Goal: Task Accomplishment & Management: Use online tool/utility

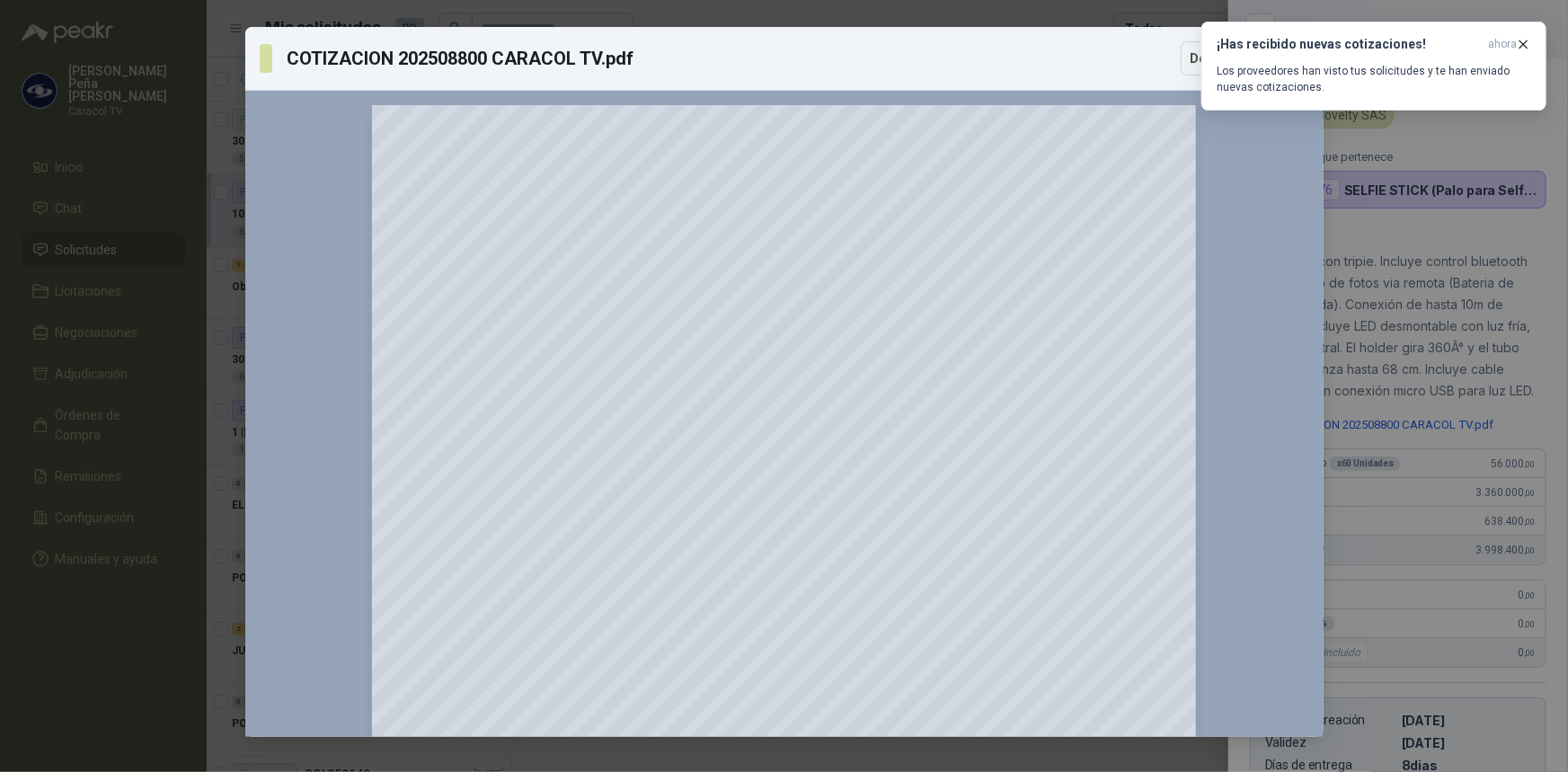
scroll to position [329, 0]
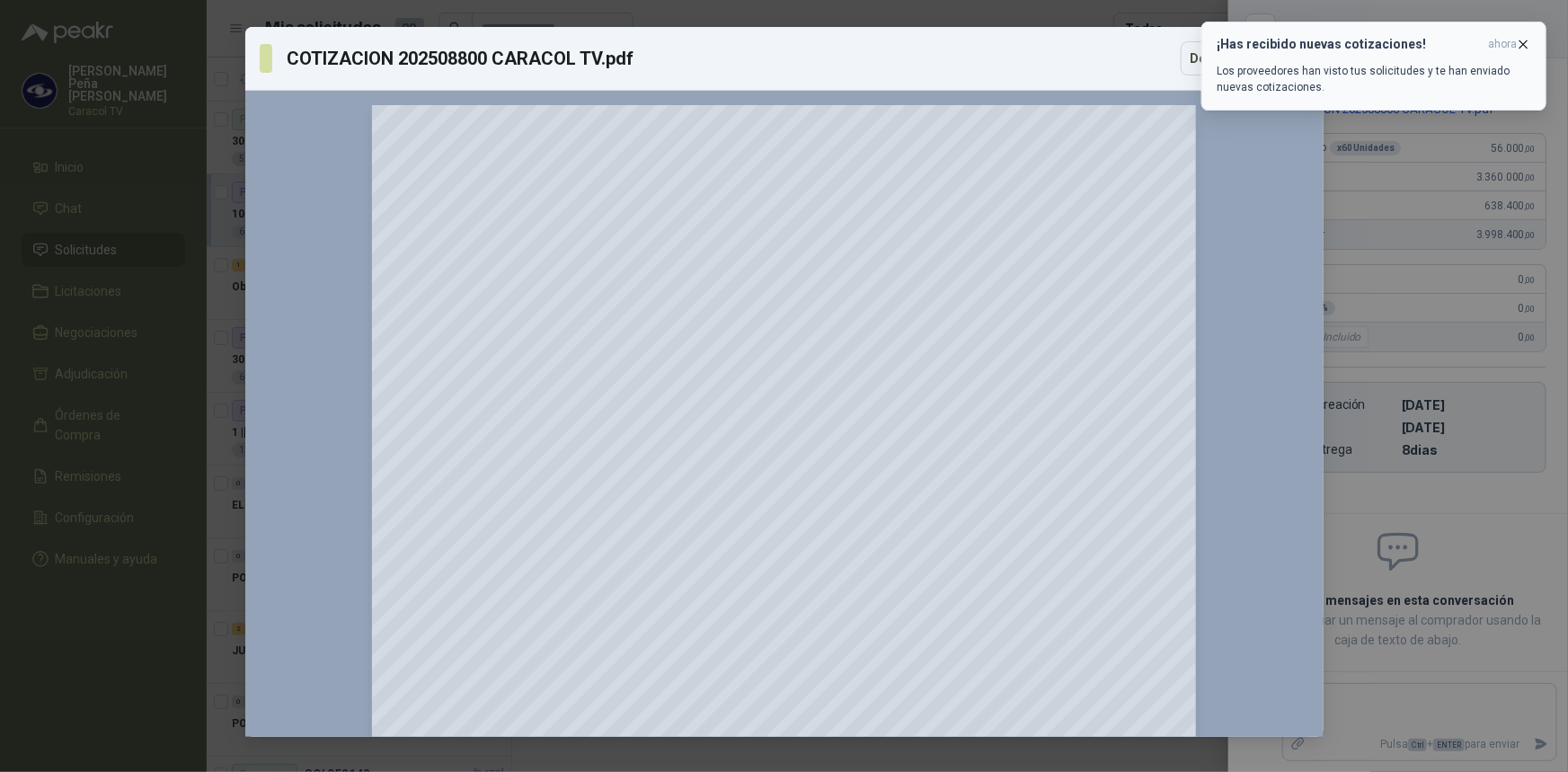
click at [1512, 43] on span "ahora" at bounding box center [1503, 44] width 29 height 15
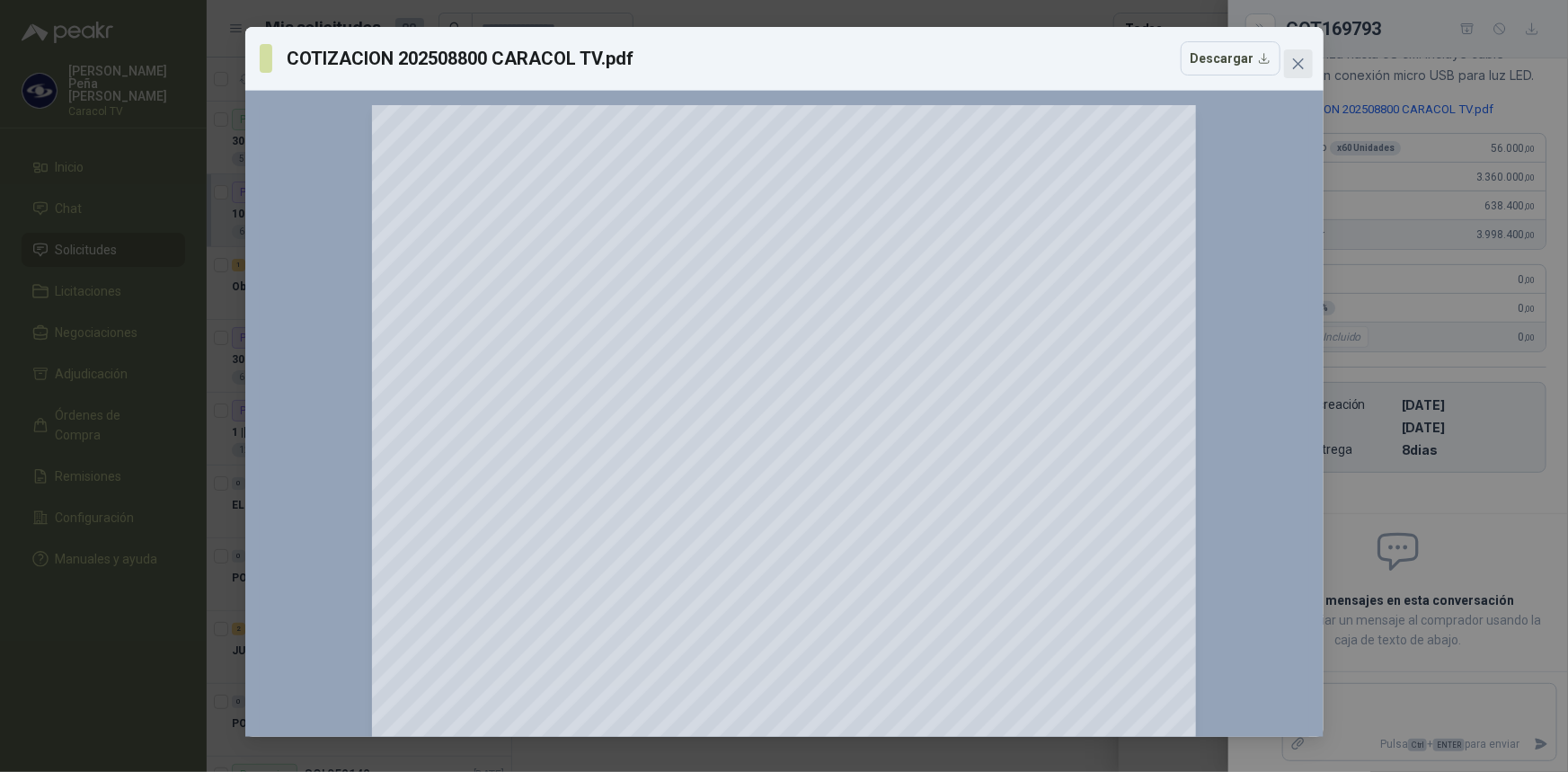
click at [1302, 63] on icon "close" at bounding box center [1298, 63] width 14 height 14
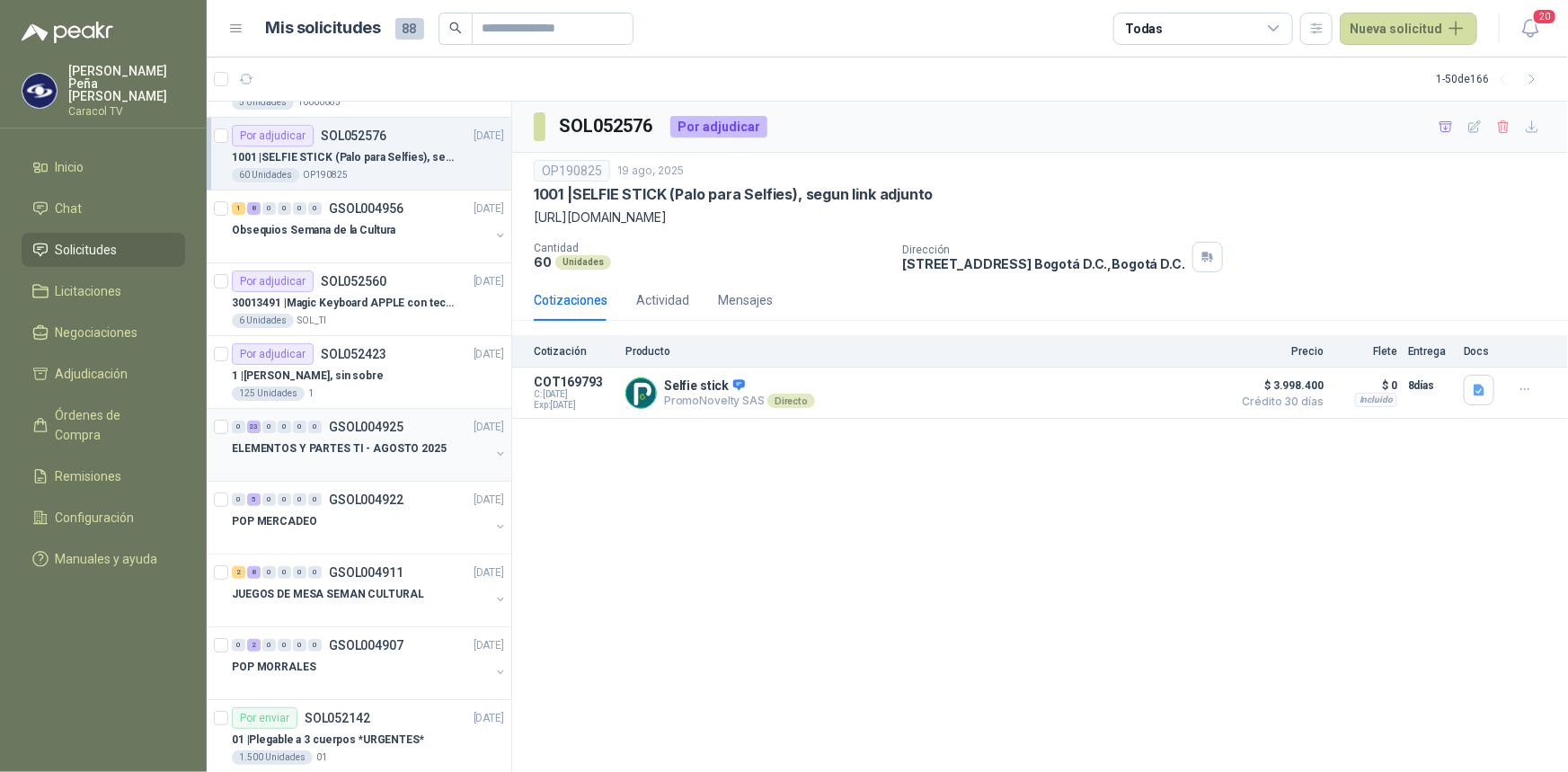
scroll to position [81, 0]
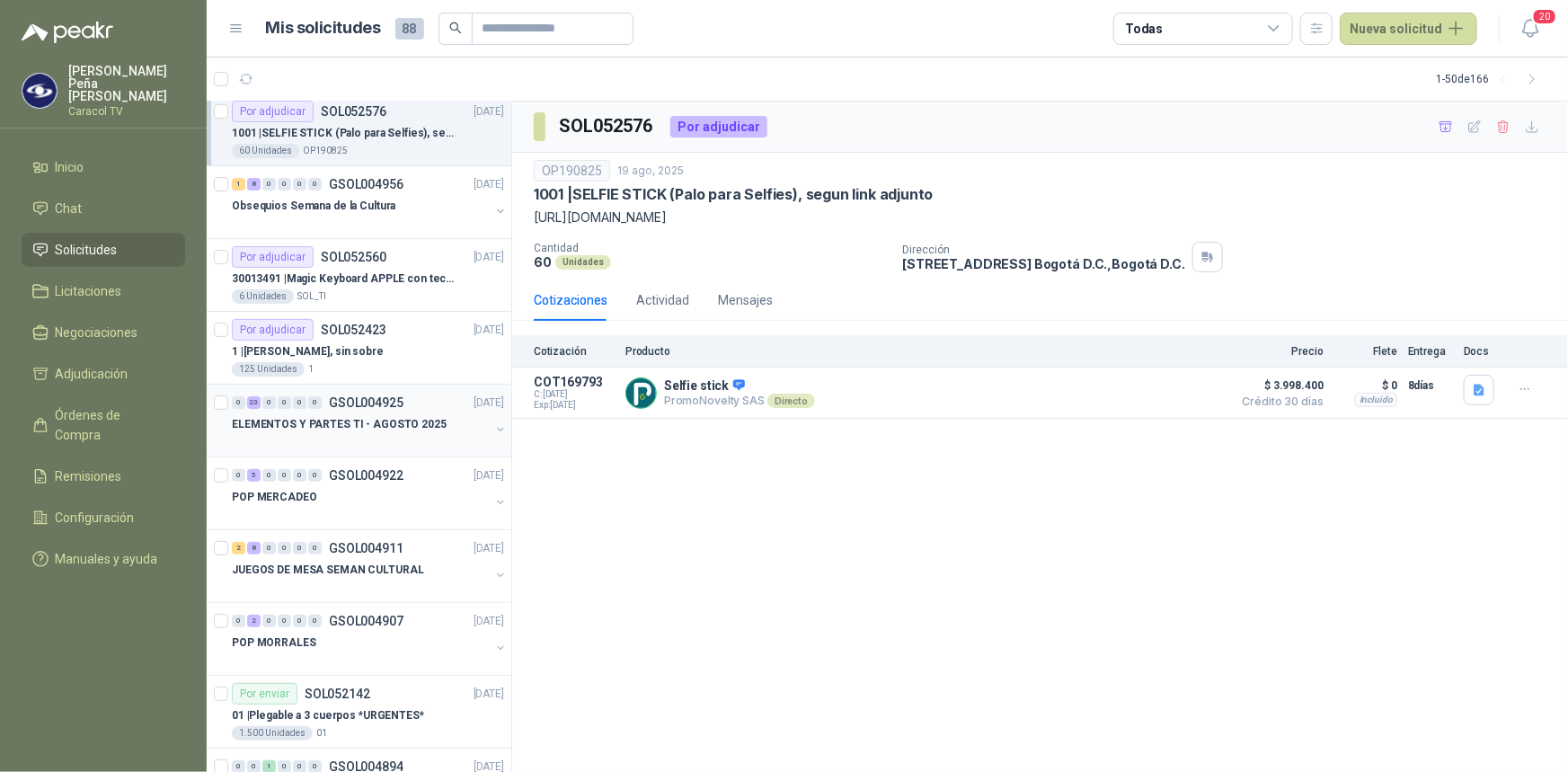
click at [380, 416] on p "ELEMENTOS Y PARTES TI - AGOSTO 2025" at bounding box center [338, 425] width 214 height 17
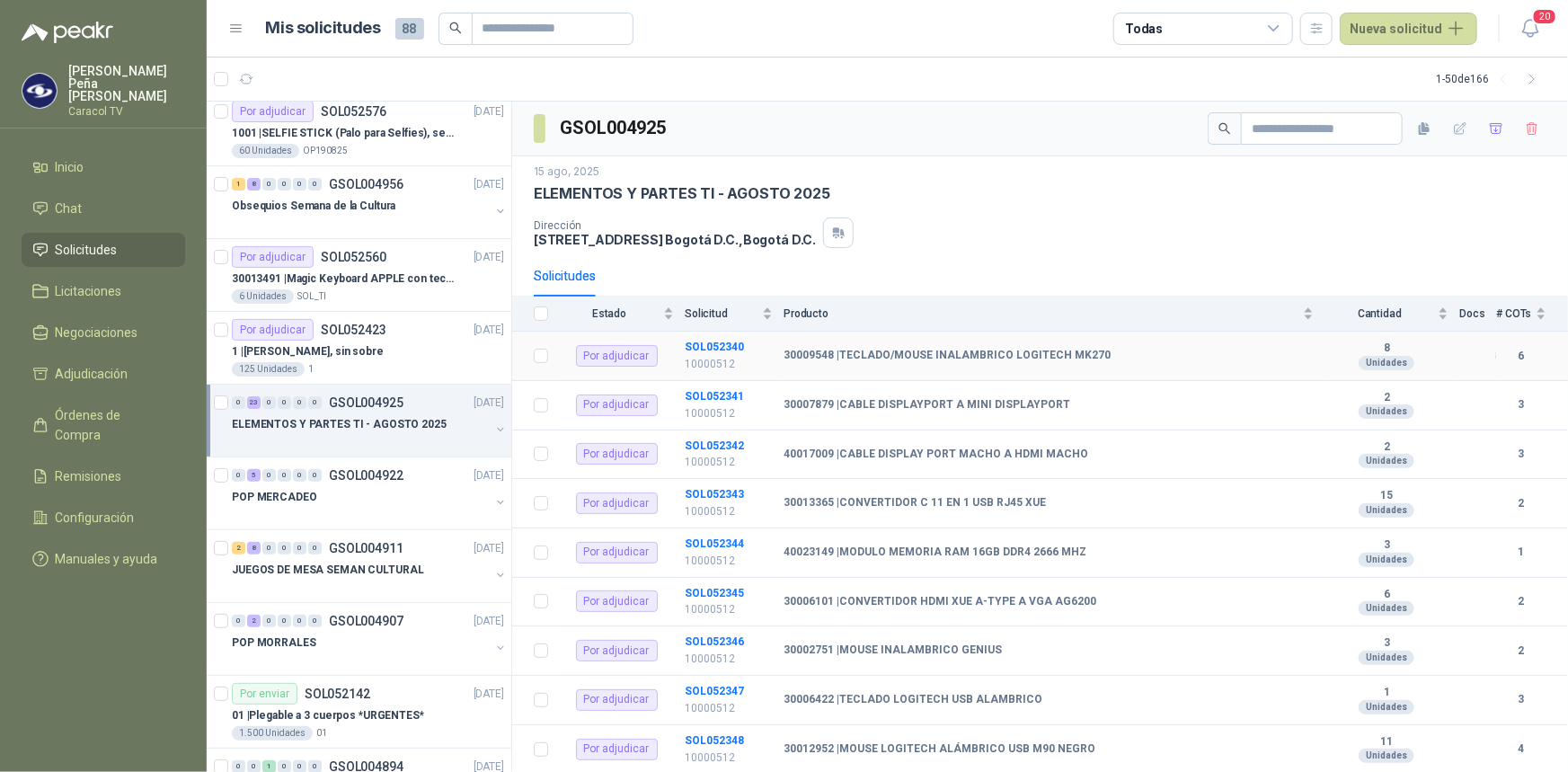
click at [946, 361] on b "30009548 | TECLADO/MOUSE INALAMBRICO LOGITECH MK270" at bounding box center [947, 356] width 327 height 14
click at [944, 356] on b "30009548 | TECLADO/MOUSE INALAMBRICO LOGITECH MK270" at bounding box center [947, 356] width 327 height 14
click at [713, 341] on b "SOL052340" at bounding box center [714, 346] width 60 height 12
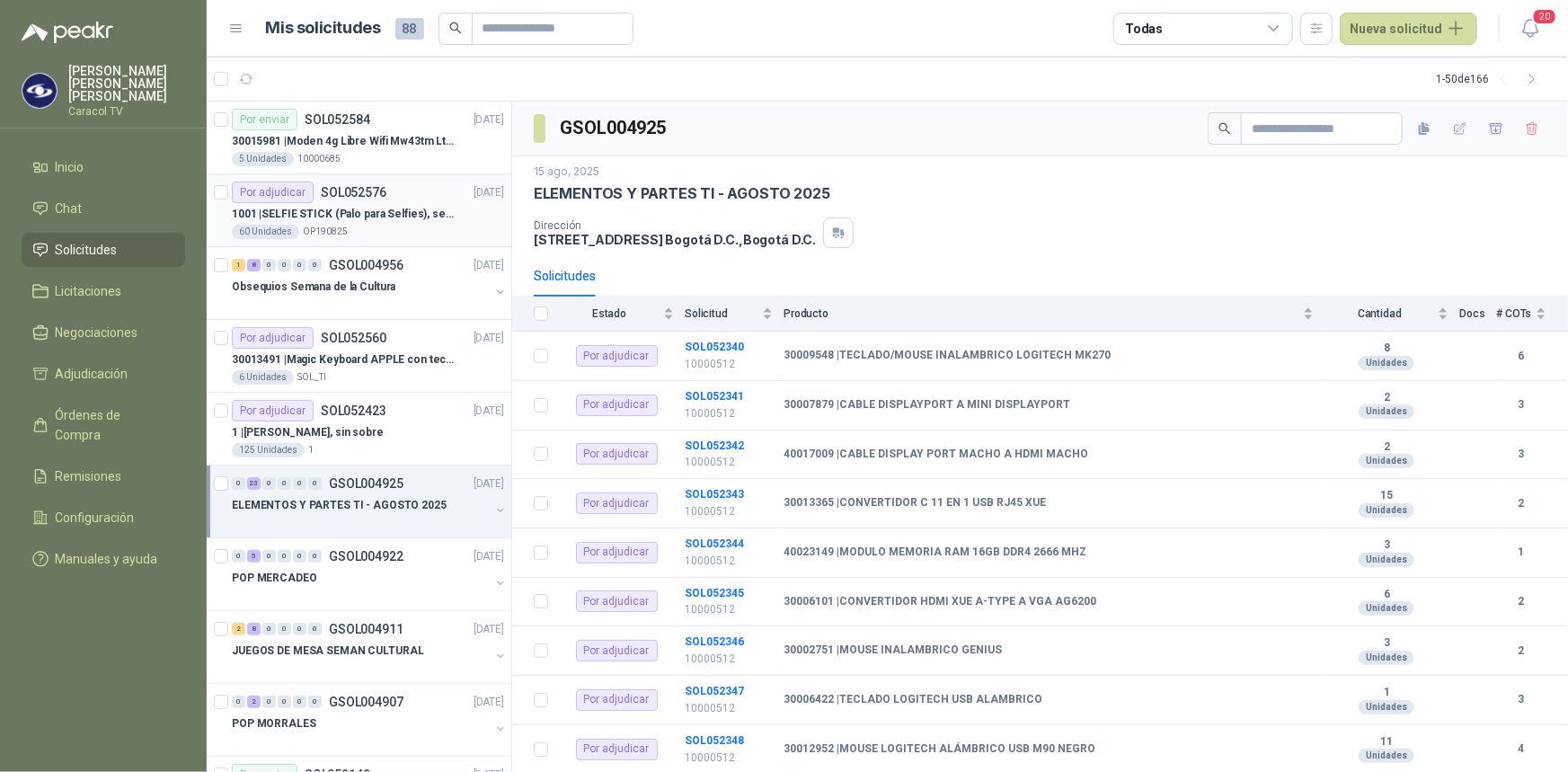
click at [345, 222] on div "1001 | SELFIE STICK (Palo para Selfies), segun link adjunto" at bounding box center [367, 213] width 272 height 21
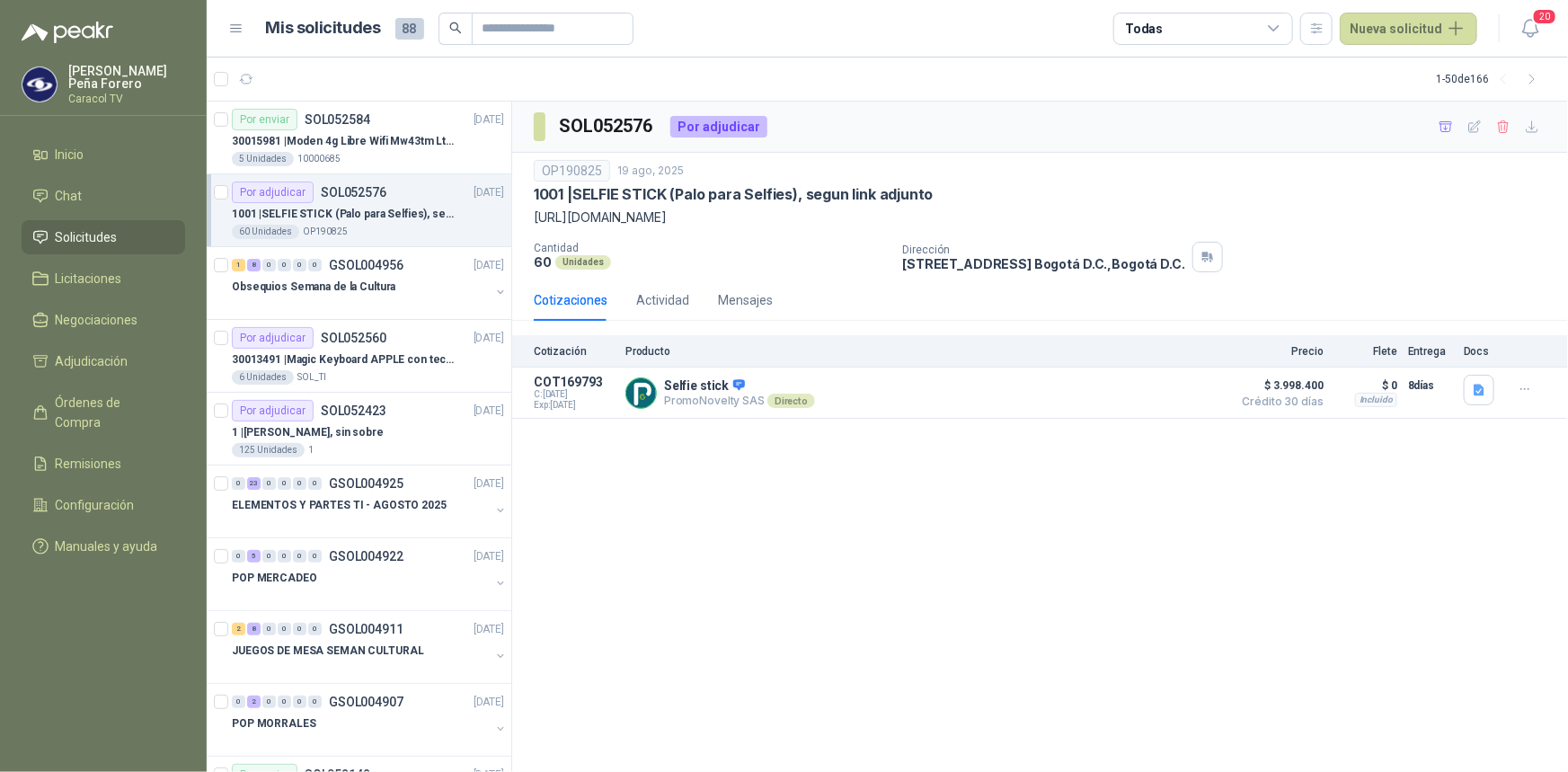
click at [324, 212] on p "1001 | SELFIE STICK (Palo para Selfies), segun link adjunto" at bounding box center [343, 214] width 224 height 17
click at [381, 504] on p "ELEMENTOS Y PARTES TI - AGOSTO 2025" at bounding box center [338, 506] width 214 height 17
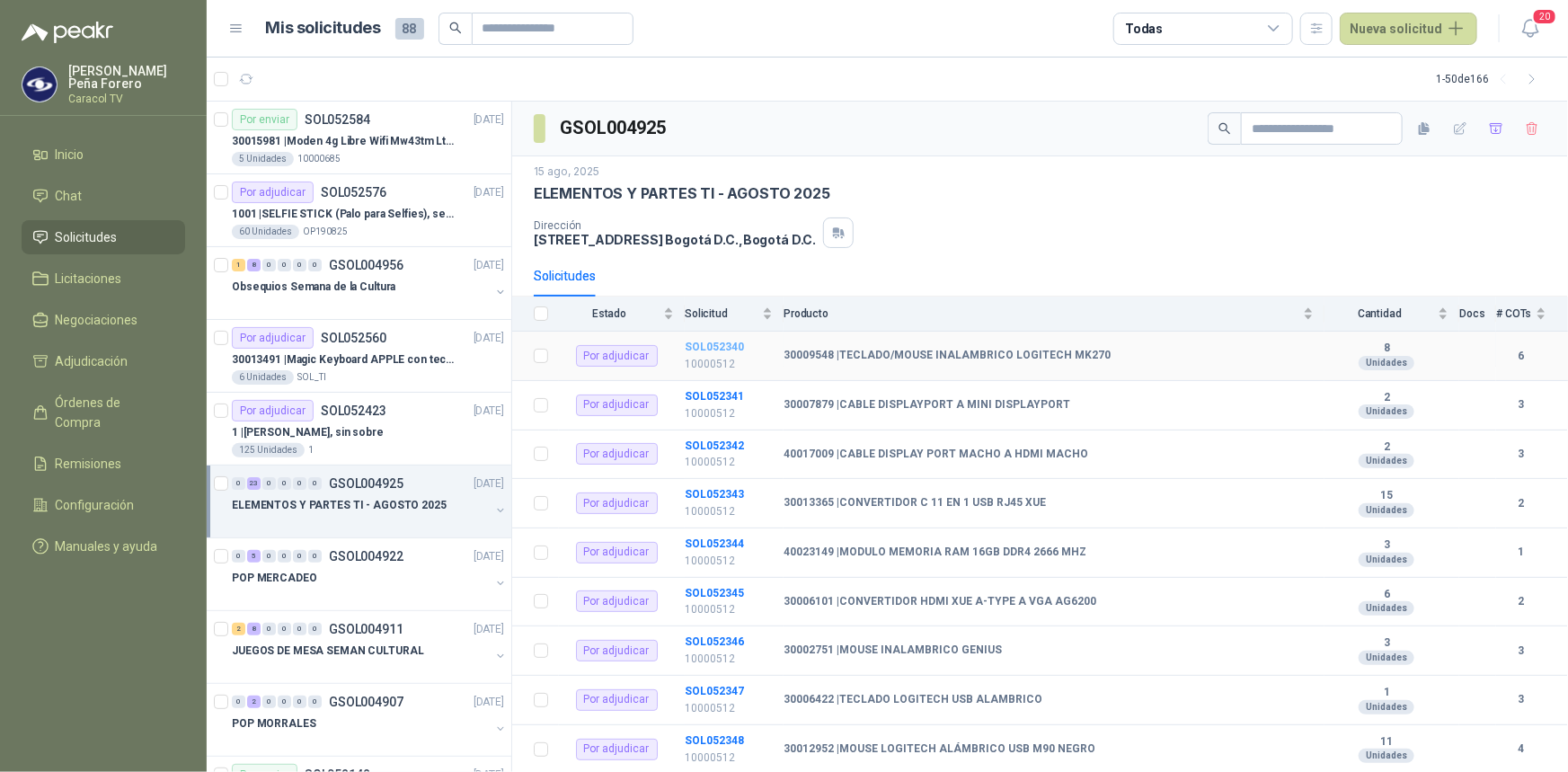
click at [698, 347] on b "SOL052340" at bounding box center [714, 346] width 60 height 12
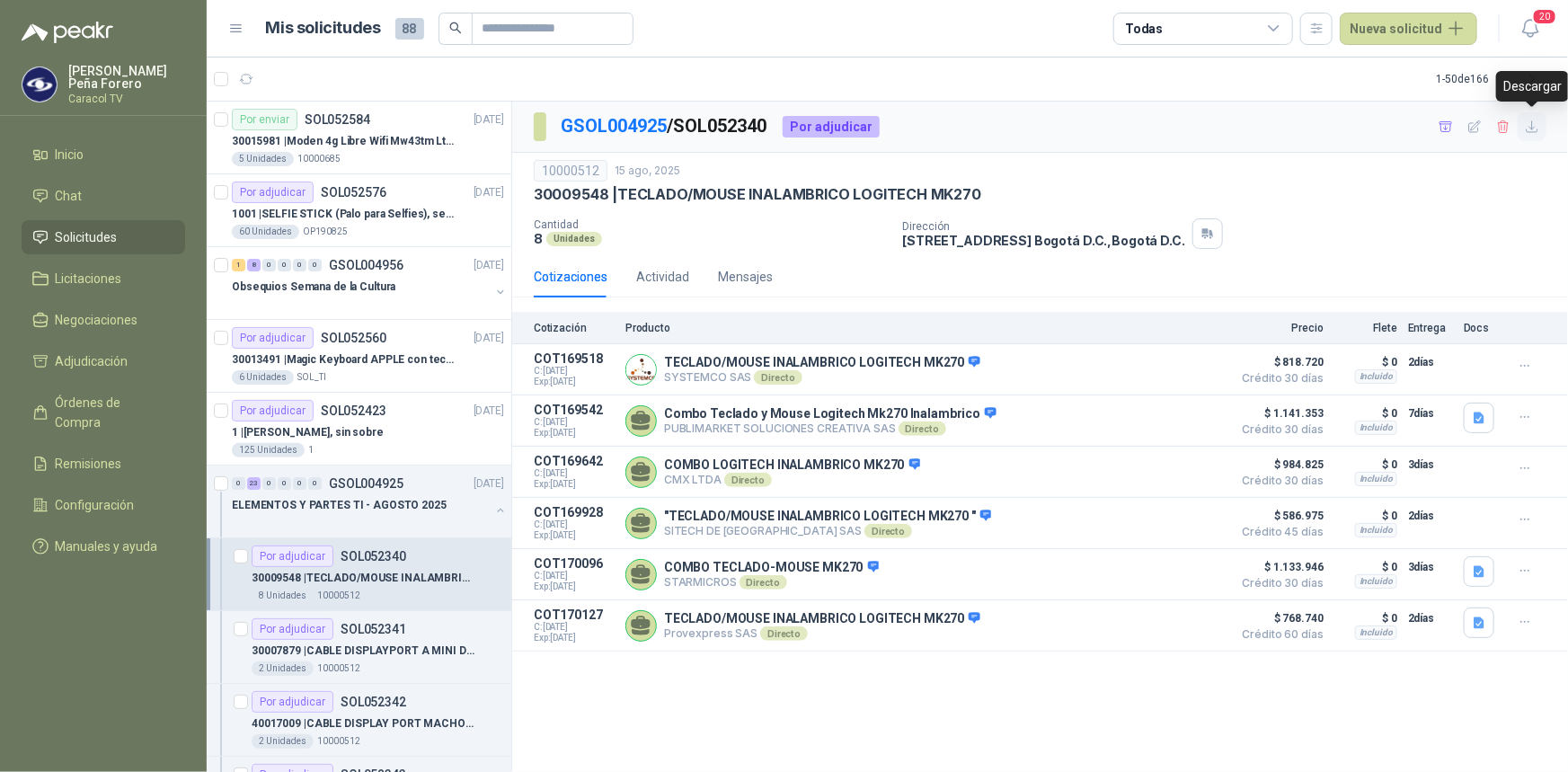
click at [1538, 122] on icon "button" at bounding box center [1532, 127] width 15 height 15
click at [1517, 210] on div "10000512 15 ago, 2025 30009548 | TECLADO/MOUSE INALAMBRICO LOGITECH MK270 Can…" at bounding box center [1040, 204] width 1013 height 89
click at [1447, 127] on icon "button" at bounding box center [1447, 127] width 15 height 15
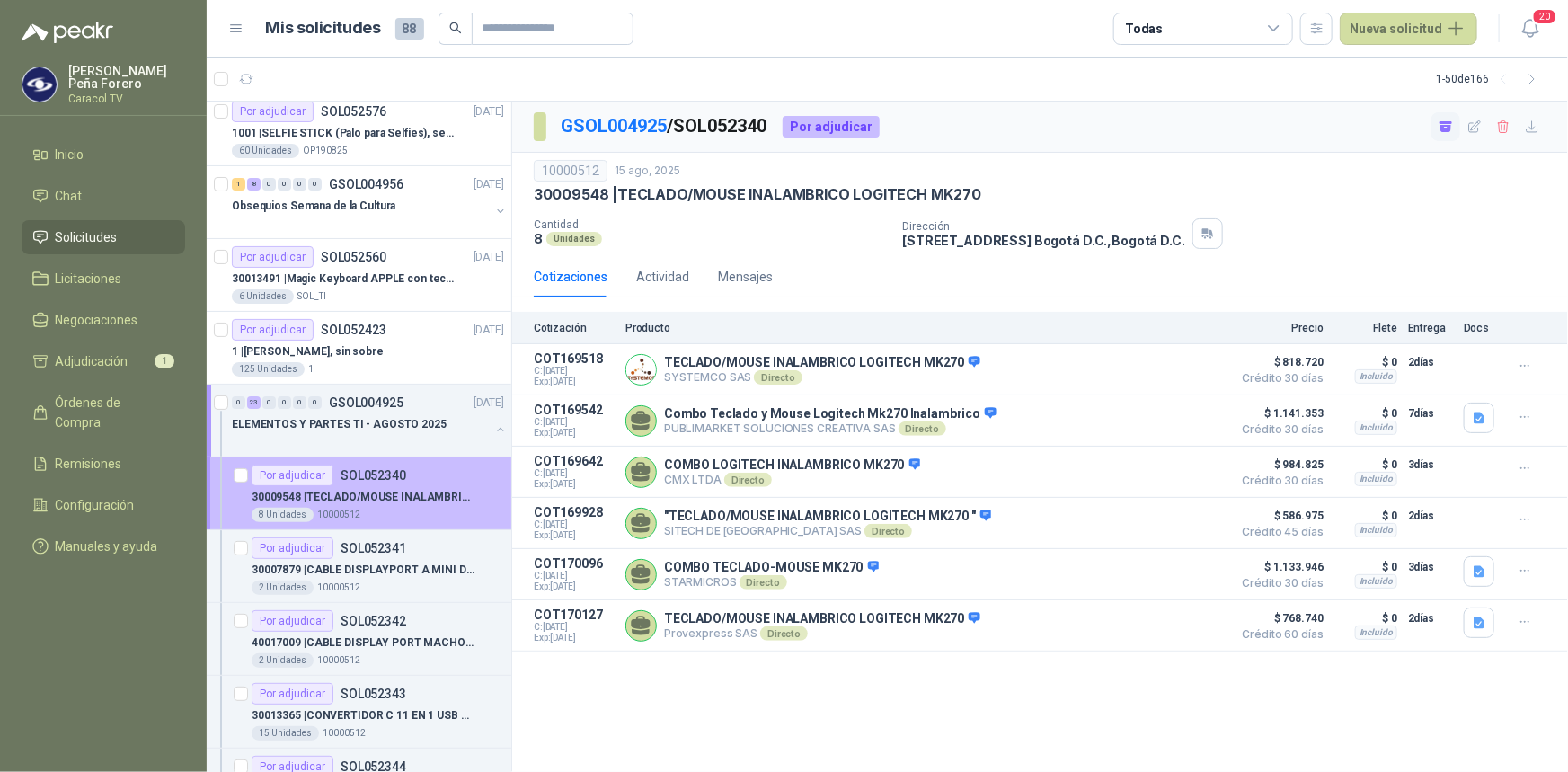
scroll to position [81, 0]
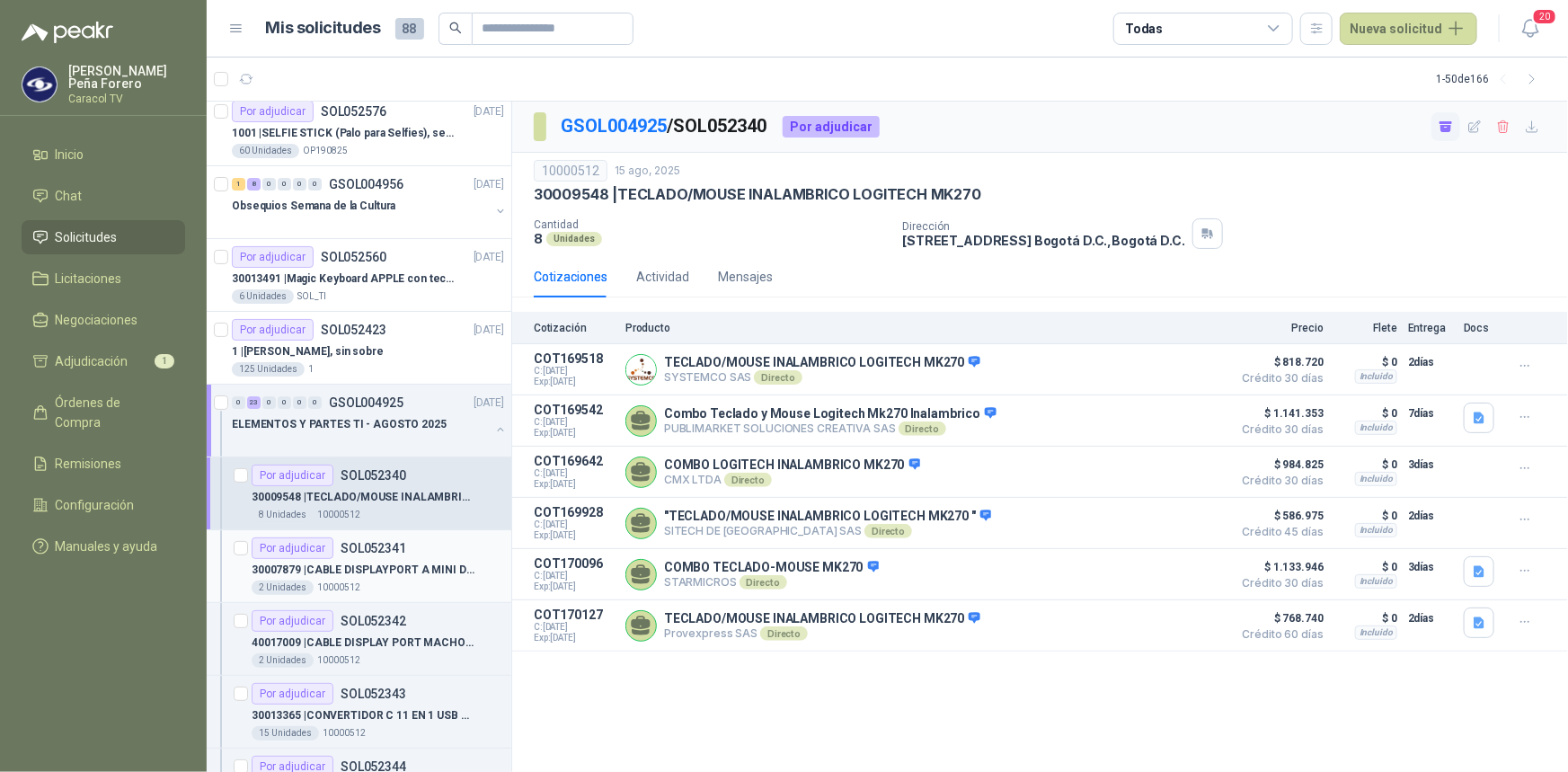
click at [359, 561] on p "30007879 | CABLE DISPLAYPORT A MINI DISPLAYPORT" at bounding box center [363, 570] width 224 height 17
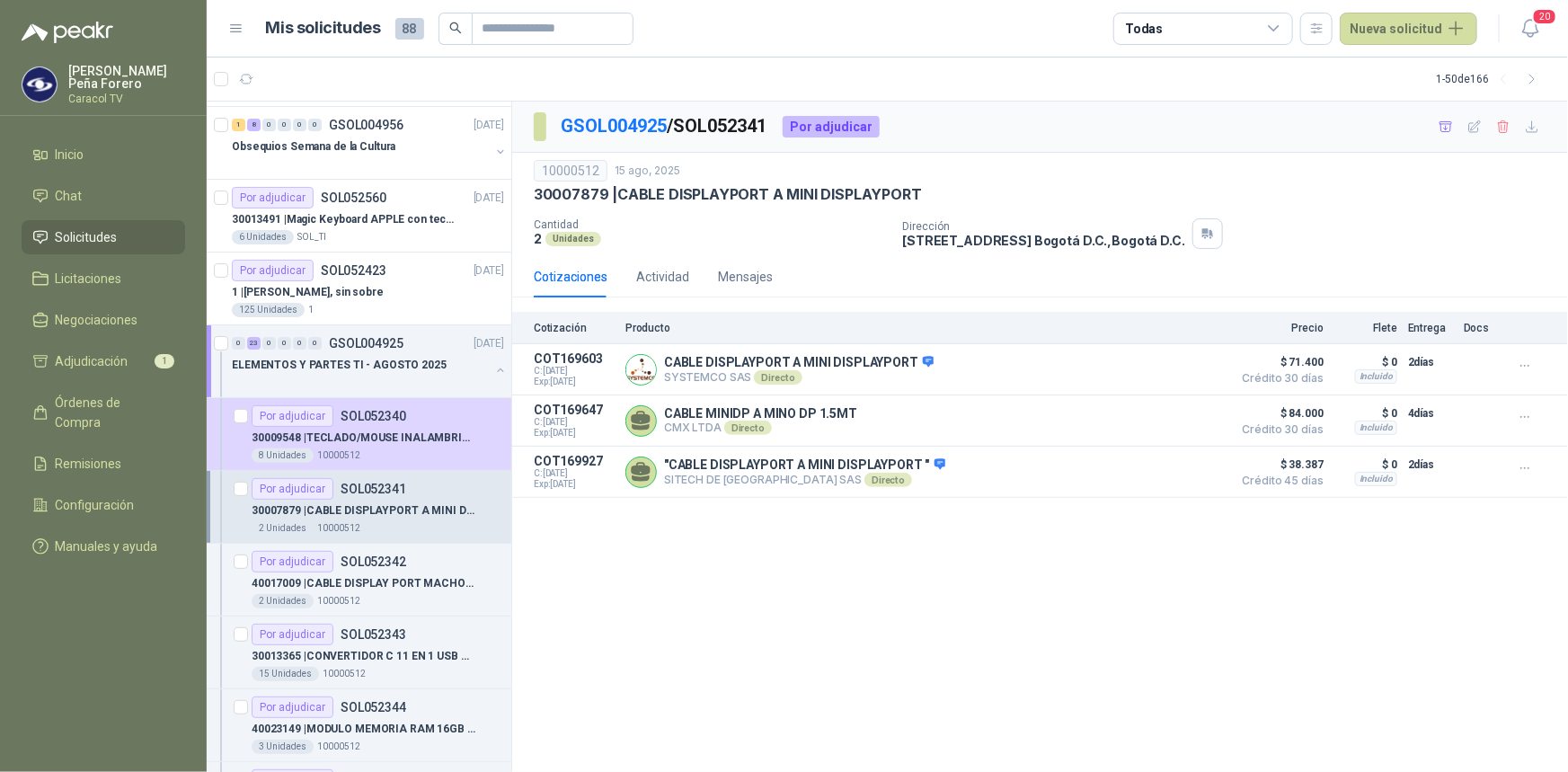
scroll to position [162, 0]
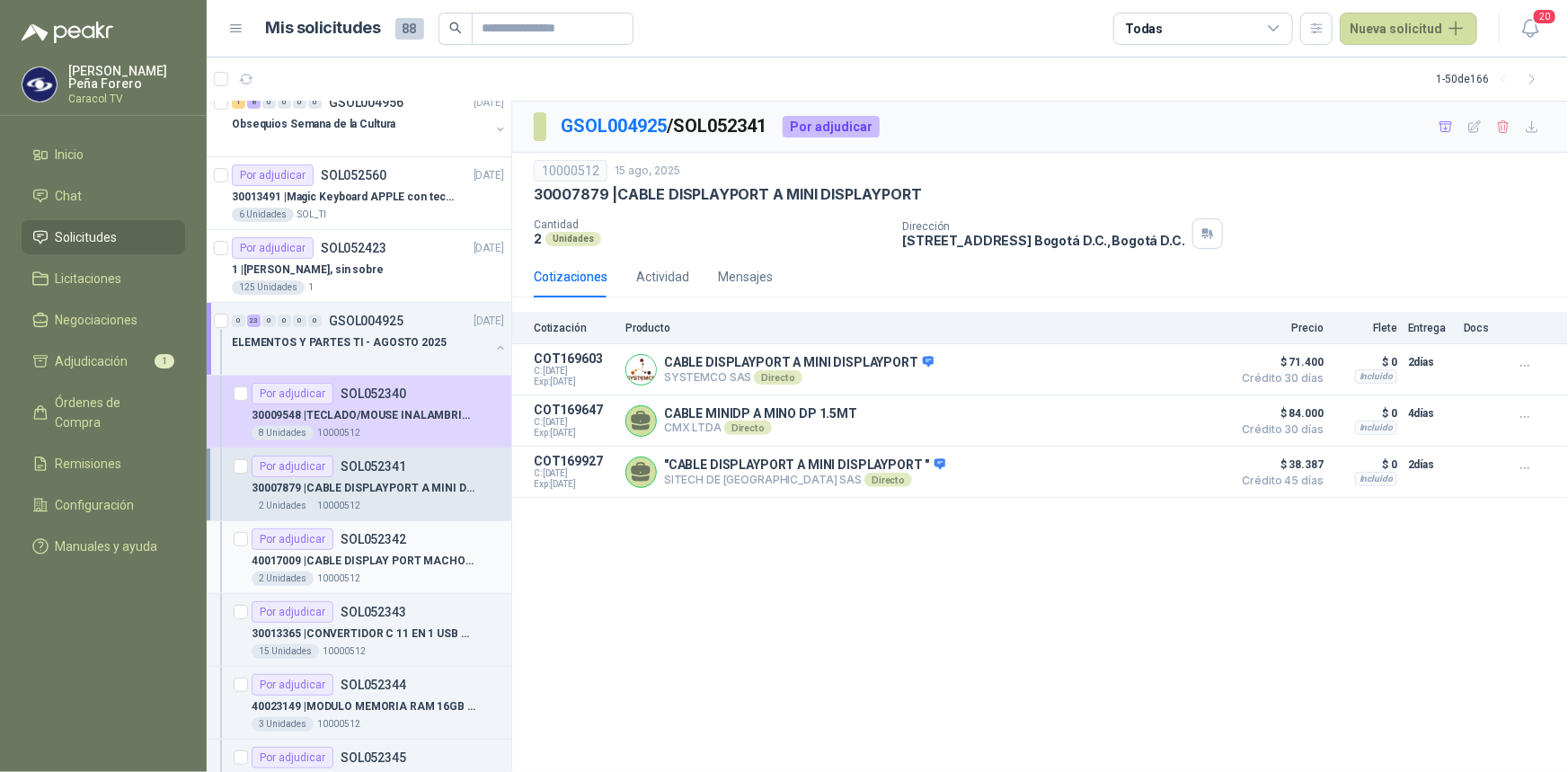
click at [386, 558] on p "40017009 | CABLE DISPLAY PORT MACHO A HDMI MACHO" at bounding box center [363, 561] width 224 height 17
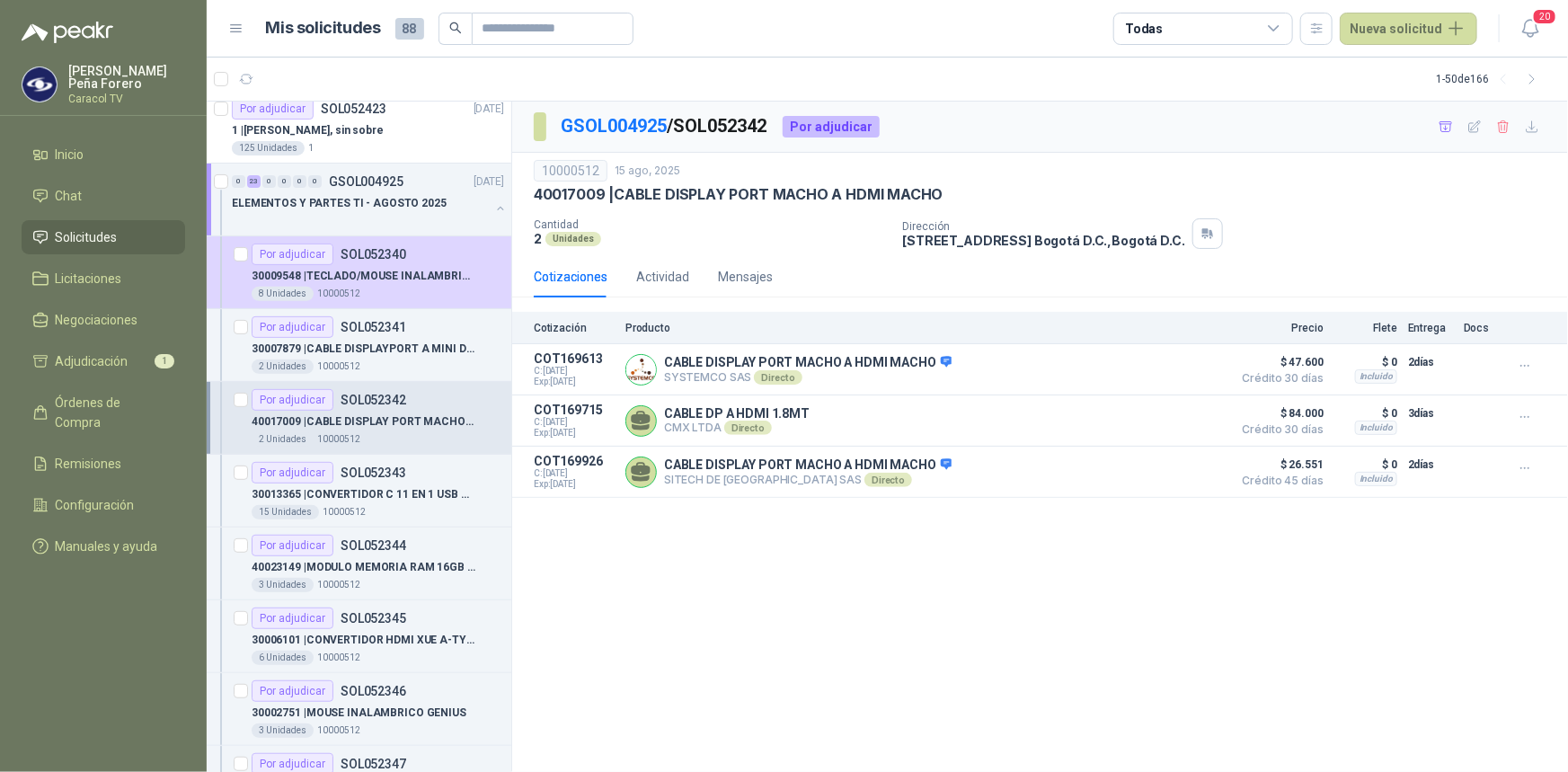
scroll to position [326, 0]
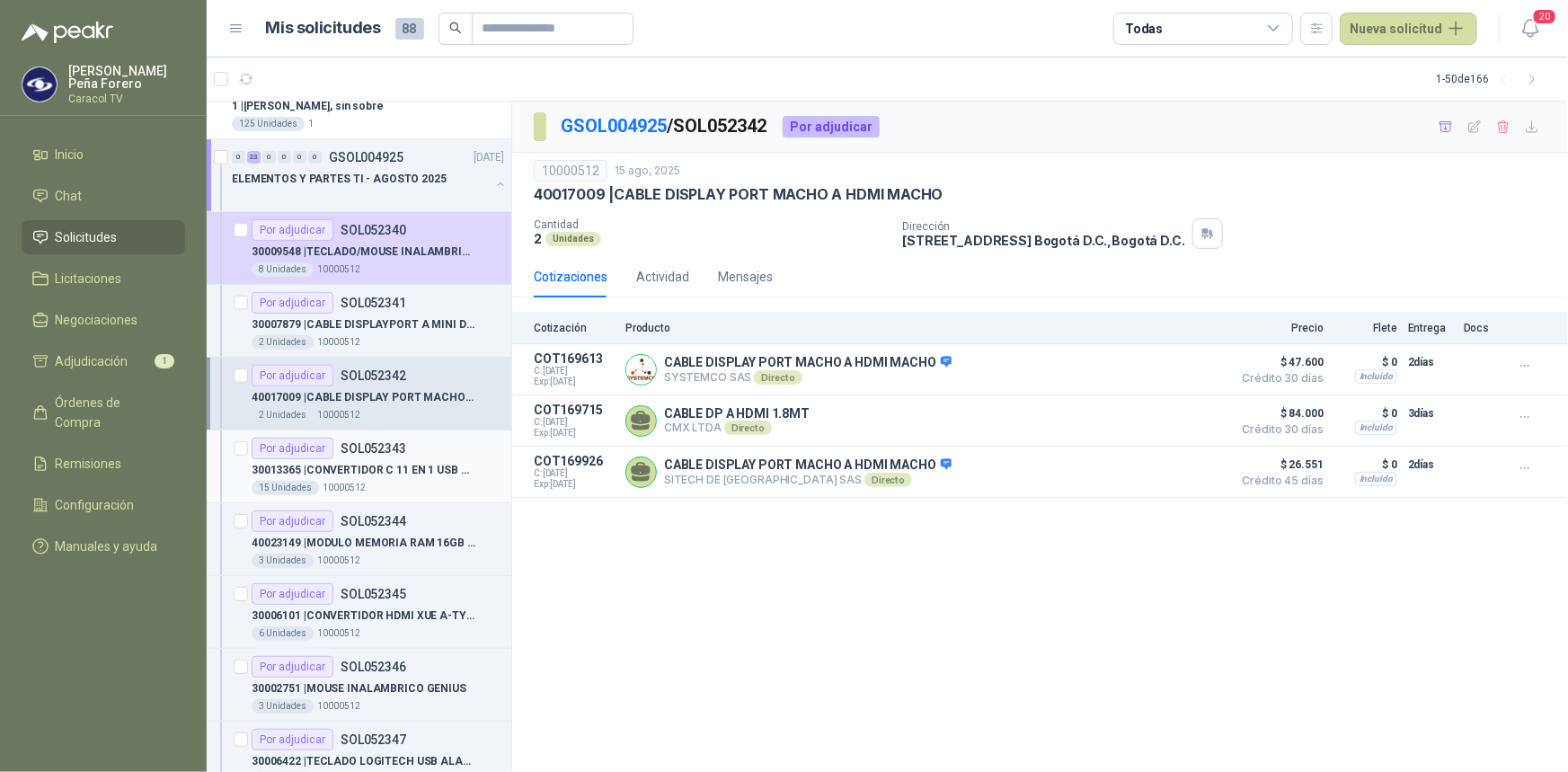
click at [386, 463] on p "30013365 | CONVERTIDOR C 11 EN 1 USB RJ45 XUE" at bounding box center [363, 470] width 224 height 17
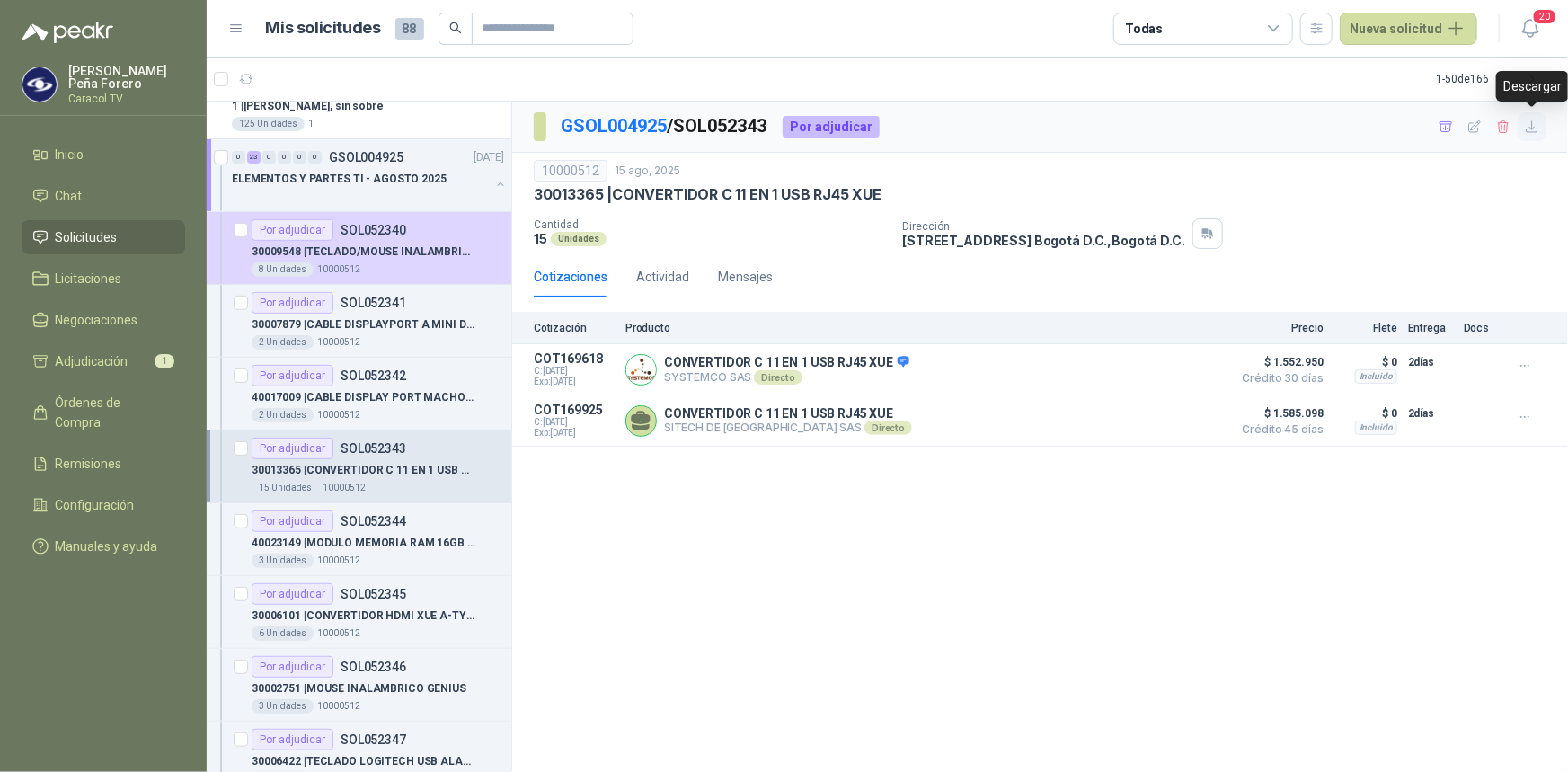
click at [1533, 128] on icon "button" at bounding box center [1531, 126] width 11 height 11
click at [349, 537] on p "40023149 | MODULO MEMORIA RAM 16GB DDR4 2666 MHZ" at bounding box center [363, 543] width 224 height 17
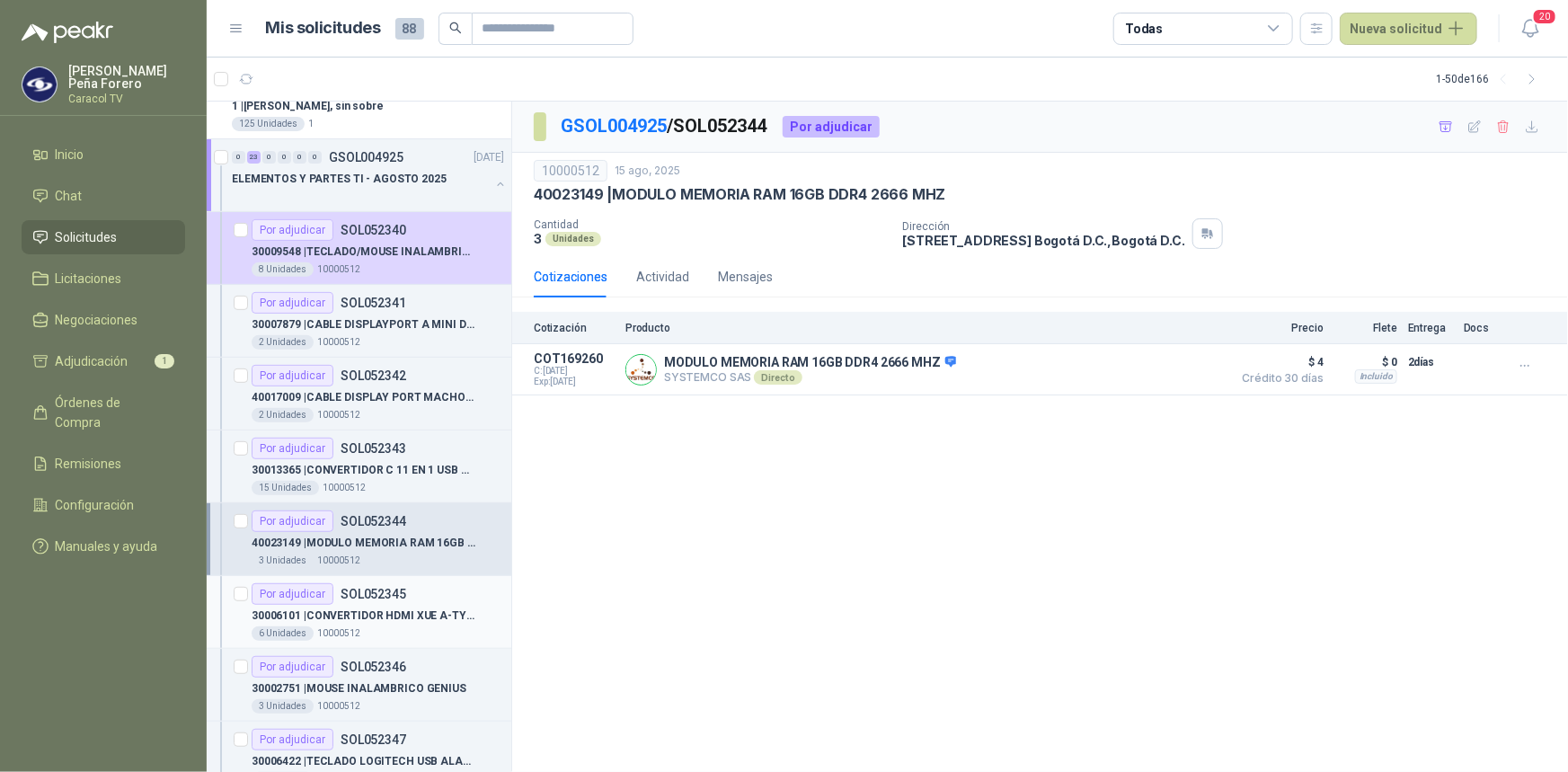
click at [364, 608] on p "30006101 | CONVERTIDOR HDMI XUE A-TYPE A VGA AG6200" at bounding box center [363, 616] width 224 height 17
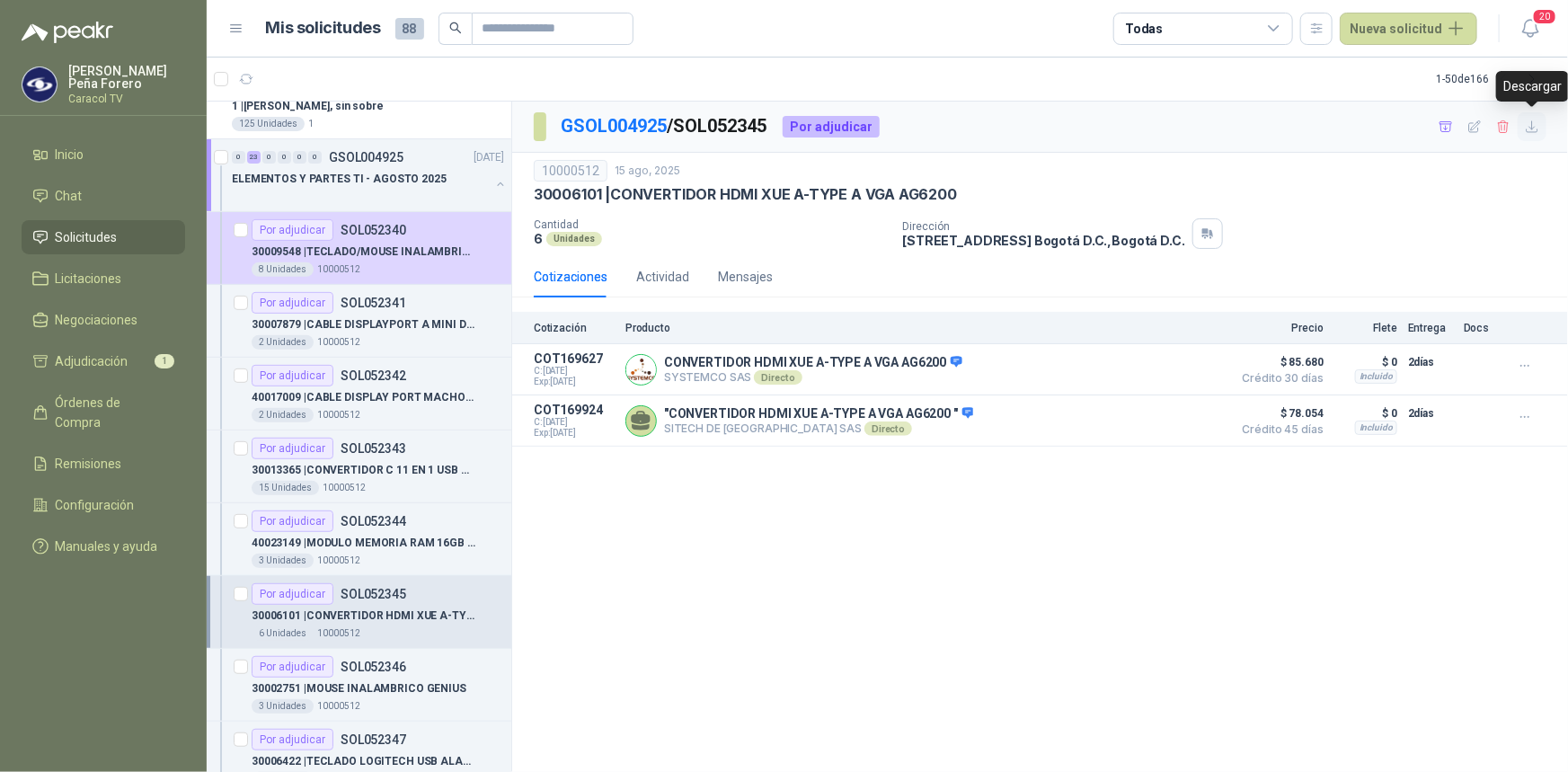
click at [1530, 128] on icon "button" at bounding box center [1532, 127] width 15 height 15
click at [389, 466] on p "30013365 | CONVERTIDOR C 11 EN 1 USB RJ45 XUE" at bounding box center [363, 470] width 224 height 17
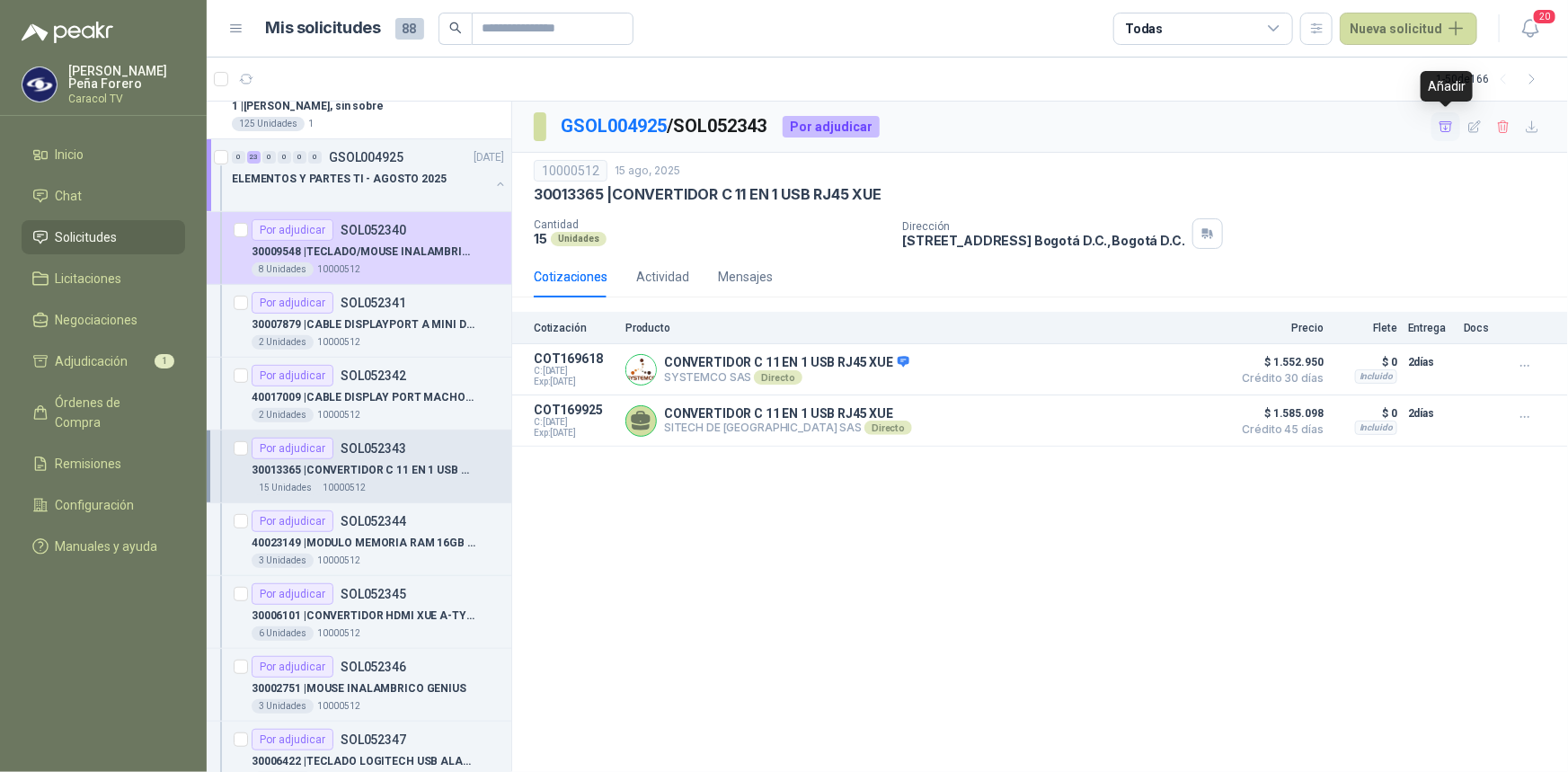
click at [1442, 125] on icon "button" at bounding box center [1447, 127] width 15 height 15
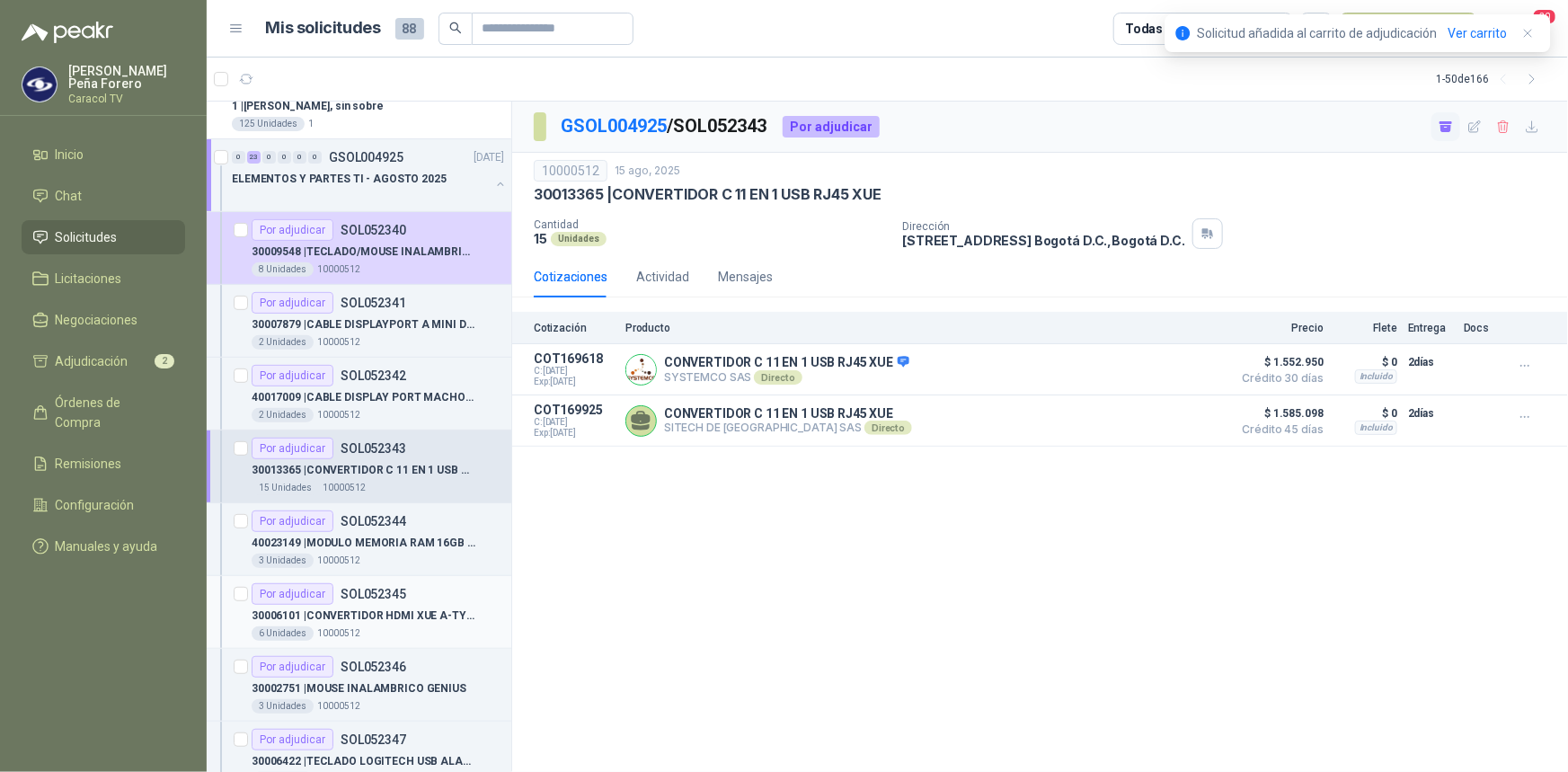
click at [397, 613] on p "30006101 | CONVERTIDOR HDMI XUE A-TYPE A VGA AG6200" at bounding box center [363, 616] width 224 height 17
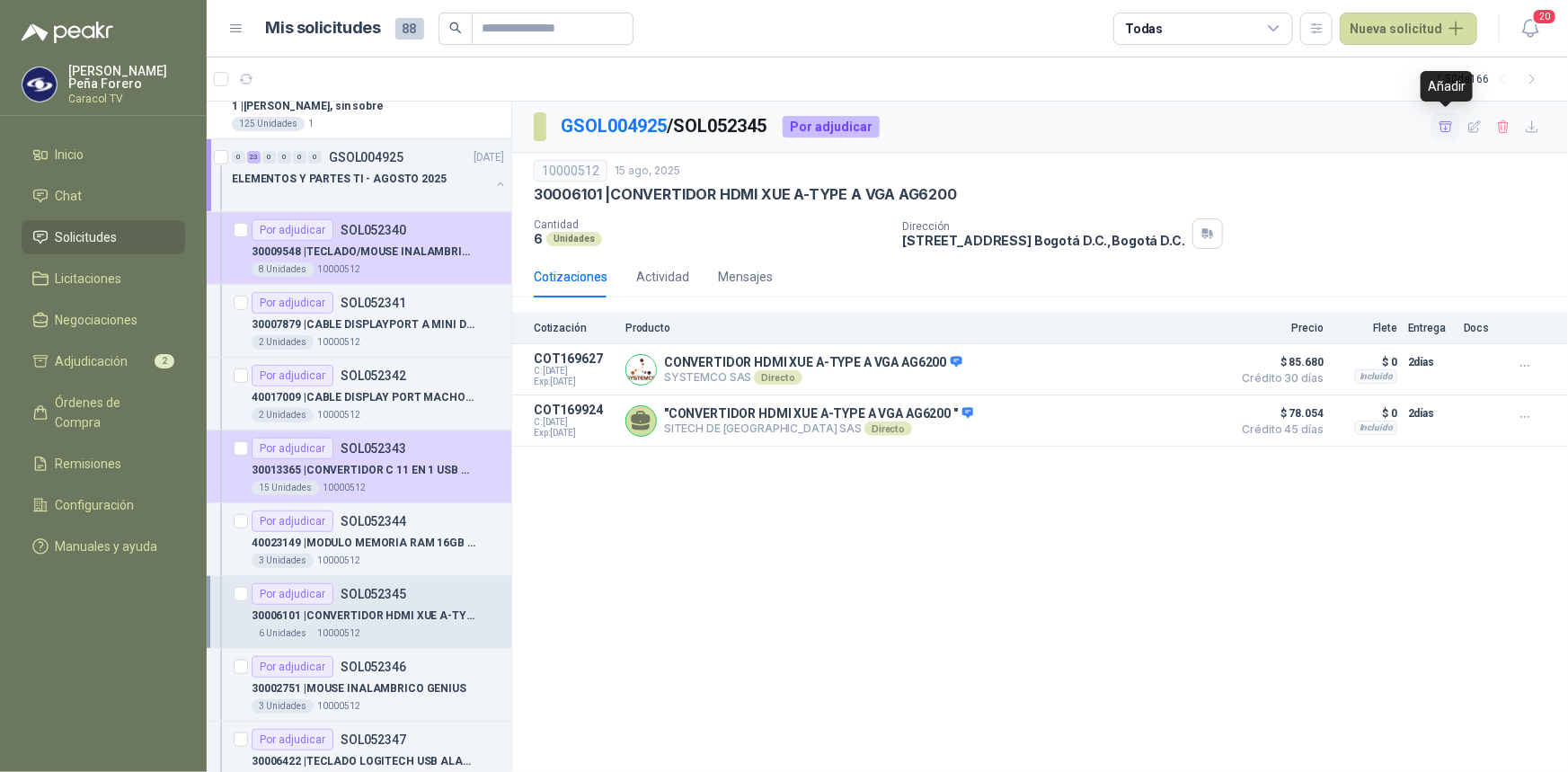
click at [1448, 125] on icon "button" at bounding box center [1447, 127] width 15 height 15
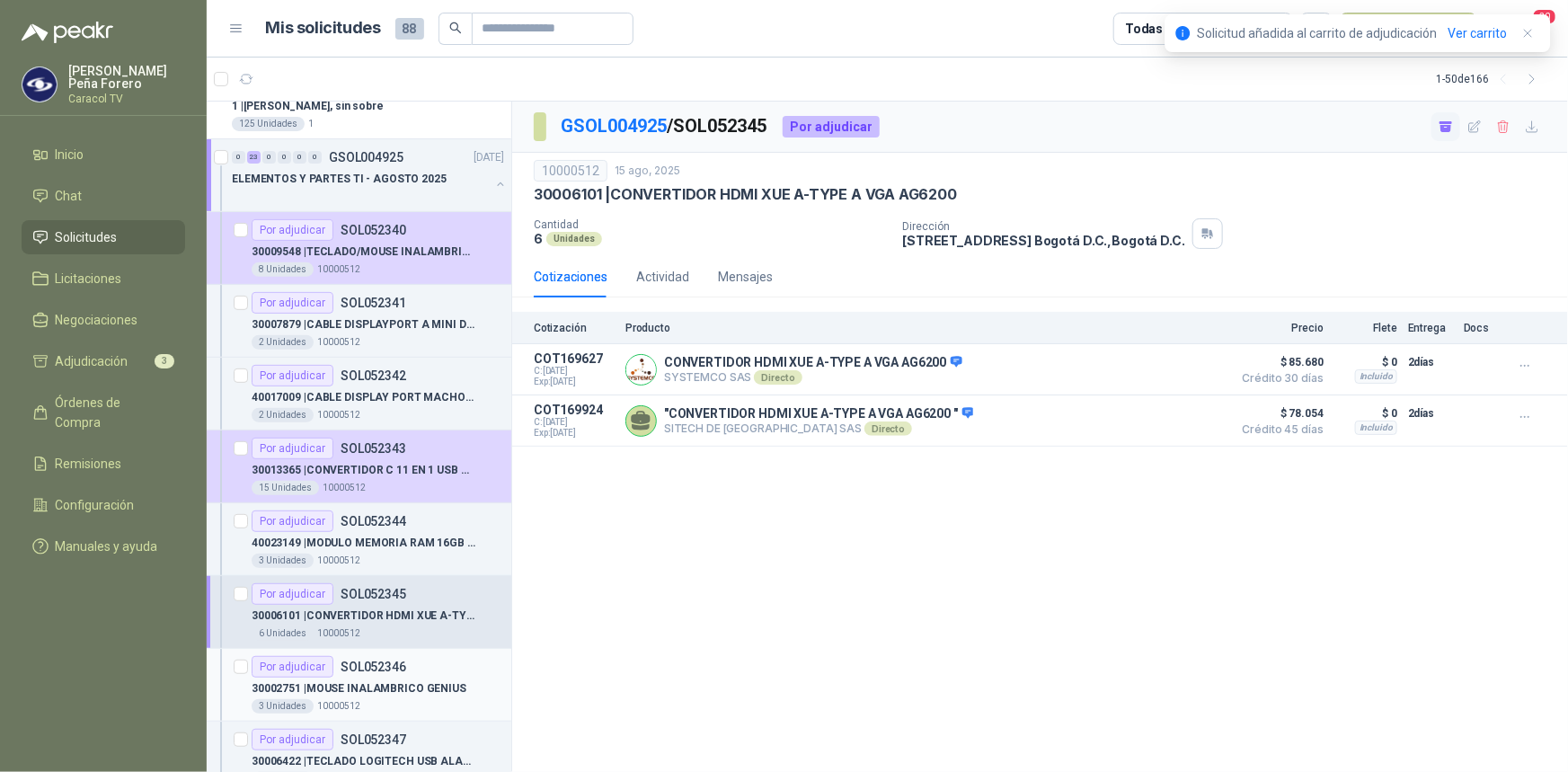
scroll to position [408, 0]
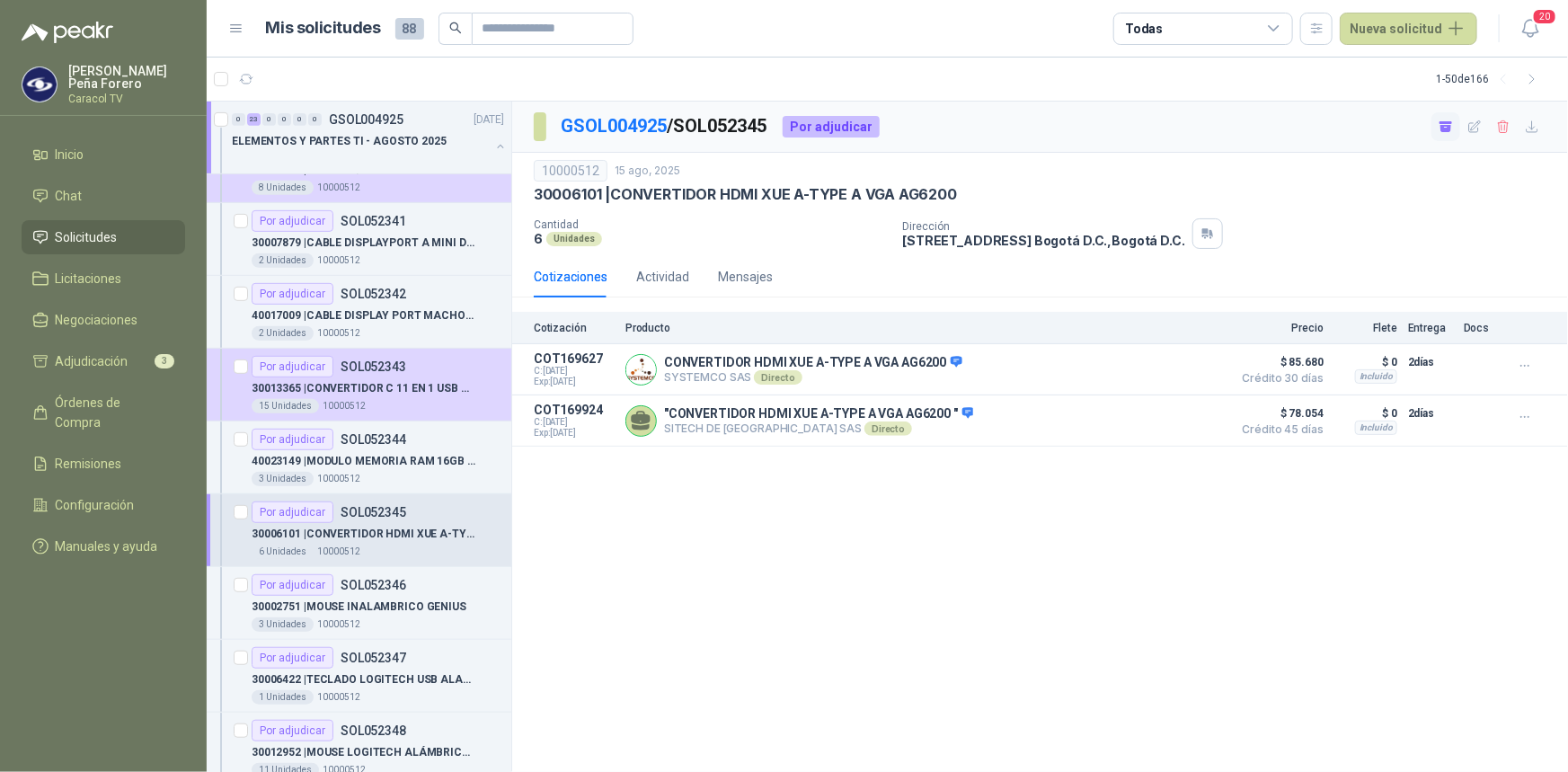
click at [653, 591] on div "GSOL004925 / SOL052345 Por adjudicar 10000512 15 ago, 2025 30006101 | CONVERTI…" at bounding box center [1040, 437] width 1056 height 671
click at [412, 607] on p "30002751 | MOUSE INALAMBRICO GENIUS" at bounding box center [359, 608] width 214 height 17
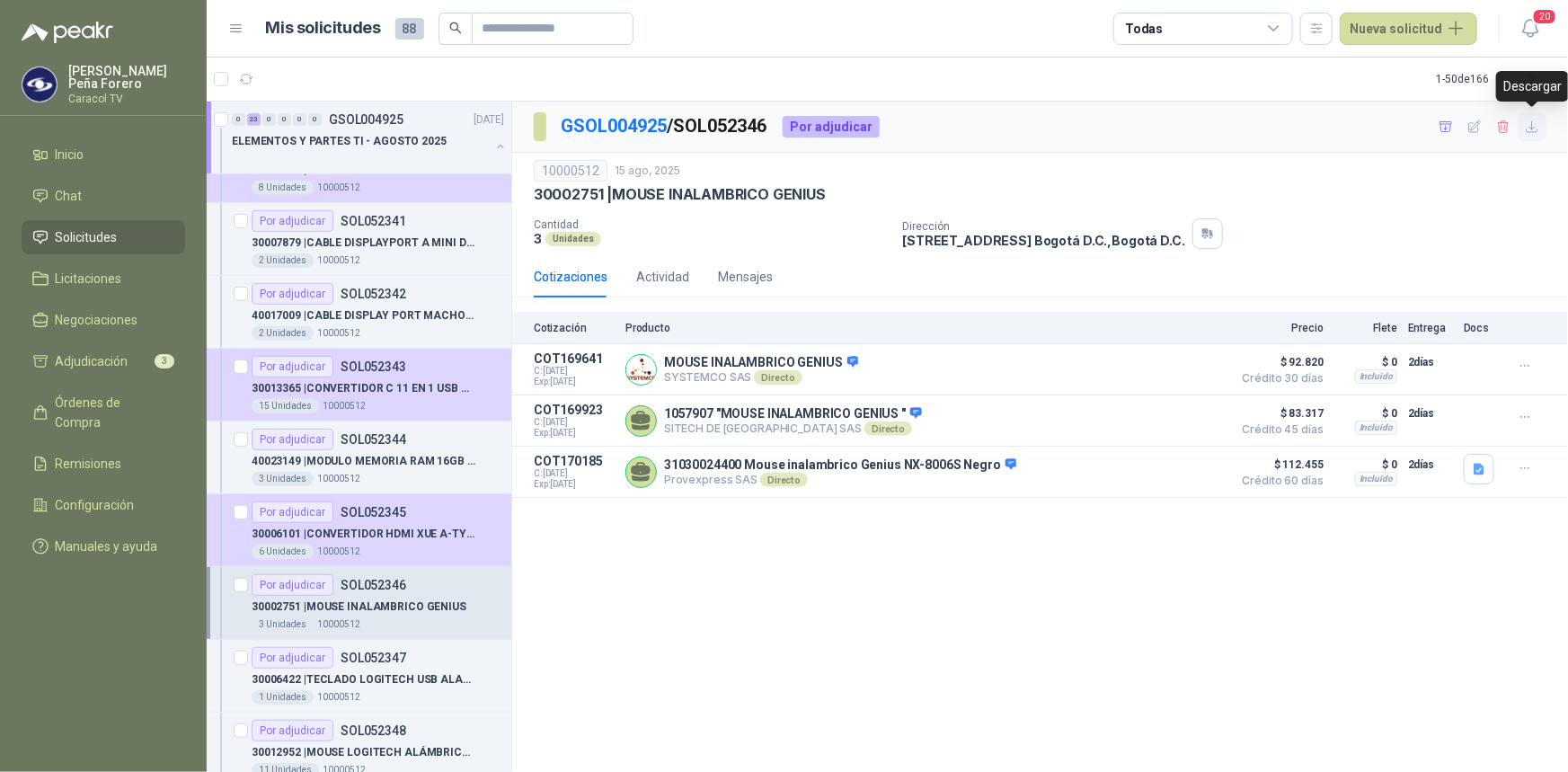
click at [1536, 130] on icon "button" at bounding box center [1532, 127] width 15 height 15
click at [1555, 210] on div "10000512 15 ago, 2025 30002751 | MOUSE INALAMBRICO GENIUS Cantidad 3 Unidade…" at bounding box center [1040, 205] width 1056 height 104
click at [1441, 121] on icon "button" at bounding box center [1446, 126] width 12 height 10
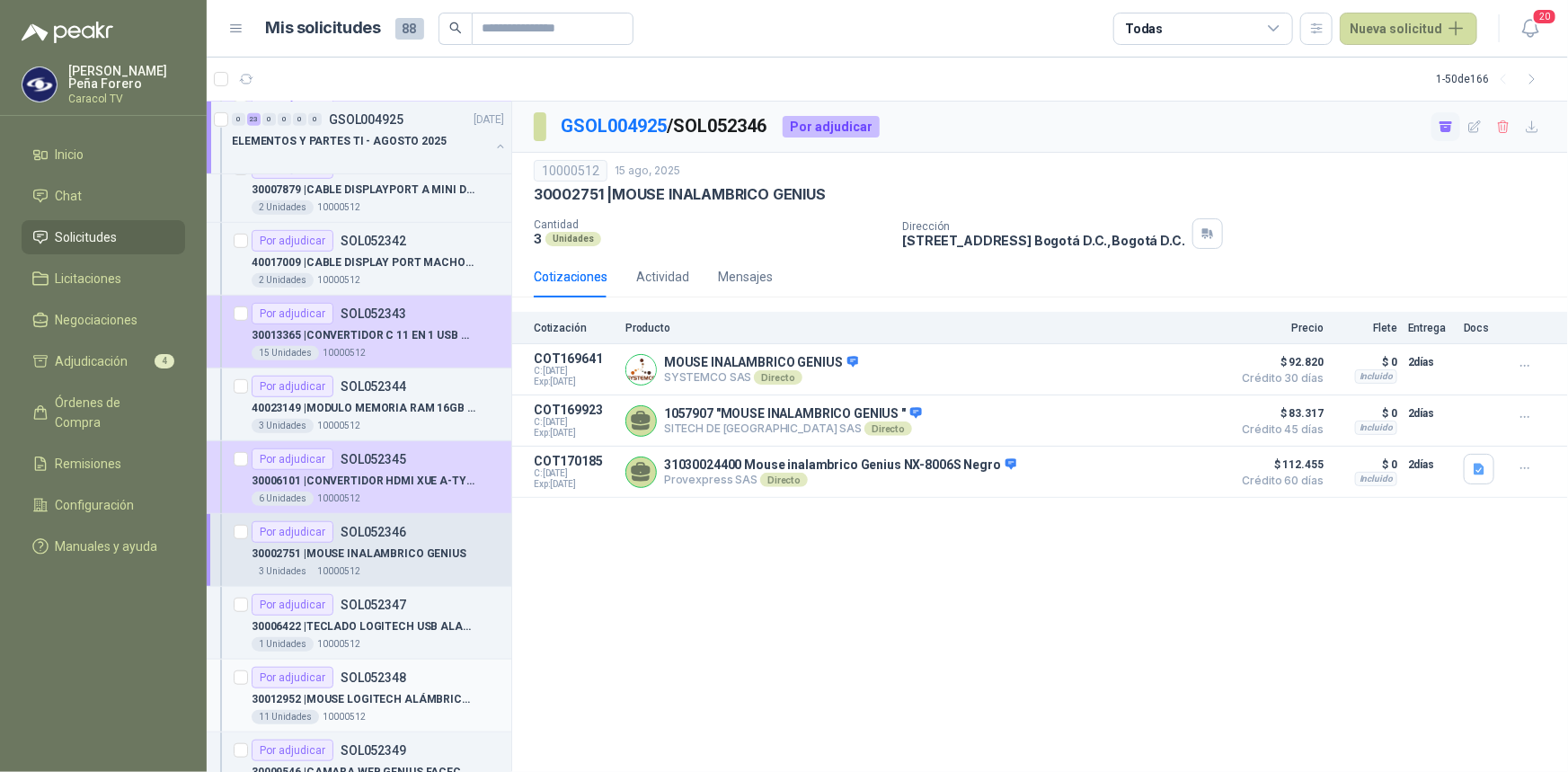
scroll to position [489, 0]
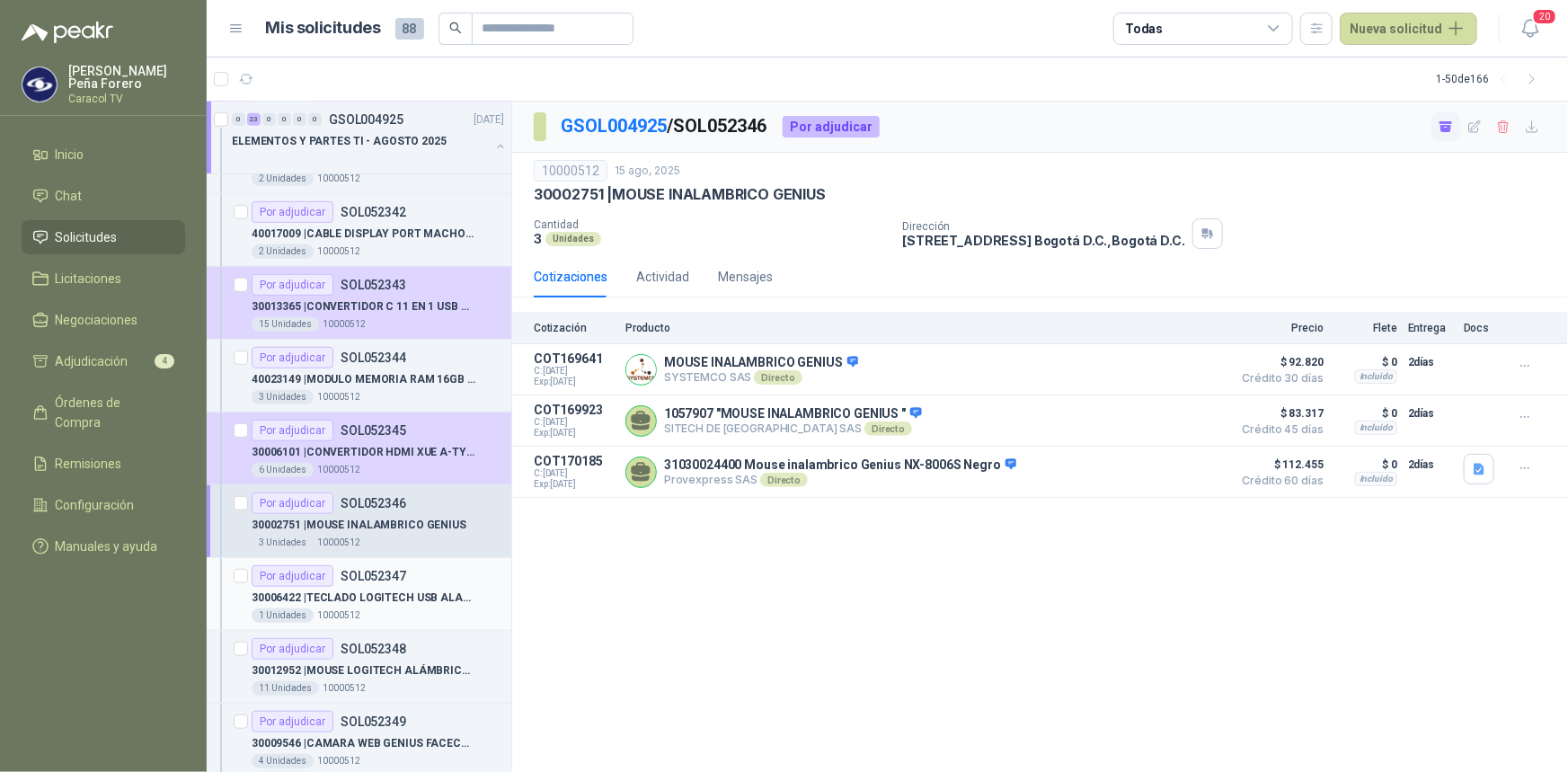
click at [411, 600] on p "30006422 | TECLADO LOGITECH USB ALAMBRICO" at bounding box center [363, 598] width 224 height 17
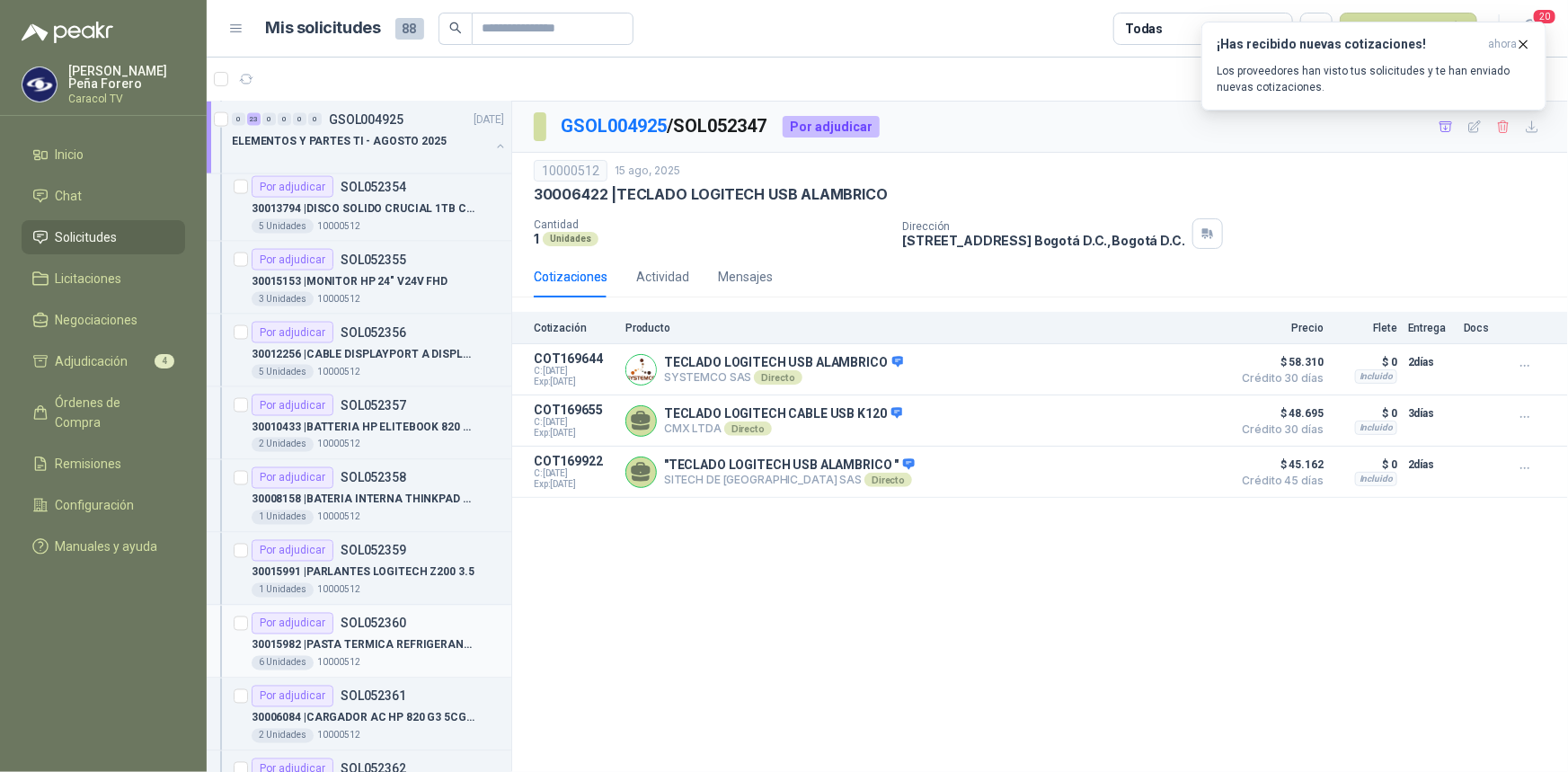
scroll to position [1633, 0]
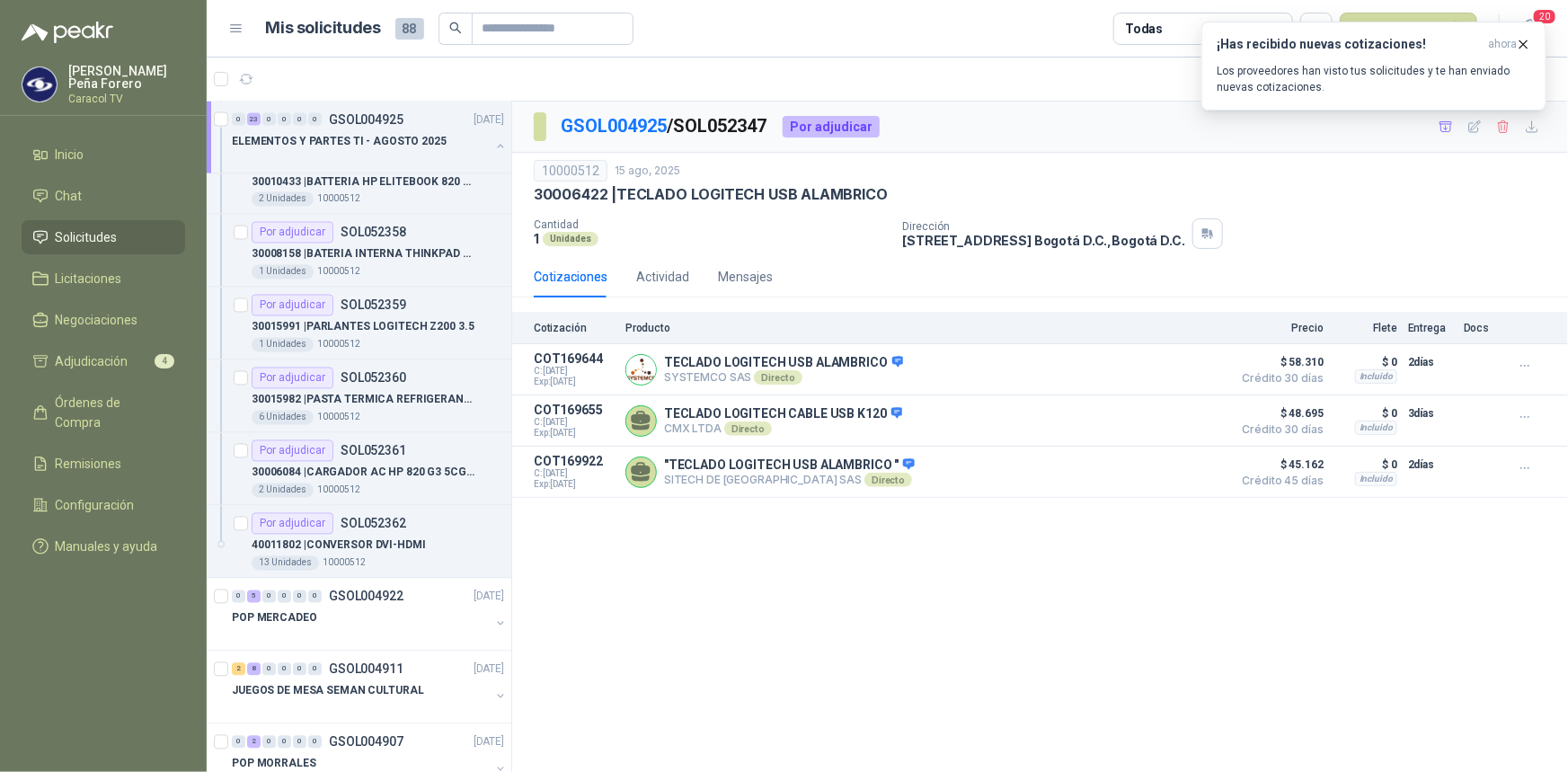
click at [1466, 218] on div "Dirección CALLE 103 No.69B 43 Bogotá D.C. , Bogotá D.C." at bounding box center [1232, 234] width 659 height 31
click at [1523, 45] on icon "button" at bounding box center [1524, 43] width 7 height 7
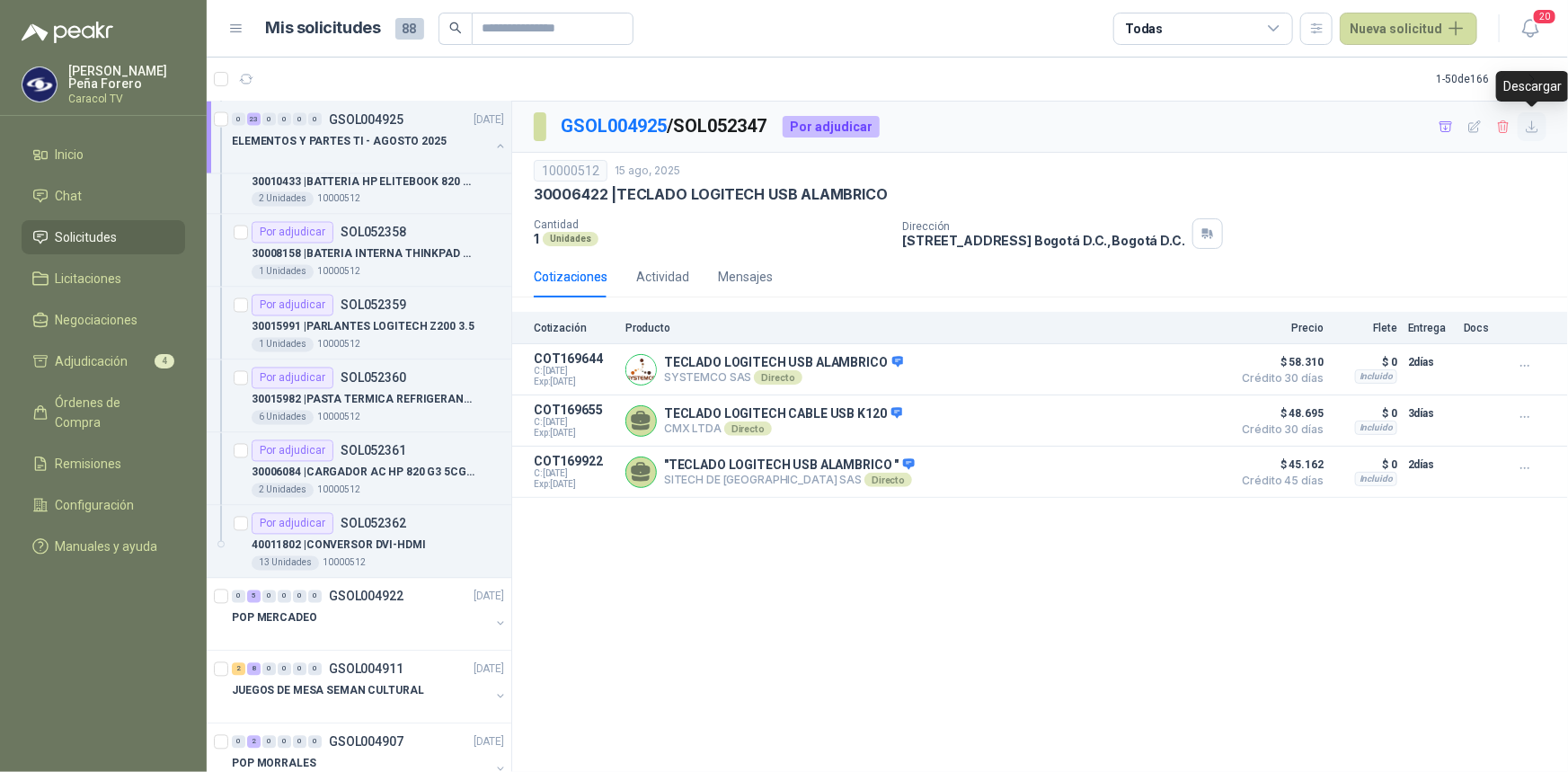
click at [1537, 129] on icon "button" at bounding box center [1532, 127] width 15 height 15
click at [1036, 112] on div "GSOL004925 / SOL052347 Por adjudicar" at bounding box center [1040, 127] width 1056 height 51
click at [1440, 122] on icon "button" at bounding box center [1447, 127] width 15 height 15
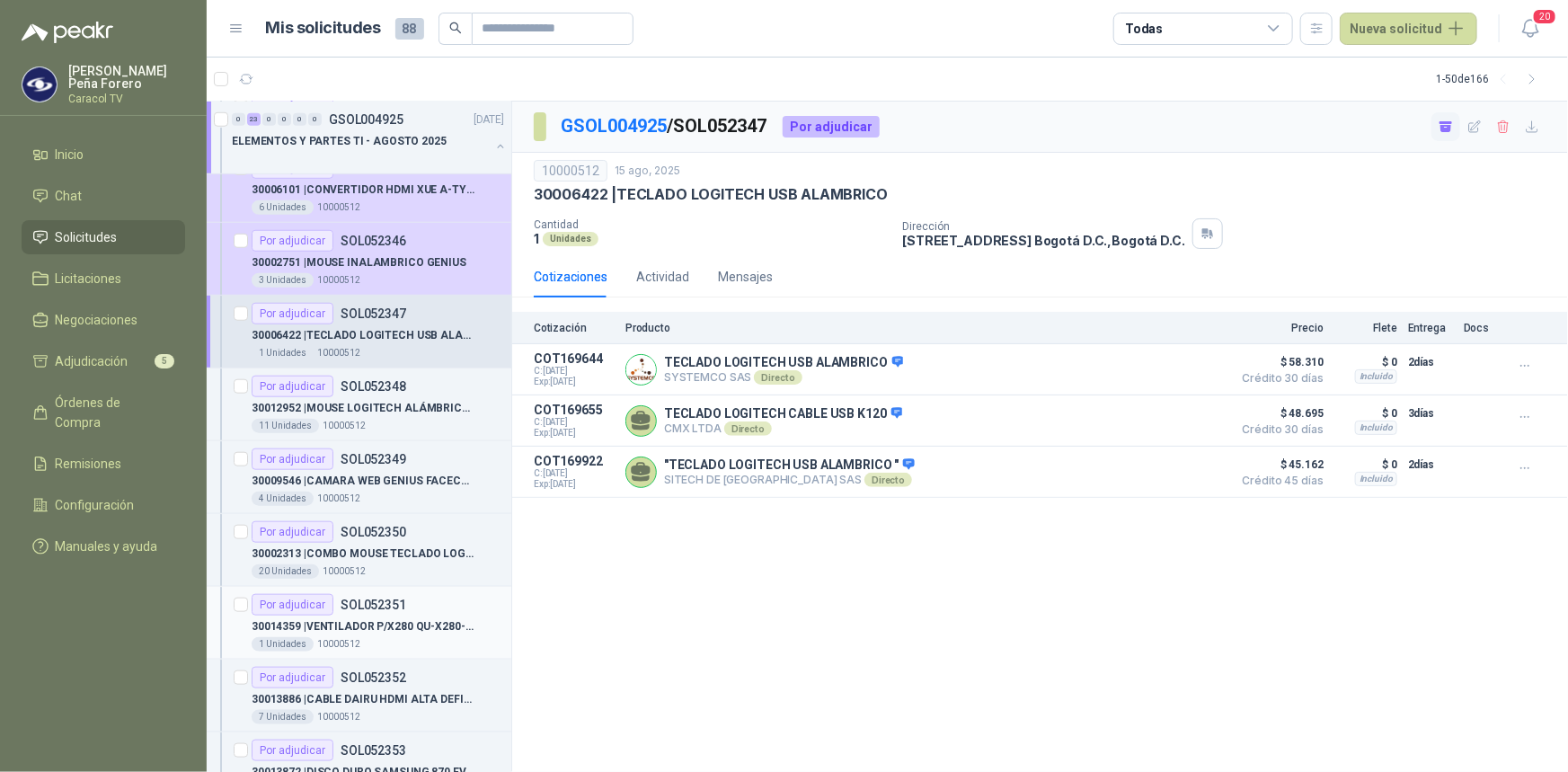
scroll to position [735, 0]
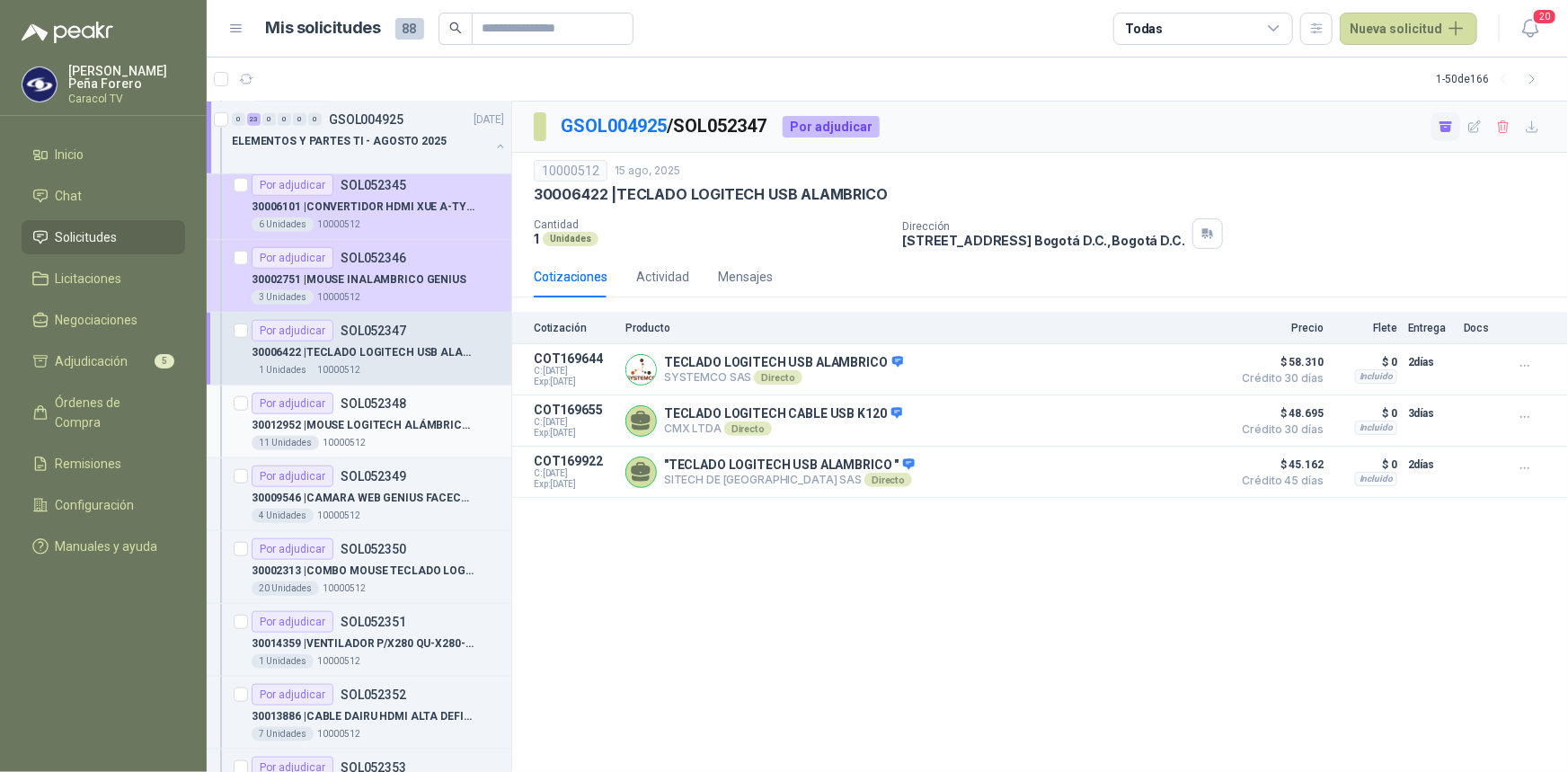
click at [393, 419] on p "30012952 | MOUSE LOGITECH ALÁMBRICO USB M90 NEGRO" at bounding box center [363, 426] width 224 height 17
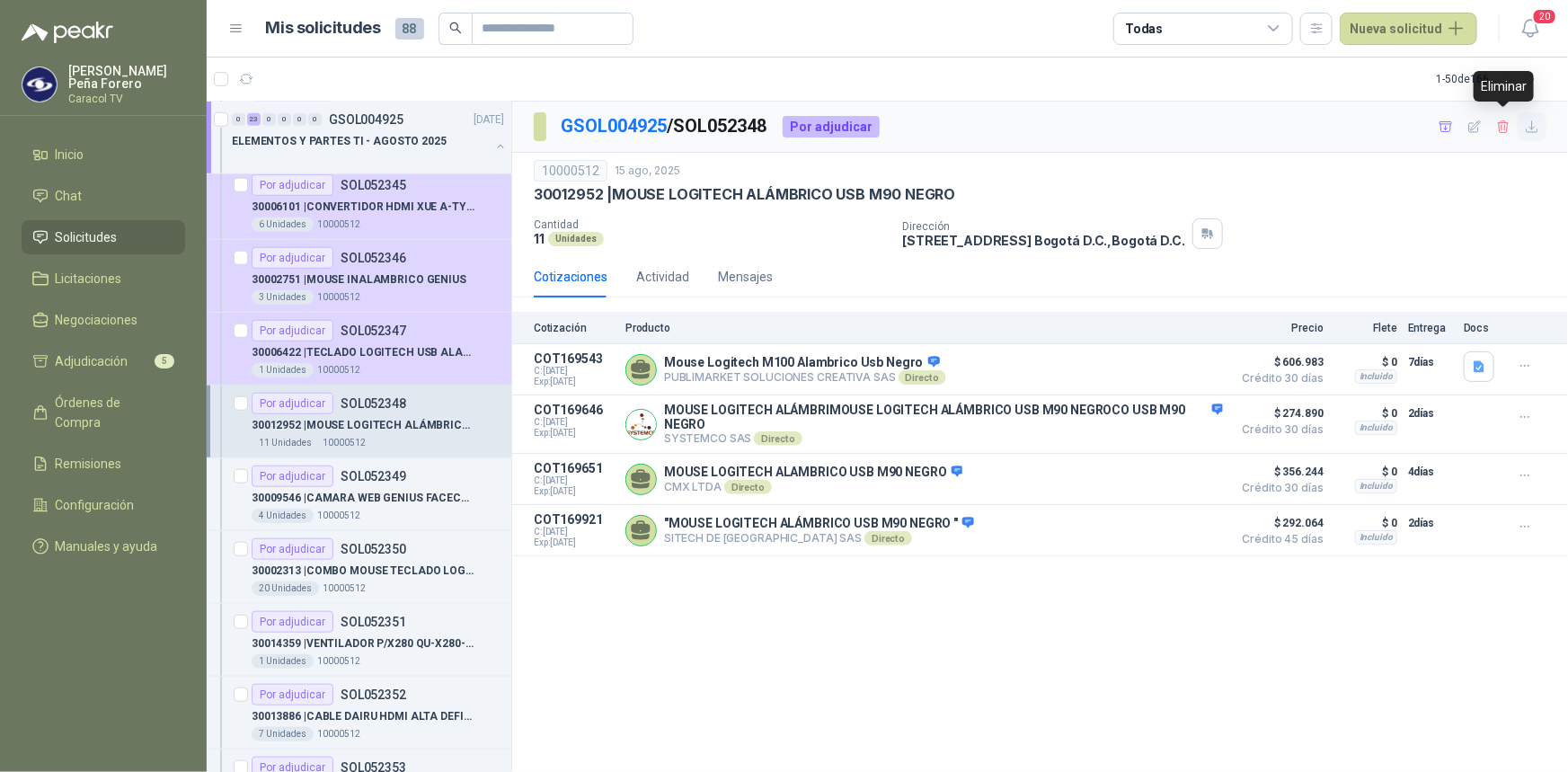
click at [1528, 126] on icon "button" at bounding box center [1532, 127] width 15 height 15
click at [1195, 137] on div "GSOL004925 / SOL052348 Por adjudicar" at bounding box center [1040, 127] width 1056 height 51
click at [1445, 125] on icon "button" at bounding box center [1447, 127] width 15 height 15
click at [393, 489] on p "30009546 | CAMARA WEB GENIUS FACECAM 1000X" at bounding box center [363, 498] width 224 height 17
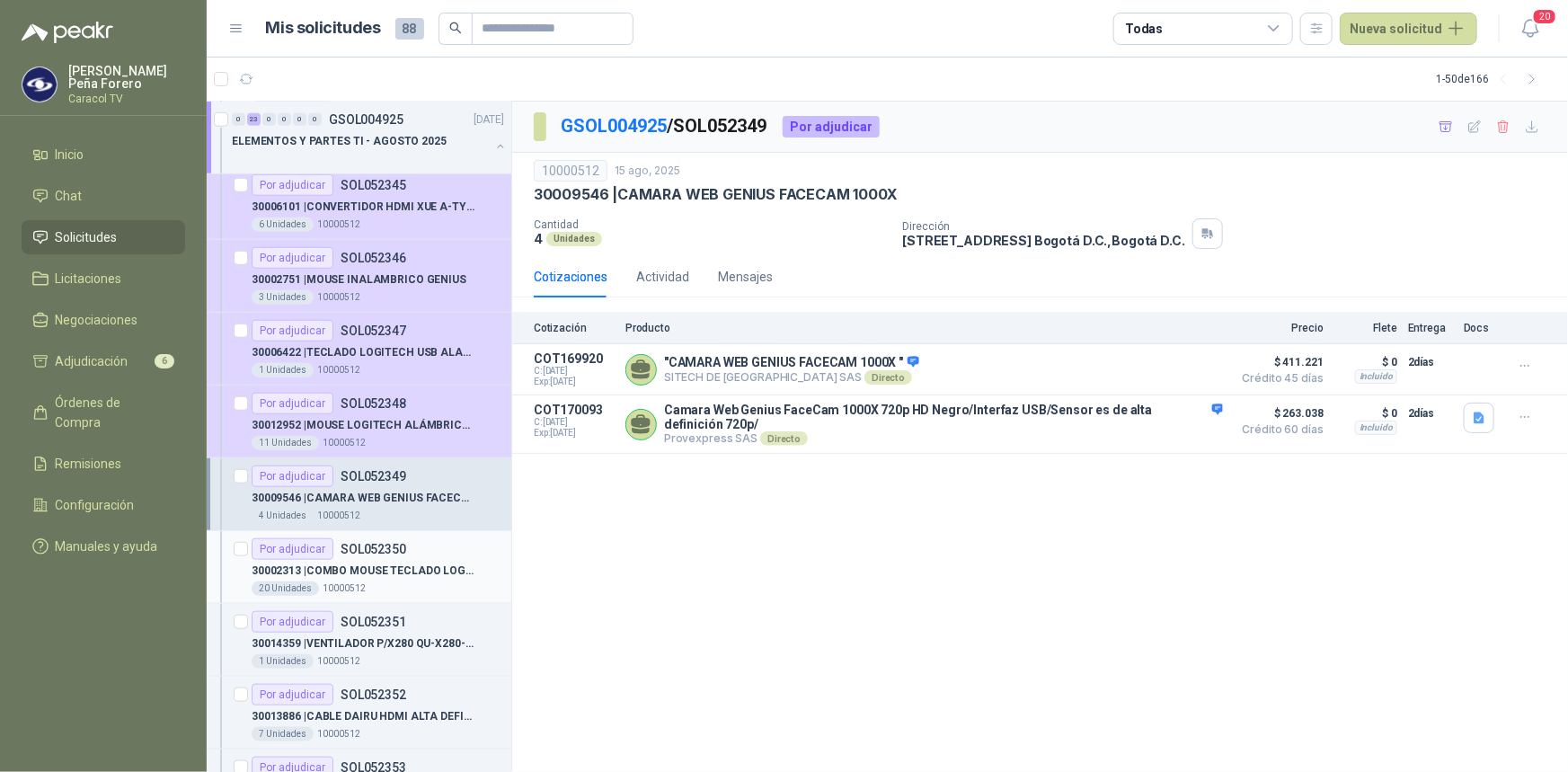
click at [428, 572] on p "30002313 | COMBO MOUSE TECLADO LOGITECH" at bounding box center [363, 571] width 224 height 17
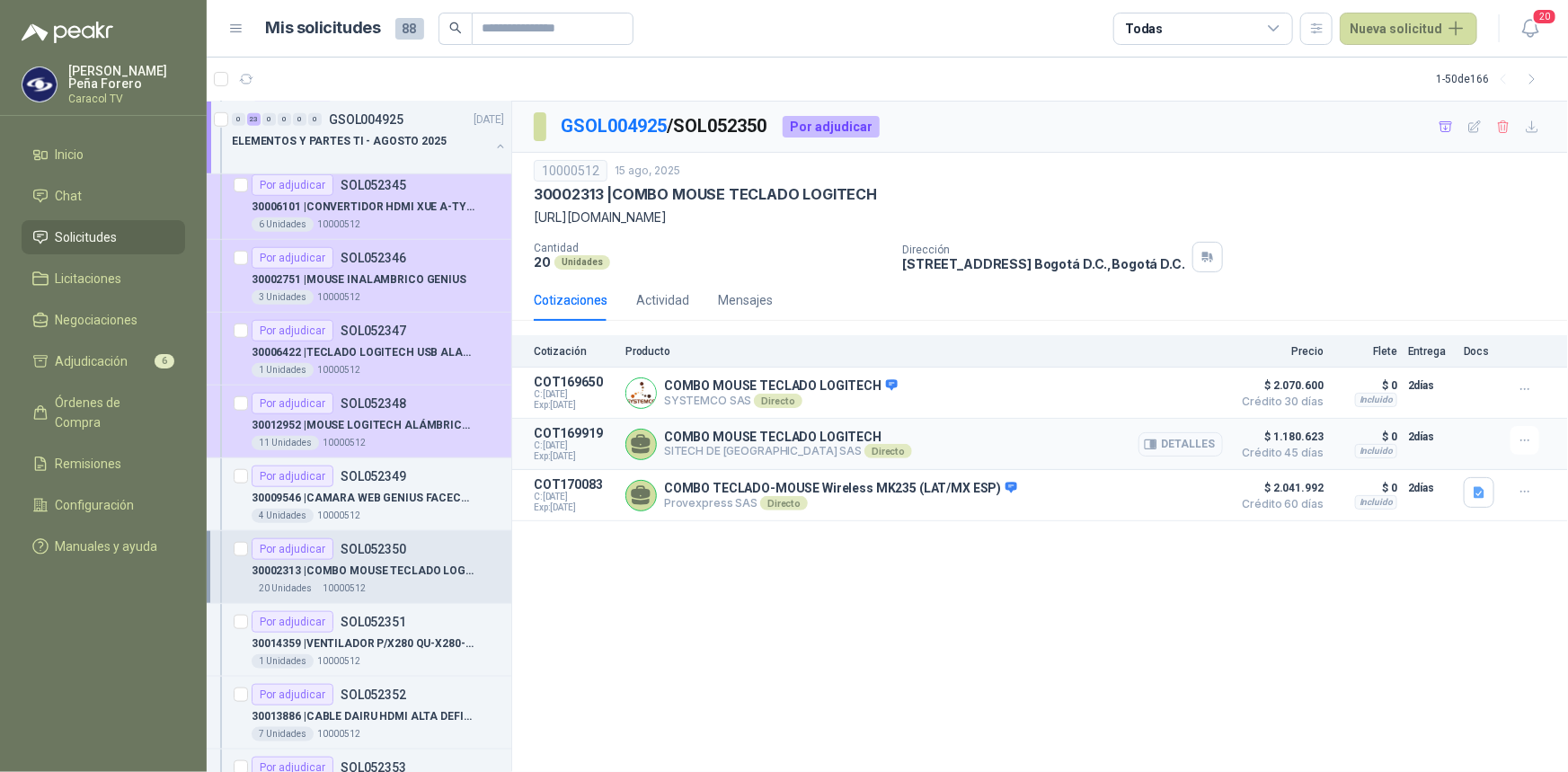
click at [1204, 439] on button "Detalles" at bounding box center [1181, 444] width 85 height 24
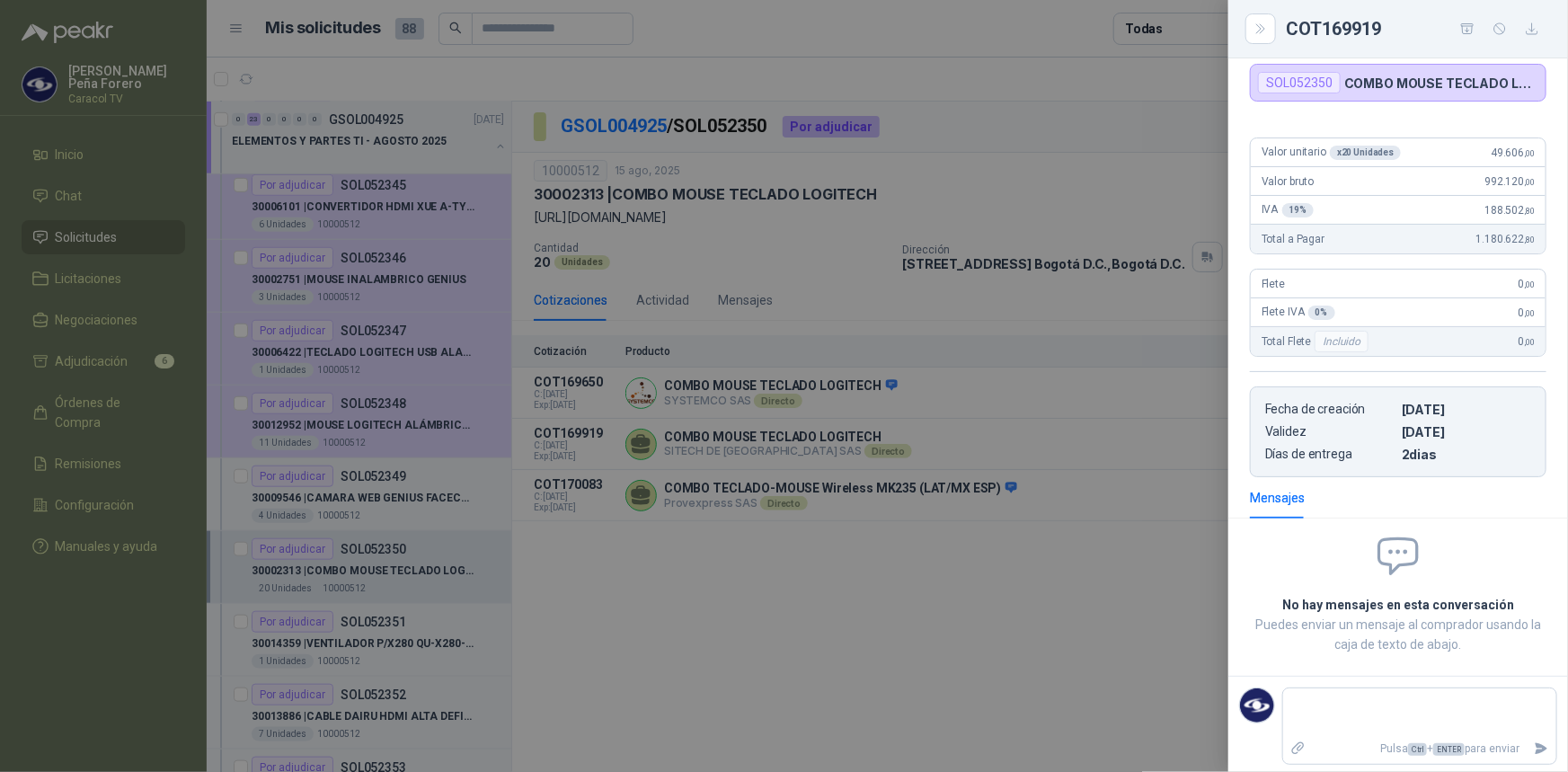
scroll to position [132, 0]
click at [1055, 613] on div at bounding box center [784, 386] width 1568 height 772
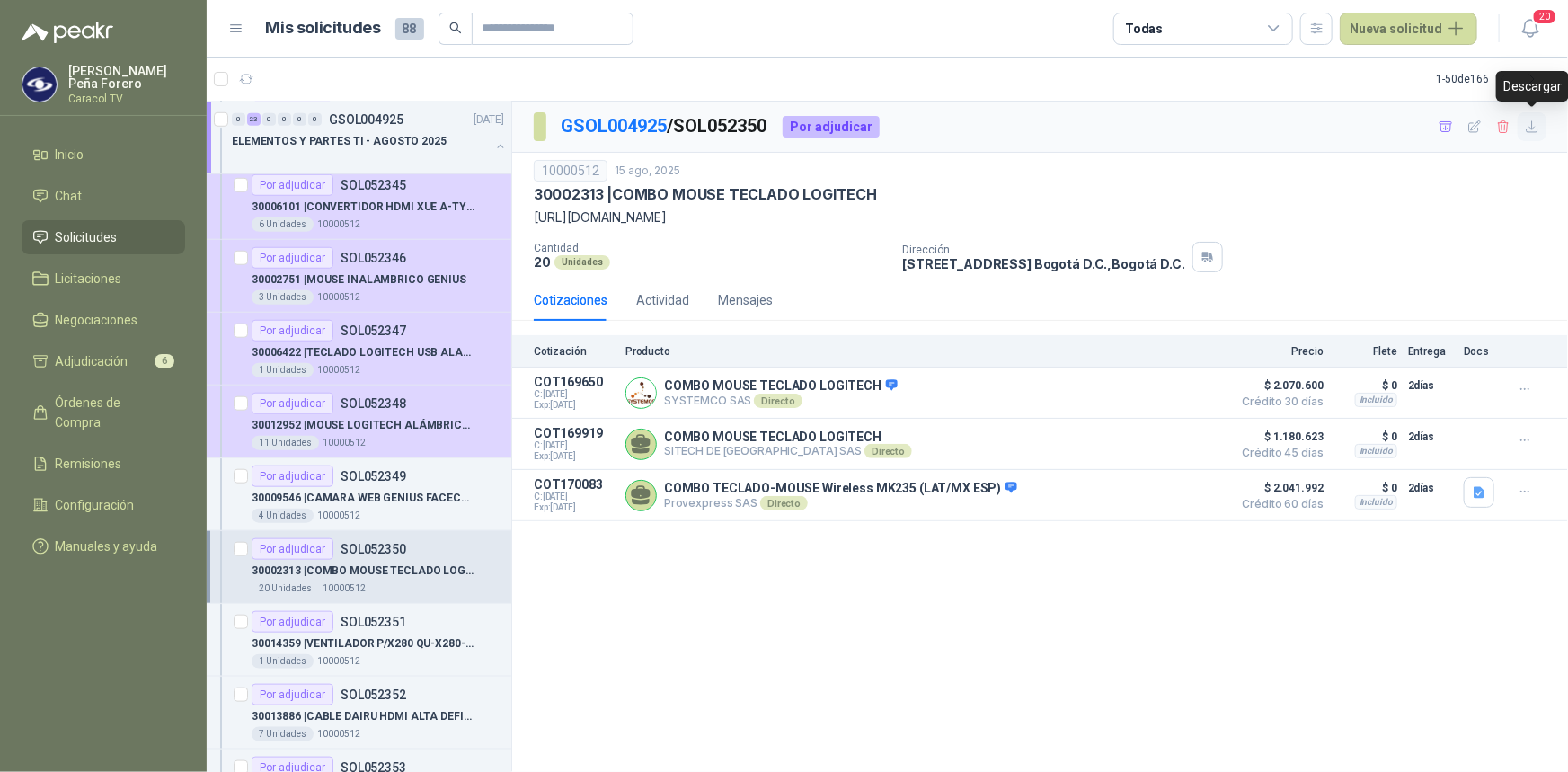
click at [1528, 125] on icon "button" at bounding box center [1532, 127] width 15 height 15
click at [1558, 212] on div "10000512 15 ago, 2025 30002313 | COMBO MOUSE TECLADO LOGITECH https://acorta…" at bounding box center [1040, 216] width 1056 height 127
click at [1448, 128] on icon "button" at bounding box center [1446, 126] width 12 height 10
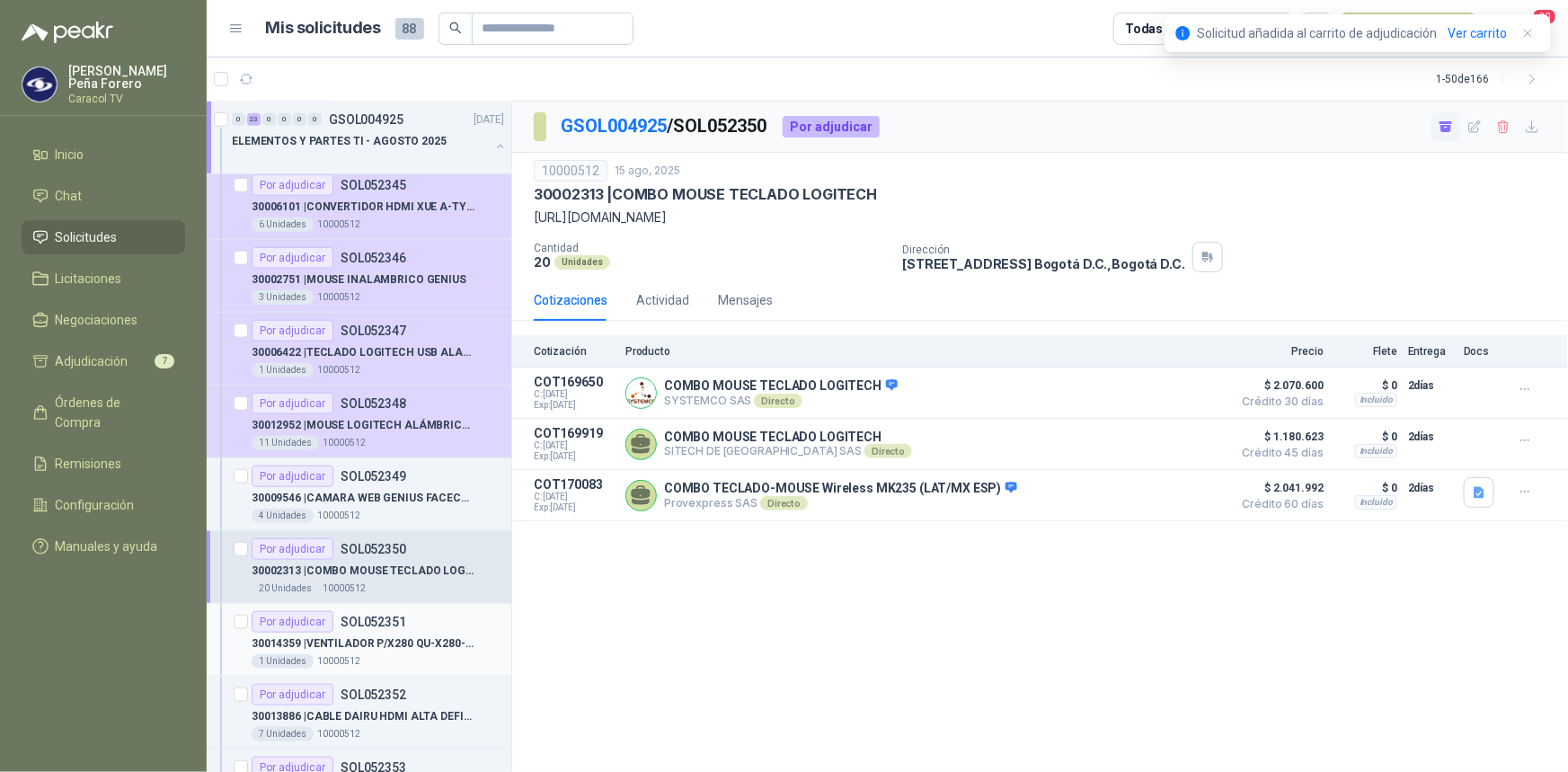
scroll to position [817, 0]
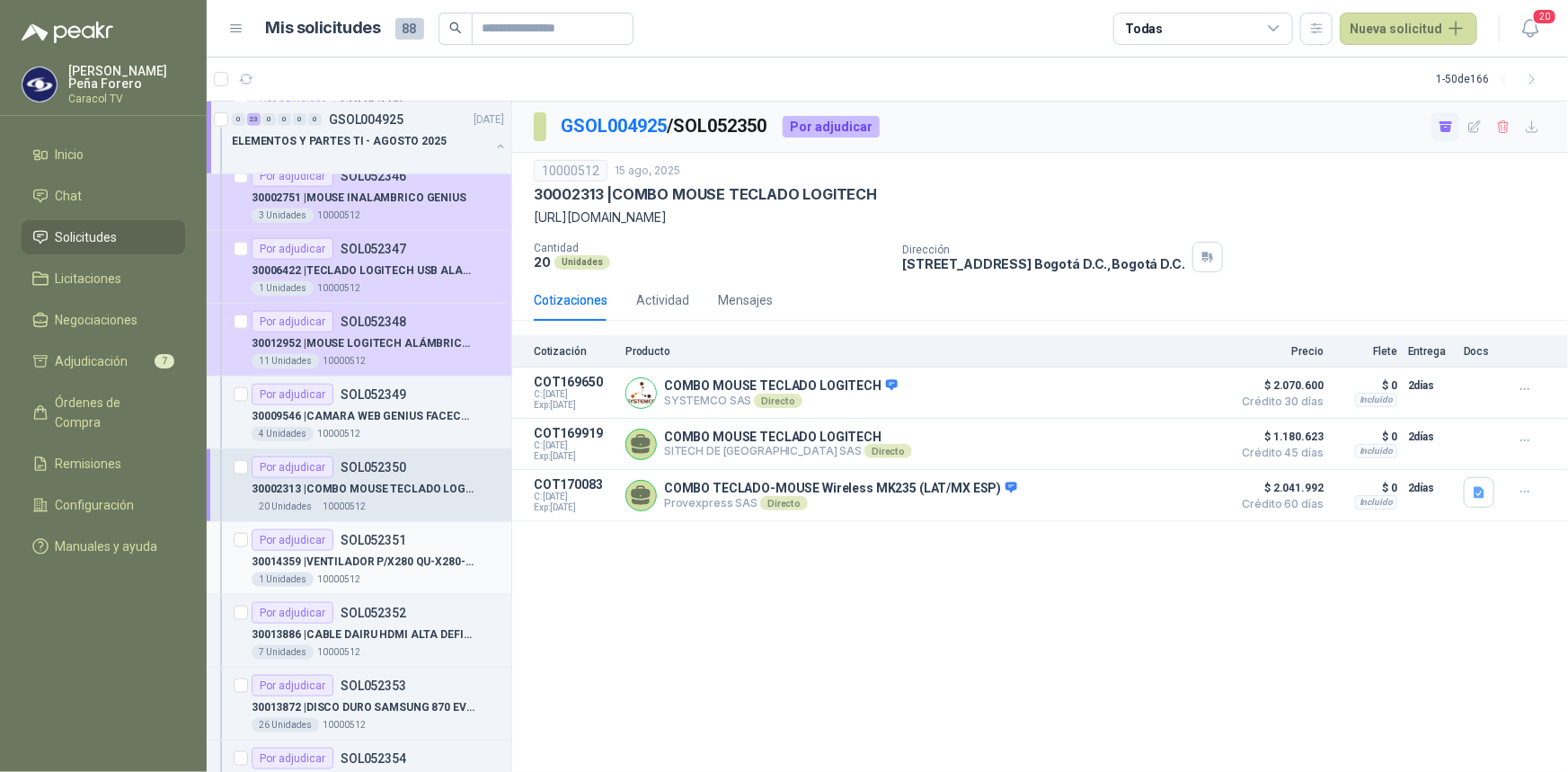
click at [405, 566] on p "30014359 | VENTILADOR P/X280 QU-X280-FAN QUETTERLEE" at bounding box center [363, 562] width 224 height 17
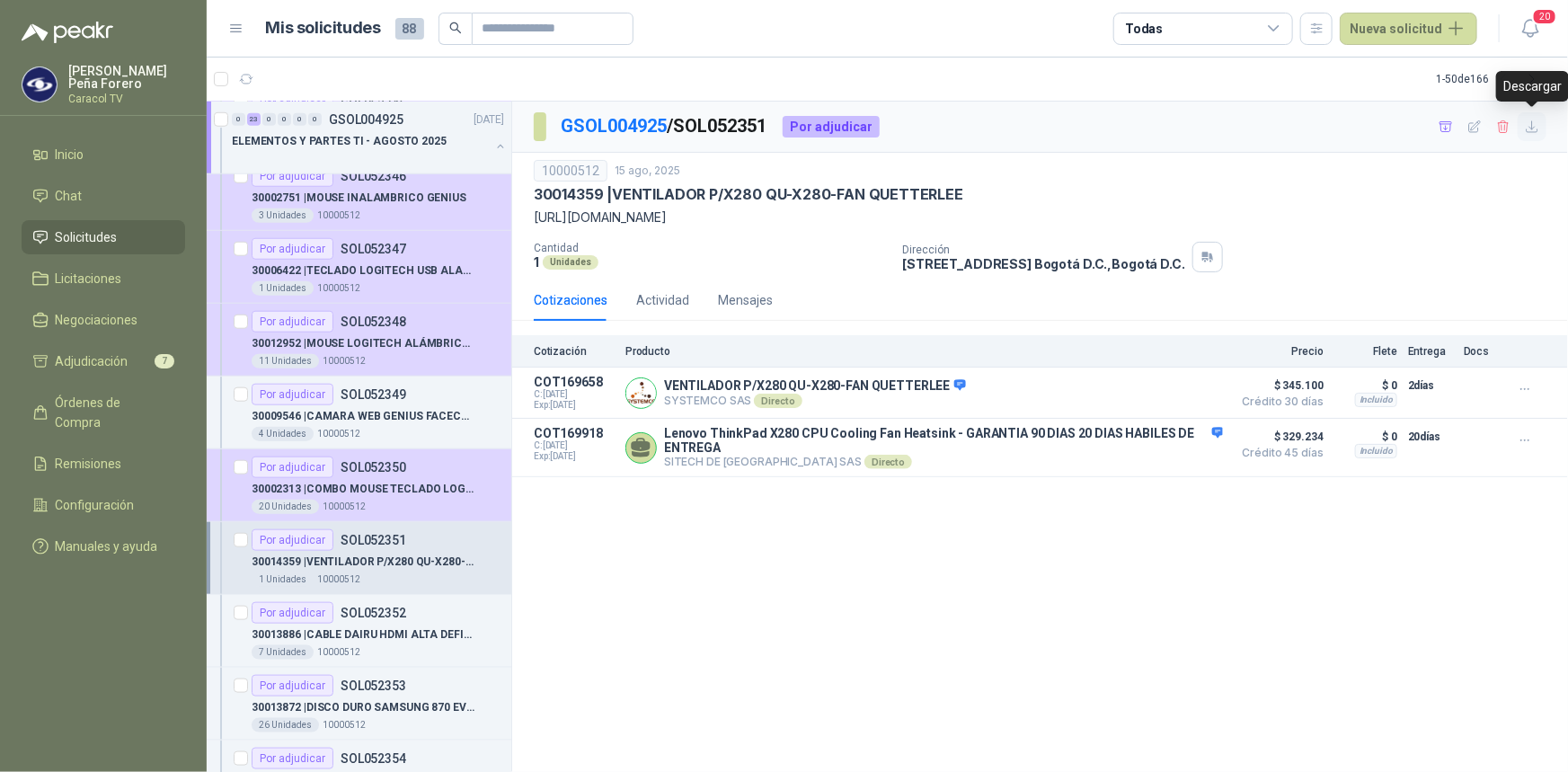
click at [1539, 137] on button "button" at bounding box center [1532, 127] width 29 height 29
click at [1445, 130] on icon "button" at bounding box center [1447, 127] width 15 height 15
click at [393, 627] on p "30013886 | CABLE DAIRU HDMI ALTA DEFINICIÓN 4K 2M" at bounding box center [363, 635] width 224 height 17
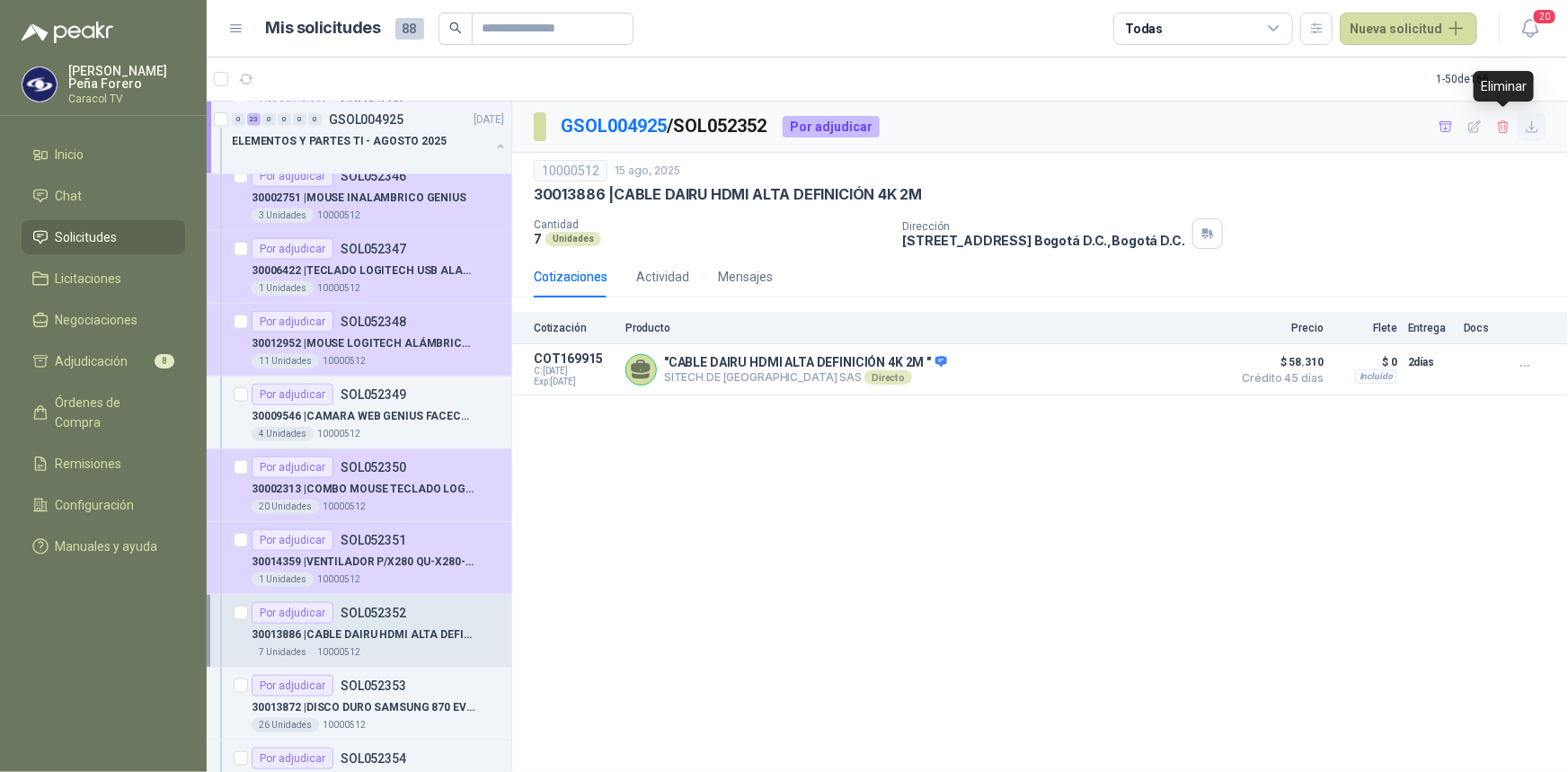
click at [1525, 124] on icon "button" at bounding box center [1532, 127] width 15 height 15
click at [1346, 431] on div "GSOL004925 / SOL052352 Por adjudicar 10000512 15 ago, 2025 30013886 | CABLE DA…" at bounding box center [1040, 437] width 1056 height 671
click at [1452, 119] on icon "button" at bounding box center [1447, 127] width 15 height 15
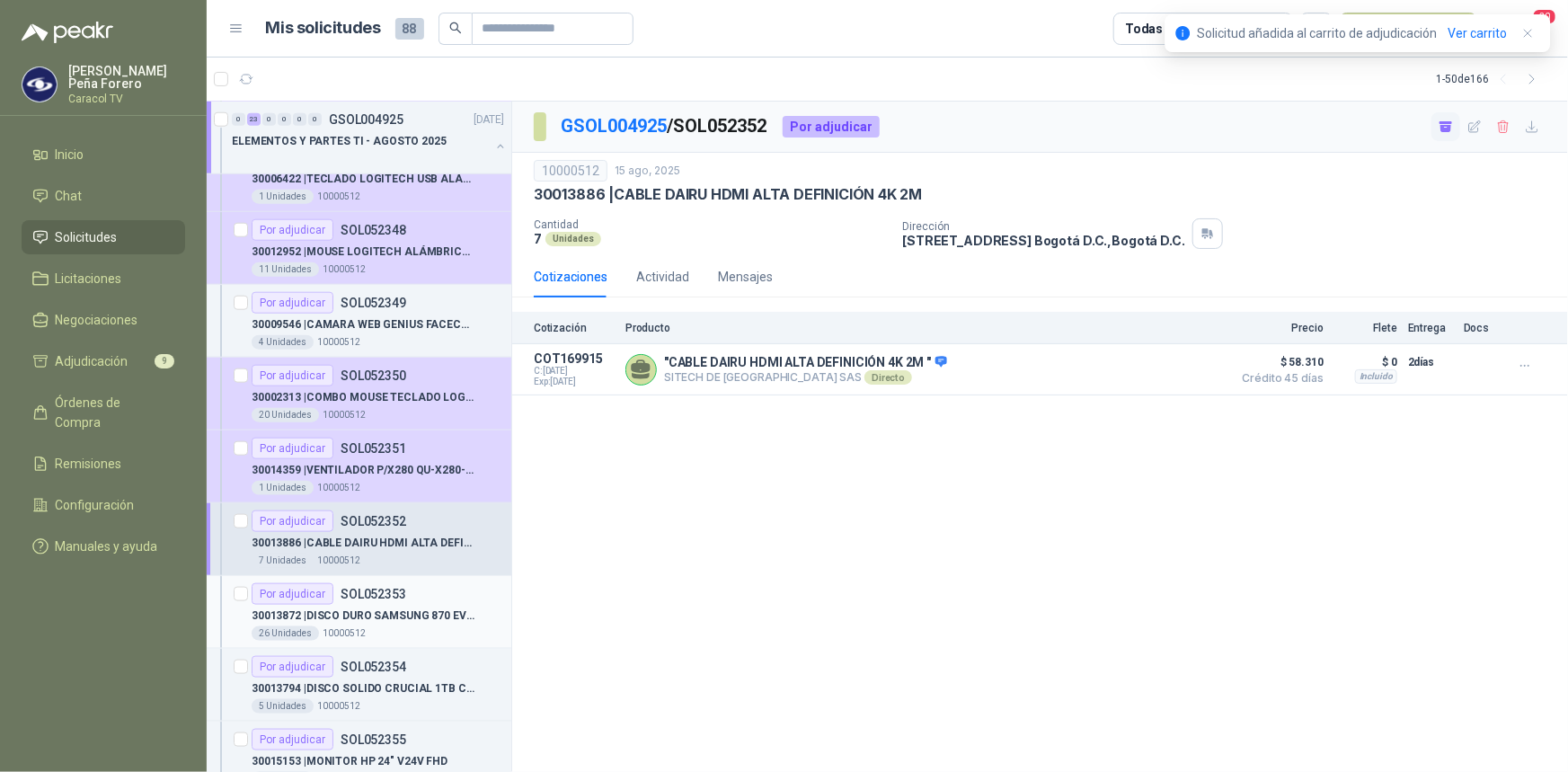
scroll to position [980, 0]
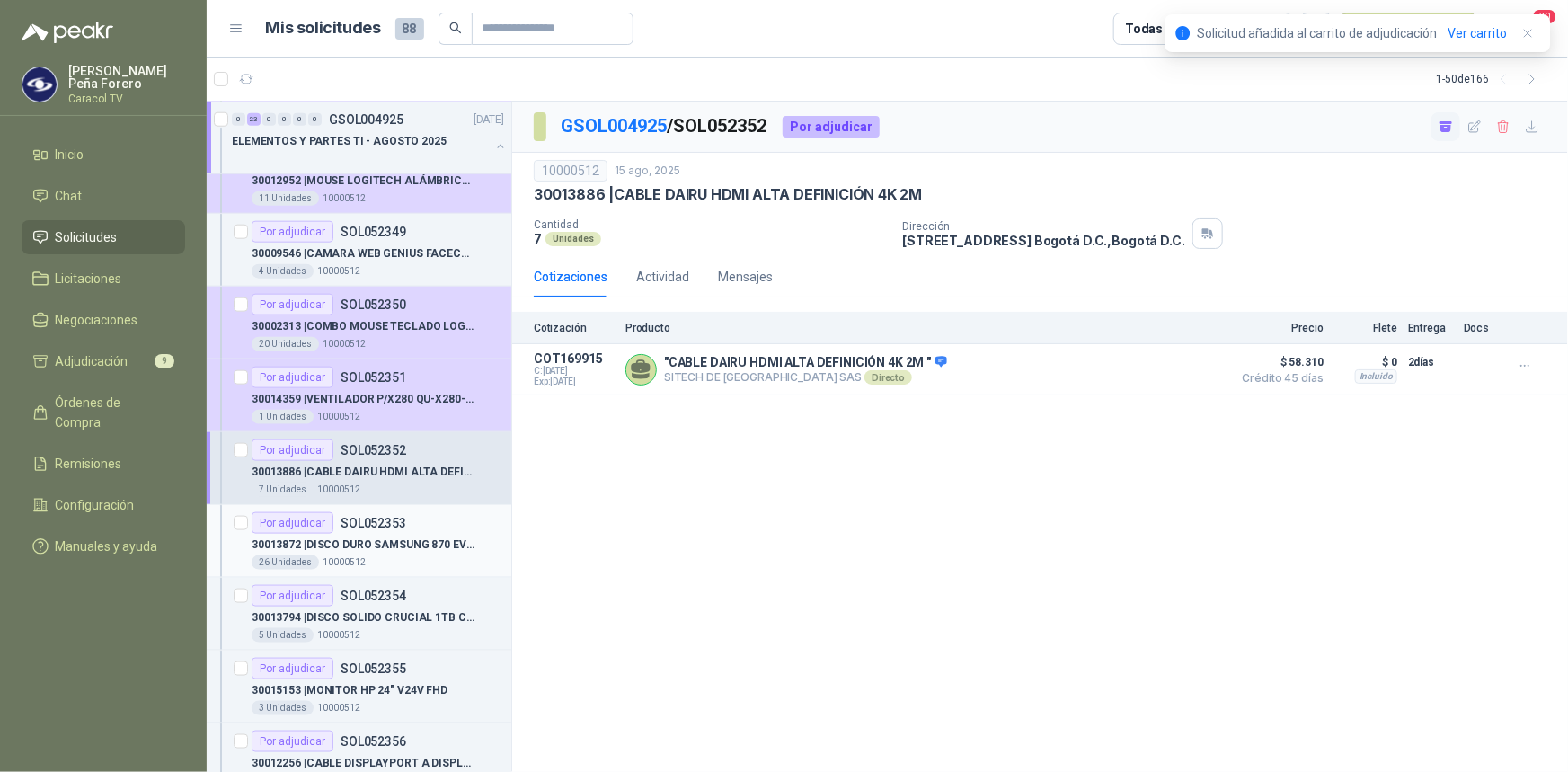
click at [407, 539] on p "30013872 | DISCO DURO SAMSUNG 870 EVO MZ-77E1T0 1TB" at bounding box center [363, 545] width 224 height 17
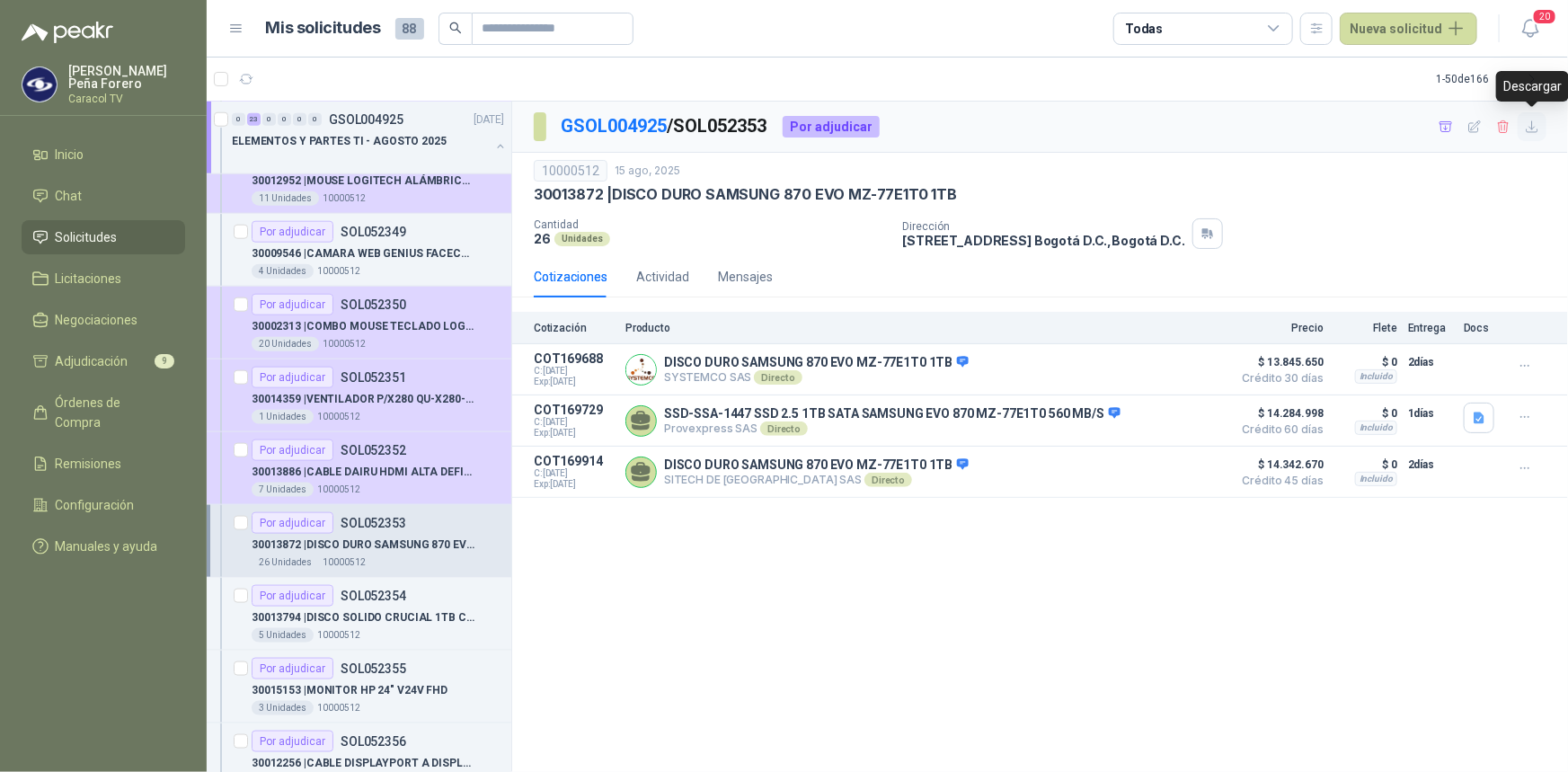
click at [1537, 129] on icon "button" at bounding box center [1531, 126] width 11 height 11
click at [1004, 37] on article "Mis solicitudes 88 Todas Nueva solicitud" at bounding box center [872, 29] width 1212 height 33
click at [1447, 126] on icon "button" at bounding box center [1446, 126] width 12 height 10
click at [381, 610] on p "30013794 | DISCO SOLIDO CRUCIAL 1TB CT1000P3PSSD" at bounding box center [363, 618] width 224 height 17
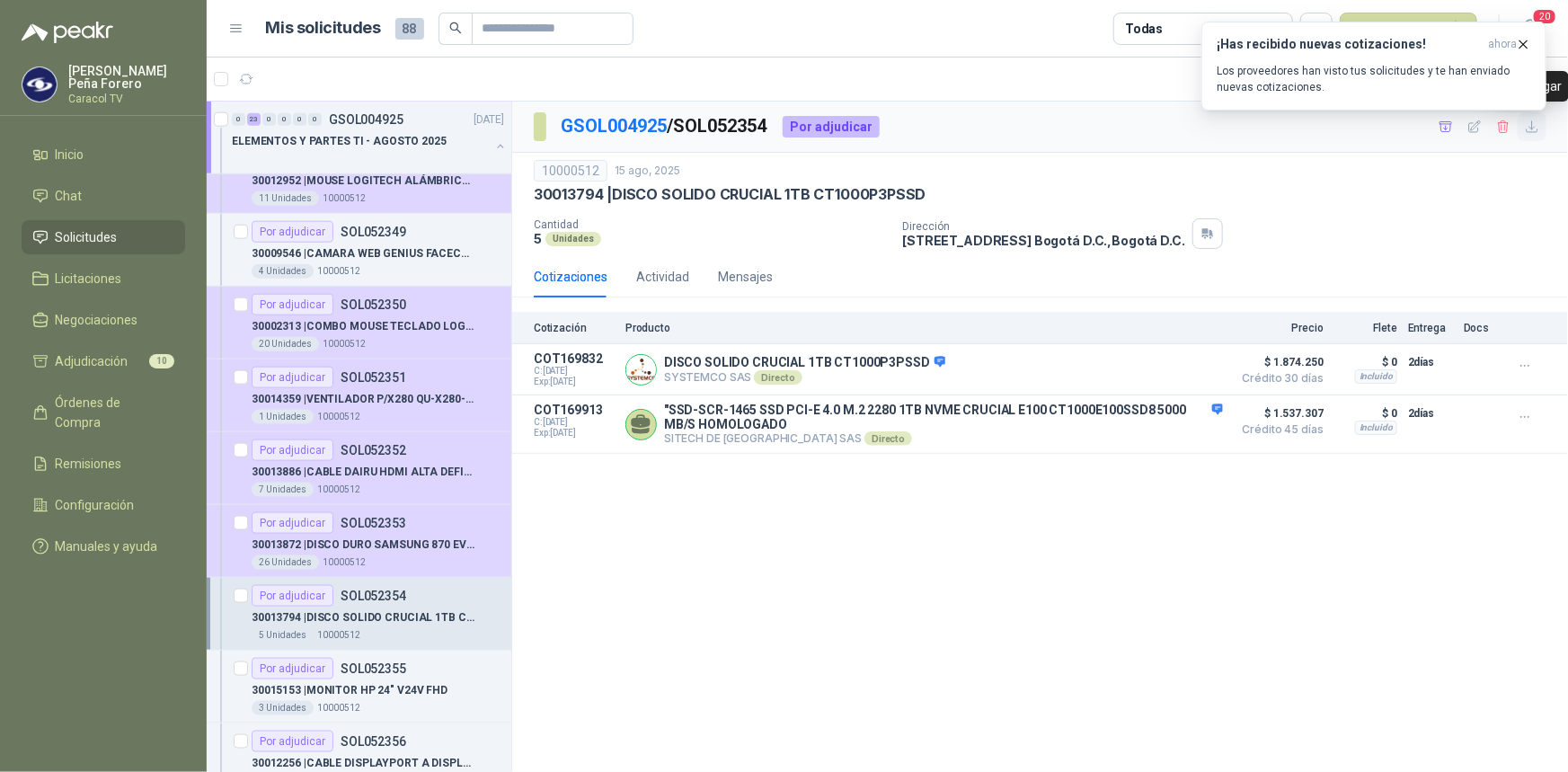
click at [1534, 128] on icon "button" at bounding box center [1531, 126] width 11 height 11
click at [1528, 43] on icon "button" at bounding box center [1524, 44] width 15 height 15
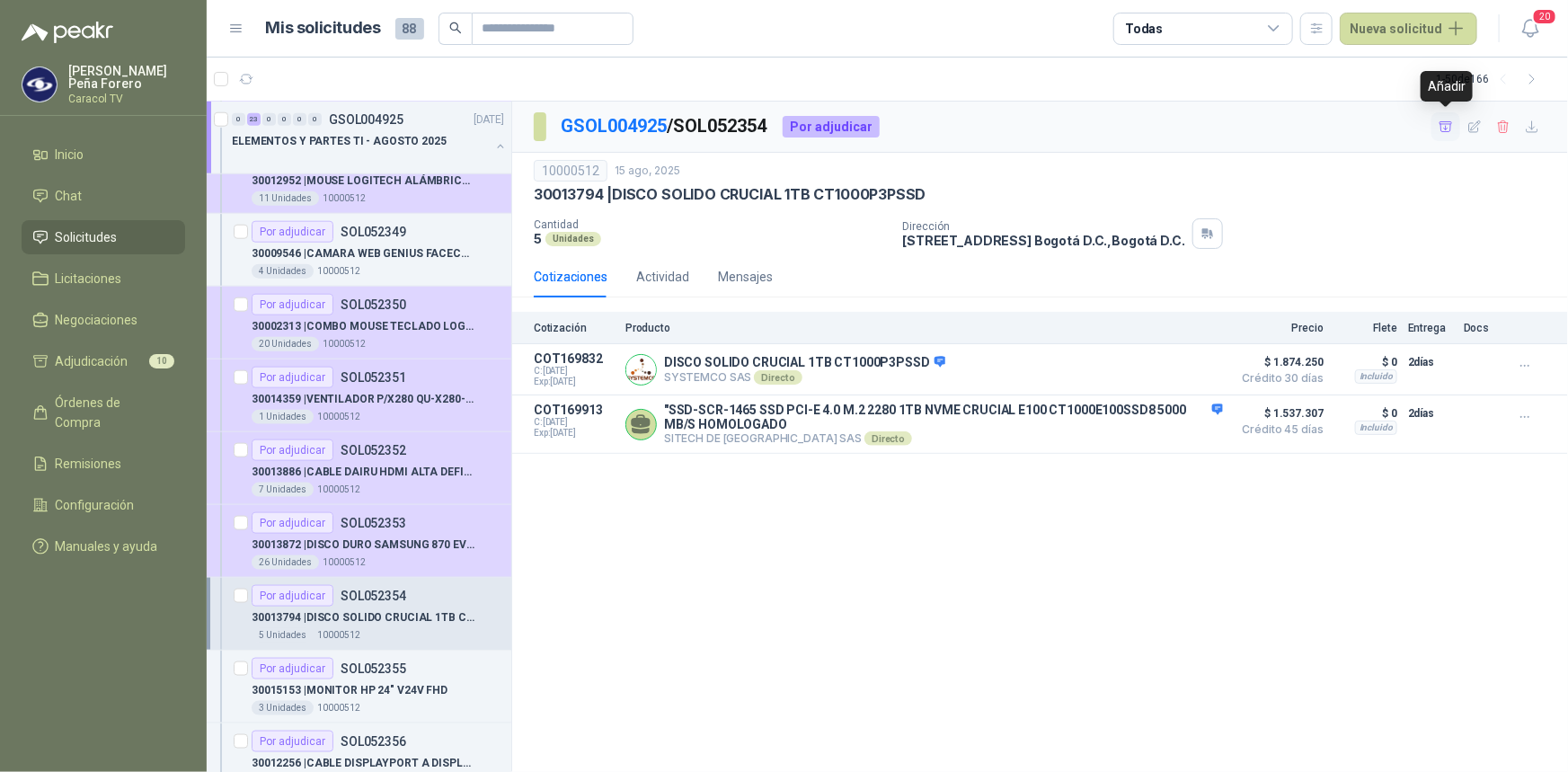
click at [1447, 128] on icon "button" at bounding box center [1446, 126] width 12 height 10
click at [361, 690] on p "30015153 | MONITOR HP 24" V24V FHD" at bounding box center [350, 691] width 196 height 17
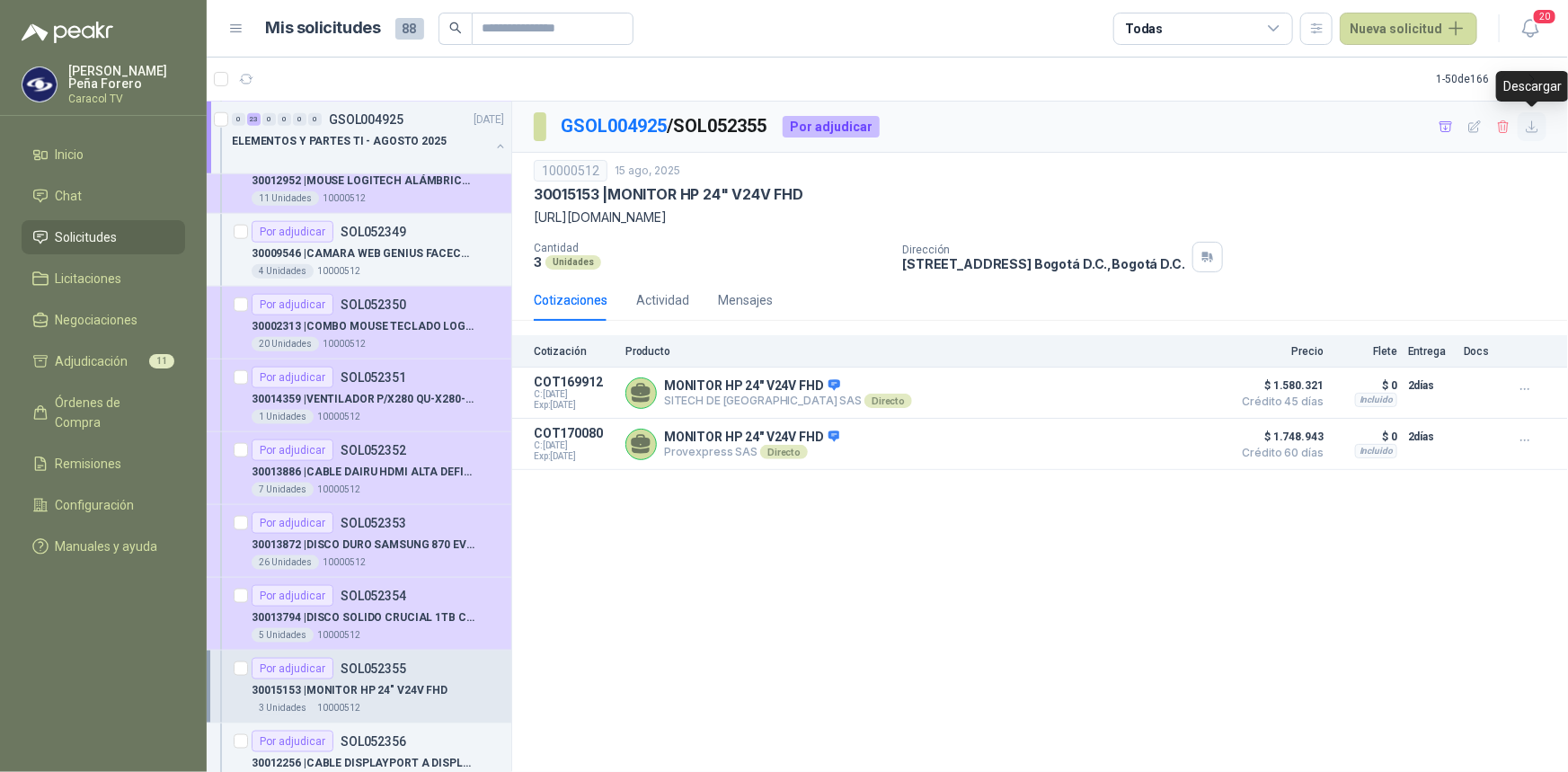
click at [1534, 125] on icon "button" at bounding box center [1532, 127] width 15 height 15
click at [1155, 161] on div "10000512 15 ago, 2025" at bounding box center [1040, 170] width 1013 height 21
click at [1447, 128] on icon "button" at bounding box center [1446, 126] width 12 height 10
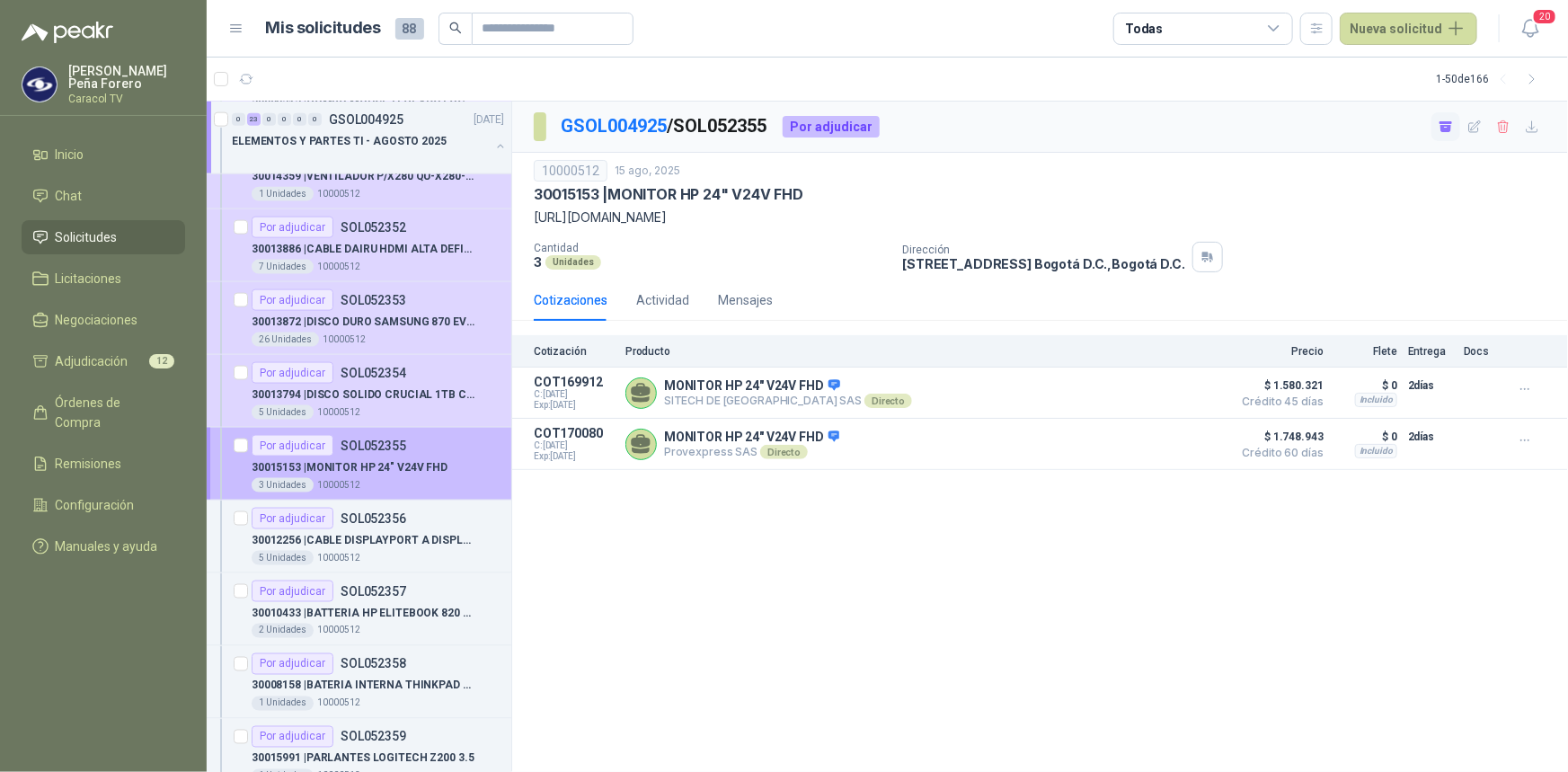
scroll to position [1225, 0]
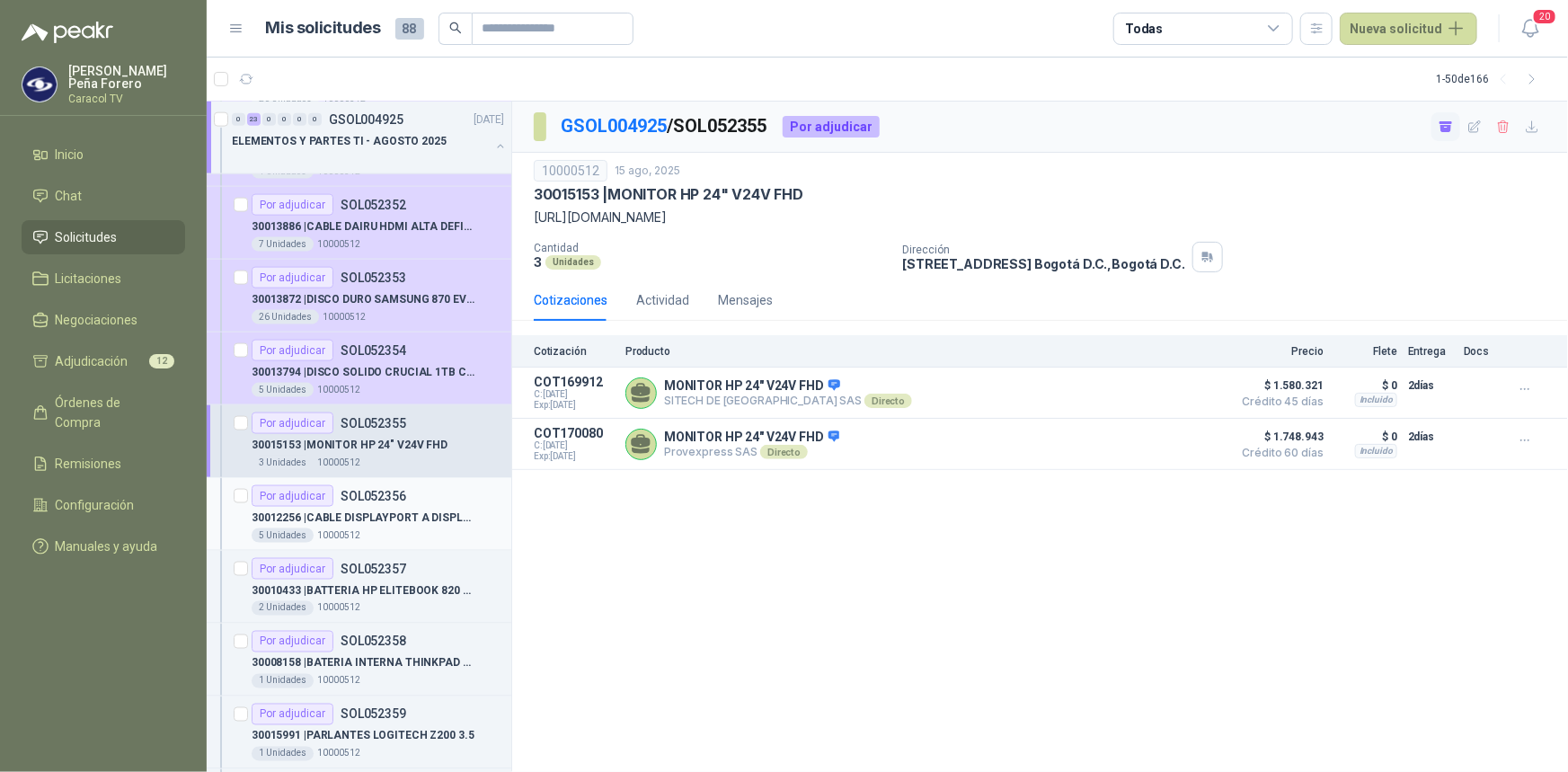
click at [396, 507] on div "30012256 | CABLE DISPLAYPORT A DISPLAYPORT" at bounding box center [378, 517] width 253 height 21
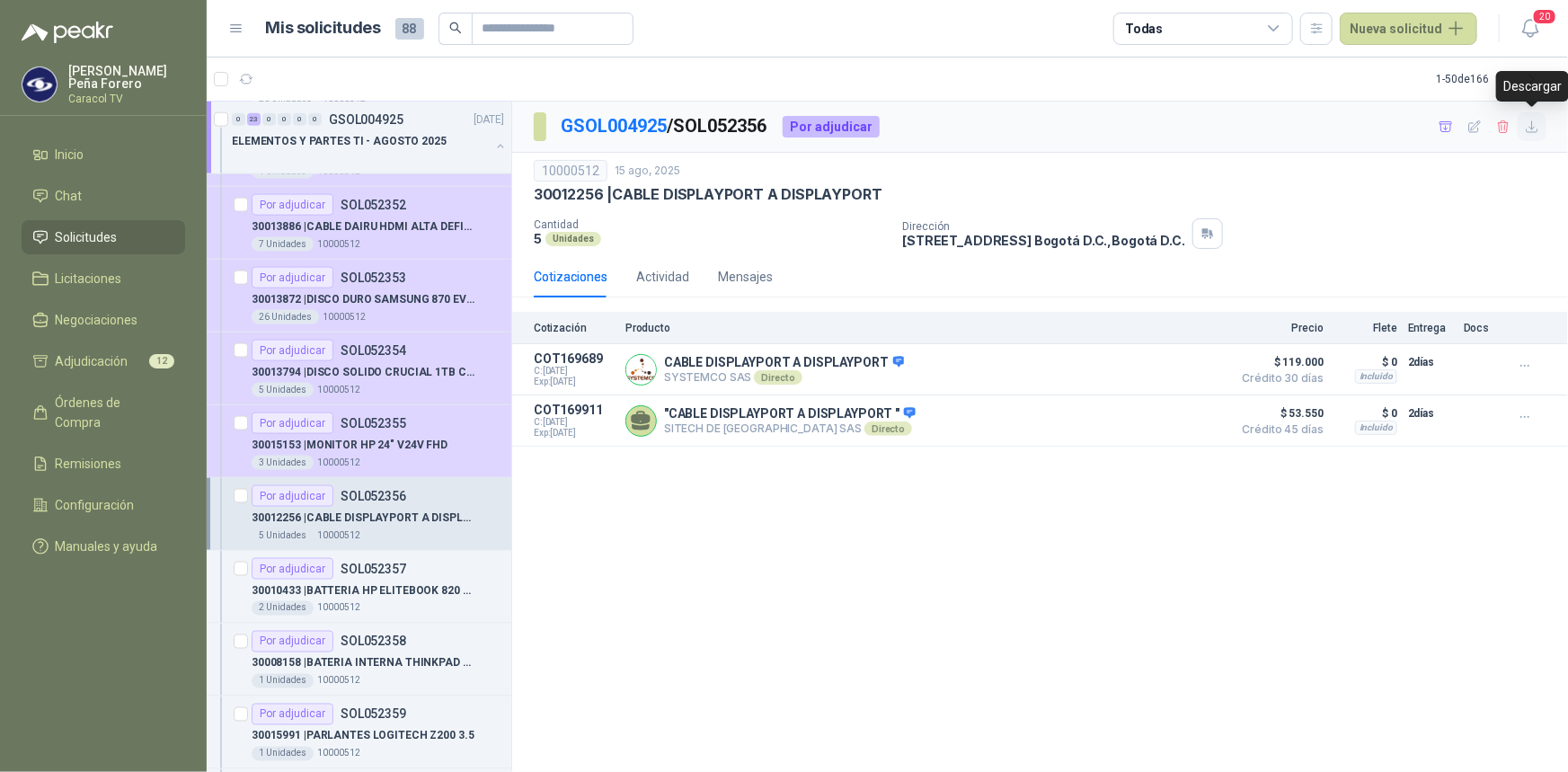
click at [1541, 129] on button "button" at bounding box center [1532, 127] width 29 height 29
click at [1565, 224] on div "10000512 15 ago, 2025 30012256 | CABLE DISPLAYPORT A DISPLAYPORT Cantidad 5 U…" at bounding box center [1040, 205] width 1056 height 104
click at [1444, 125] on icon "button" at bounding box center [1447, 127] width 15 height 15
click at [382, 589] on p "30010433 | BATTERIA HP ELITEBOOK 820 G3 800514-001" at bounding box center [363, 591] width 224 height 17
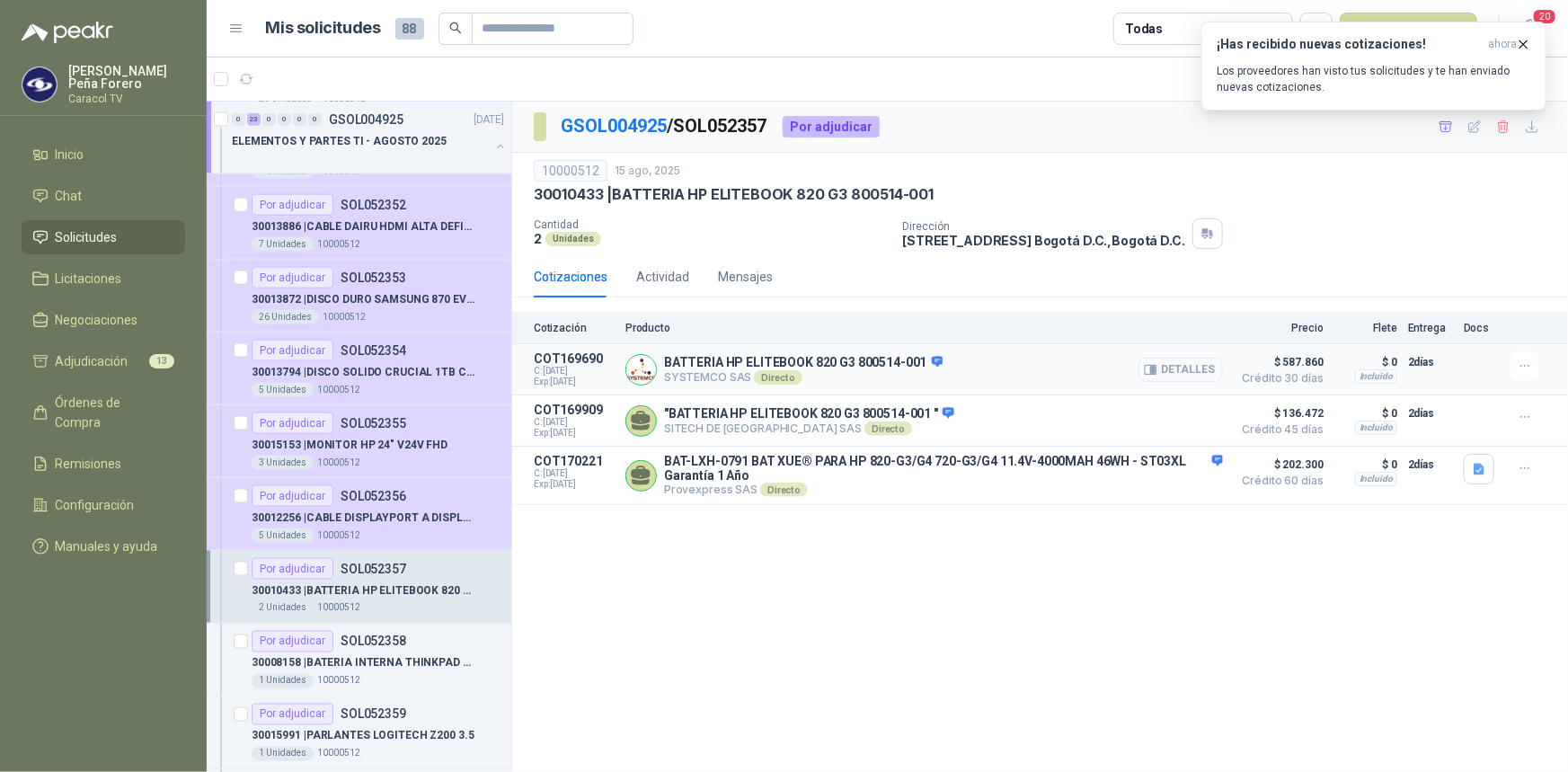
click at [1168, 366] on button "Detalles" at bounding box center [1181, 369] width 85 height 24
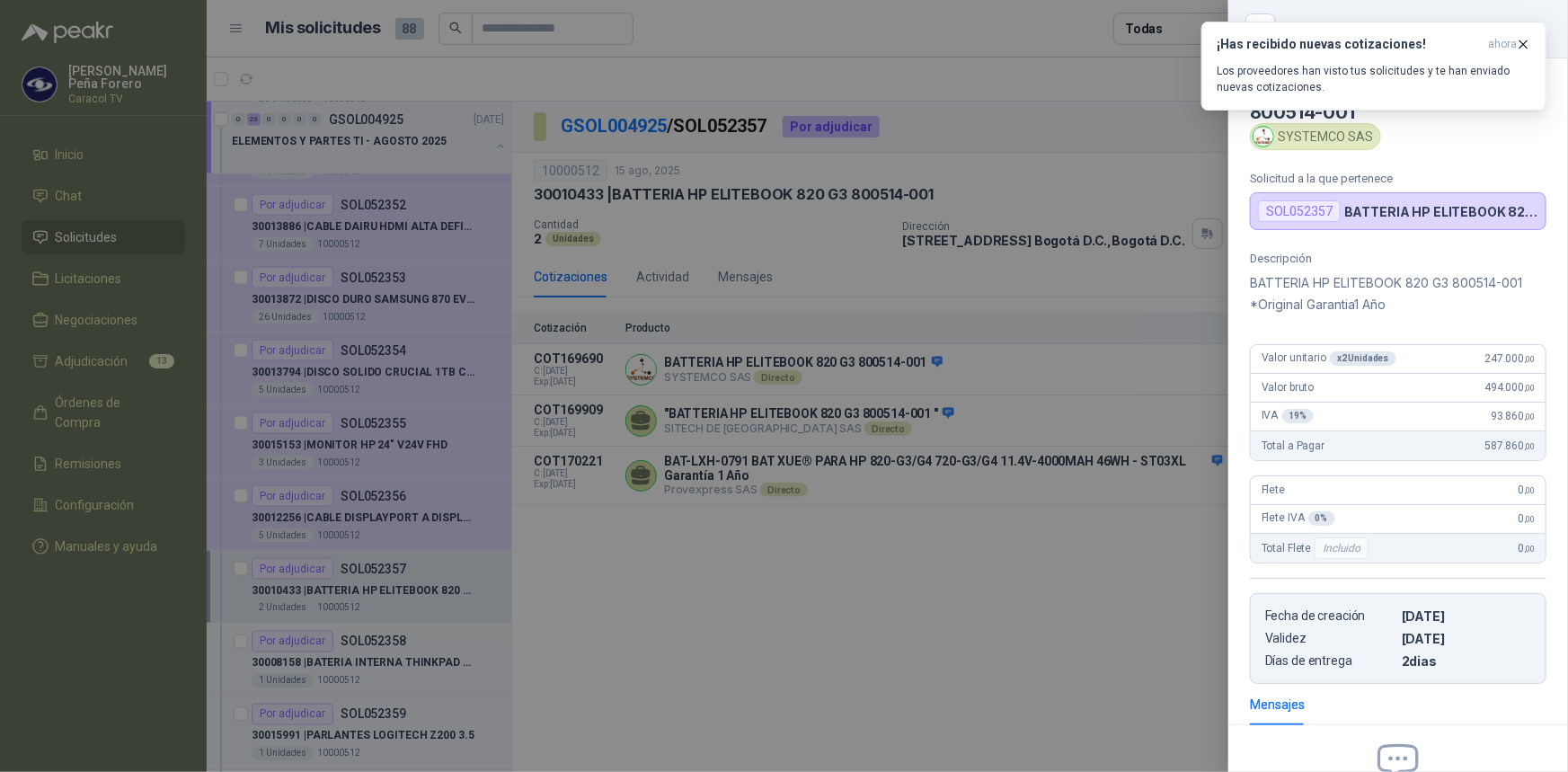
click at [1064, 583] on div at bounding box center [784, 386] width 1568 height 772
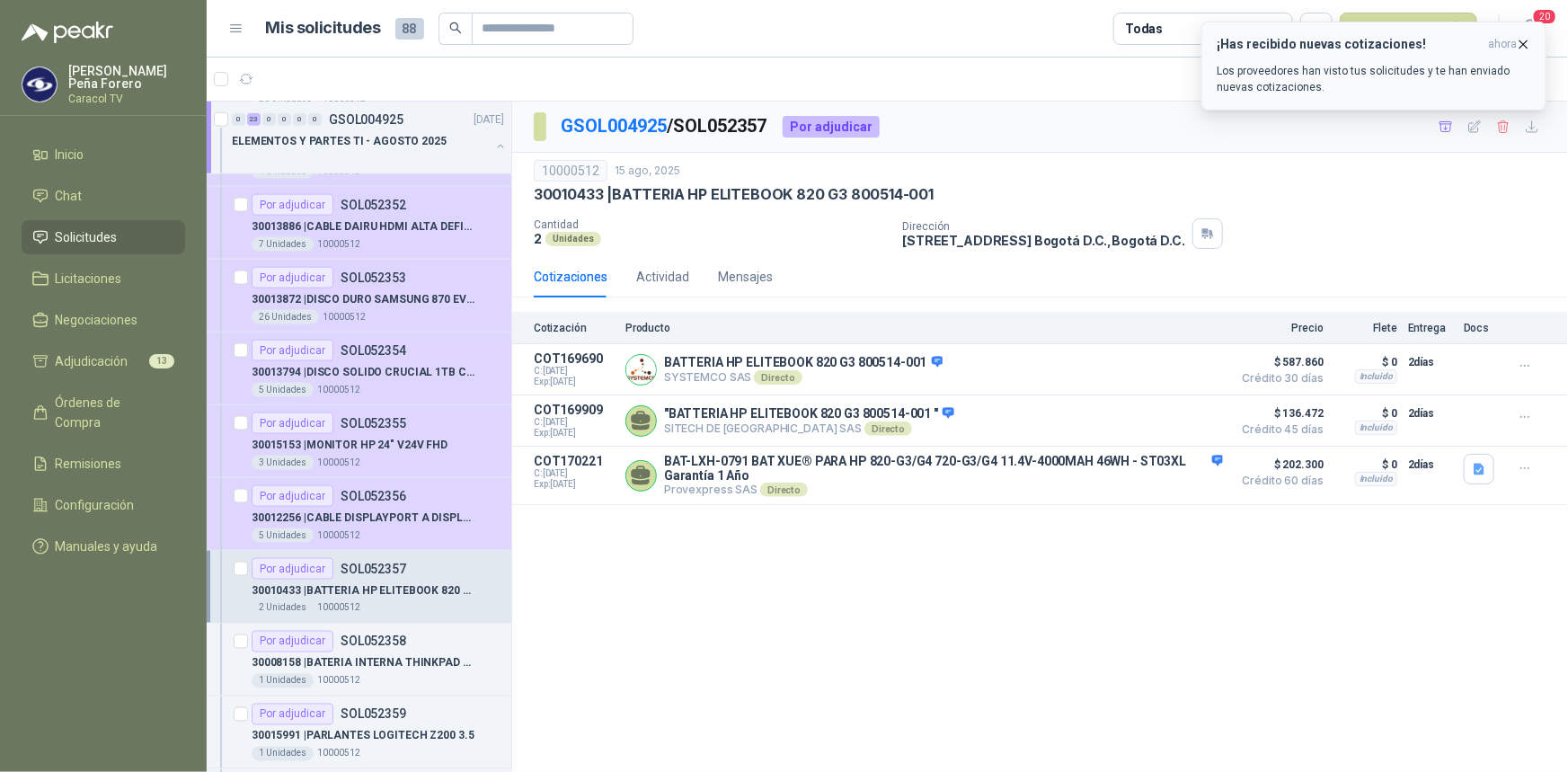
click at [1529, 47] on icon "button" at bounding box center [1524, 44] width 15 height 15
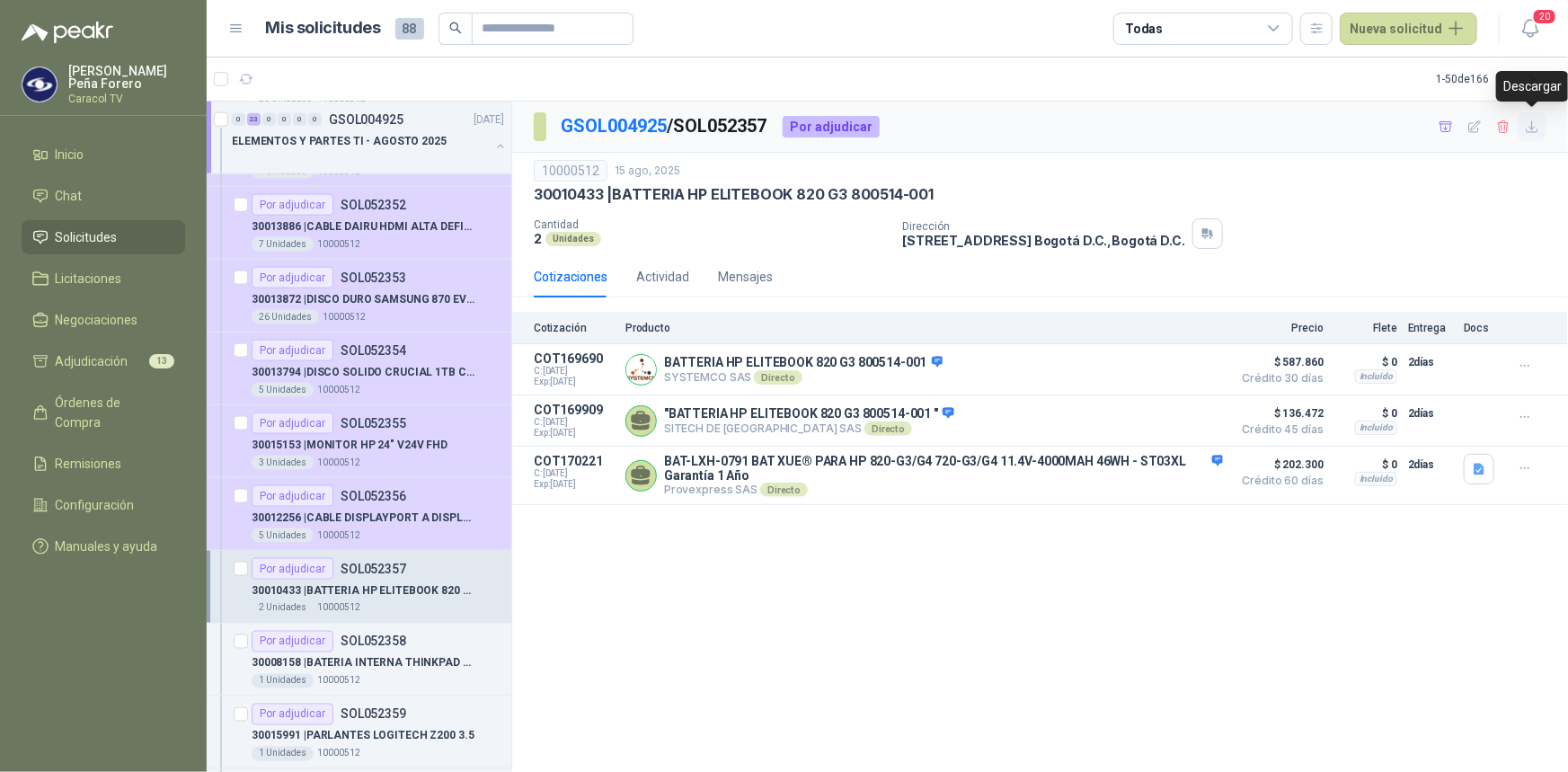
click at [1536, 125] on icon "button" at bounding box center [1532, 127] width 15 height 15
click at [1178, 117] on div "GSOL004925 / SOL052357 Por adjudicar" at bounding box center [1040, 127] width 1056 height 51
click at [1438, 117] on button "button" at bounding box center [1446, 127] width 29 height 29
click at [419, 653] on div "30008158 | BATERIA INTERNA THINKPAD X280 01AV472" at bounding box center [378, 663] width 253 height 21
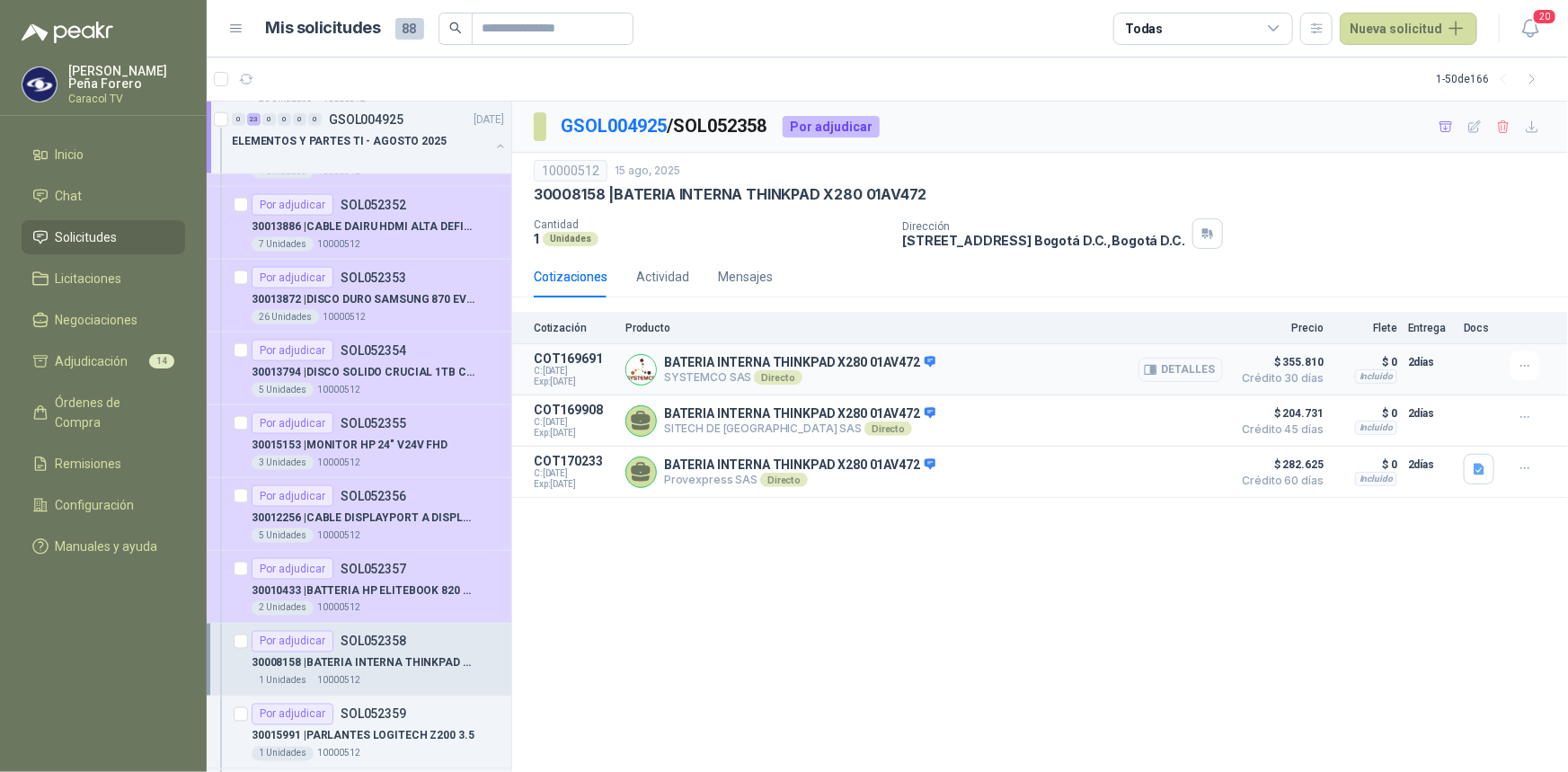
click at [1186, 375] on button "Detalles" at bounding box center [1181, 369] width 85 height 24
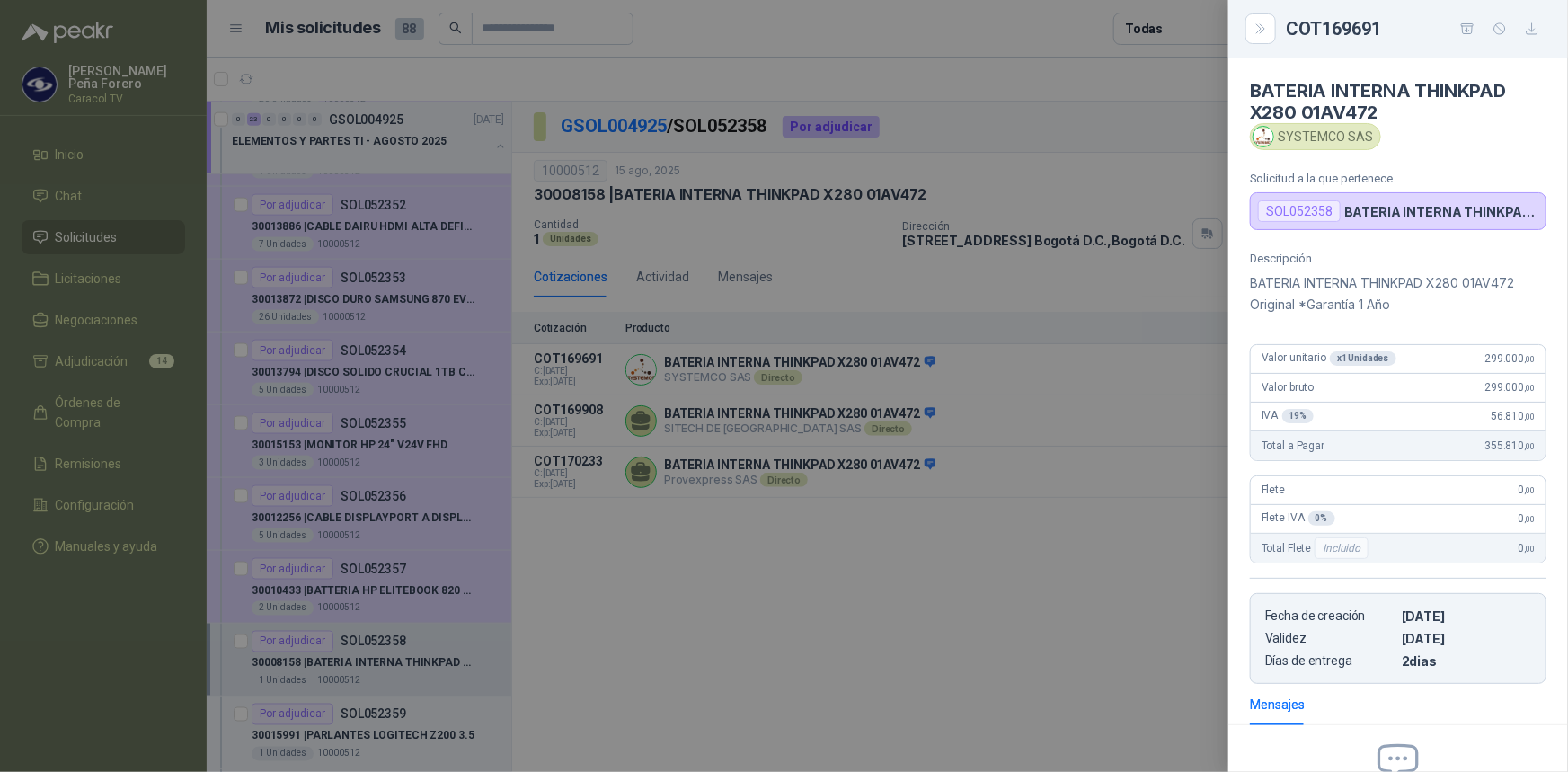
click at [1134, 170] on div at bounding box center [784, 386] width 1568 height 772
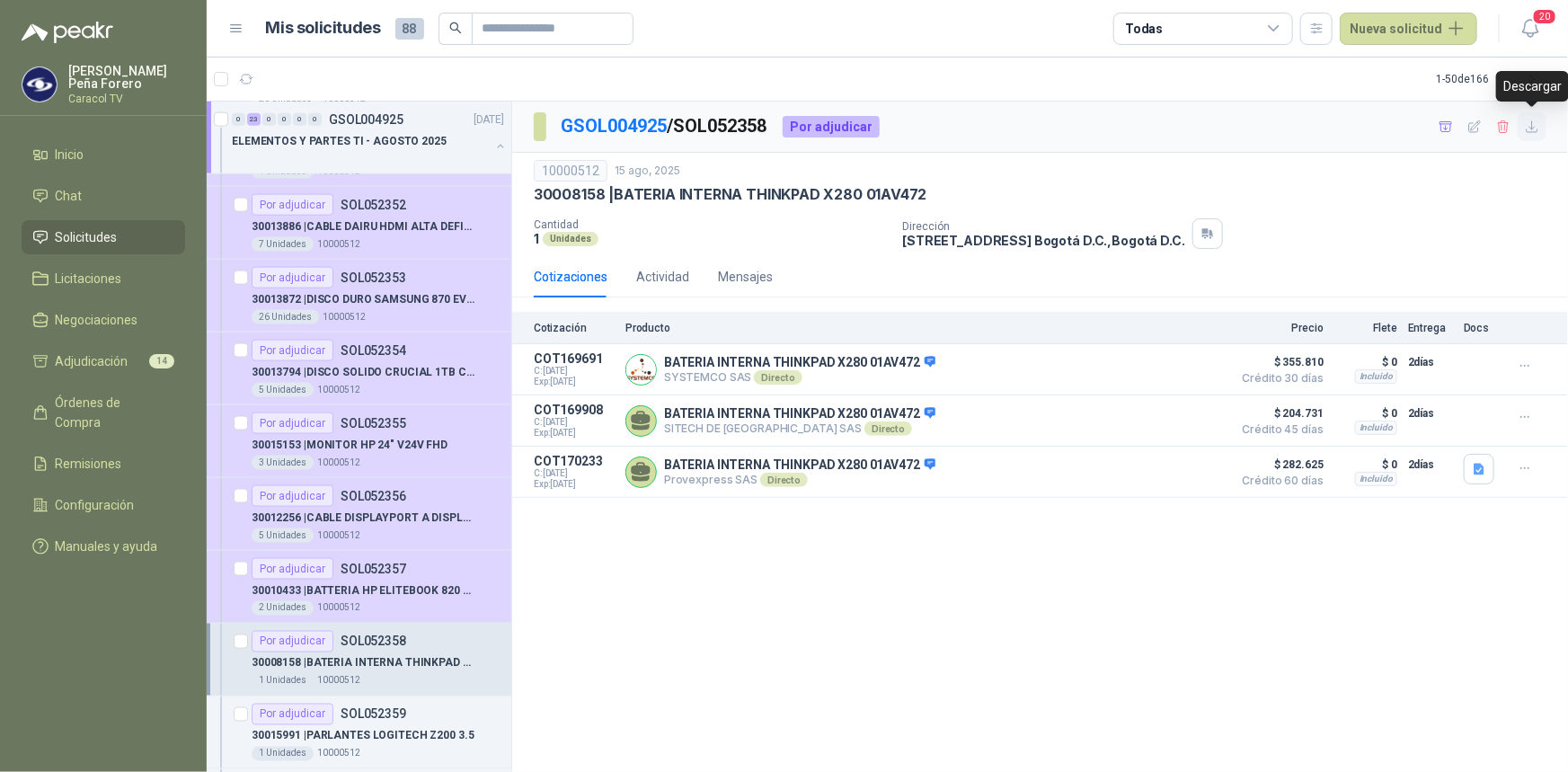
click at [1536, 129] on icon "button" at bounding box center [1532, 127] width 15 height 15
click at [1124, 135] on div "GSOL004925 / SOL052358 Por adjudicar" at bounding box center [1040, 127] width 1056 height 51
click at [1441, 128] on icon "button" at bounding box center [1446, 126] width 12 height 10
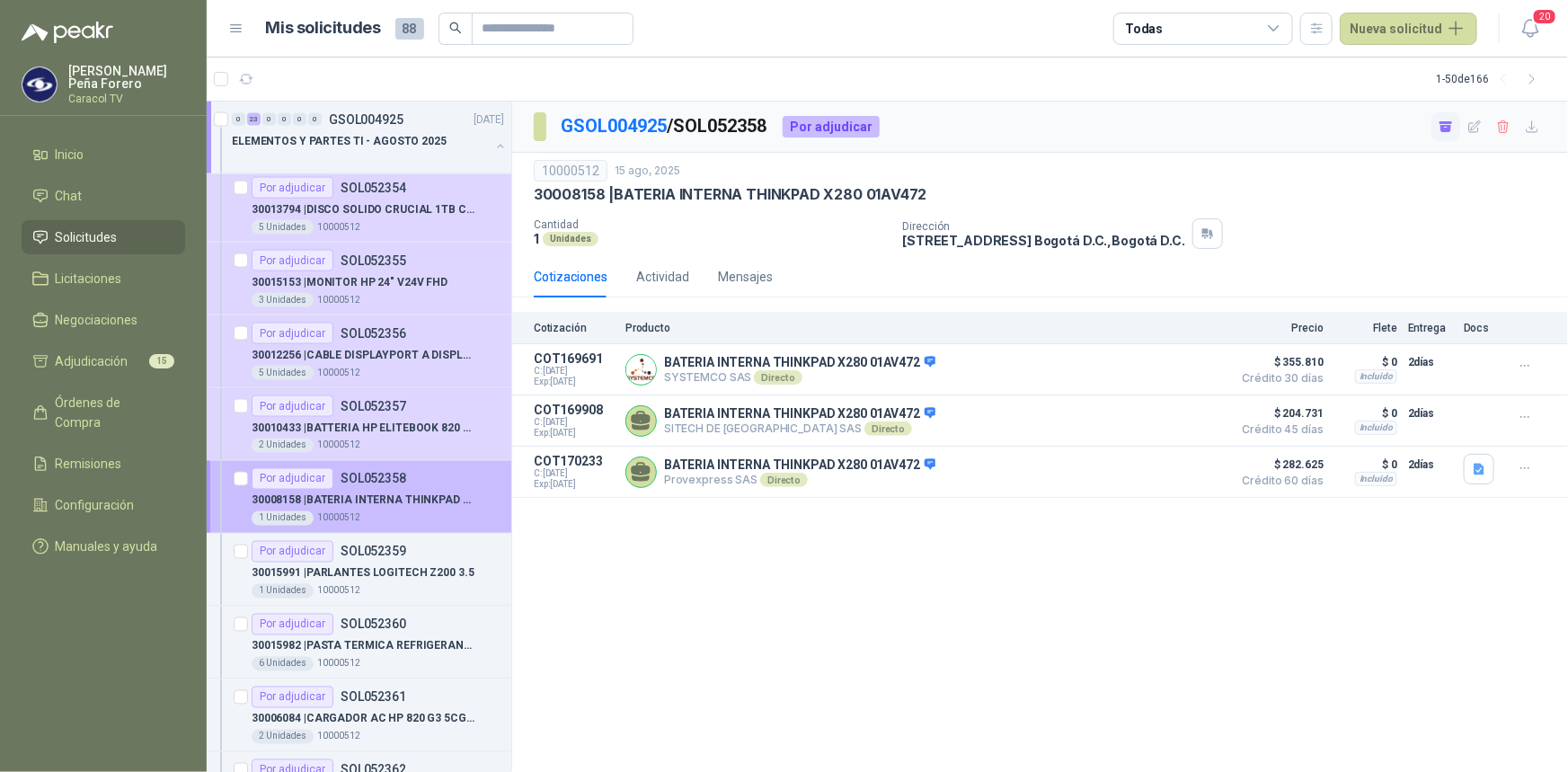
scroll to position [1388, 0]
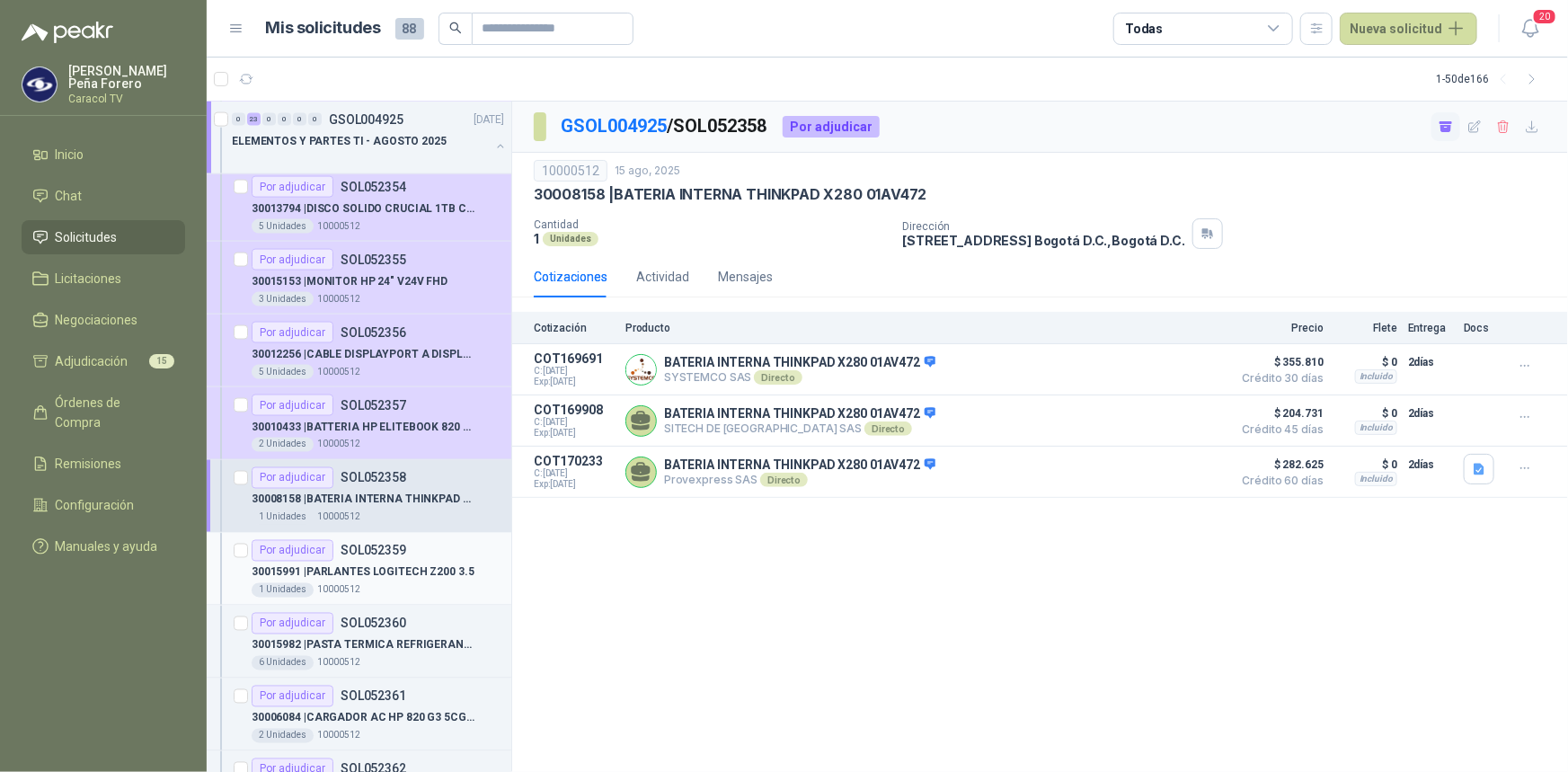
click at [420, 564] on p "30015991 | PARLANTES LOGITECH Z200 3.5" at bounding box center [363, 573] width 223 height 17
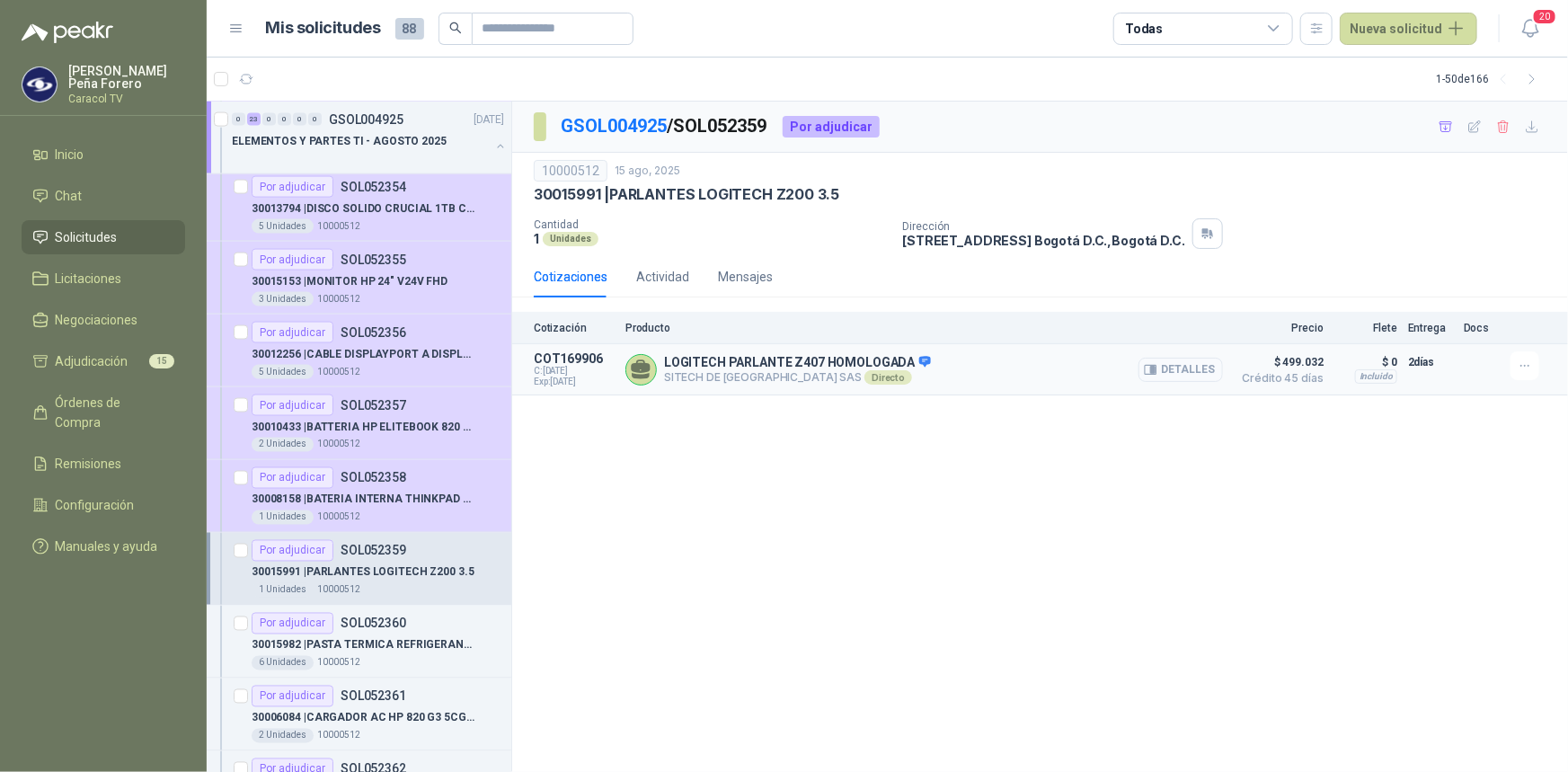
click at [1197, 369] on button "Detalles" at bounding box center [1181, 369] width 85 height 24
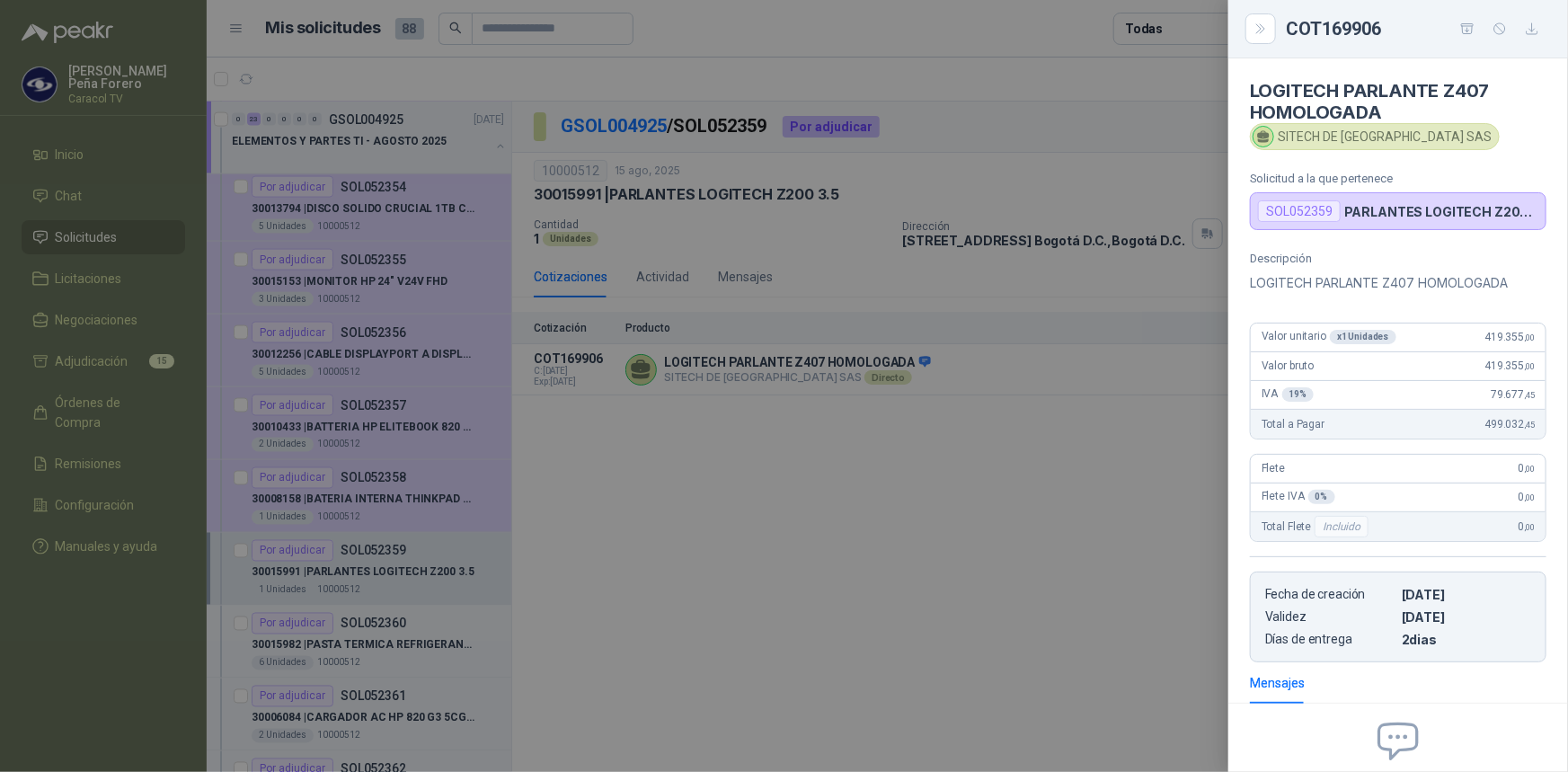
click at [825, 585] on div at bounding box center [784, 386] width 1568 height 772
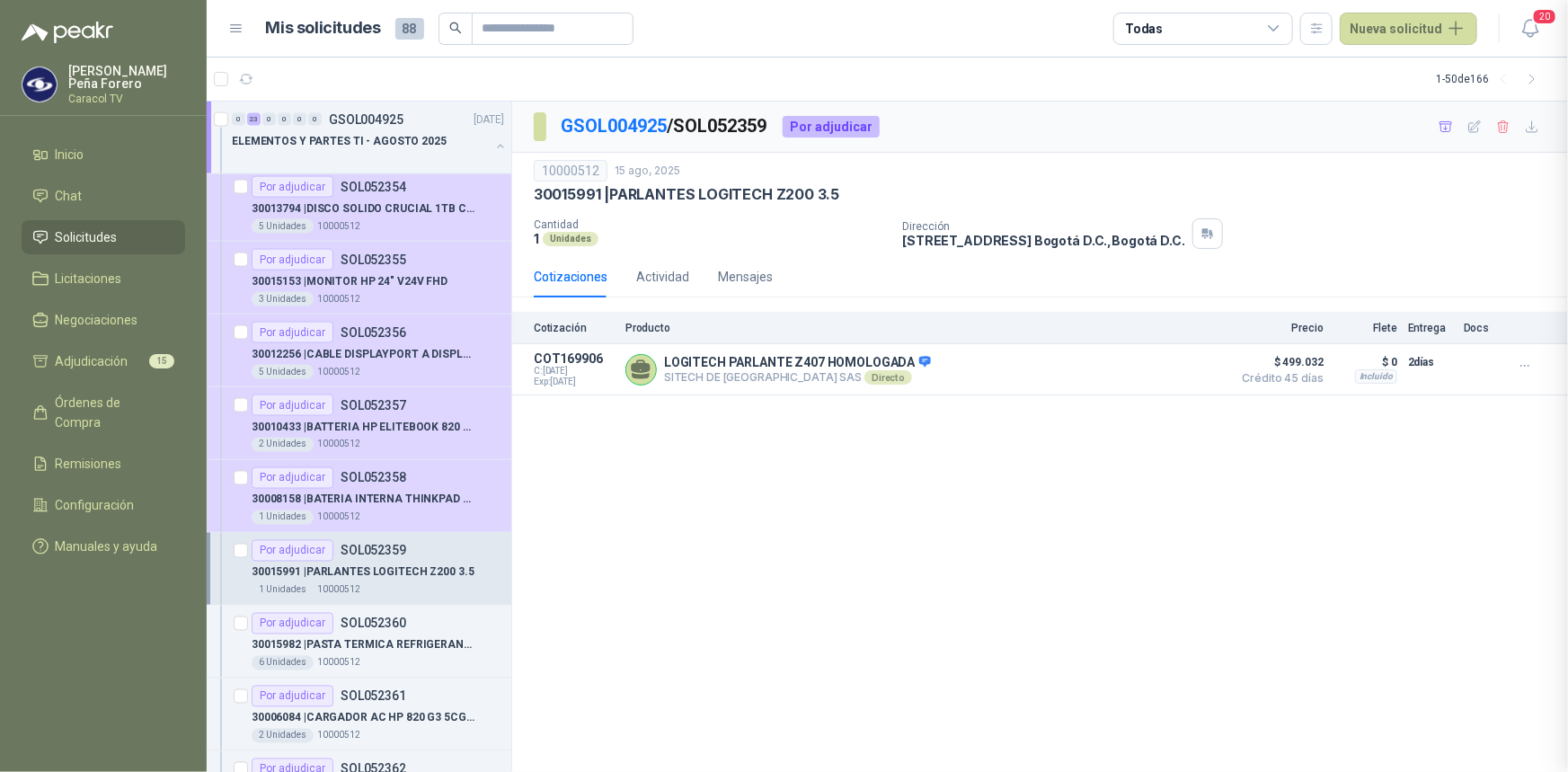
scroll to position [189, 0]
click at [407, 638] on p "30015982 | PASTA TERMICA REFRIGERANTE GENERICA" at bounding box center [363, 646] width 224 height 17
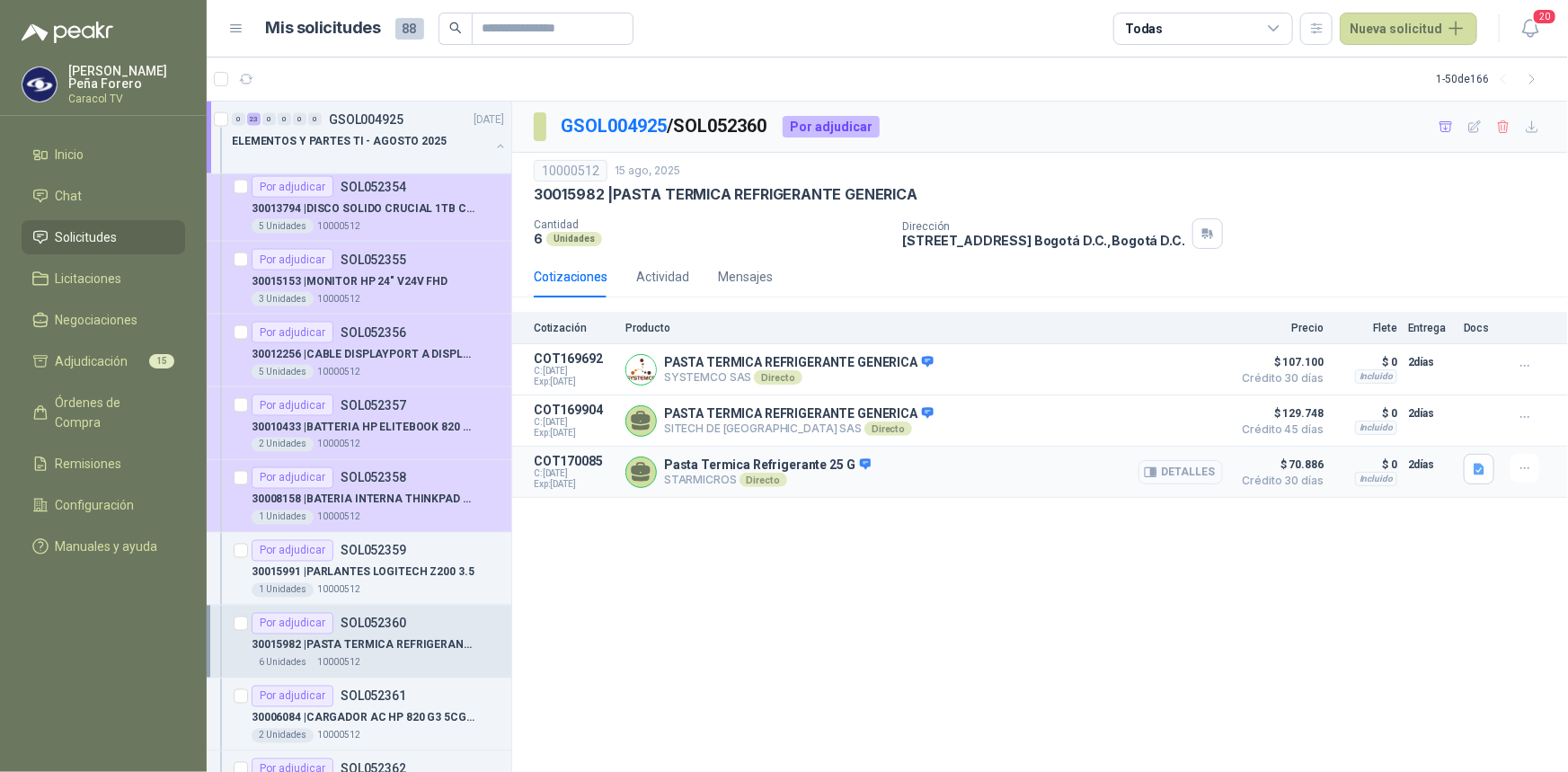
click at [1179, 476] on button "Detalles" at bounding box center [1181, 472] width 85 height 24
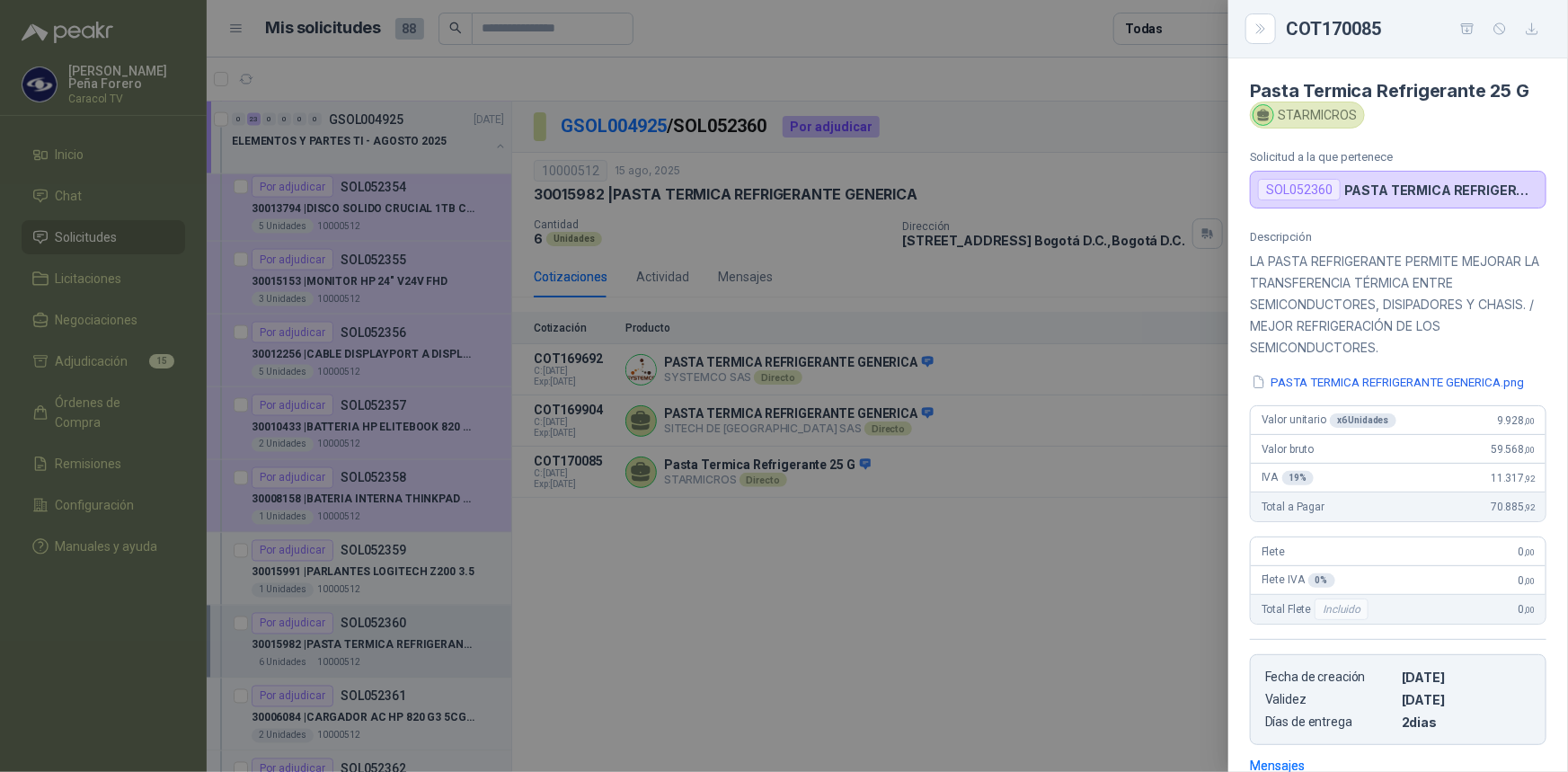
scroll to position [264, 0]
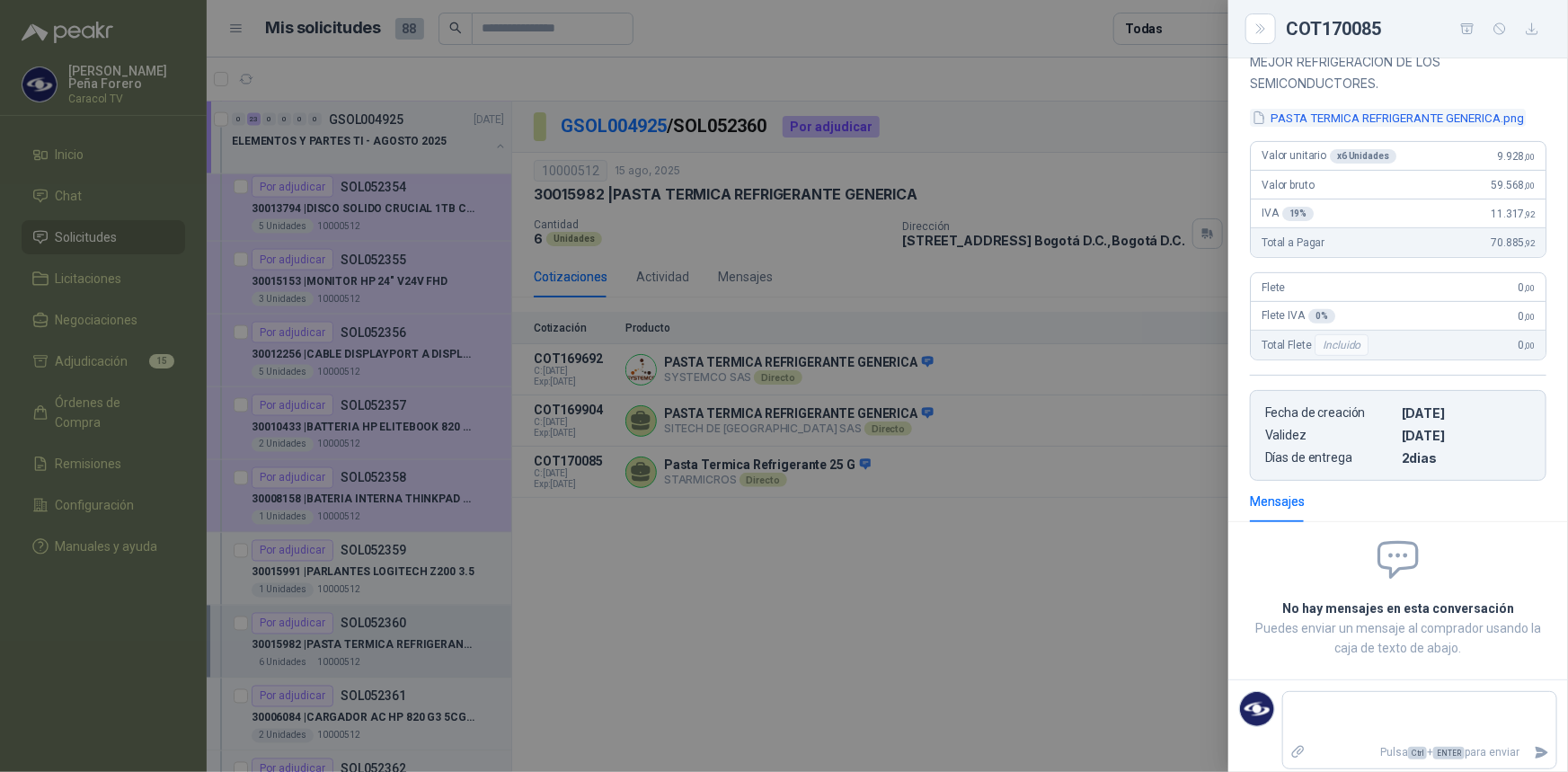
click at [1505, 127] on button "PASTA TERMICA REFRIGERANTE GENERICA.png" at bounding box center [1387, 118] width 276 height 19
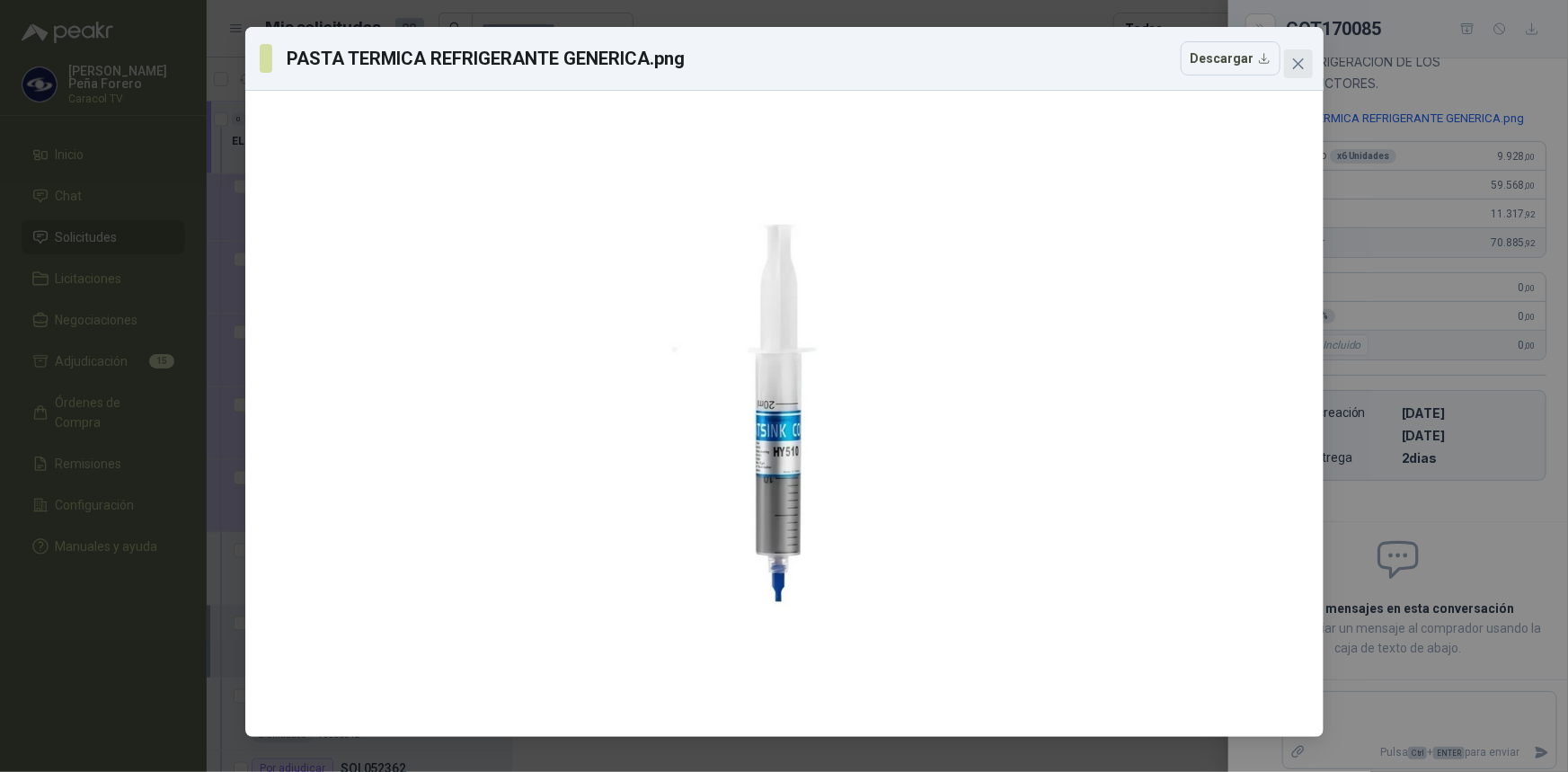
click at [1303, 62] on icon "close" at bounding box center [1298, 63] width 14 height 14
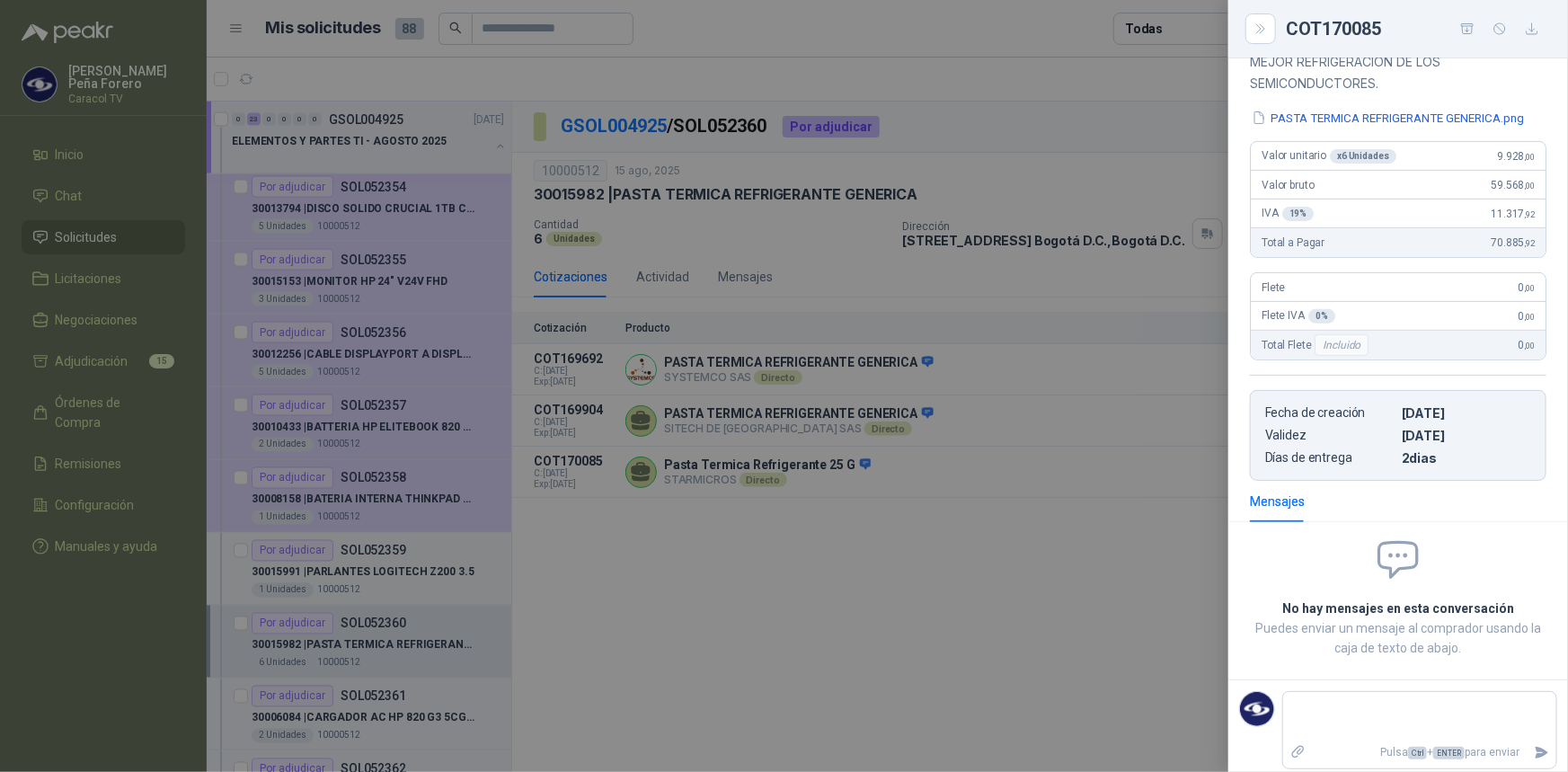
click at [1021, 422] on div at bounding box center [784, 386] width 1568 height 772
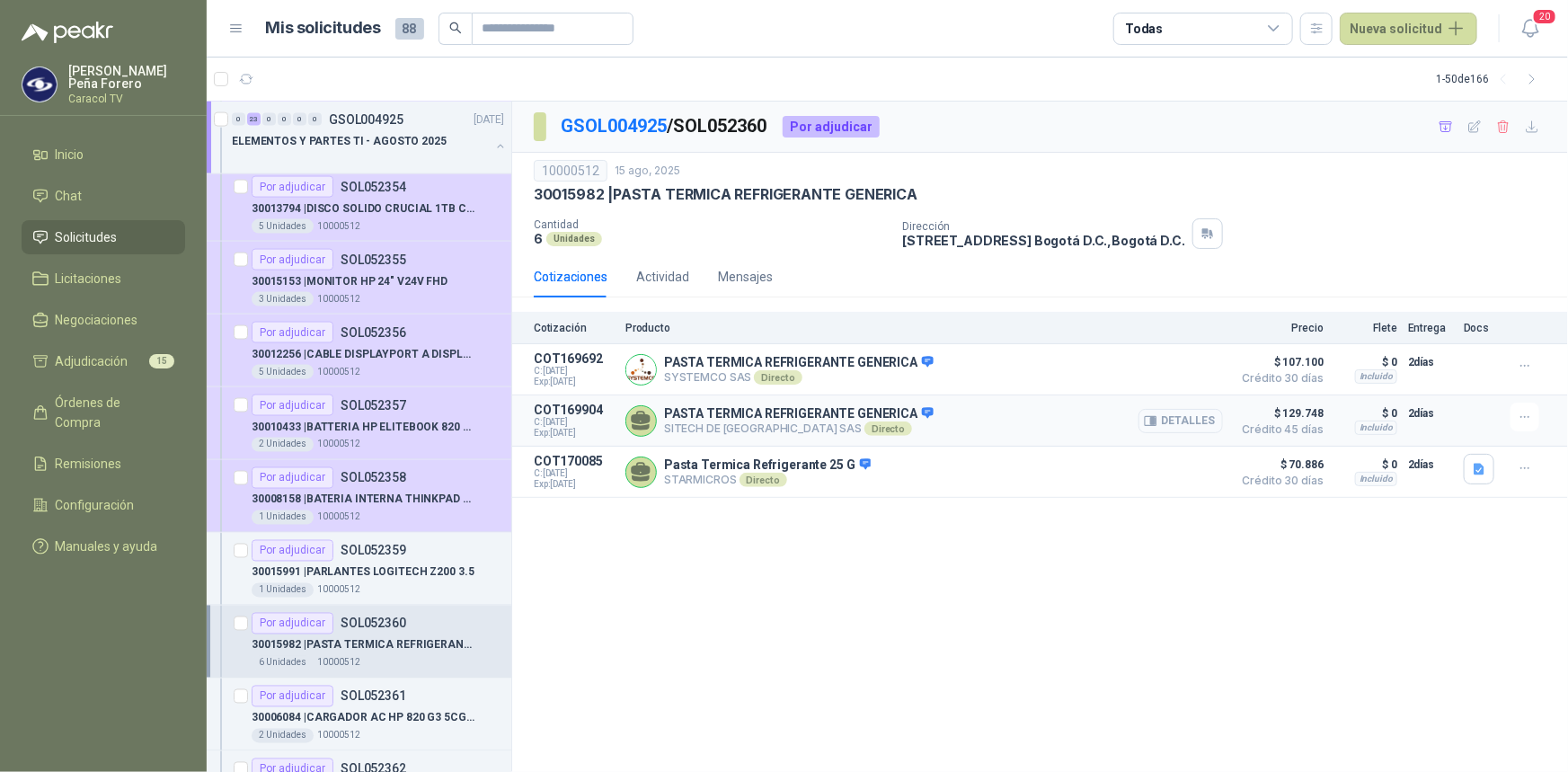
click at [1184, 418] on button "Detalles" at bounding box center [1181, 420] width 85 height 24
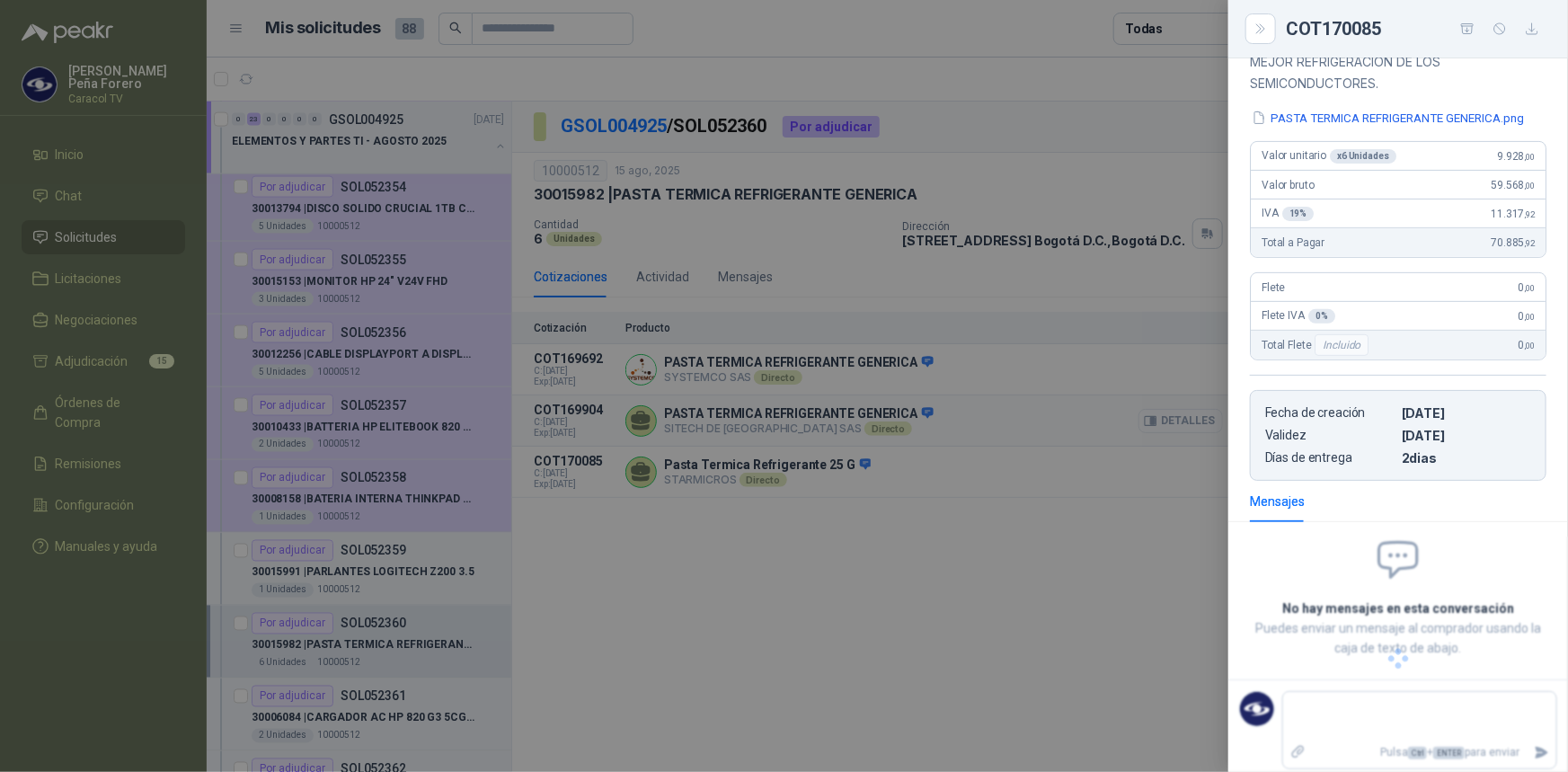
scroll to position [189, 0]
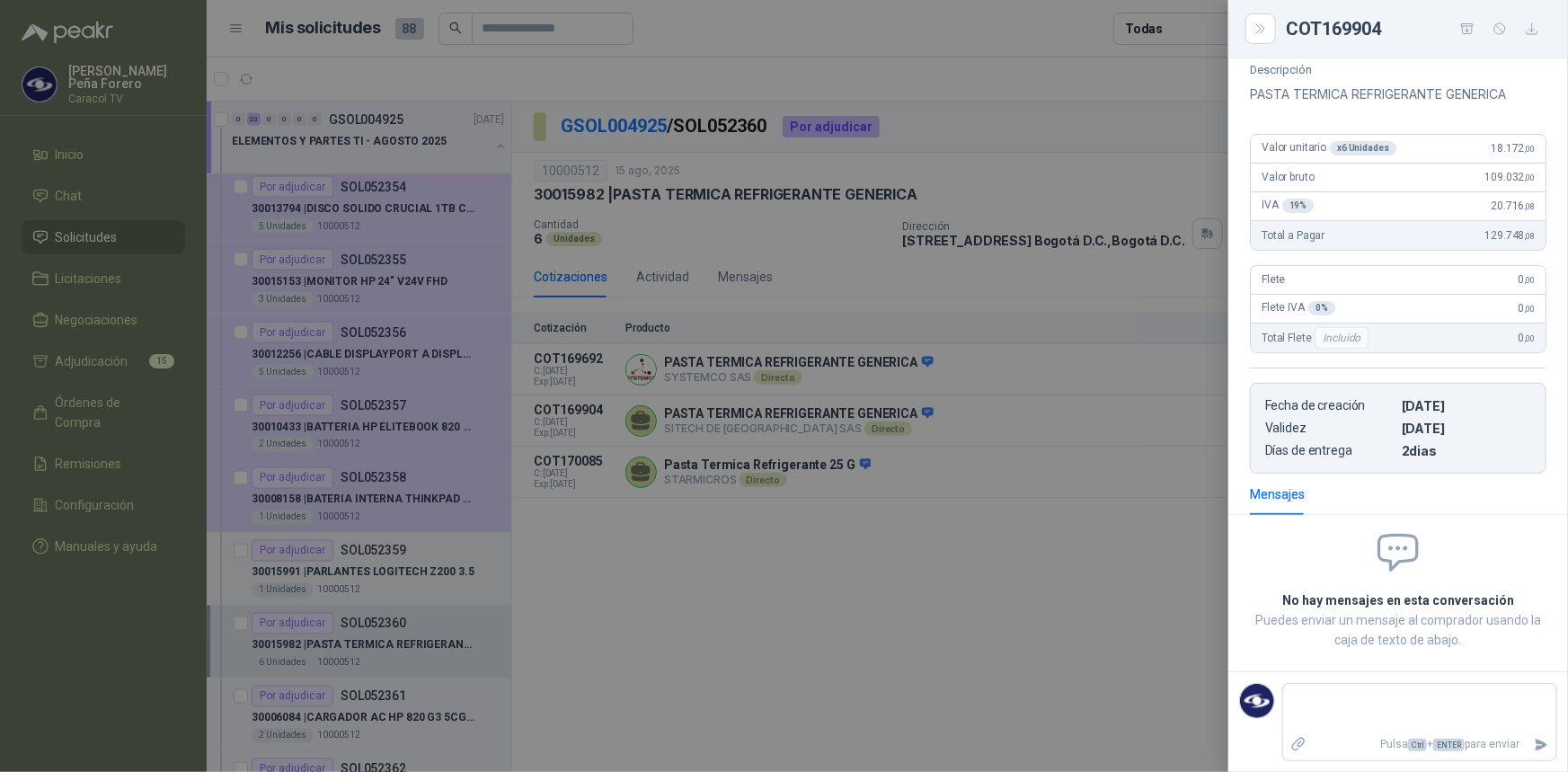
click at [971, 603] on div at bounding box center [784, 386] width 1568 height 772
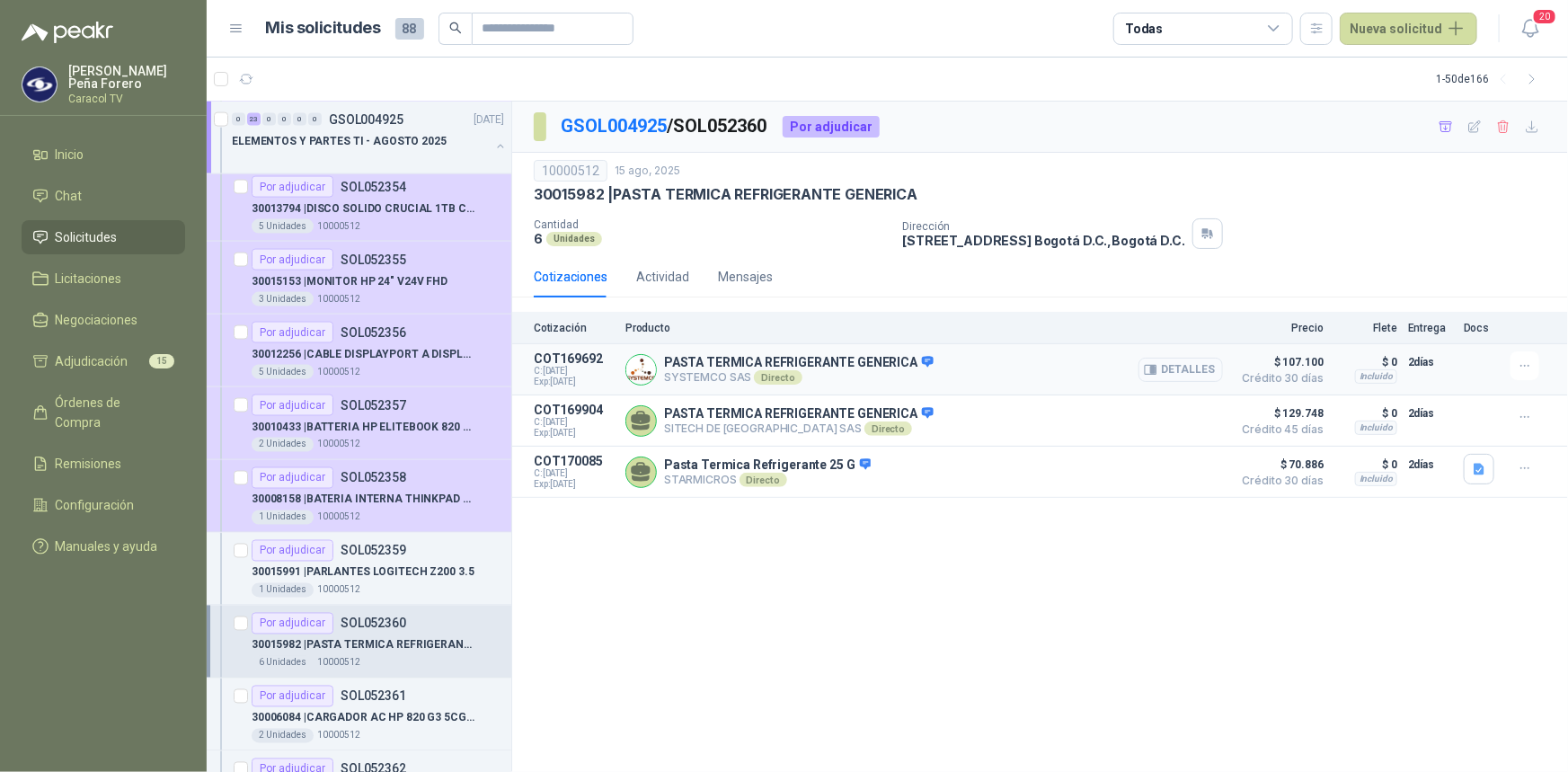
click at [1204, 368] on button "Detalles" at bounding box center [1181, 369] width 85 height 24
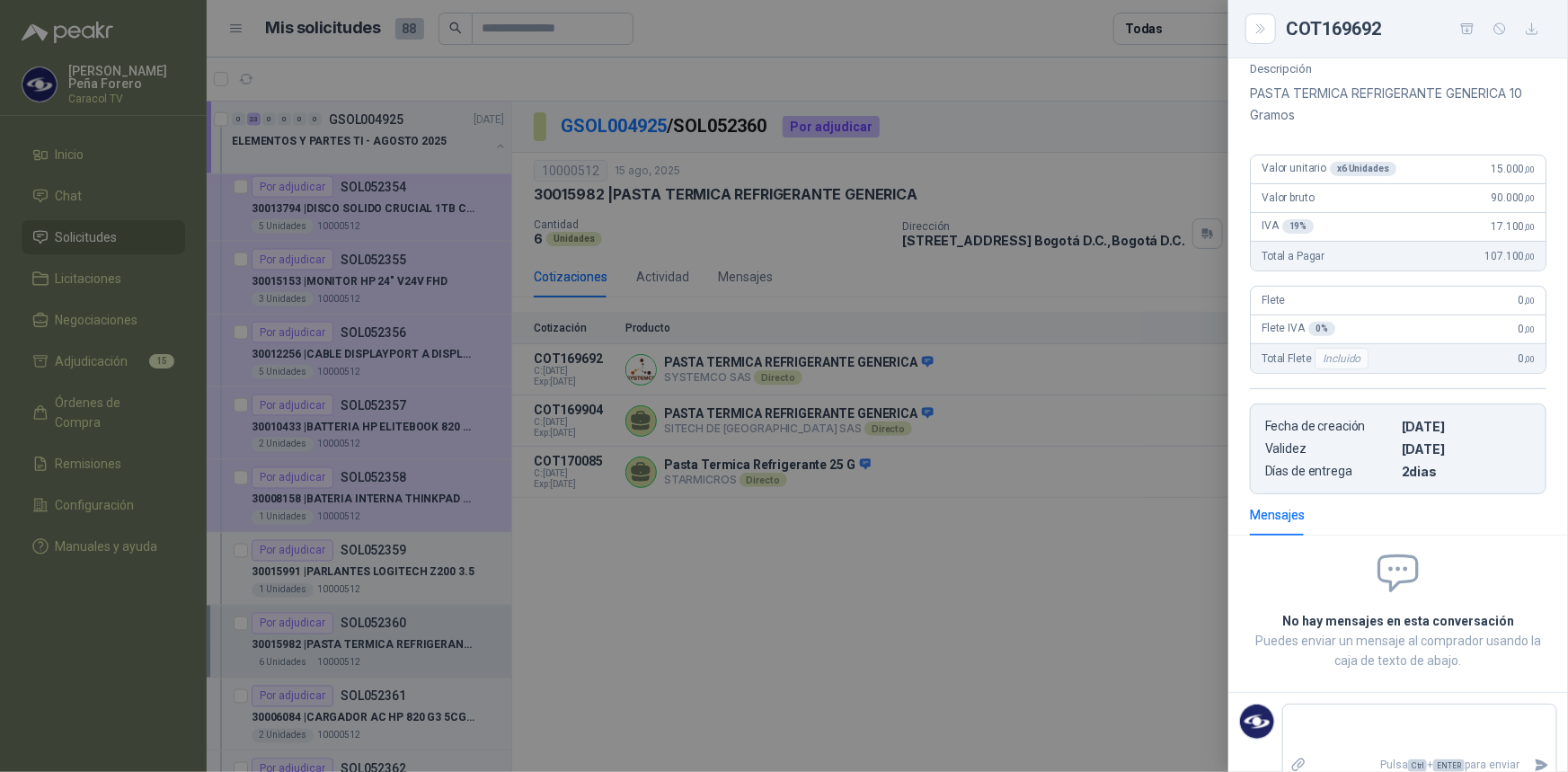
click at [1033, 503] on div at bounding box center [784, 386] width 1568 height 772
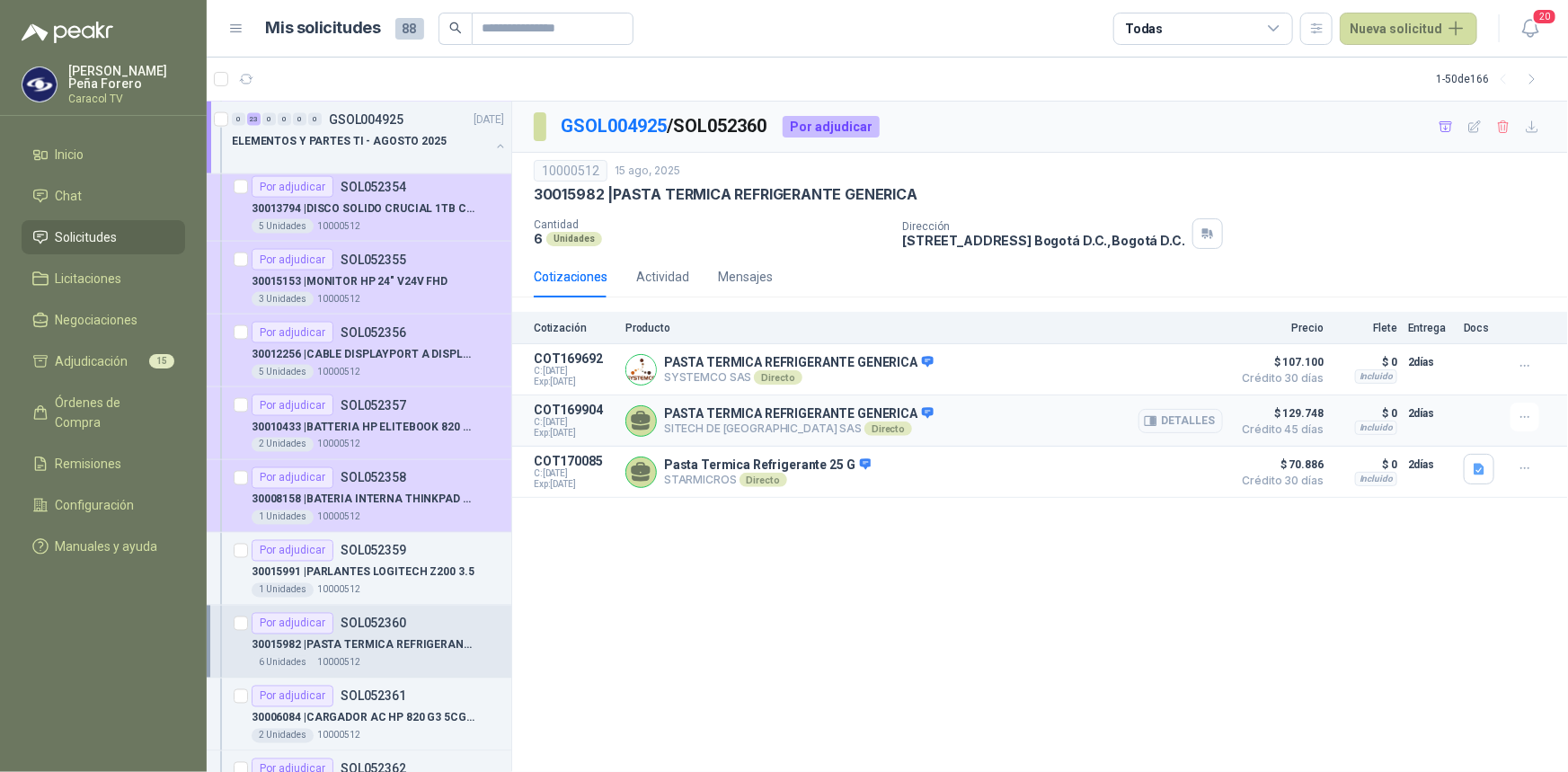
click at [738, 409] on p "PASTA TERMICA REFRIGERANTE GENERICA" at bounding box center [799, 414] width 269 height 16
click at [1166, 421] on button "Detalles" at bounding box center [1181, 420] width 85 height 24
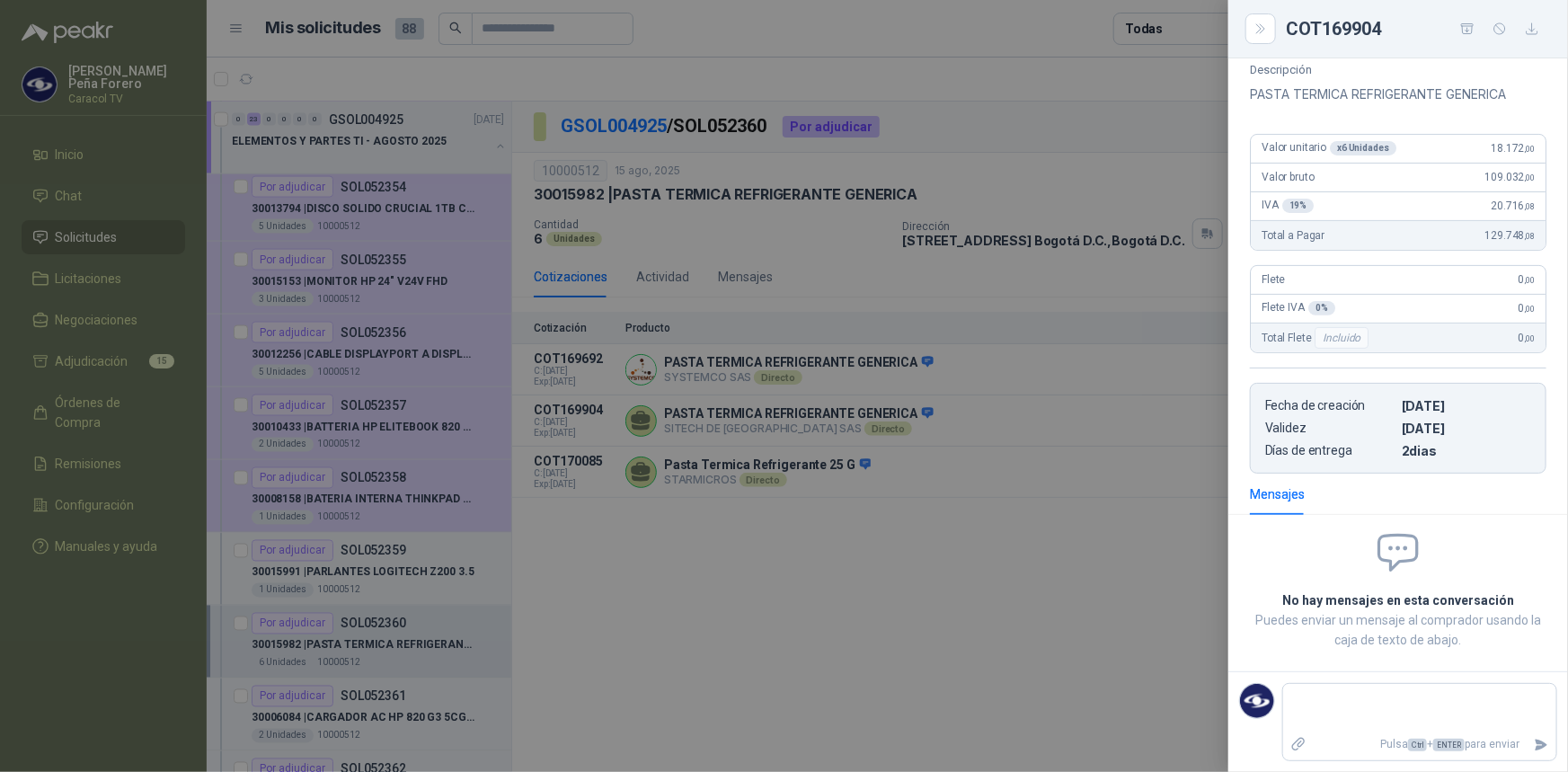
click at [841, 588] on div at bounding box center [784, 386] width 1568 height 772
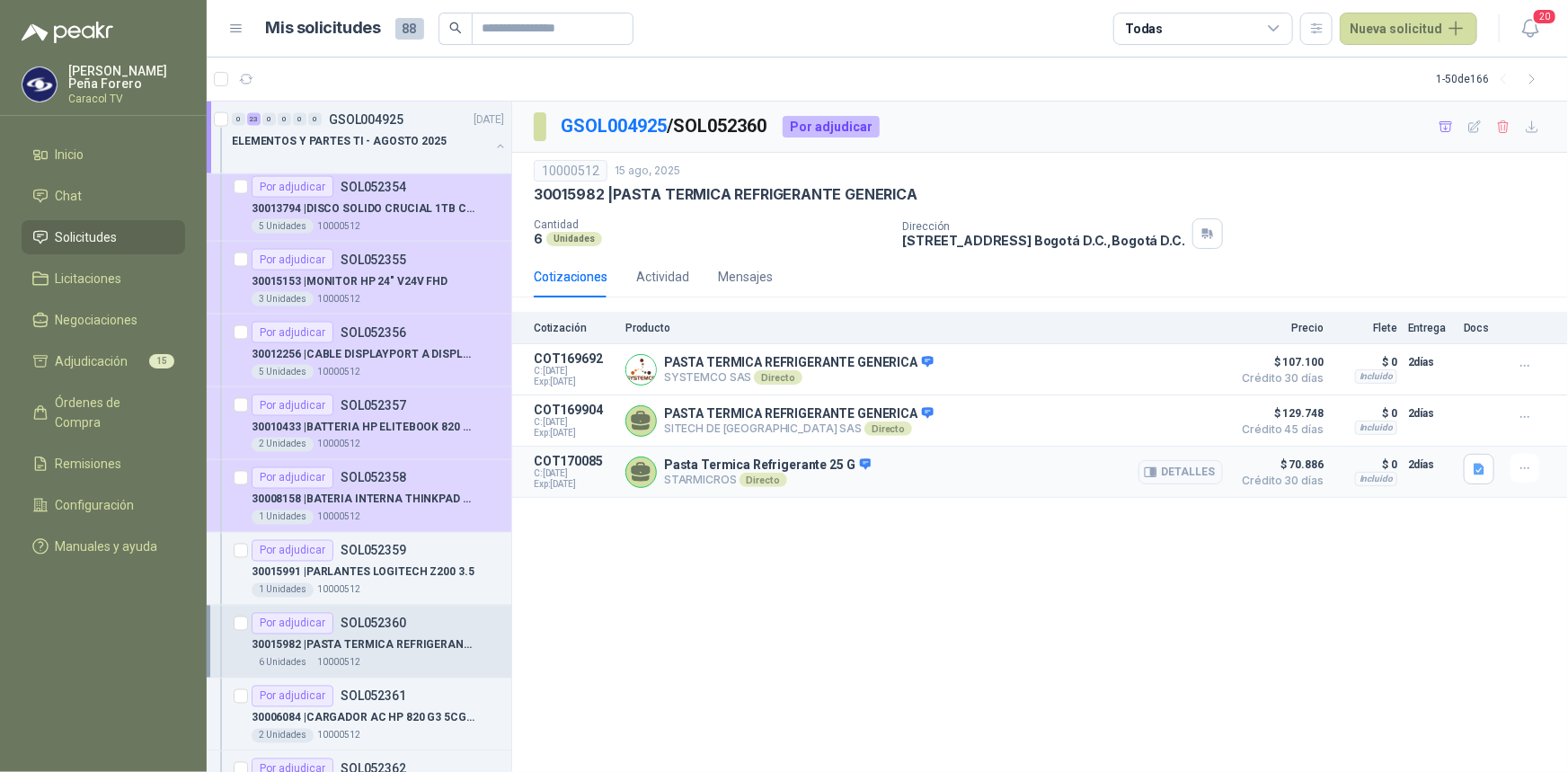
click at [788, 467] on p "Pasta Termica Refrigerante 25 G" at bounding box center [767, 465] width 207 height 16
click at [1176, 478] on button "Detalles" at bounding box center [1181, 472] width 85 height 24
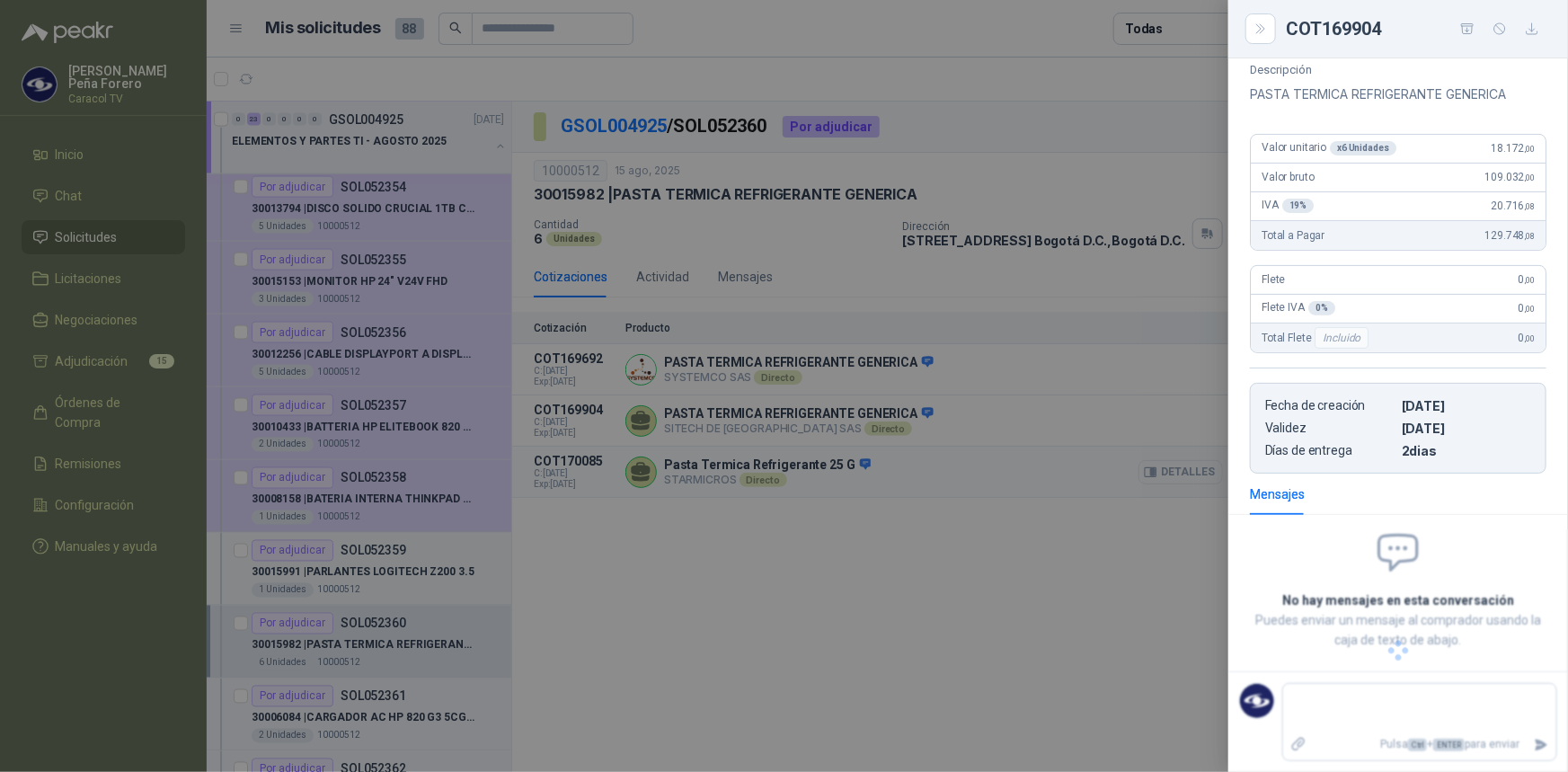
scroll to position [168, 0]
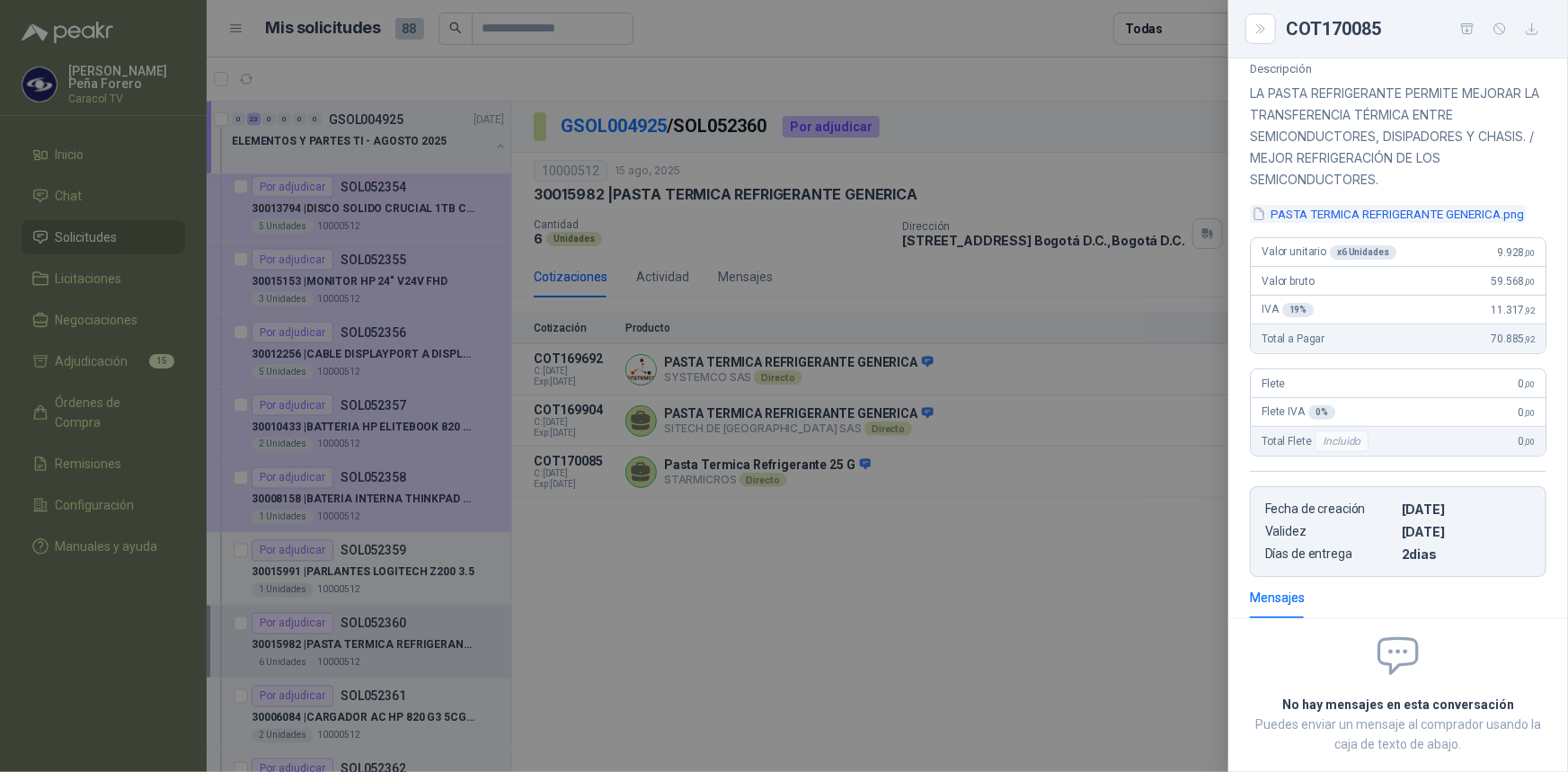
click at [1389, 213] on button "PASTA TERMICA REFRIGERANTE GENERICA.png" at bounding box center [1387, 214] width 276 height 19
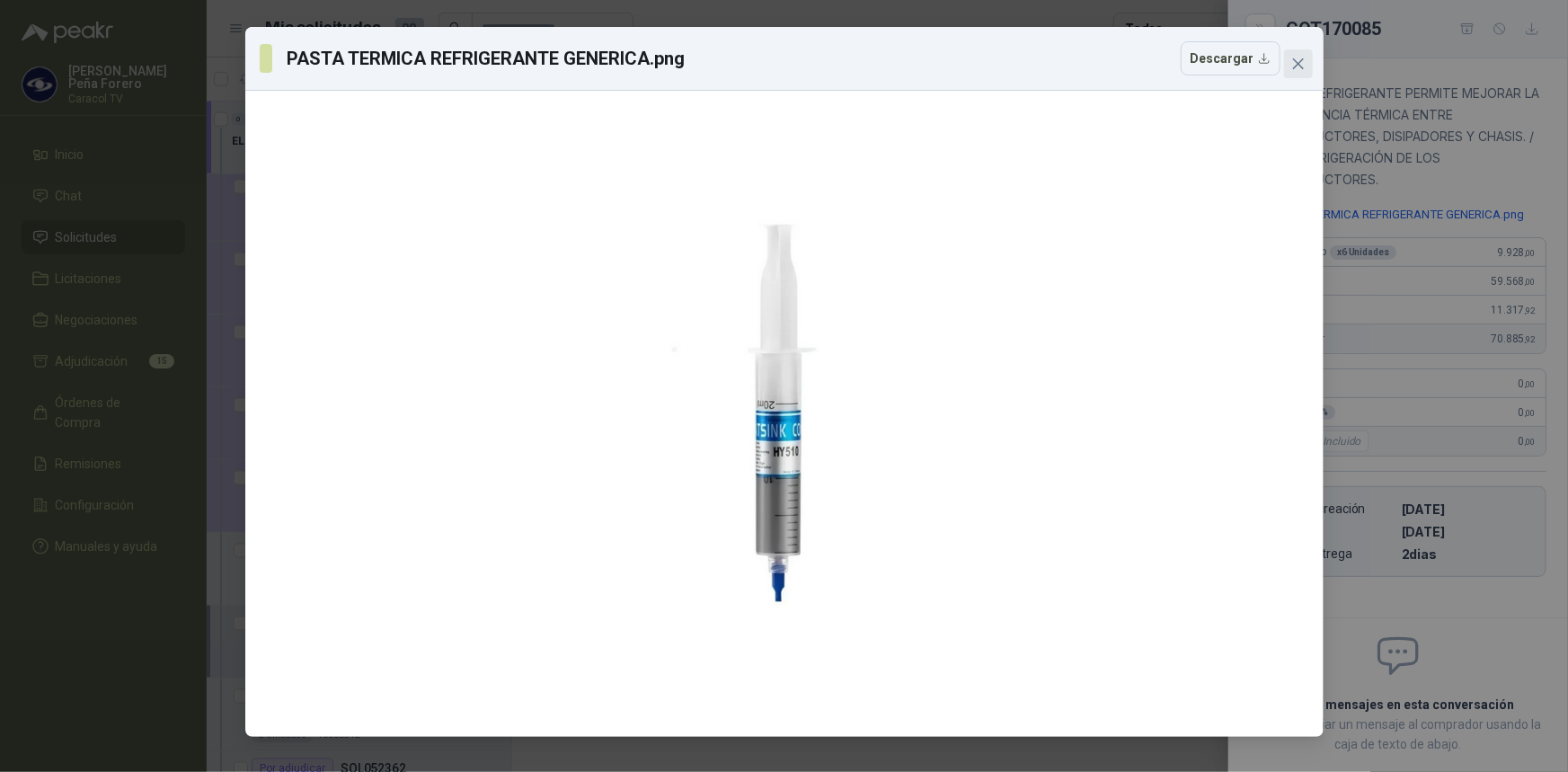
click at [1303, 63] on icon "close" at bounding box center [1298, 63] width 14 height 14
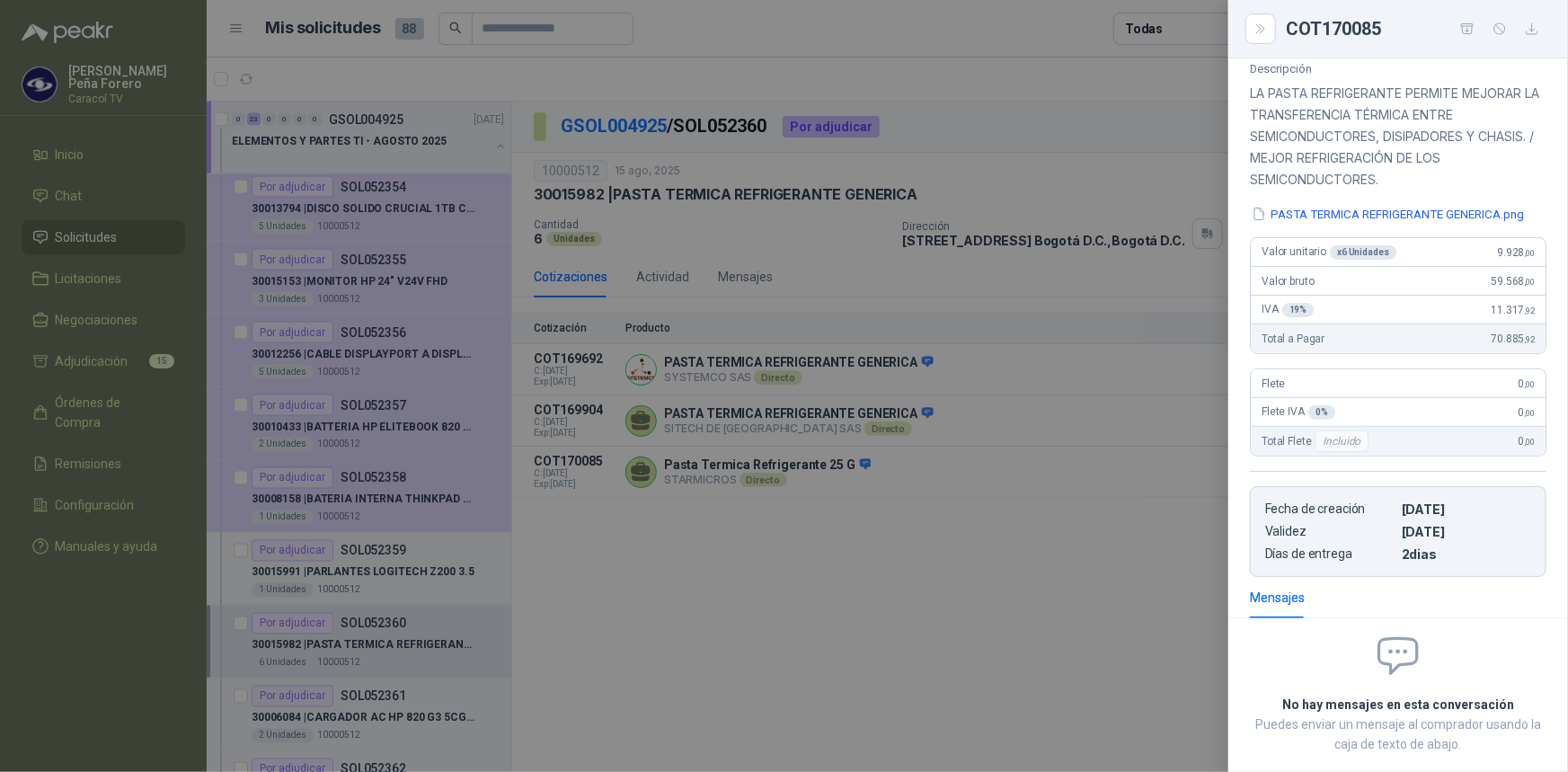
click at [1009, 541] on div at bounding box center [784, 386] width 1568 height 772
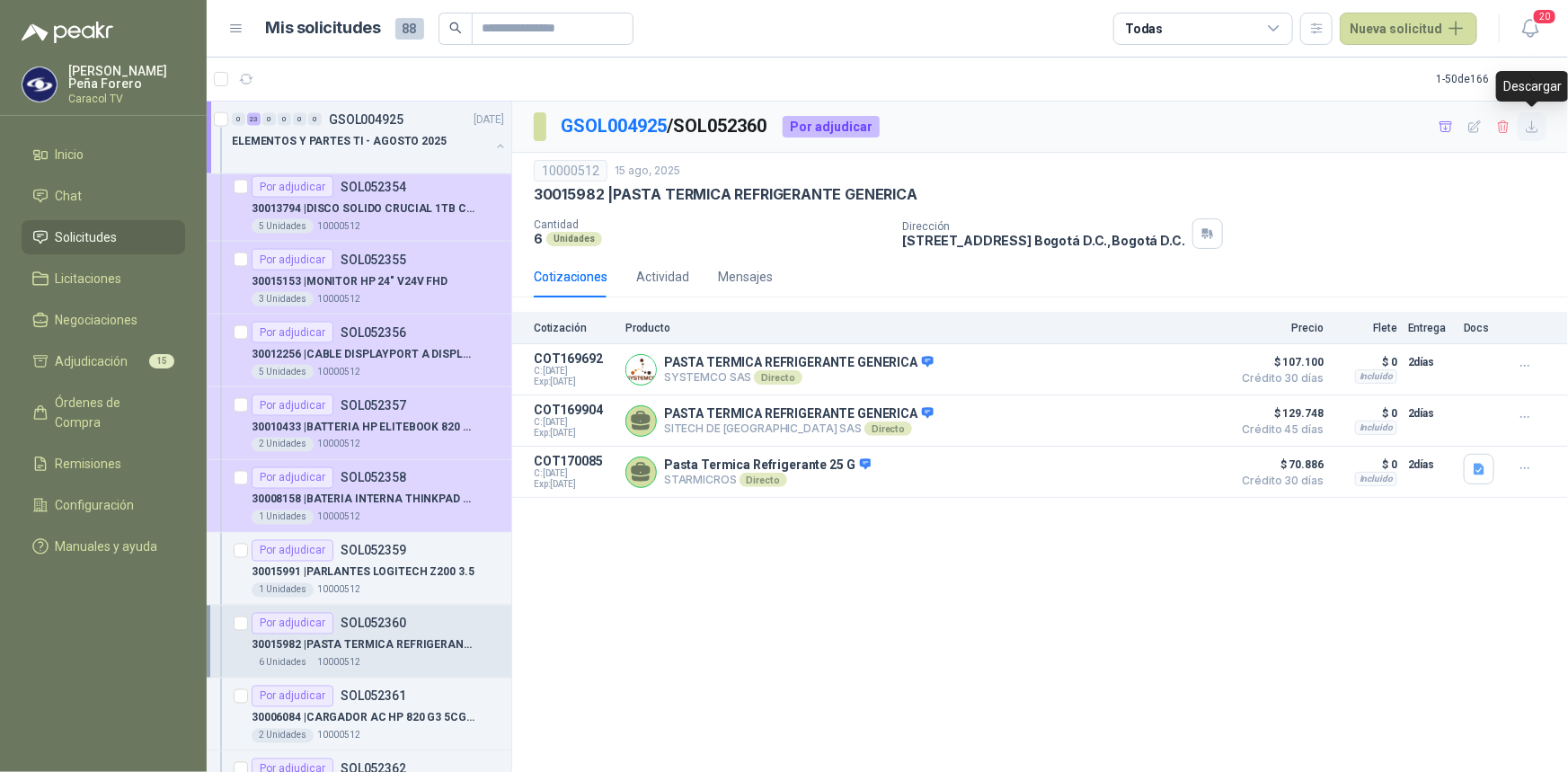
click at [1535, 124] on icon "button" at bounding box center [1532, 127] width 15 height 15
click at [1134, 589] on div "GSOL004925 / SOL052360 Por adjudicar 10000512 15 ago, 2025 30015982 | PASTA TE…" at bounding box center [1040, 437] width 1056 height 671
click at [1448, 133] on icon "button" at bounding box center [1447, 127] width 15 height 15
click at [412, 710] on p "30006084 | CARGADOR AC HP 820 G3 5CG71539SS" at bounding box center [363, 718] width 224 height 17
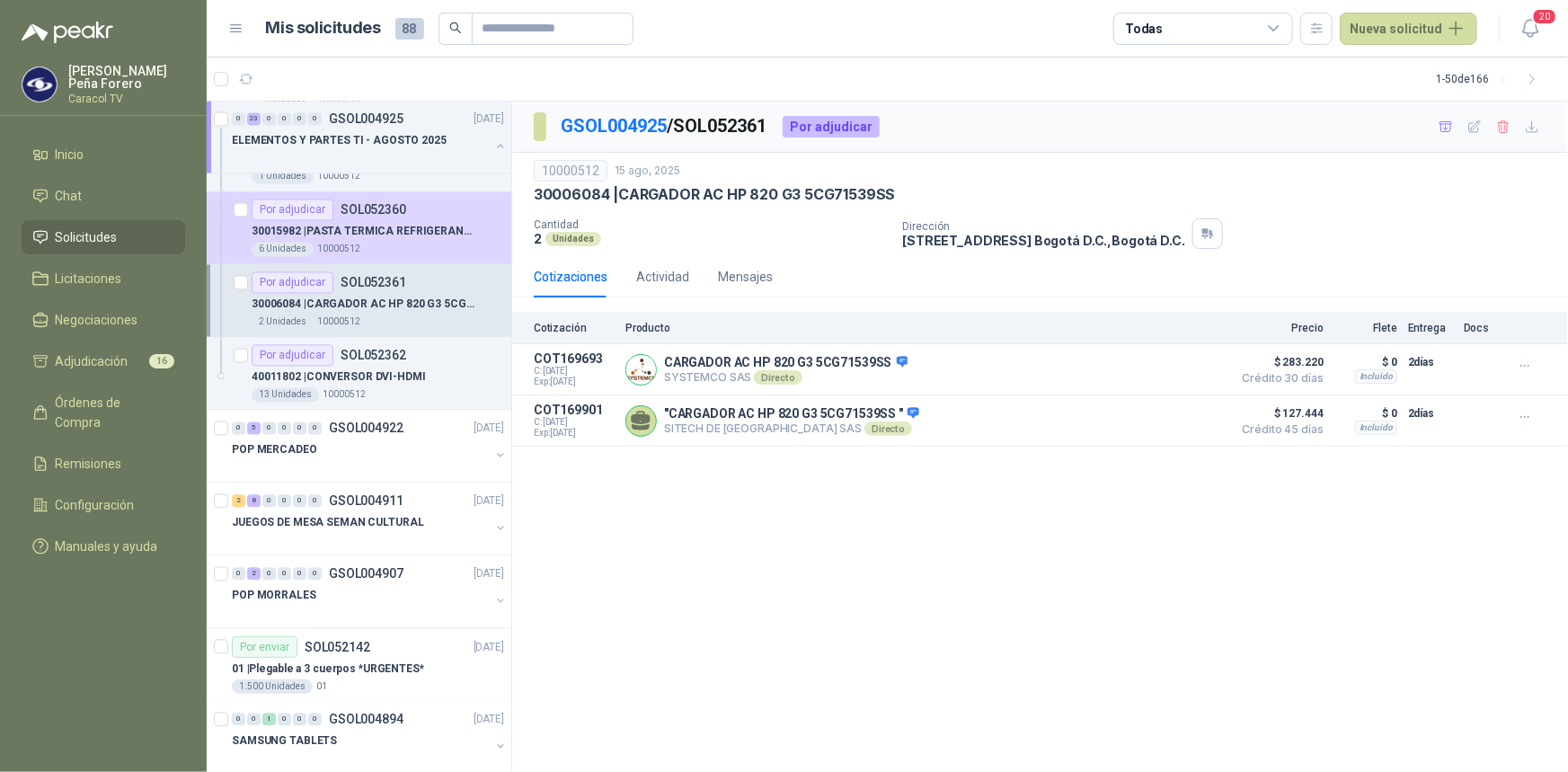
scroll to position [1798, 0]
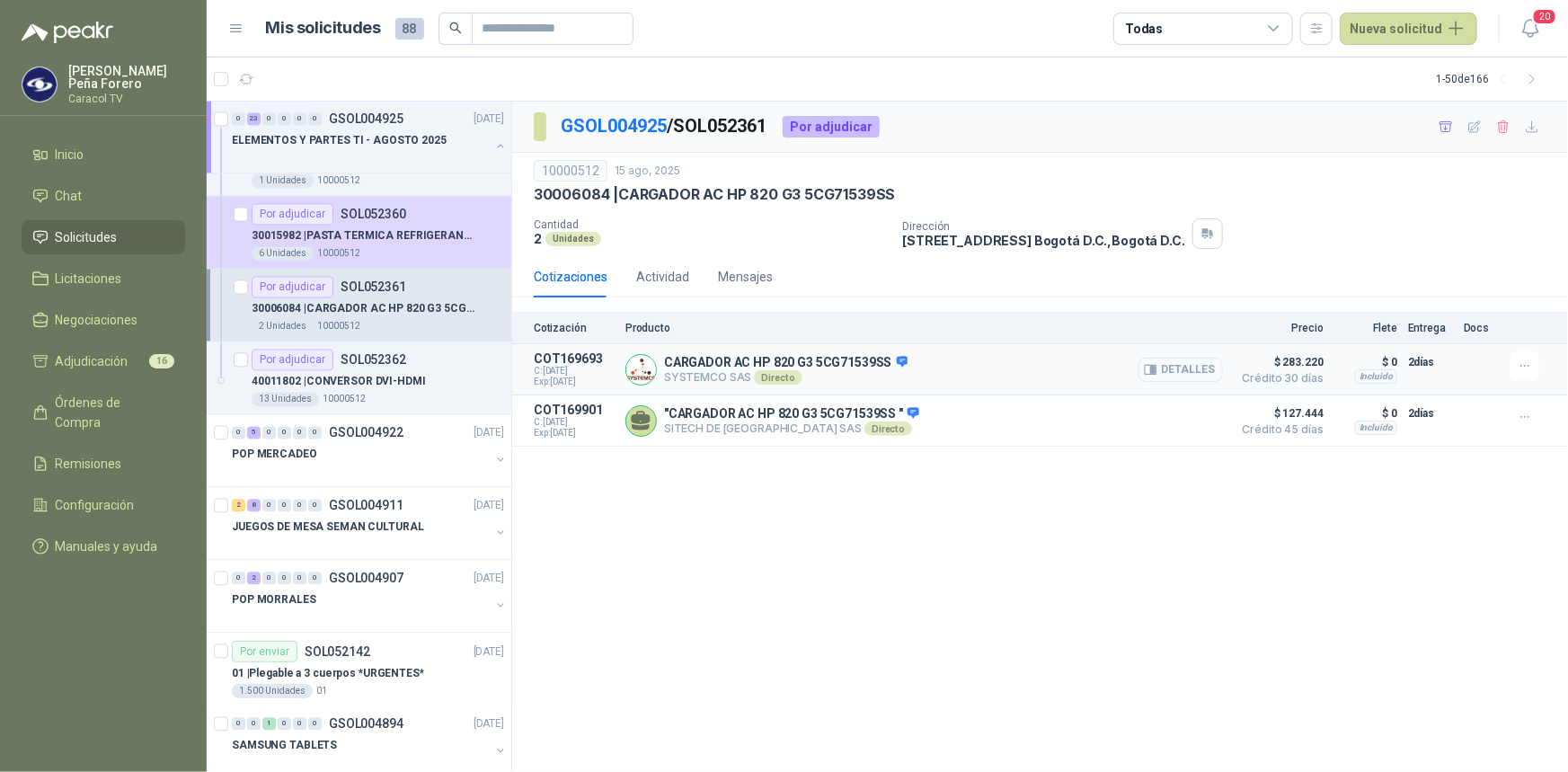
click at [1193, 368] on button "Detalles" at bounding box center [1181, 369] width 85 height 24
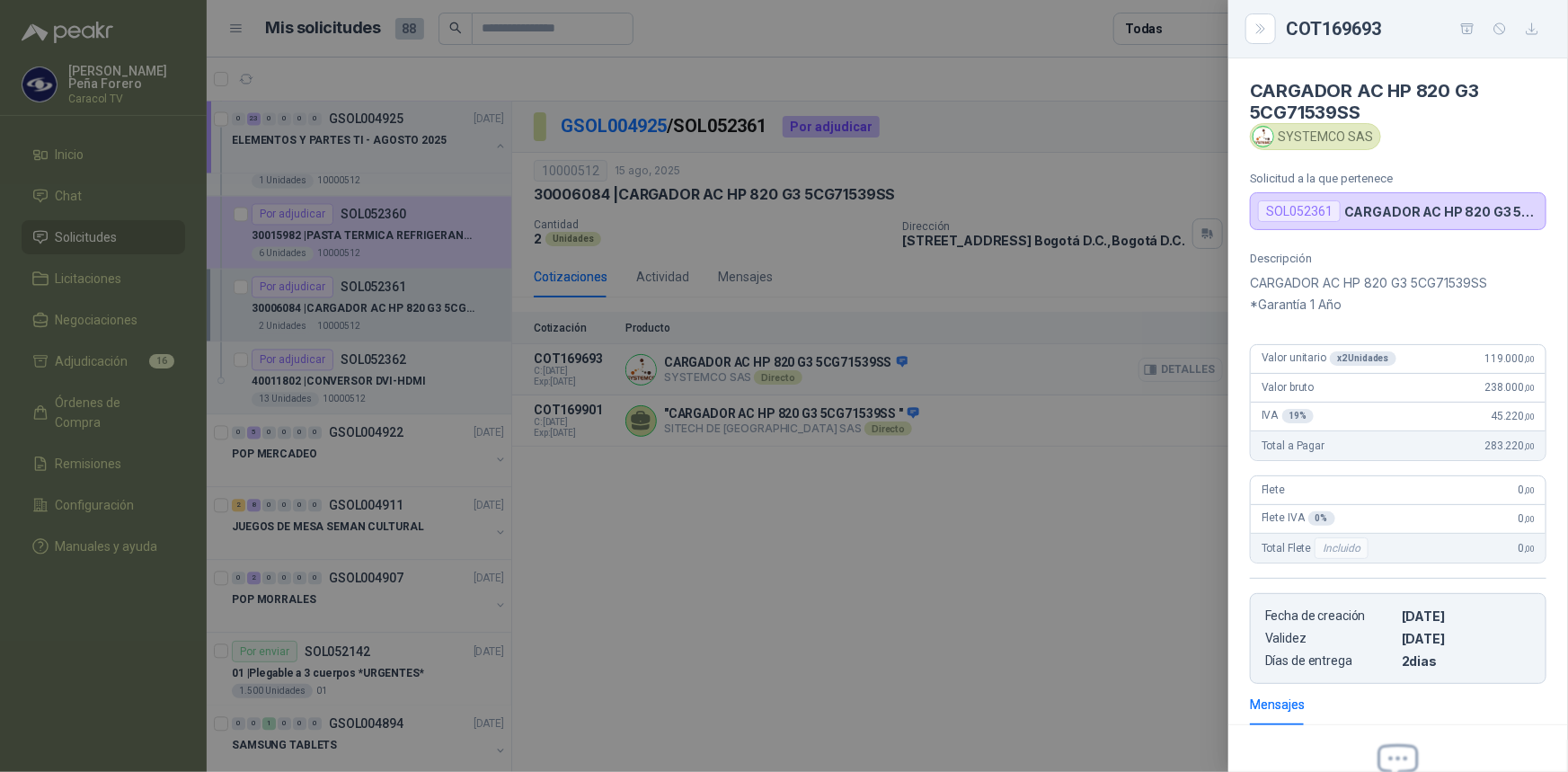
scroll to position [202, 0]
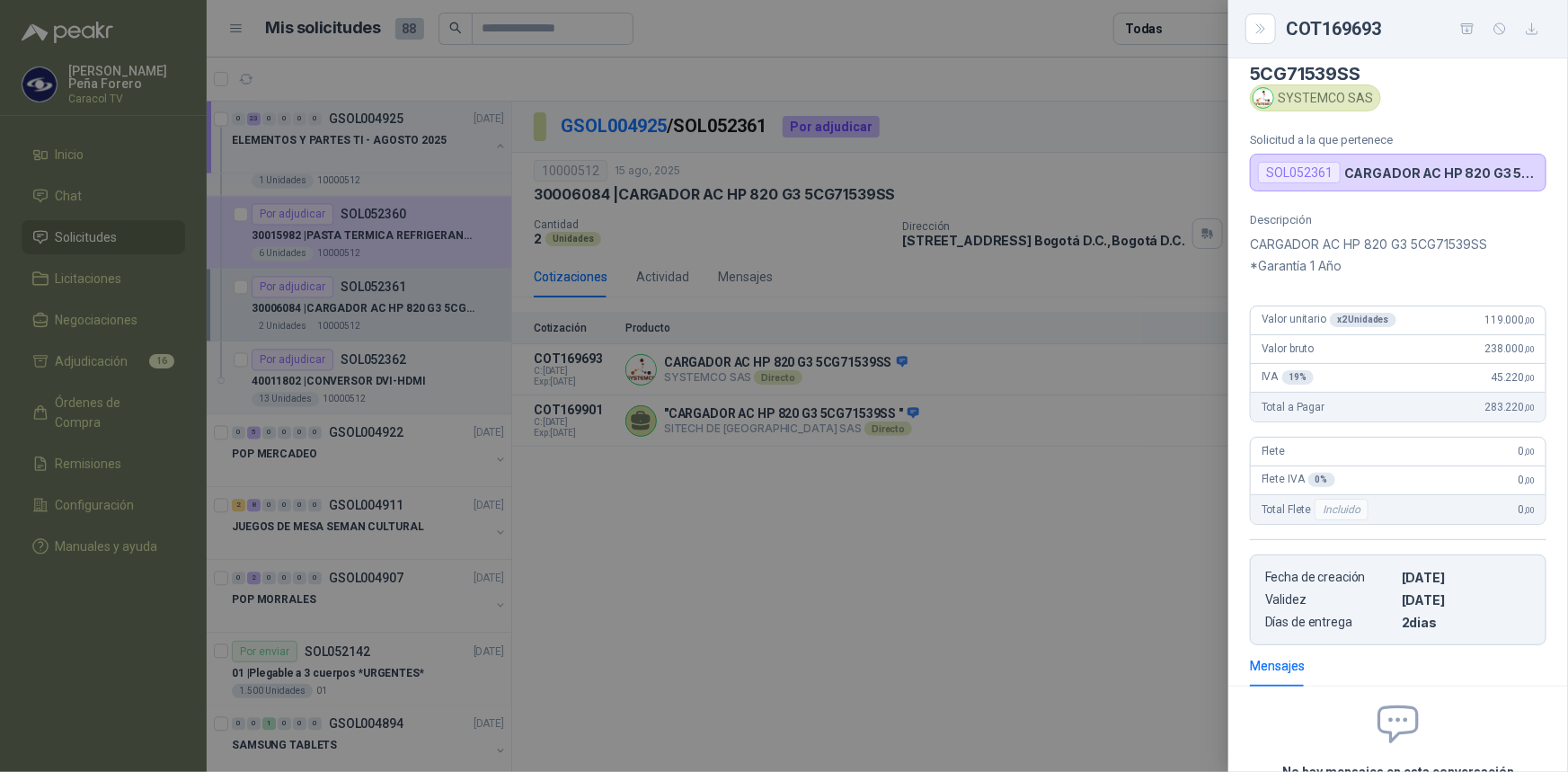
click at [1068, 537] on div at bounding box center [784, 386] width 1568 height 772
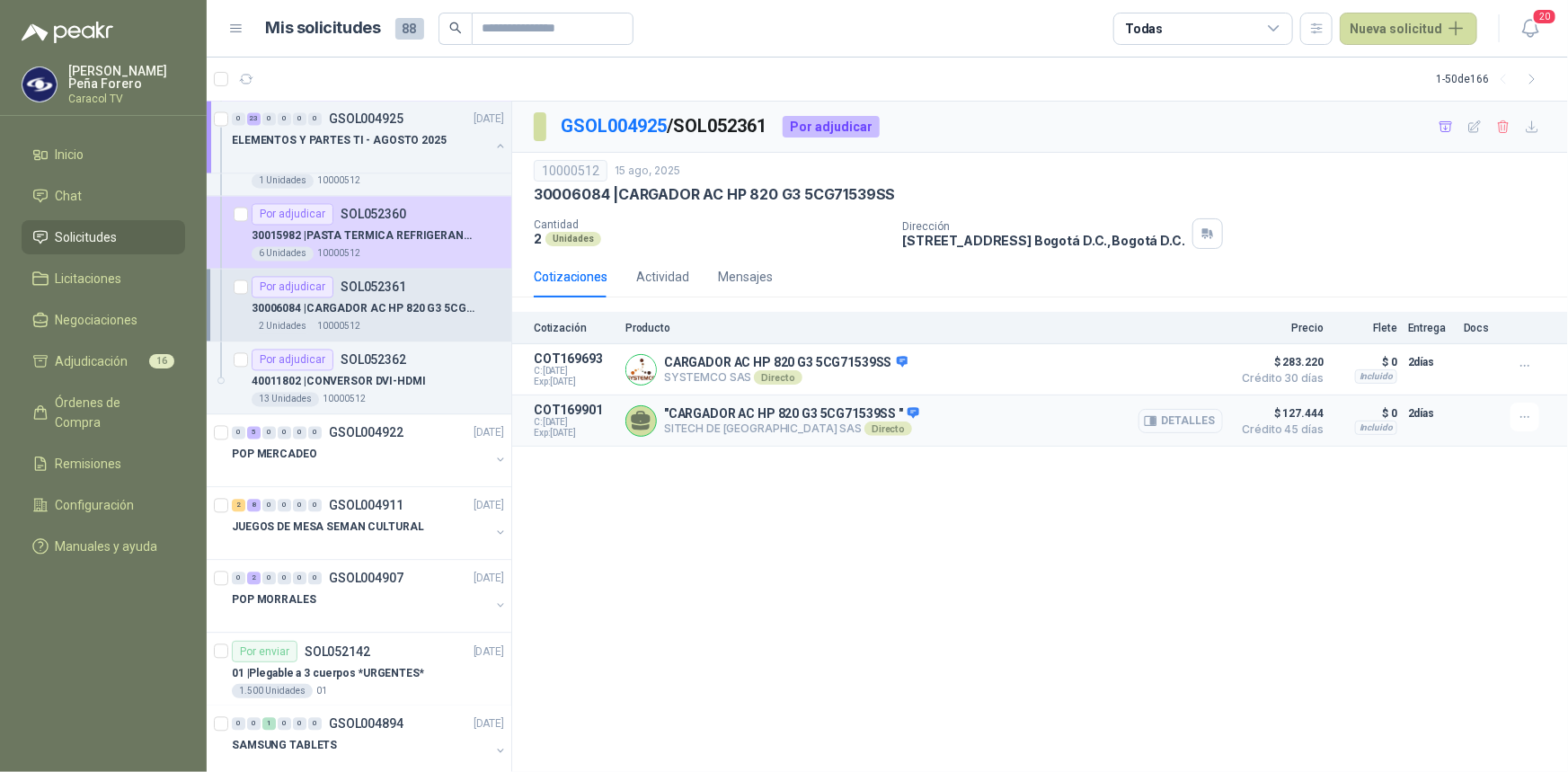
click at [1181, 434] on button "Detalles" at bounding box center [1181, 420] width 85 height 24
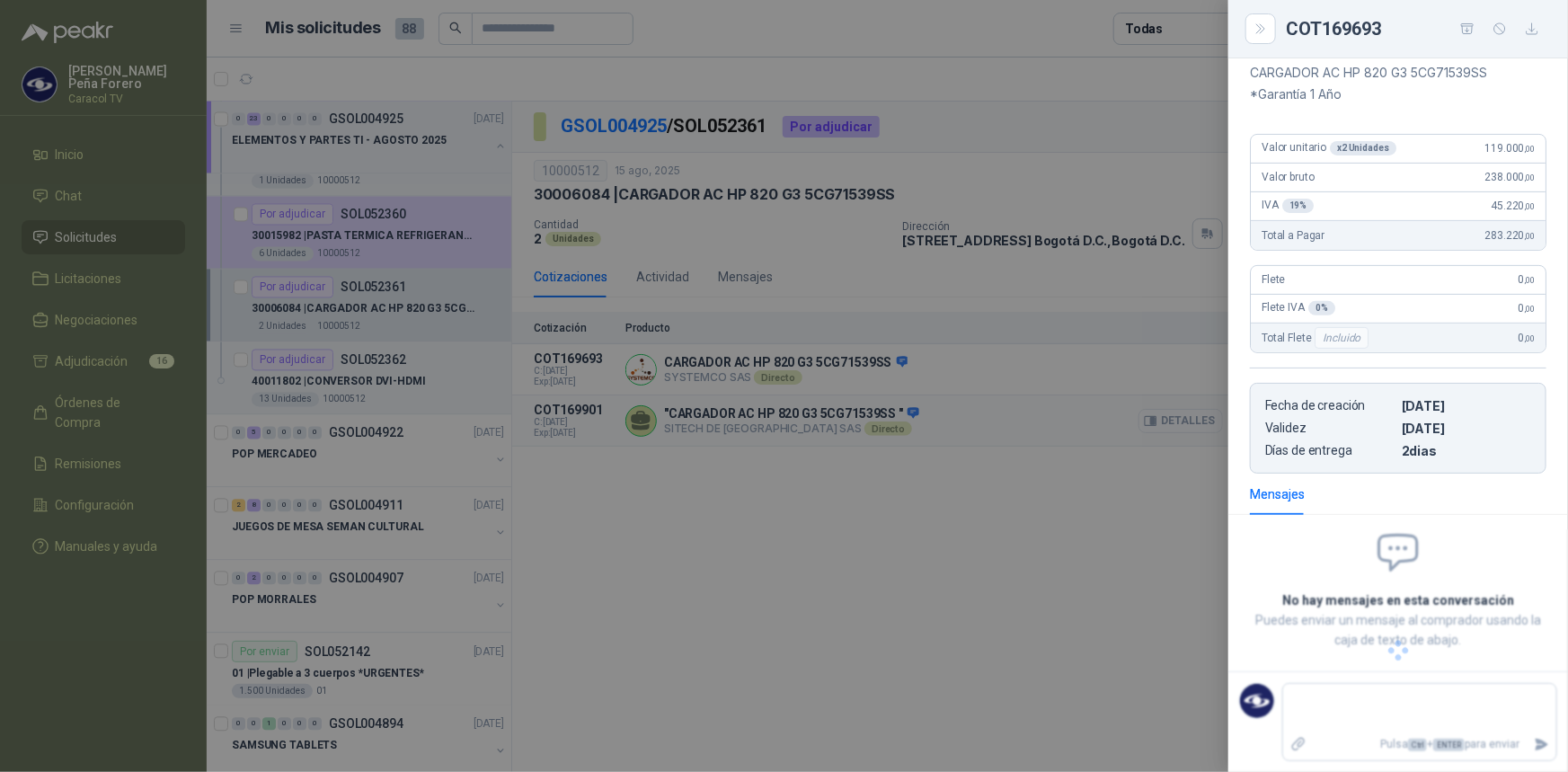
scroll to position [189, 0]
click at [1125, 479] on div at bounding box center [784, 386] width 1568 height 772
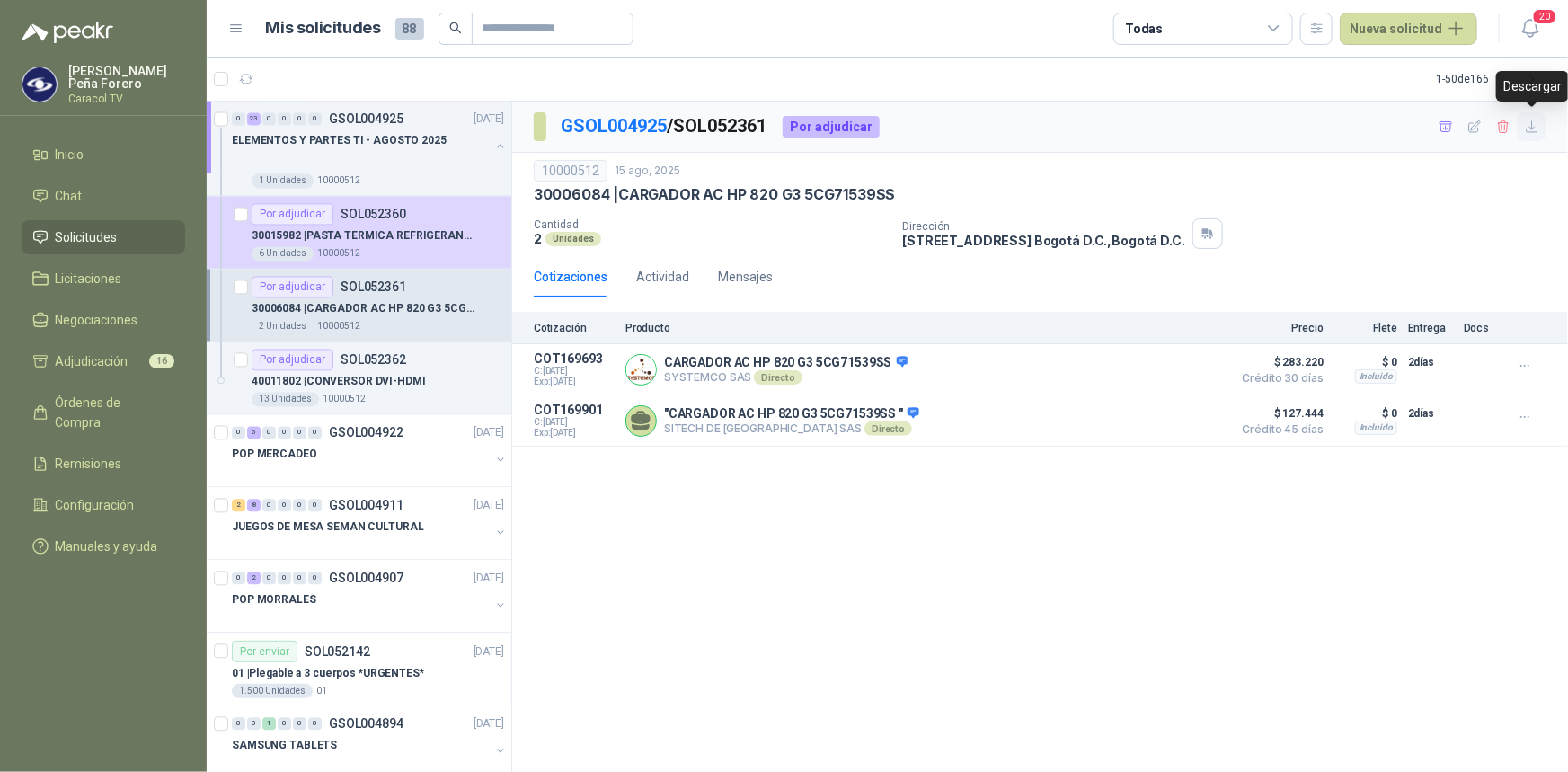
click at [1536, 128] on icon "button" at bounding box center [1532, 127] width 15 height 15
click at [1204, 593] on div "GSOL004925 / SOL052361 Por adjudicar 10000512 15 ago, 2025 30006084 | CARGADOR…" at bounding box center [1040, 437] width 1056 height 671
click at [1442, 126] on icon "button" at bounding box center [1447, 127] width 15 height 15
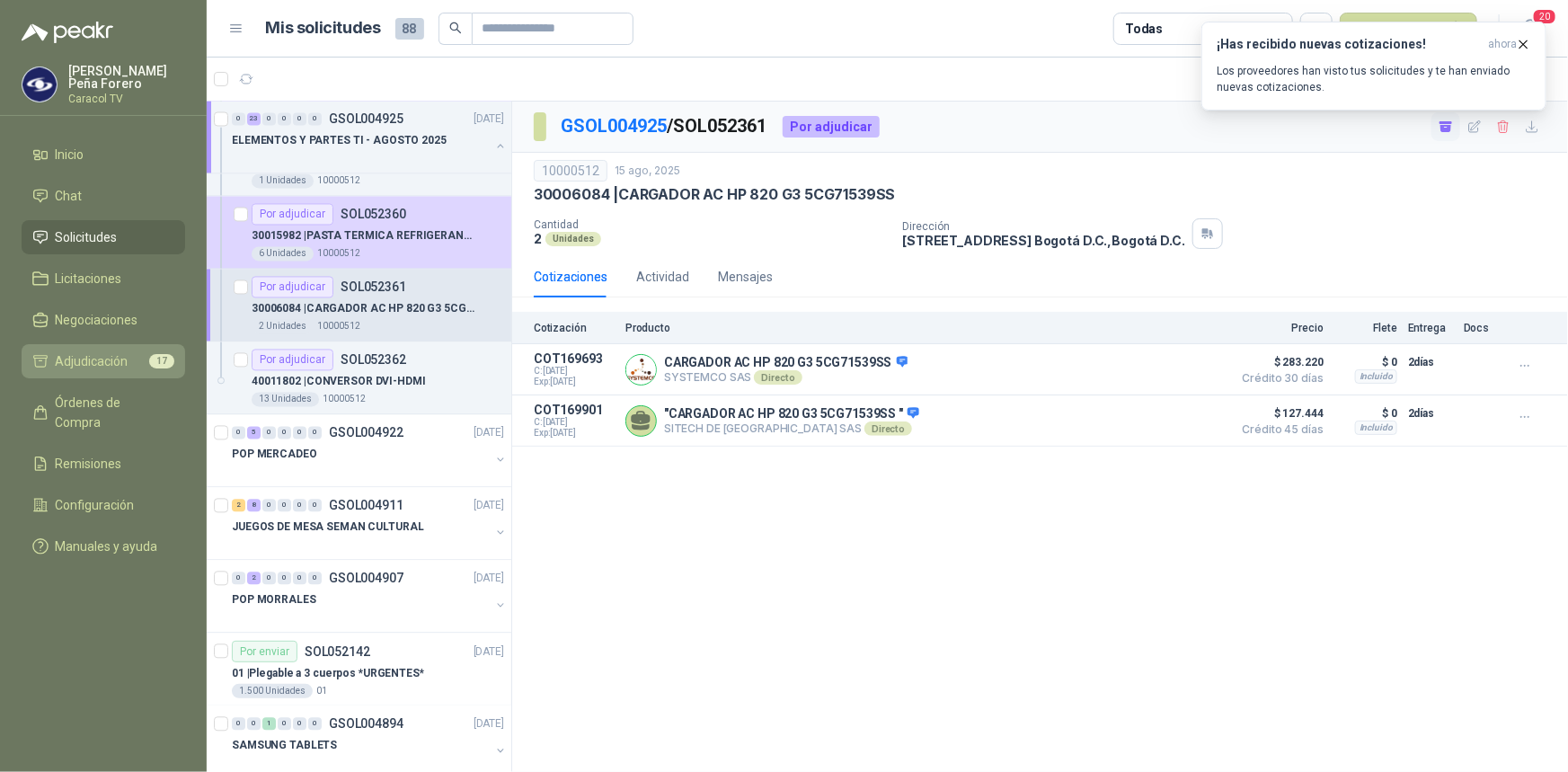
click at [68, 368] on span "Adjudicación" at bounding box center [92, 361] width 73 height 20
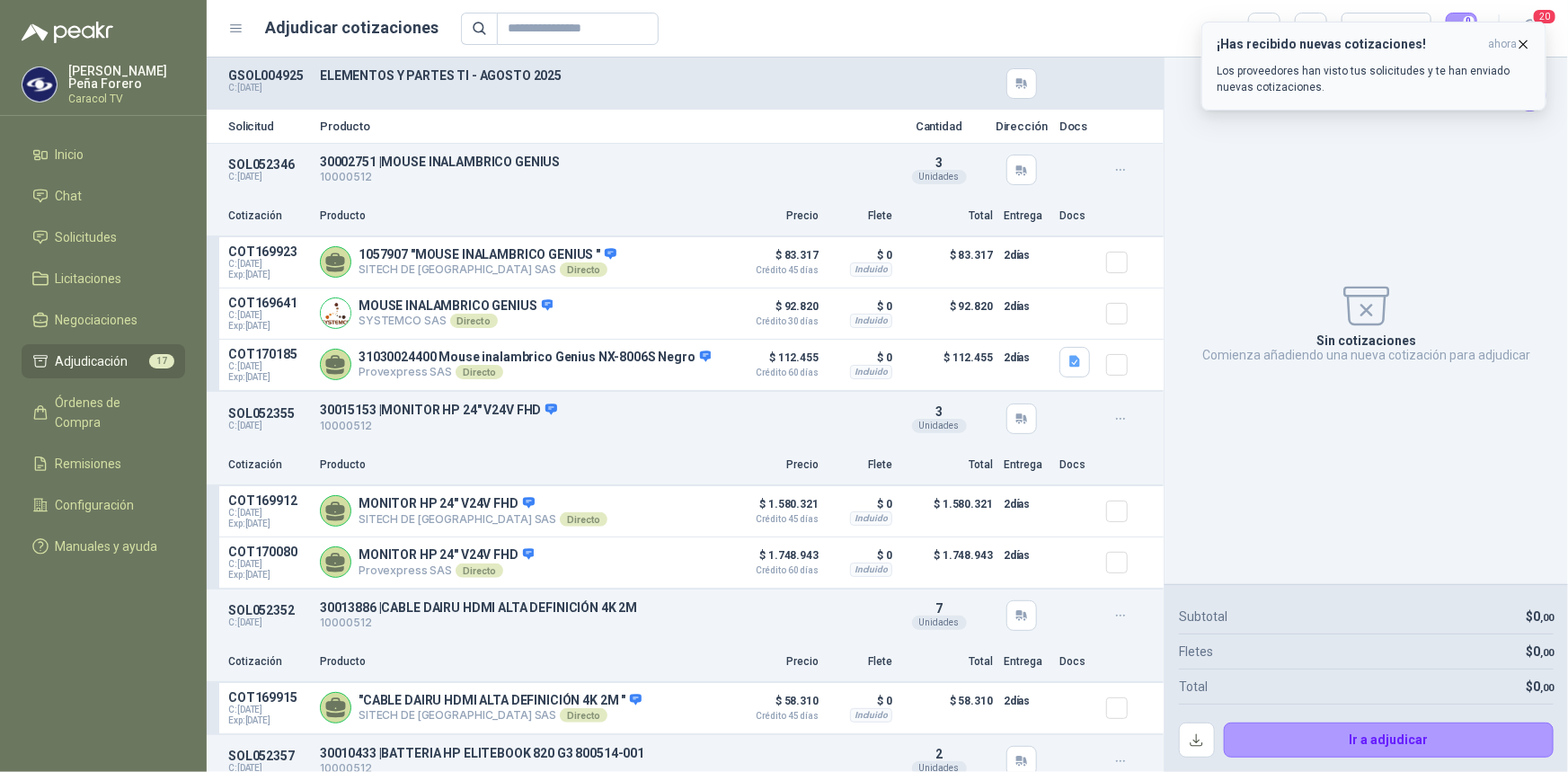
click at [1523, 37] on icon "button" at bounding box center [1524, 44] width 15 height 15
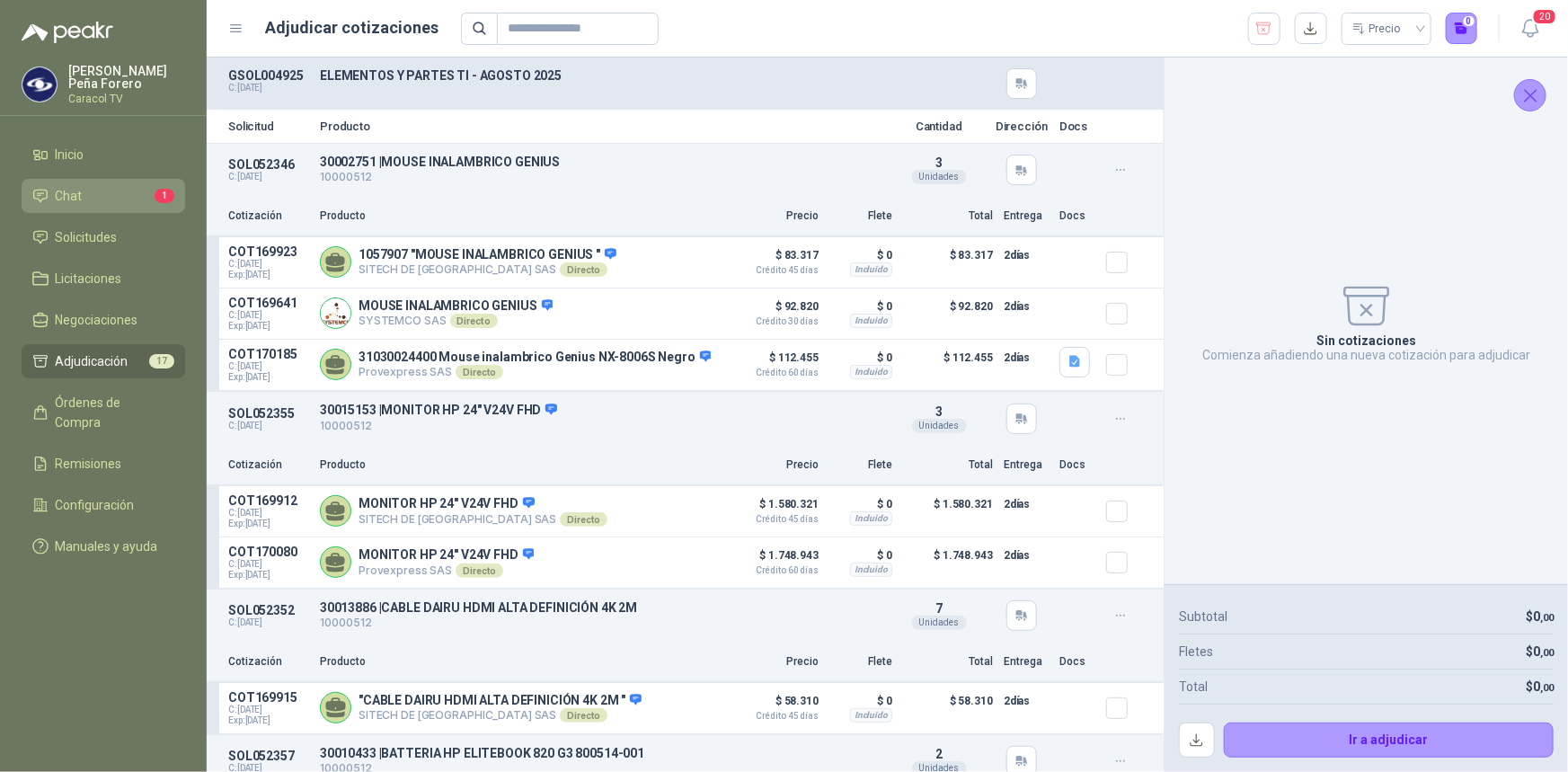
click at [89, 200] on li "Chat 1" at bounding box center [104, 196] width 142 height 20
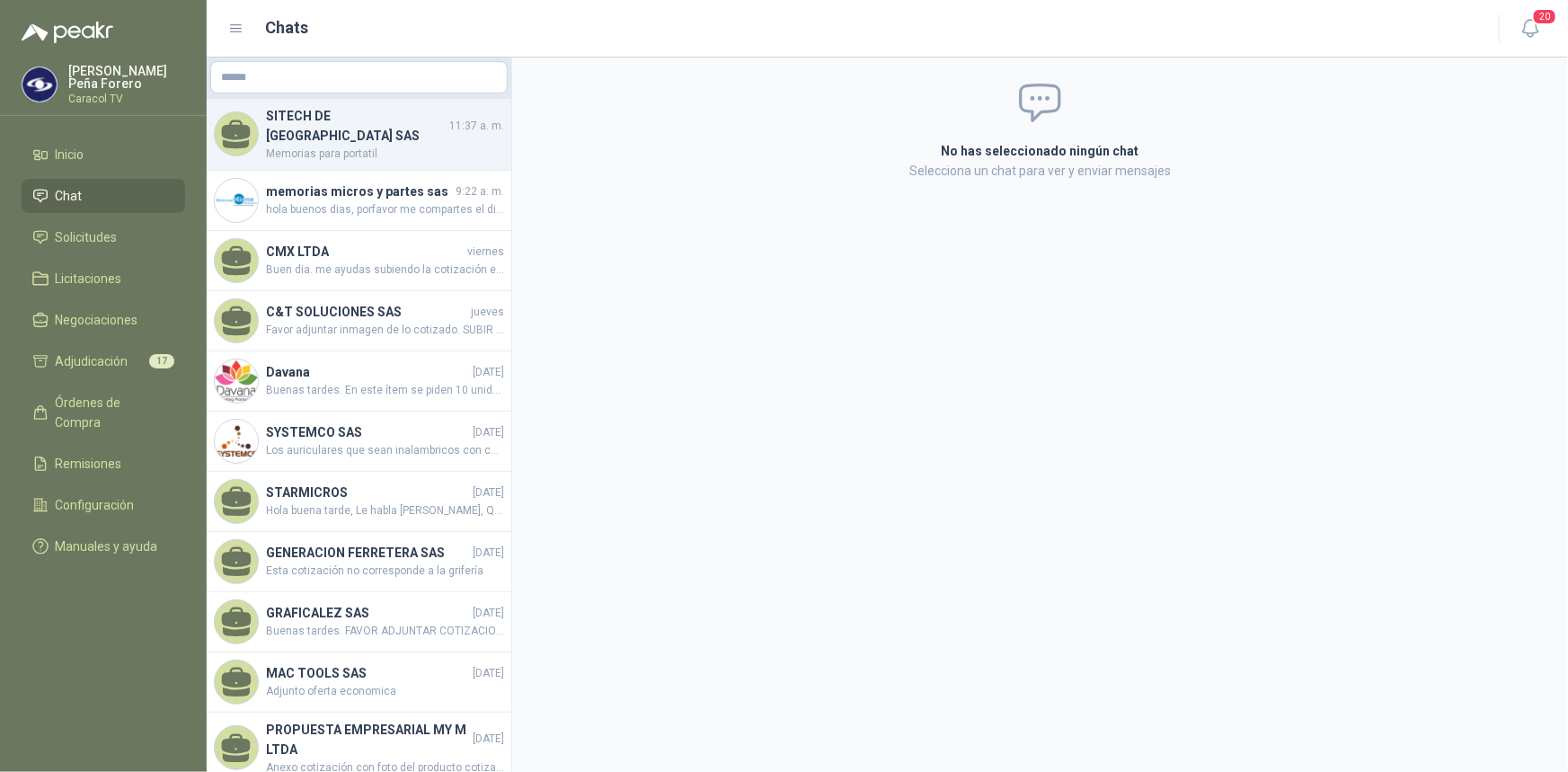
click at [385, 126] on h4 "SITECH DE [GEOGRAPHIC_DATA] SAS" at bounding box center [356, 125] width 180 height 39
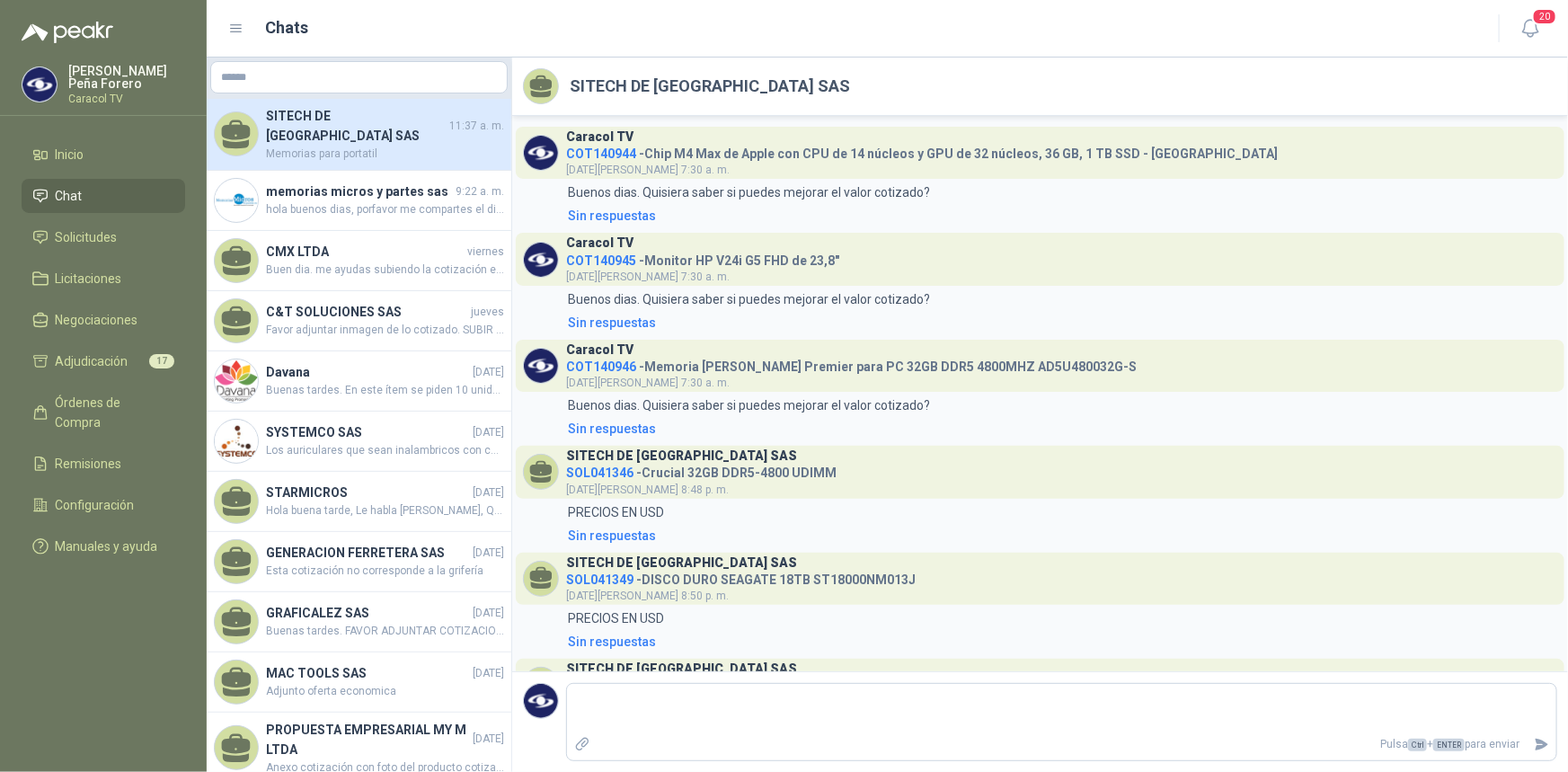
scroll to position [482, 0]
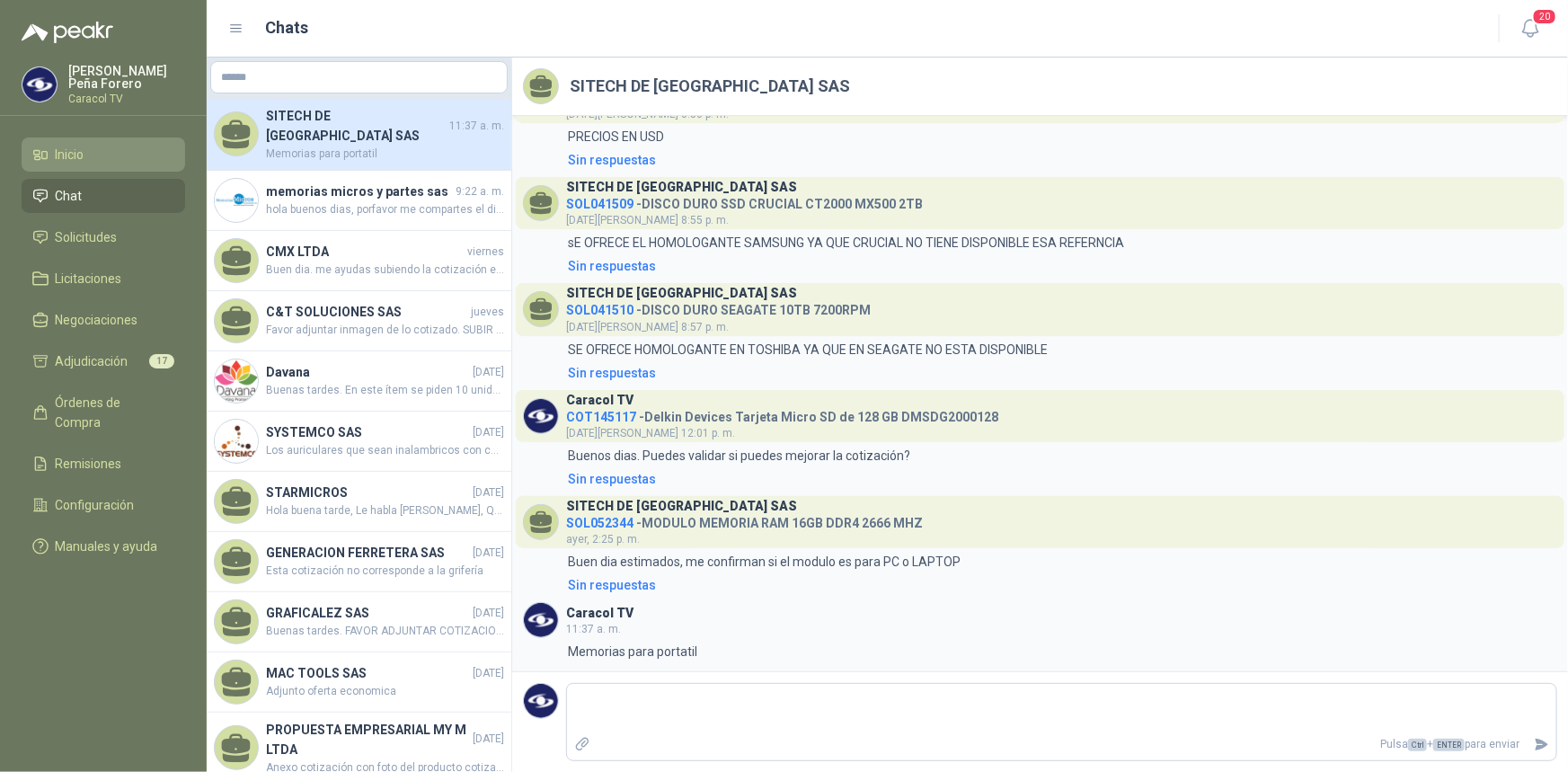
click at [80, 147] on span "Inicio" at bounding box center [70, 155] width 29 height 20
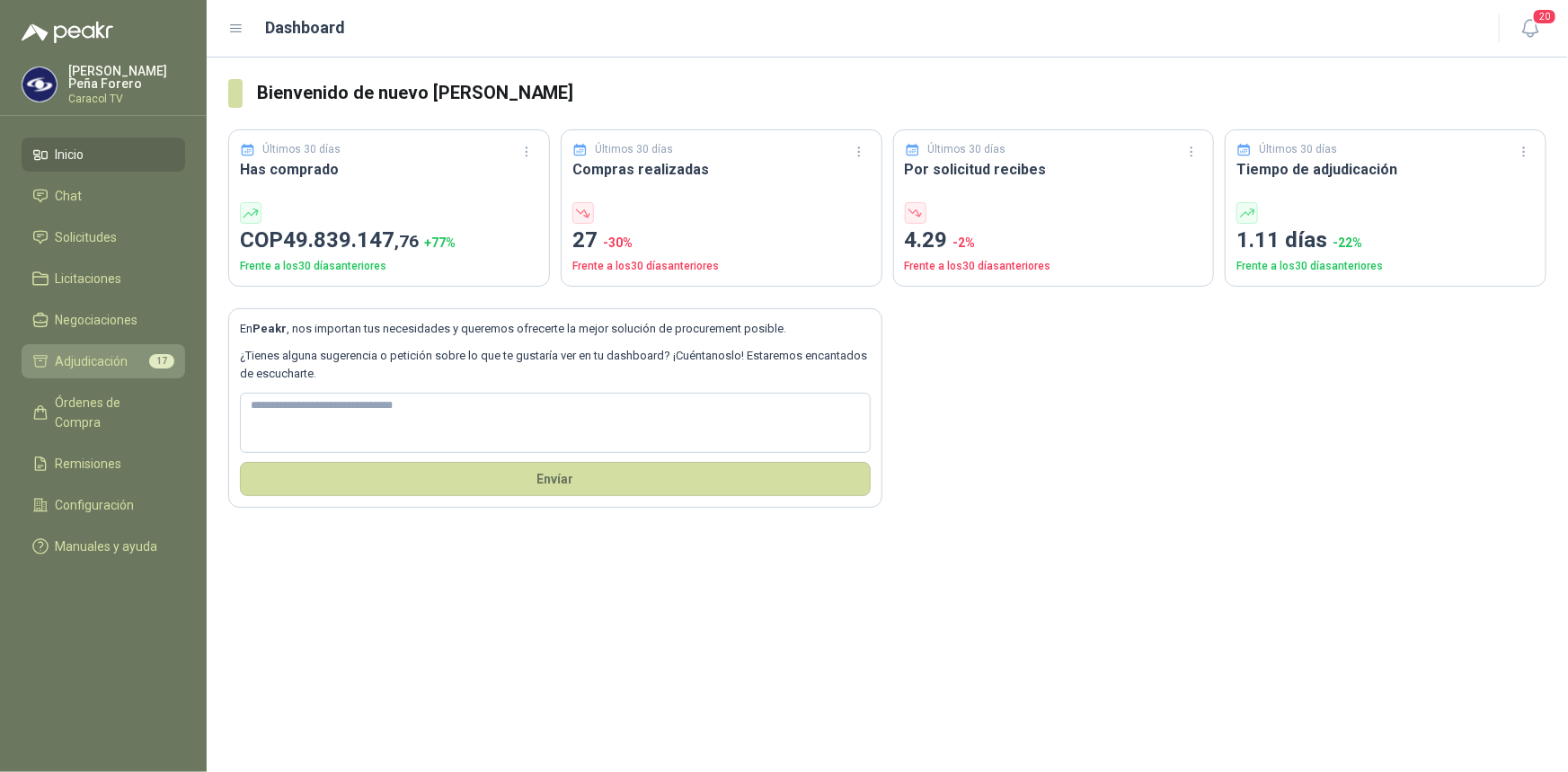
click at [94, 352] on span "Adjudicación" at bounding box center [92, 361] width 73 height 20
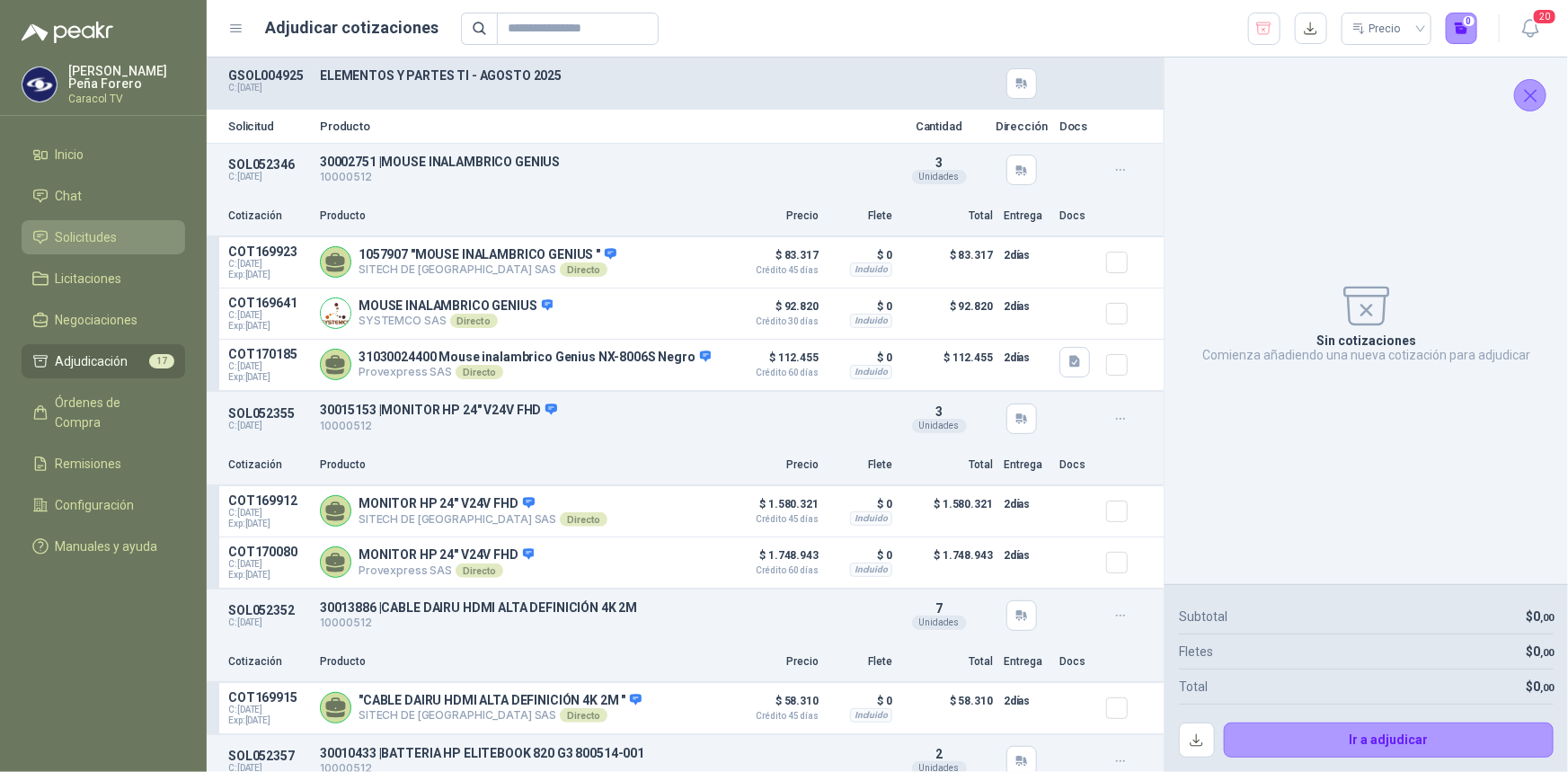
click at [67, 228] on span "Solicitudes" at bounding box center [87, 237] width 62 height 20
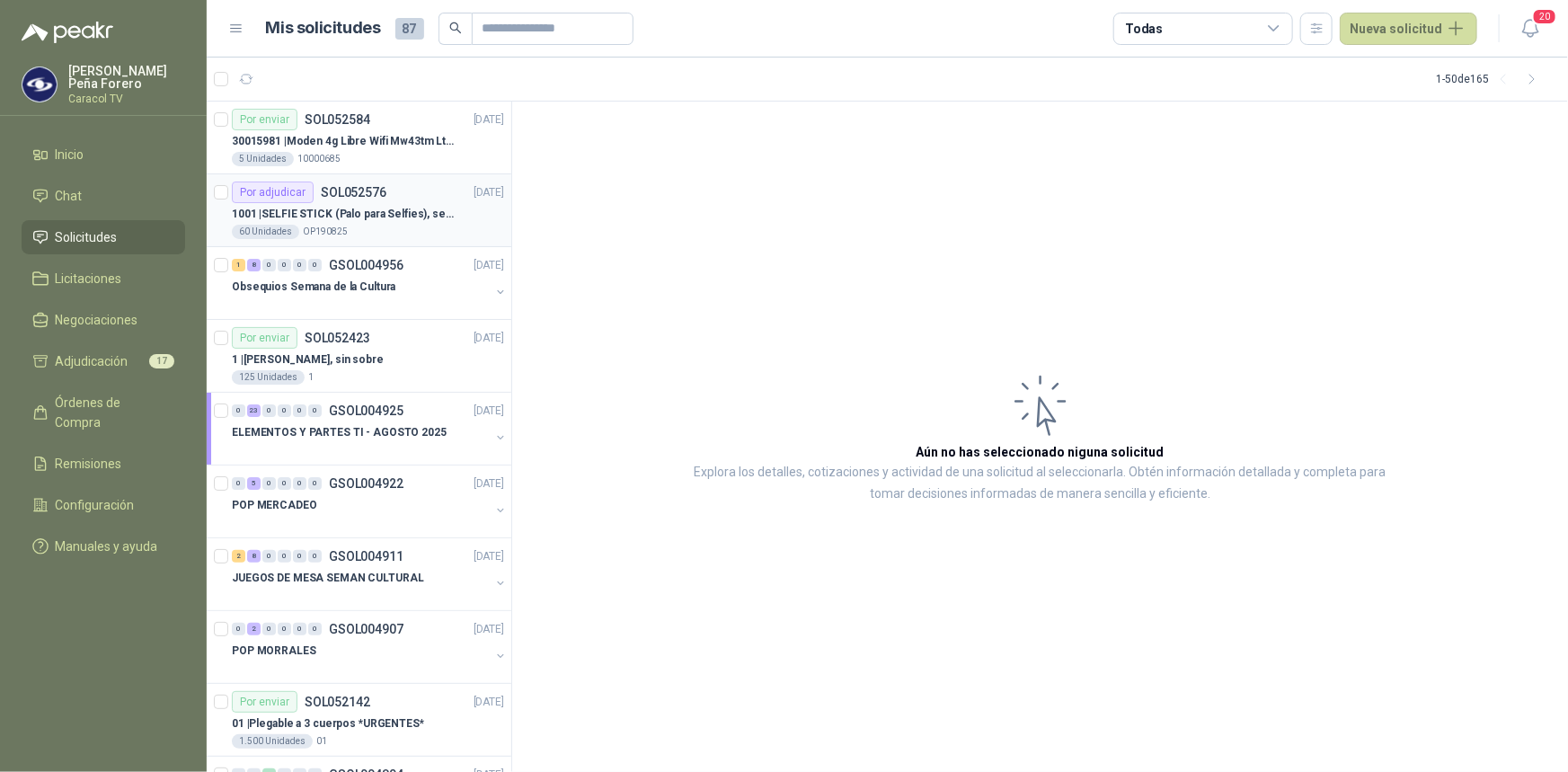
click at [286, 214] on p "1001 | SELFIE STICK (Palo para Selfies), segun link adjunto" at bounding box center [343, 214] width 224 height 17
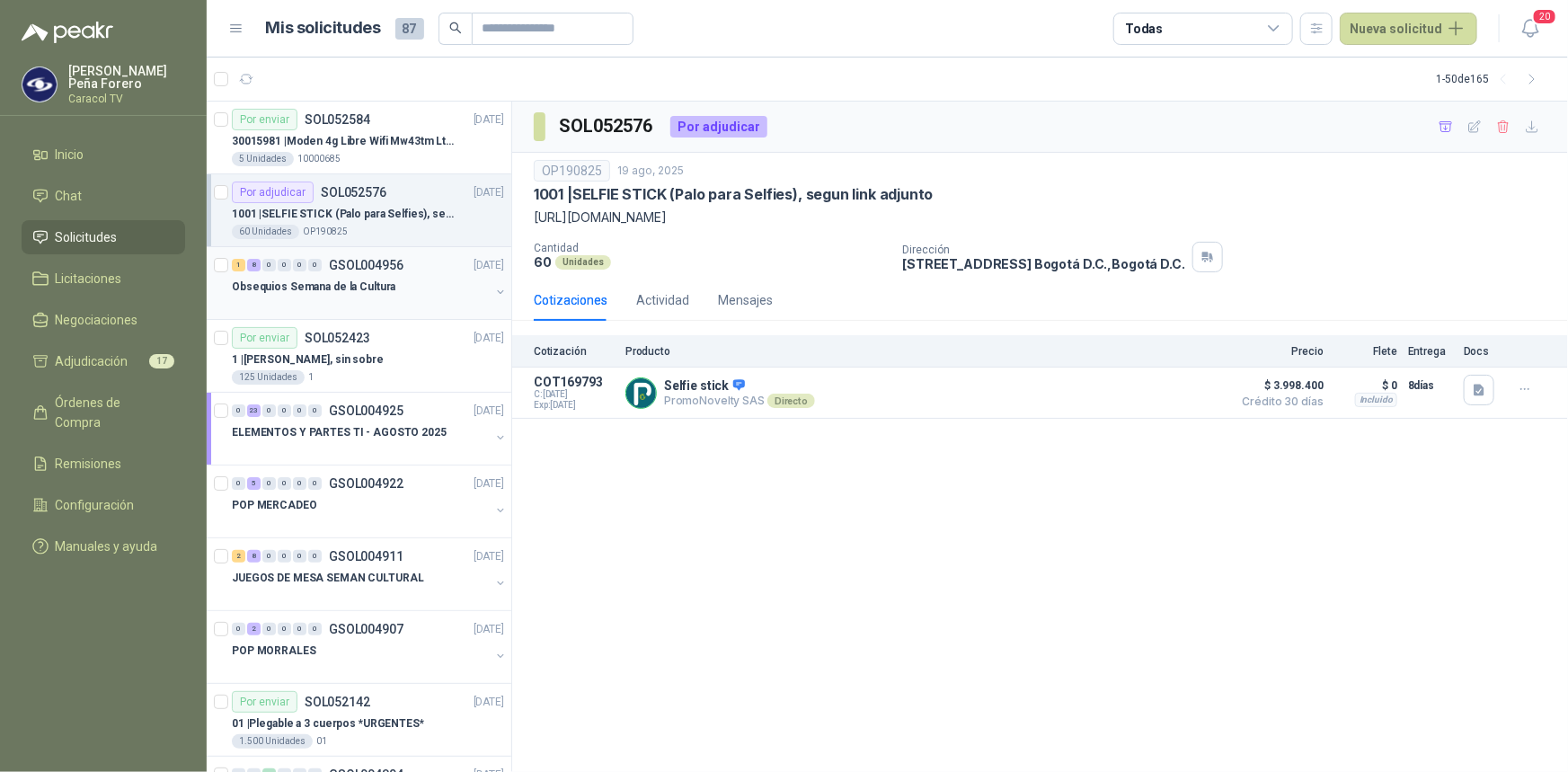
click at [325, 283] on p "Obsequios Semana de la Cultura" at bounding box center [313, 287] width 163 height 17
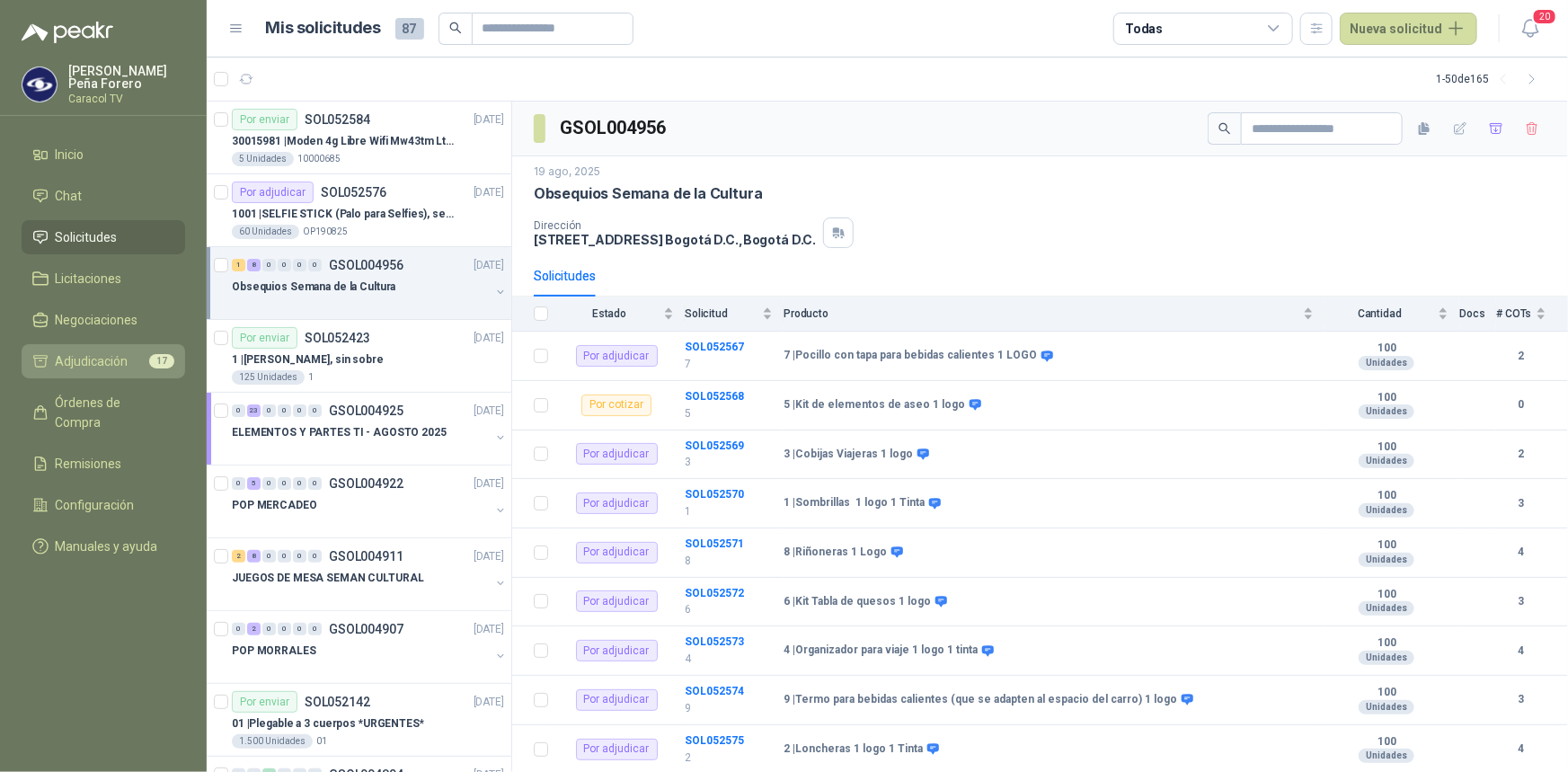
click at [103, 356] on span "Adjudicación" at bounding box center [92, 361] width 73 height 20
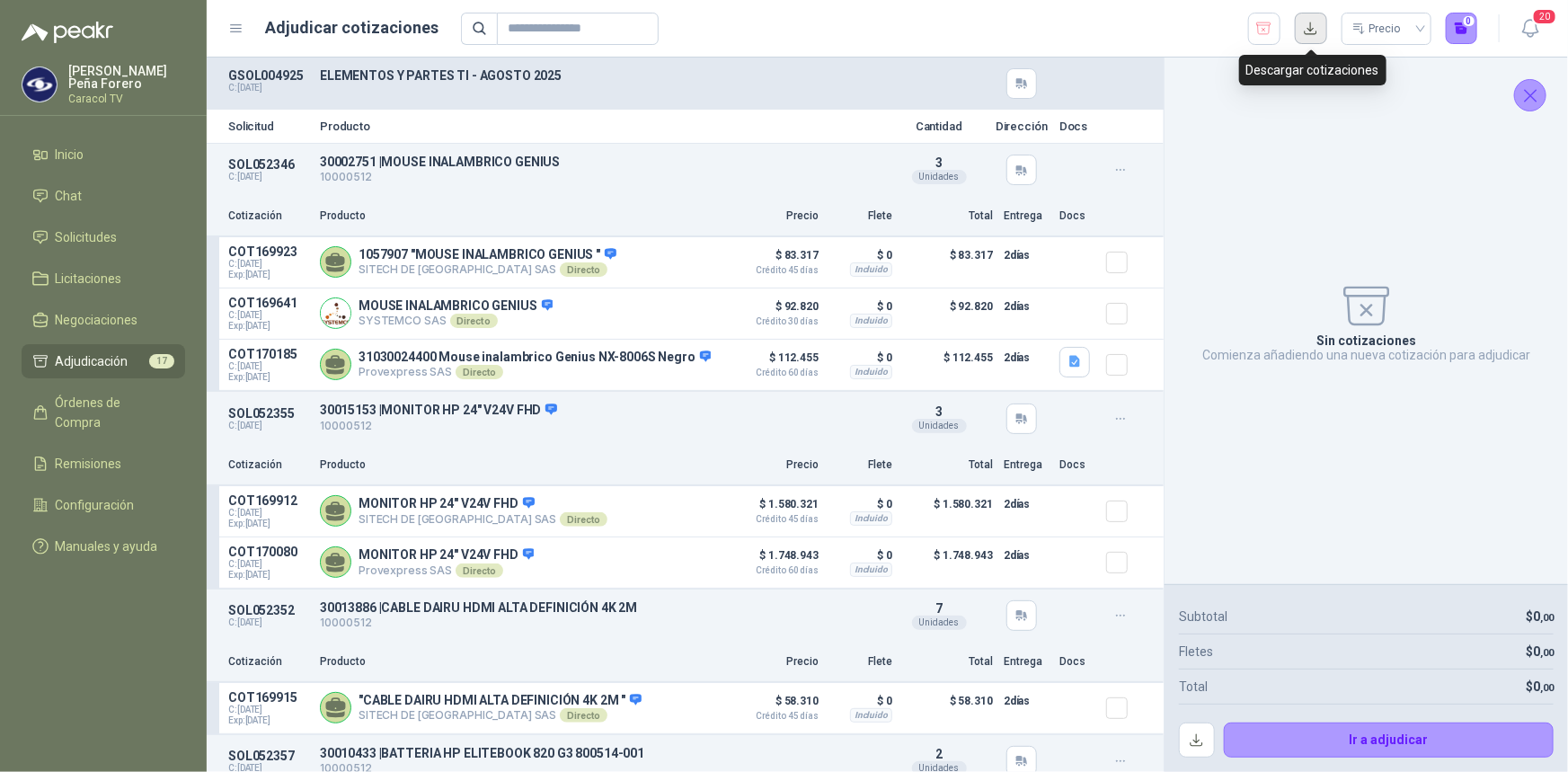
click at [1312, 29] on button "button" at bounding box center [1311, 29] width 33 height 33
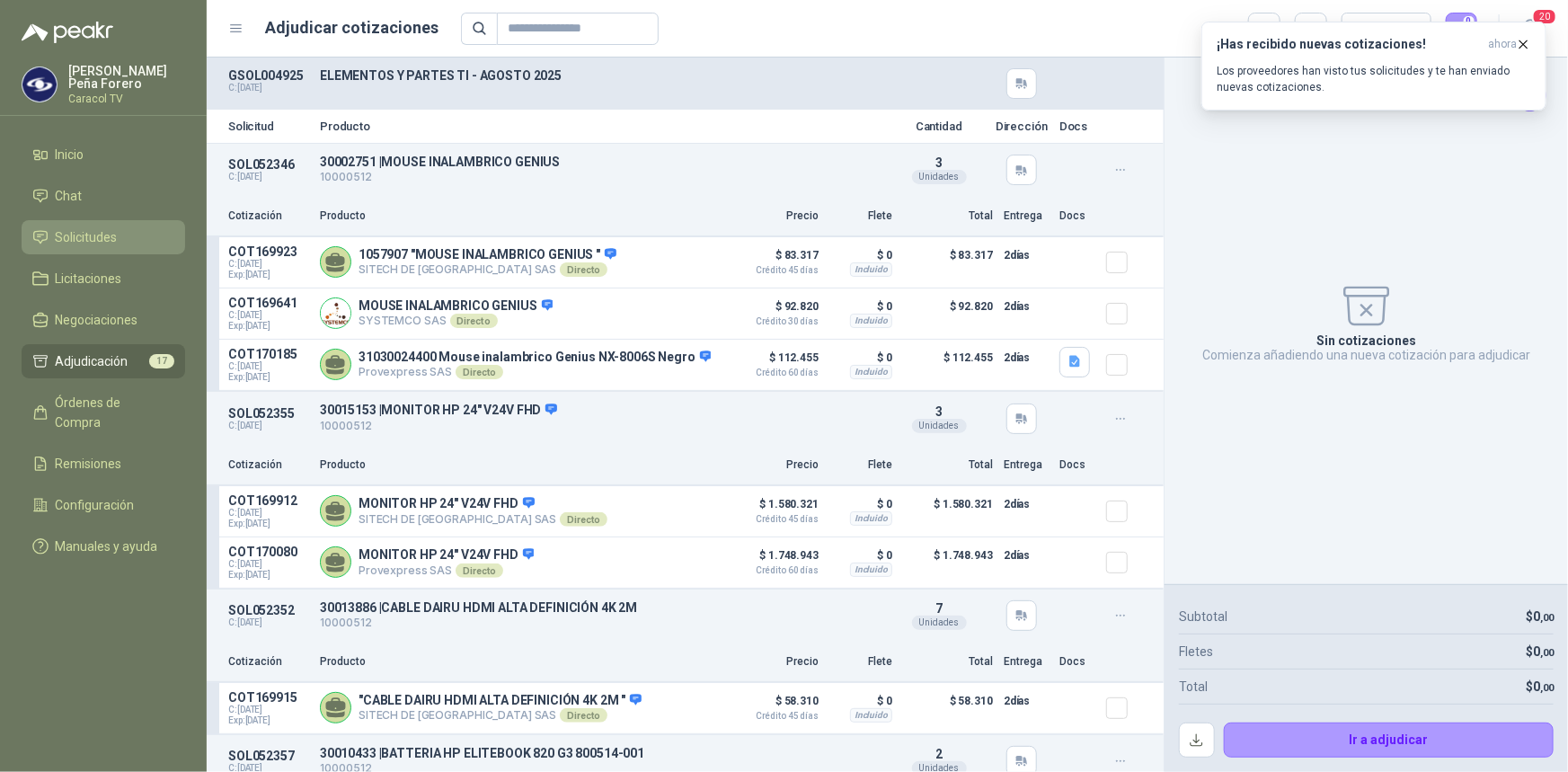
click at [77, 239] on span "Solicitudes" at bounding box center [87, 237] width 62 height 20
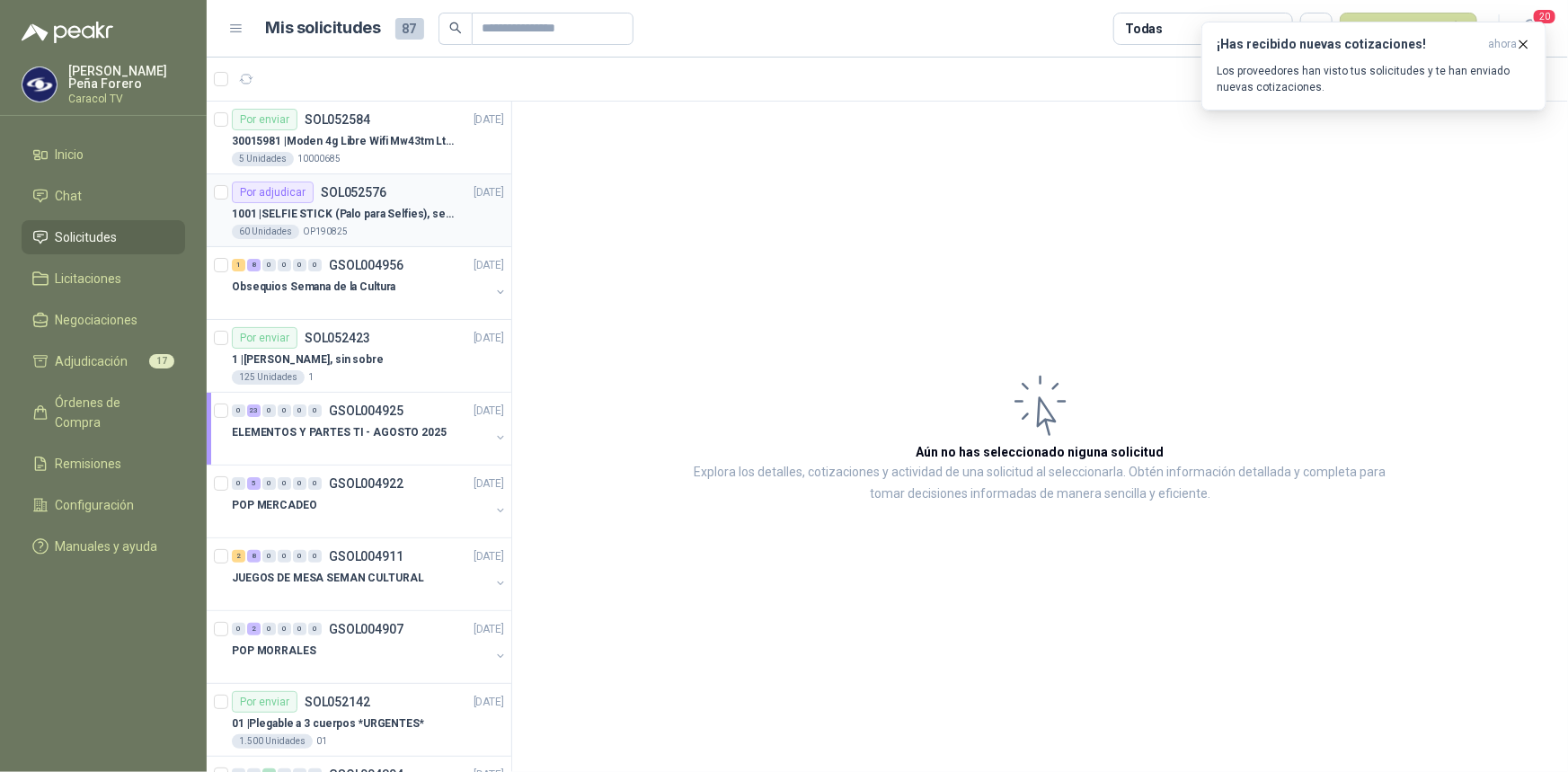
click at [320, 215] on p "1001 | SELFIE STICK (Palo para Selfies), segun link adjunto" at bounding box center [343, 214] width 224 height 17
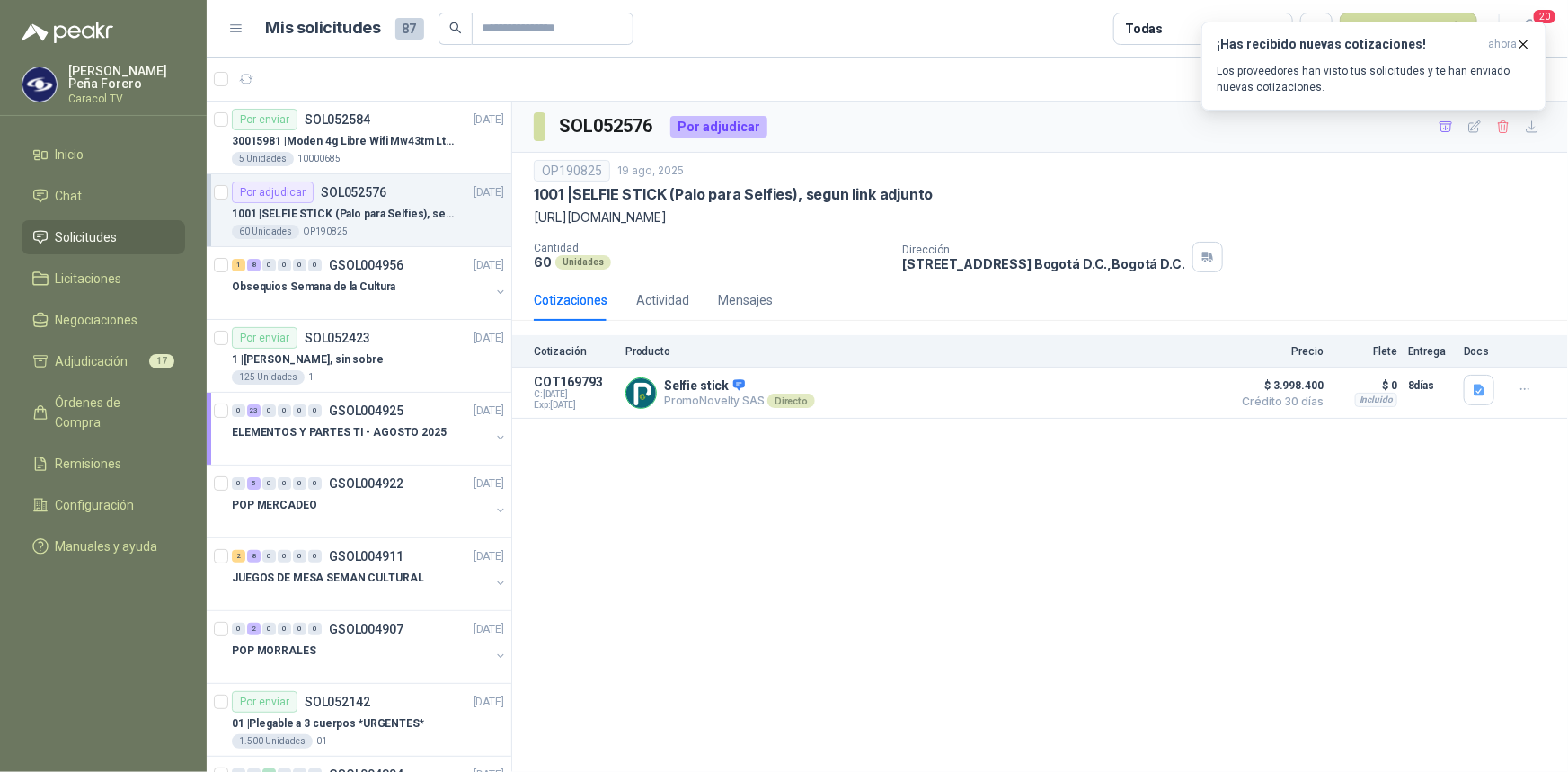
click at [1186, 491] on div "SOL052576 Por adjudicar OP190825 [DATE] 1001 | SELFIE STICK (Palo para Selfies)…" at bounding box center [1040, 437] width 1056 height 671
click at [91, 361] on span "Adjudicación" at bounding box center [92, 361] width 73 height 20
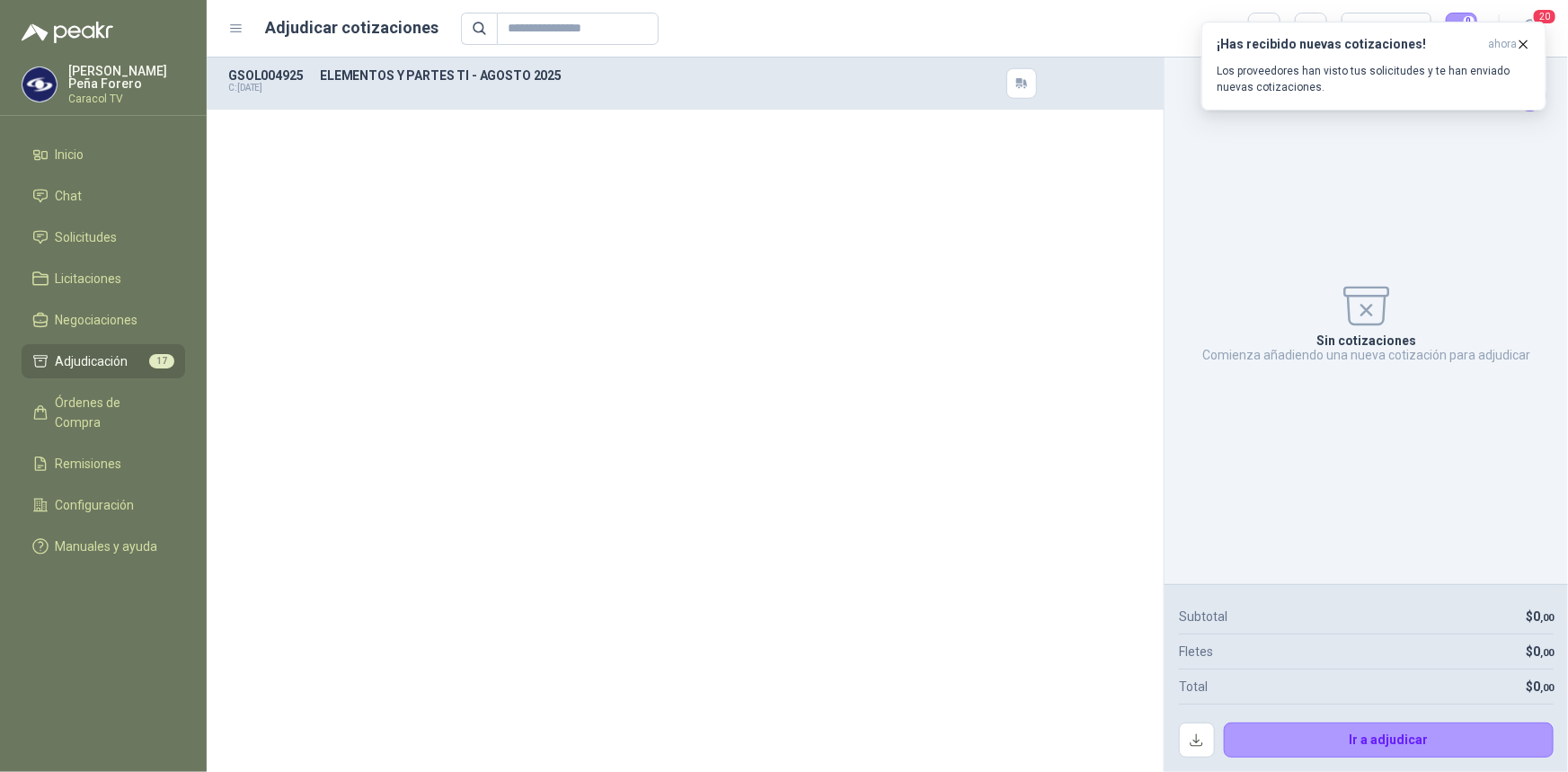
scroll to position [3449, 0]
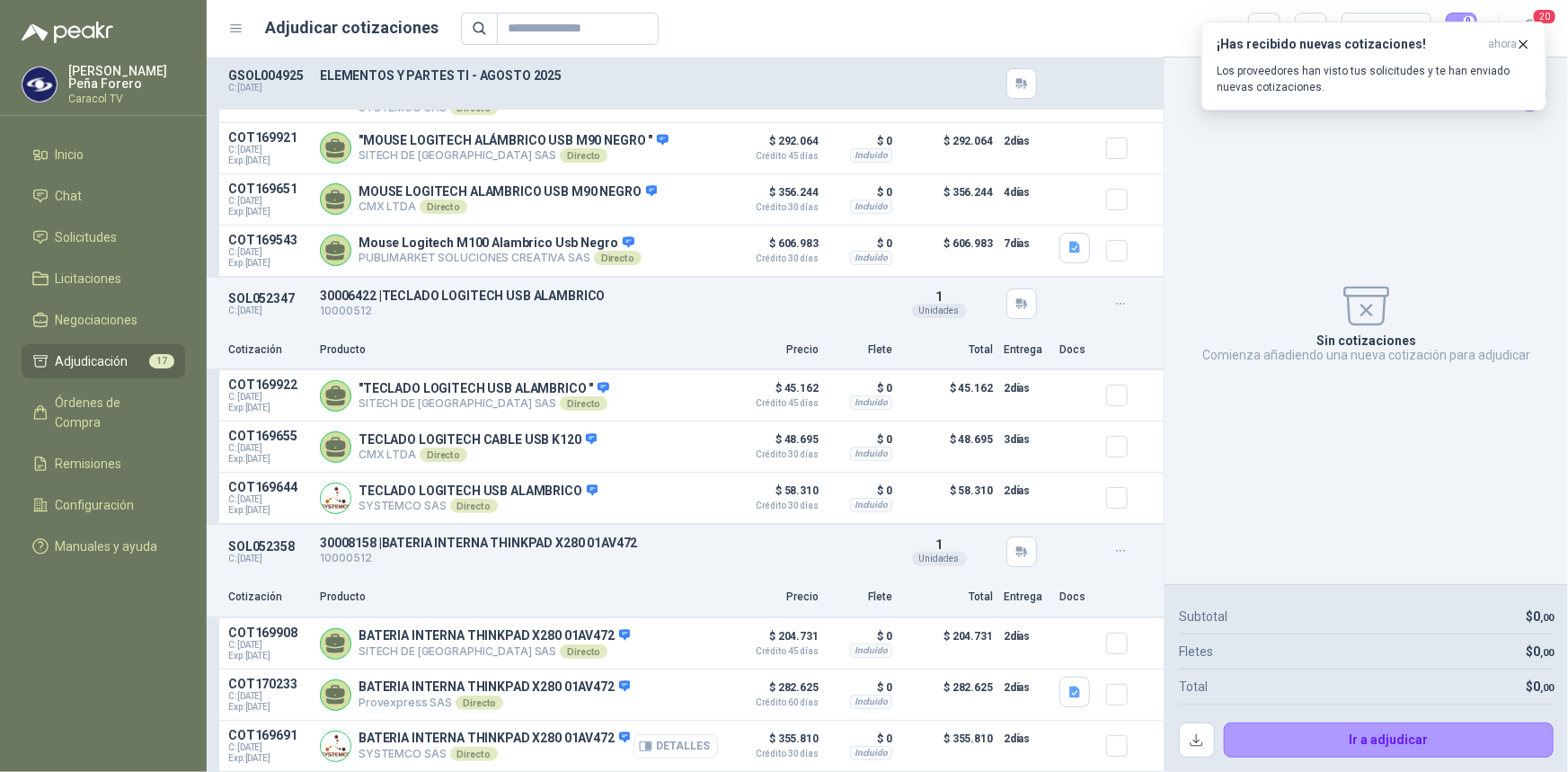
click at [673, 745] on button "Detalles" at bounding box center [676, 746] width 85 height 24
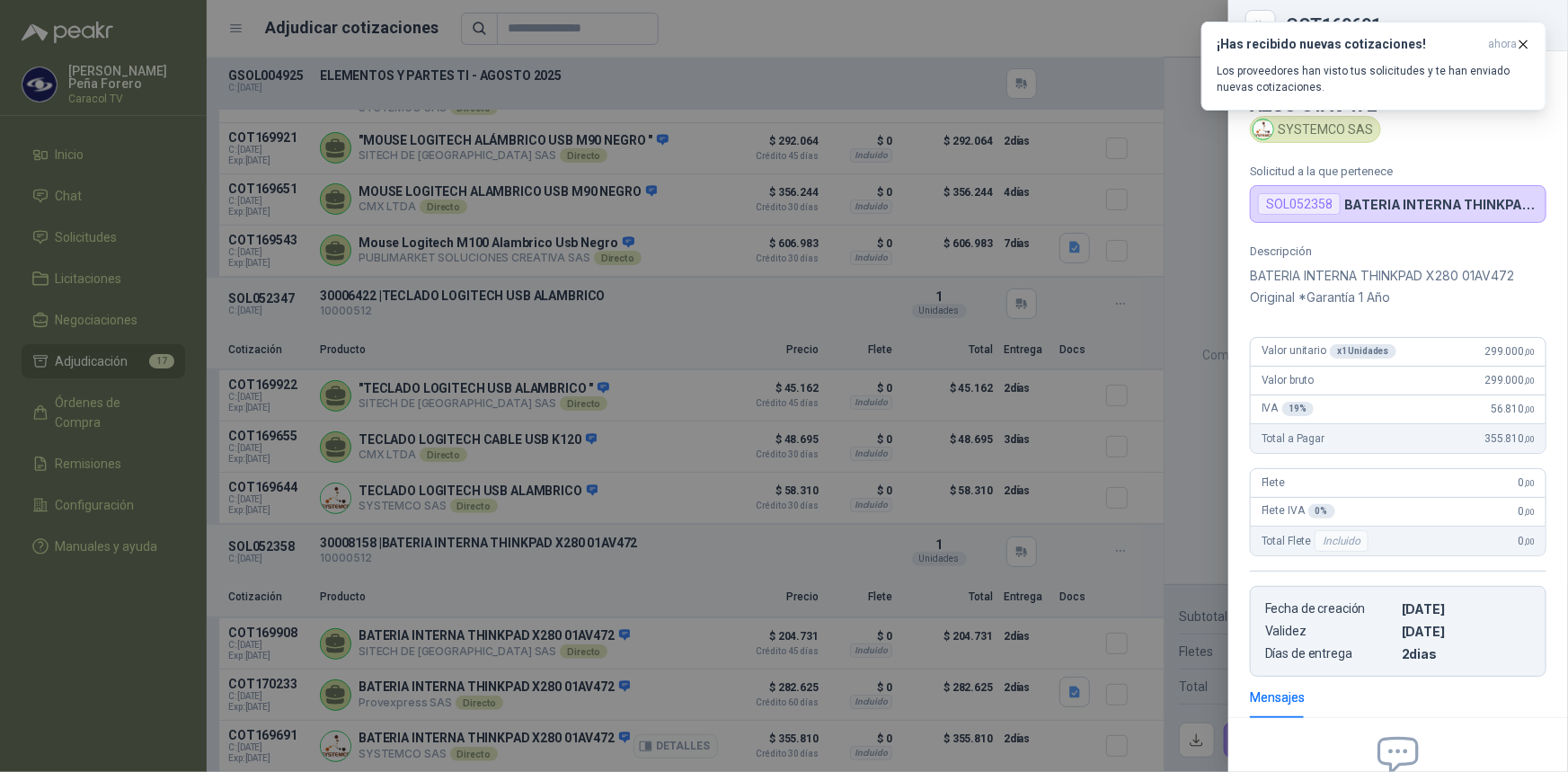
scroll to position [196, 0]
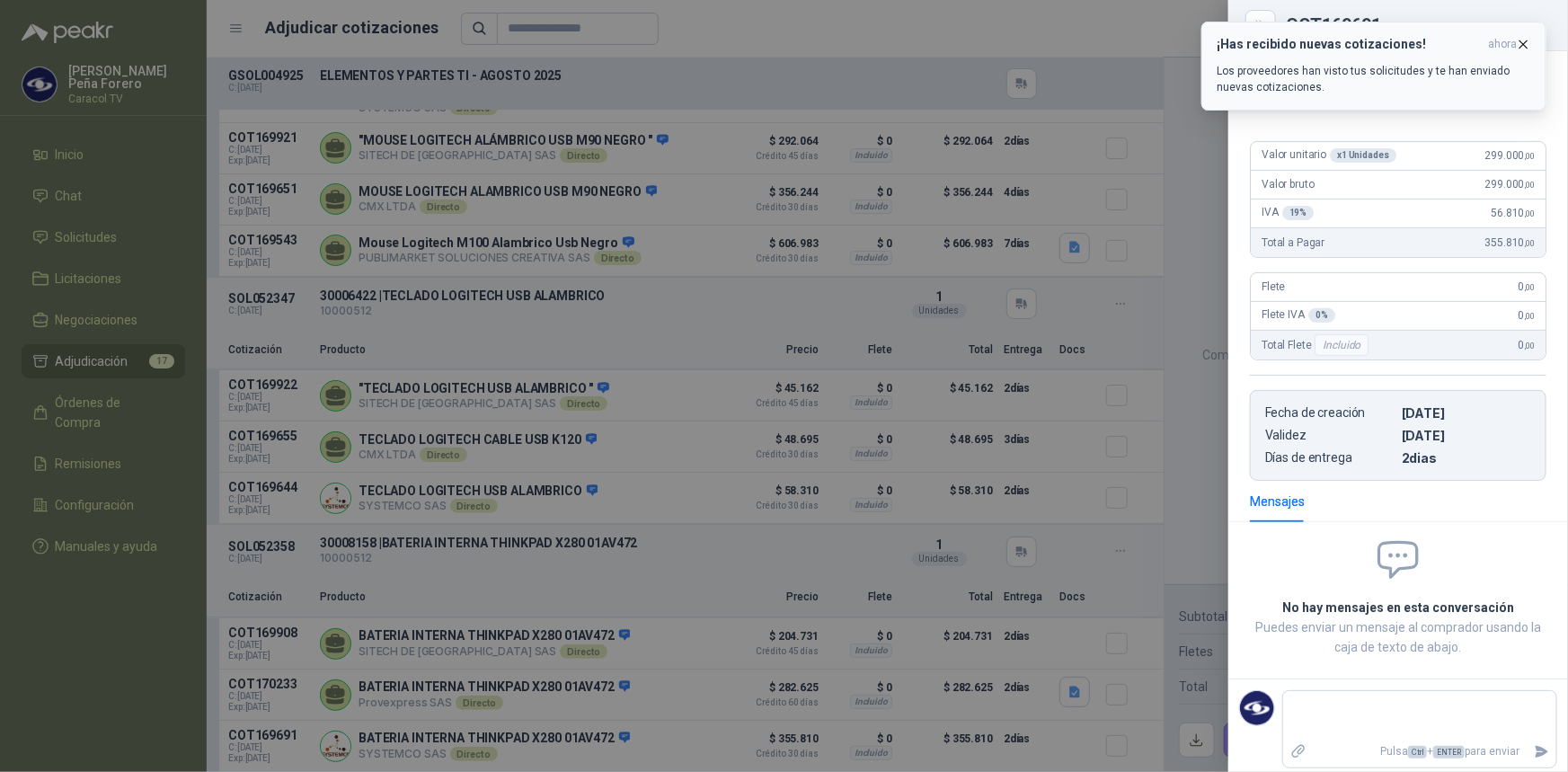
click at [1530, 41] on icon "button" at bounding box center [1524, 44] width 15 height 15
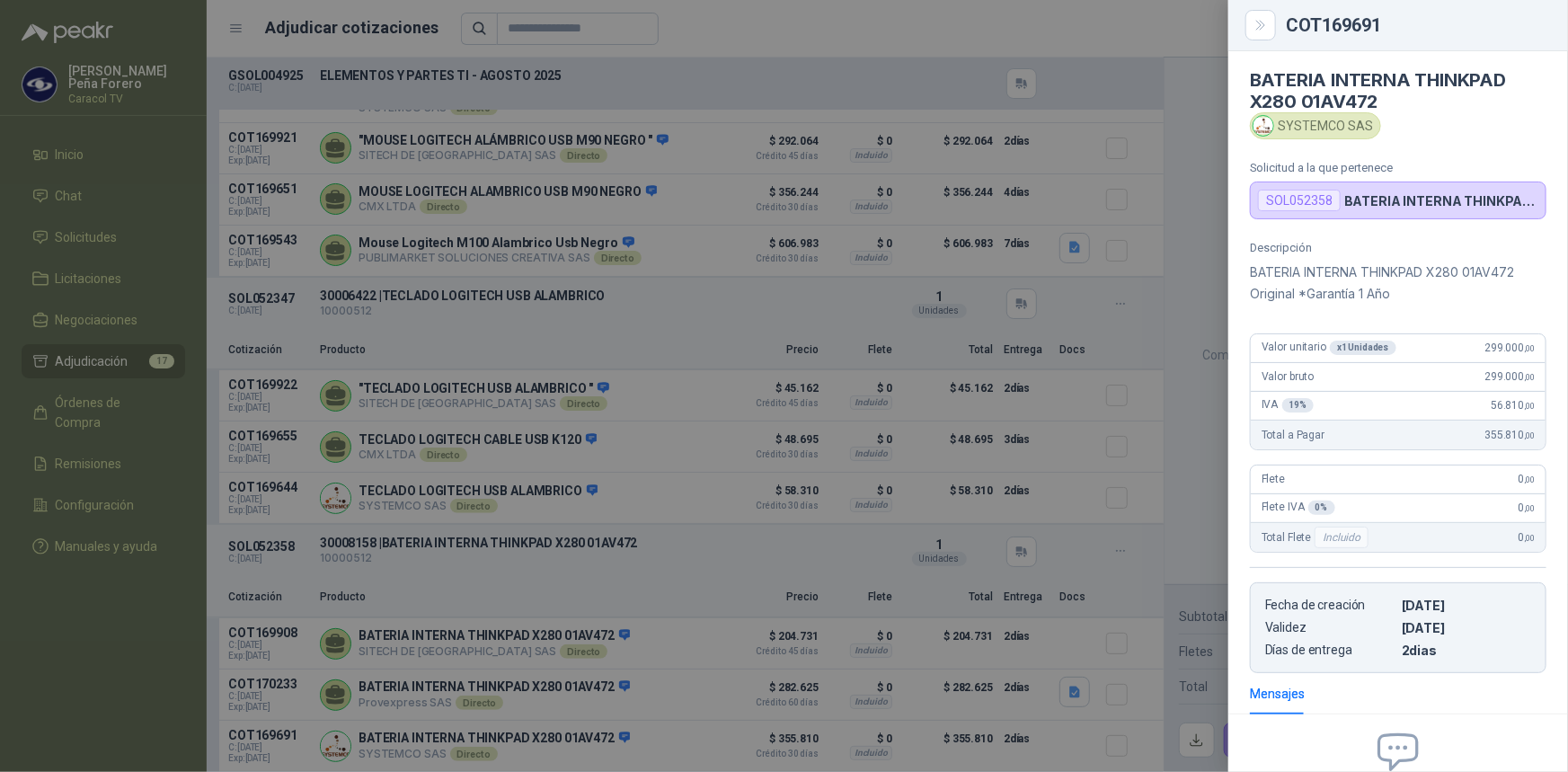
scroll to position [0, 0]
click at [476, 620] on div at bounding box center [784, 386] width 1568 height 772
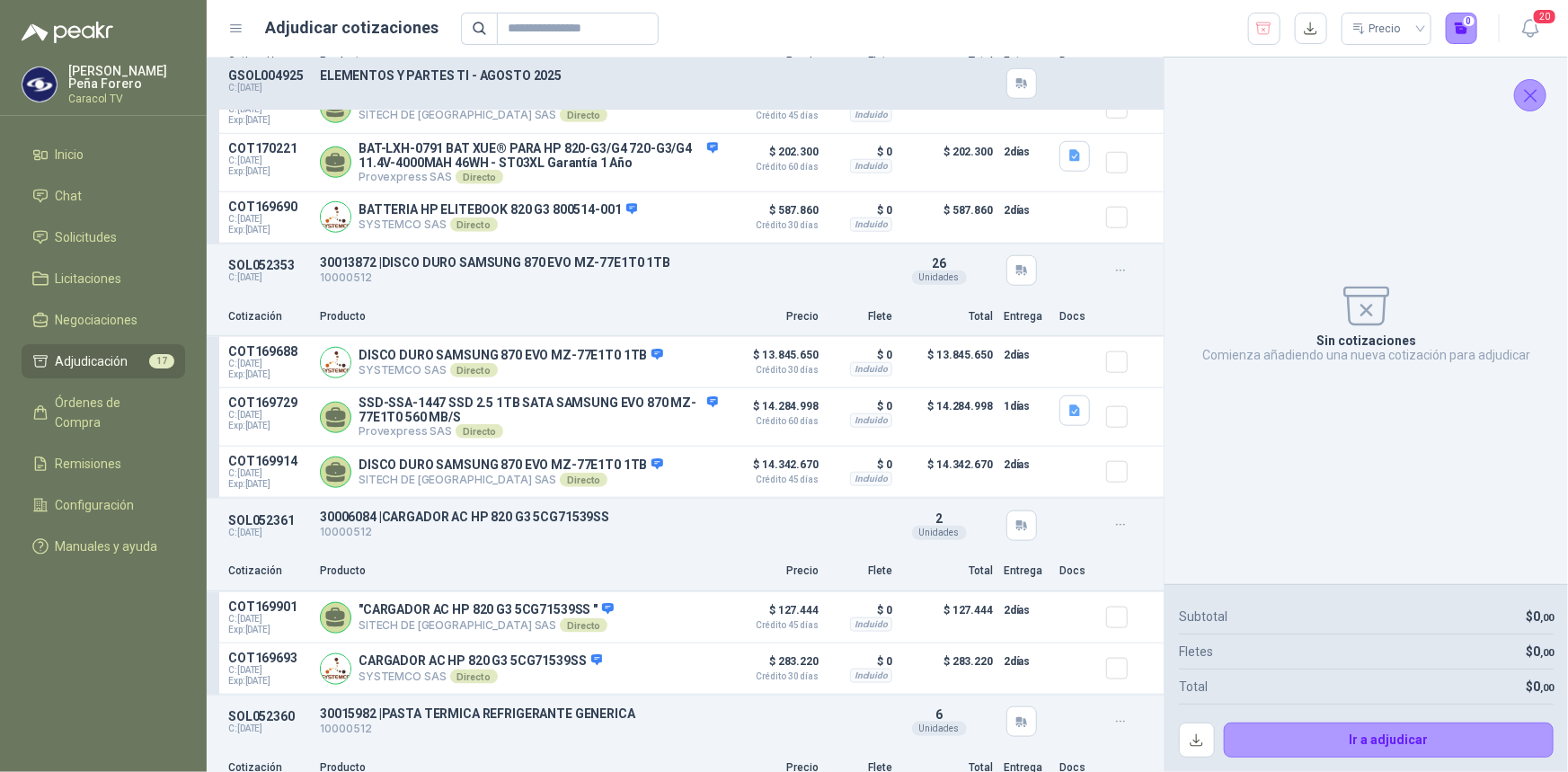
scroll to position [917, 0]
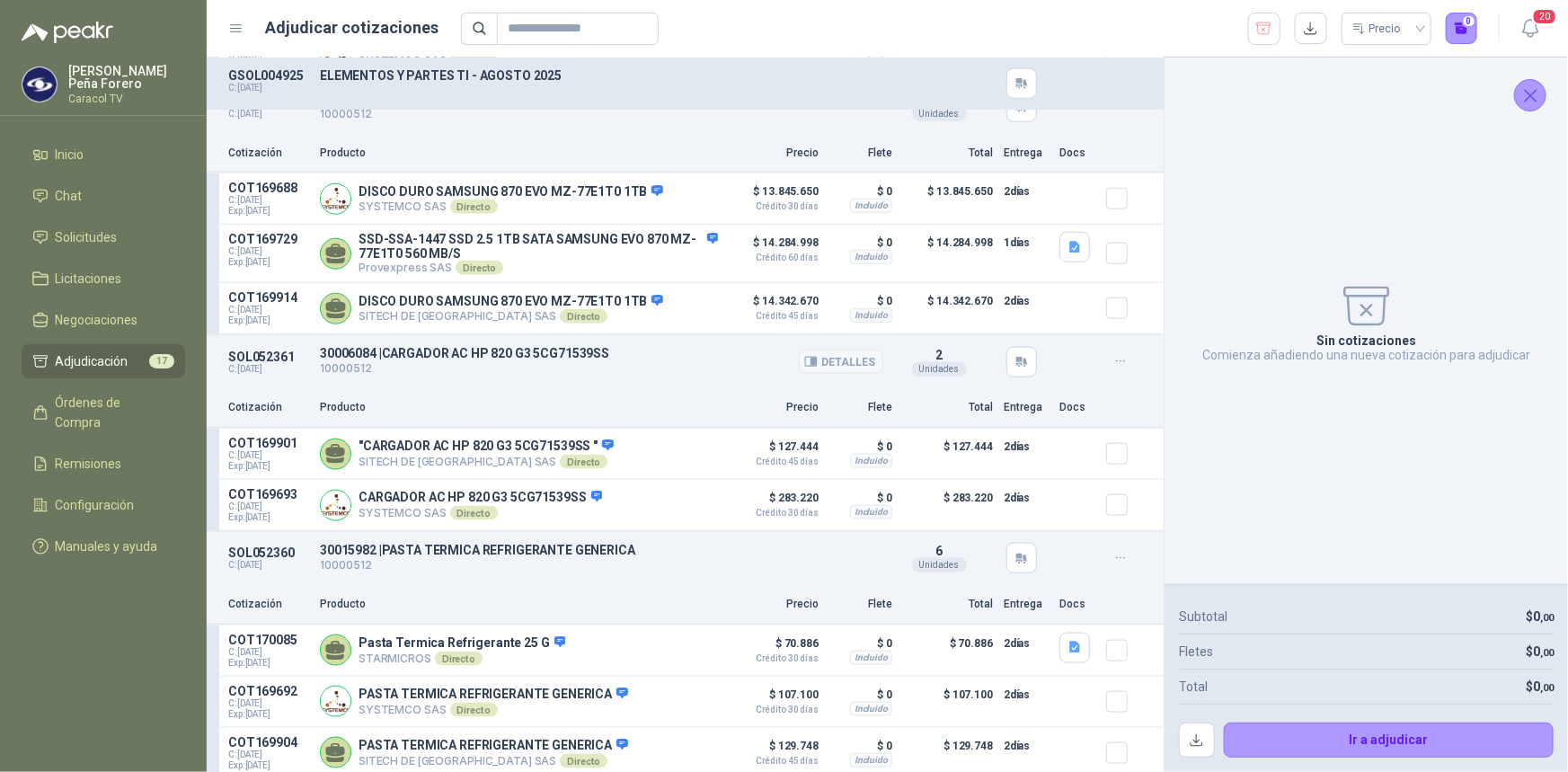
click at [848, 372] on button "Detalles" at bounding box center [841, 361] width 85 height 24
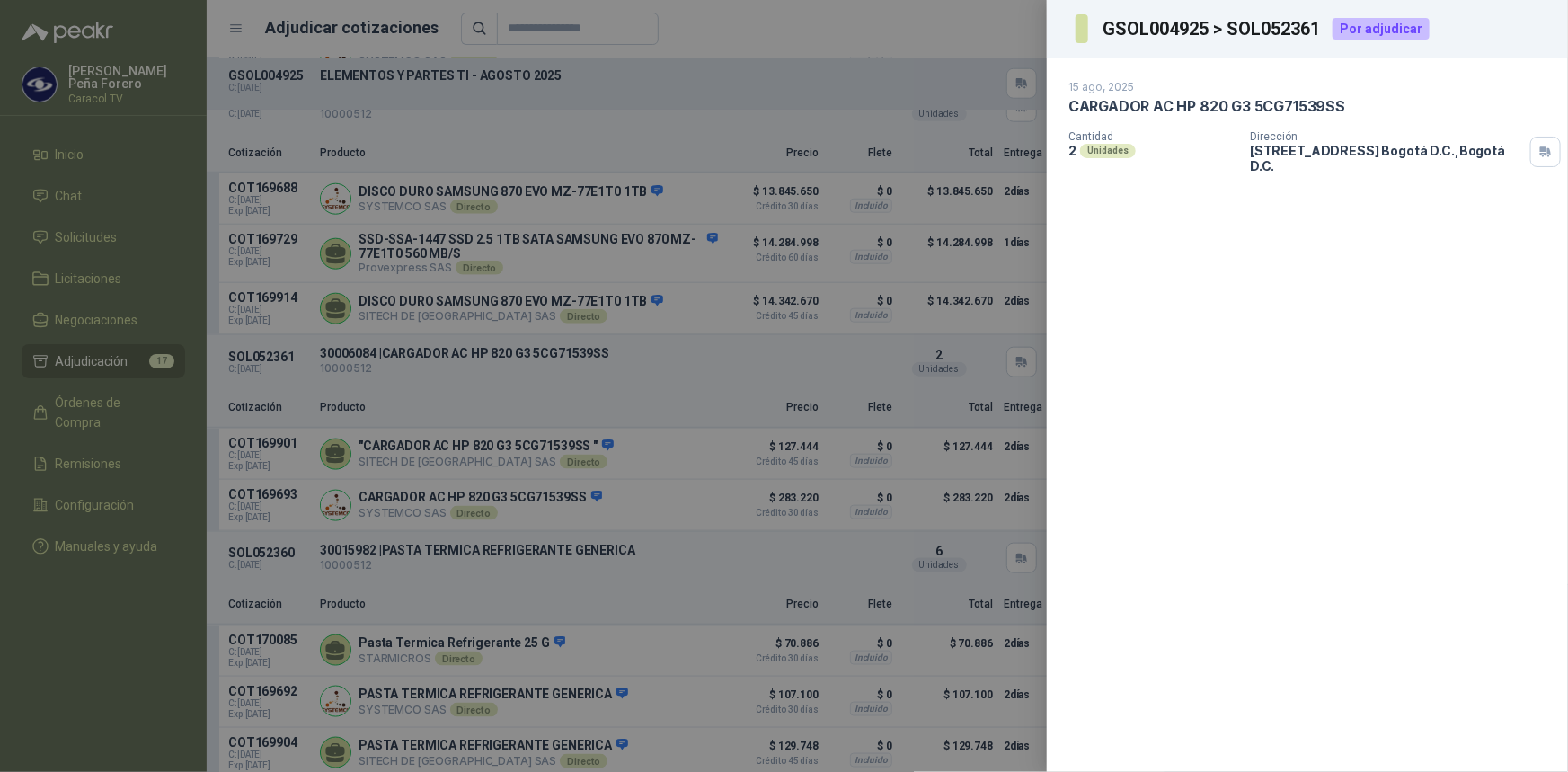
click at [572, 448] on div at bounding box center [784, 386] width 1568 height 772
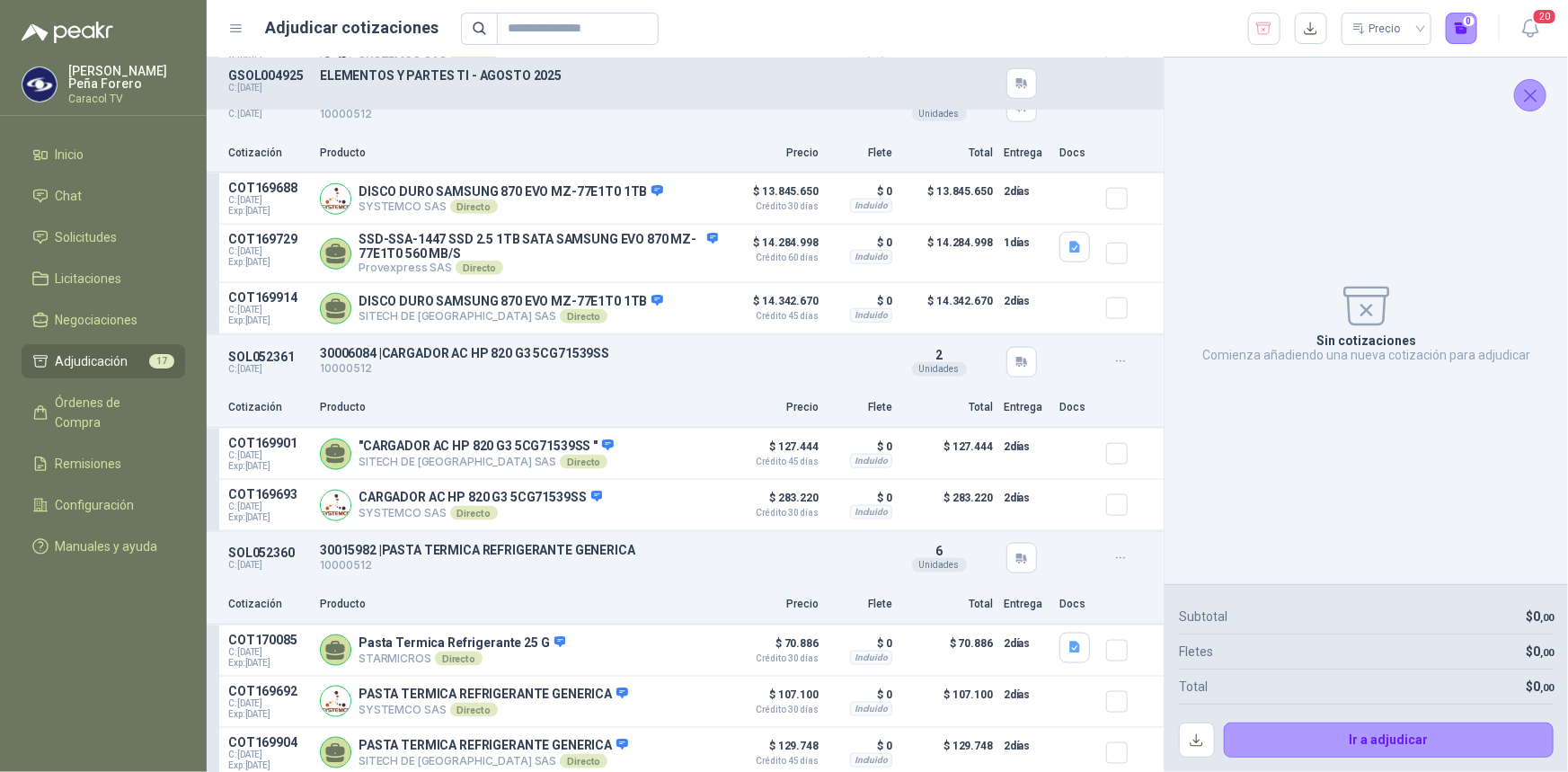
click at [269, 364] on p "SOL052361" at bounding box center [268, 357] width 81 height 14
click at [346, 361] on p "30006084 | CARGADOR AC HP 820 G3 5CG71539SS" at bounding box center [602, 353] width 563 height 14
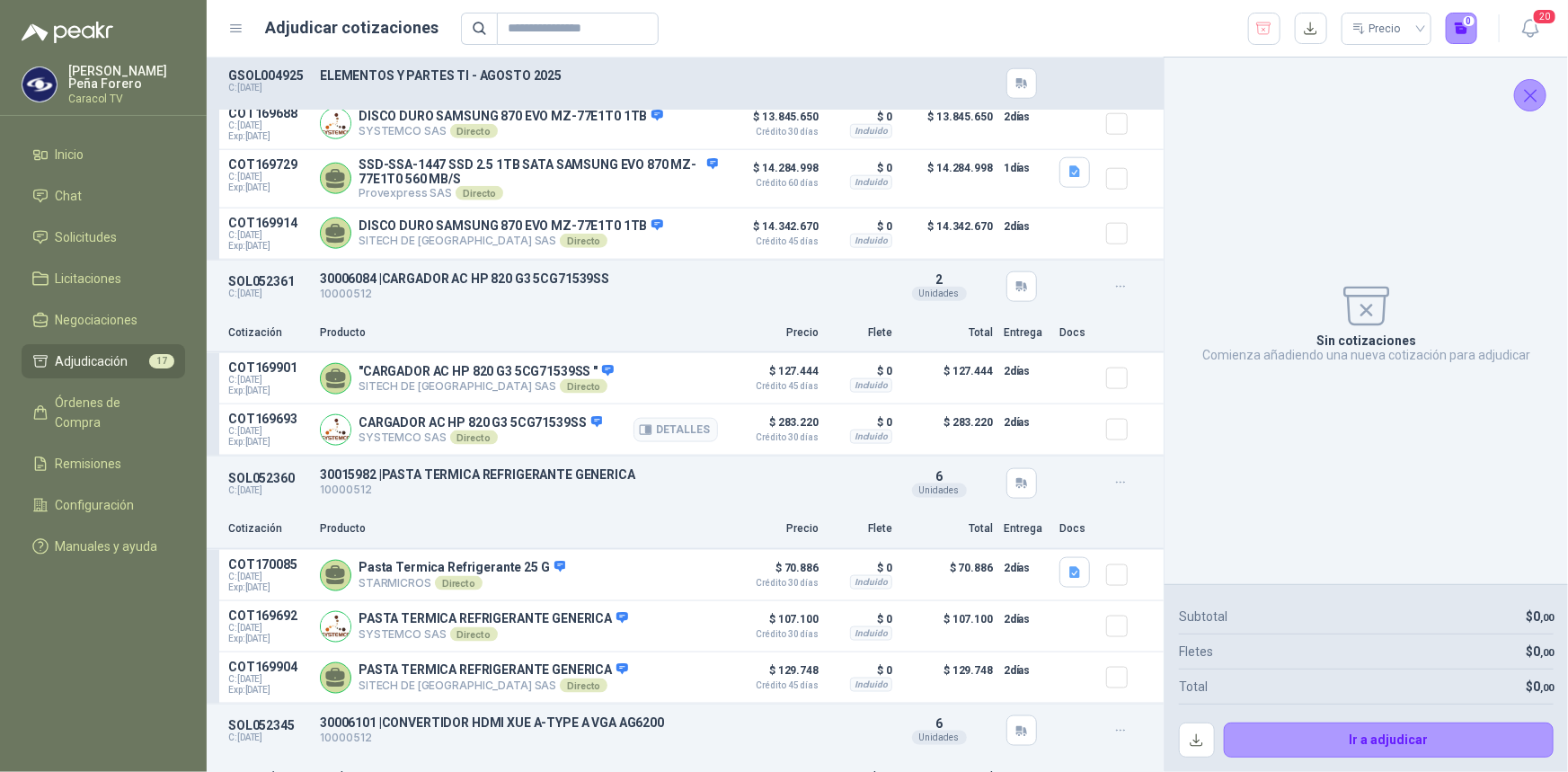
scroll to position [998, 0]
click at [661, 434] on button "Detalles" at bounding box center [676, 430] width 85 height 24
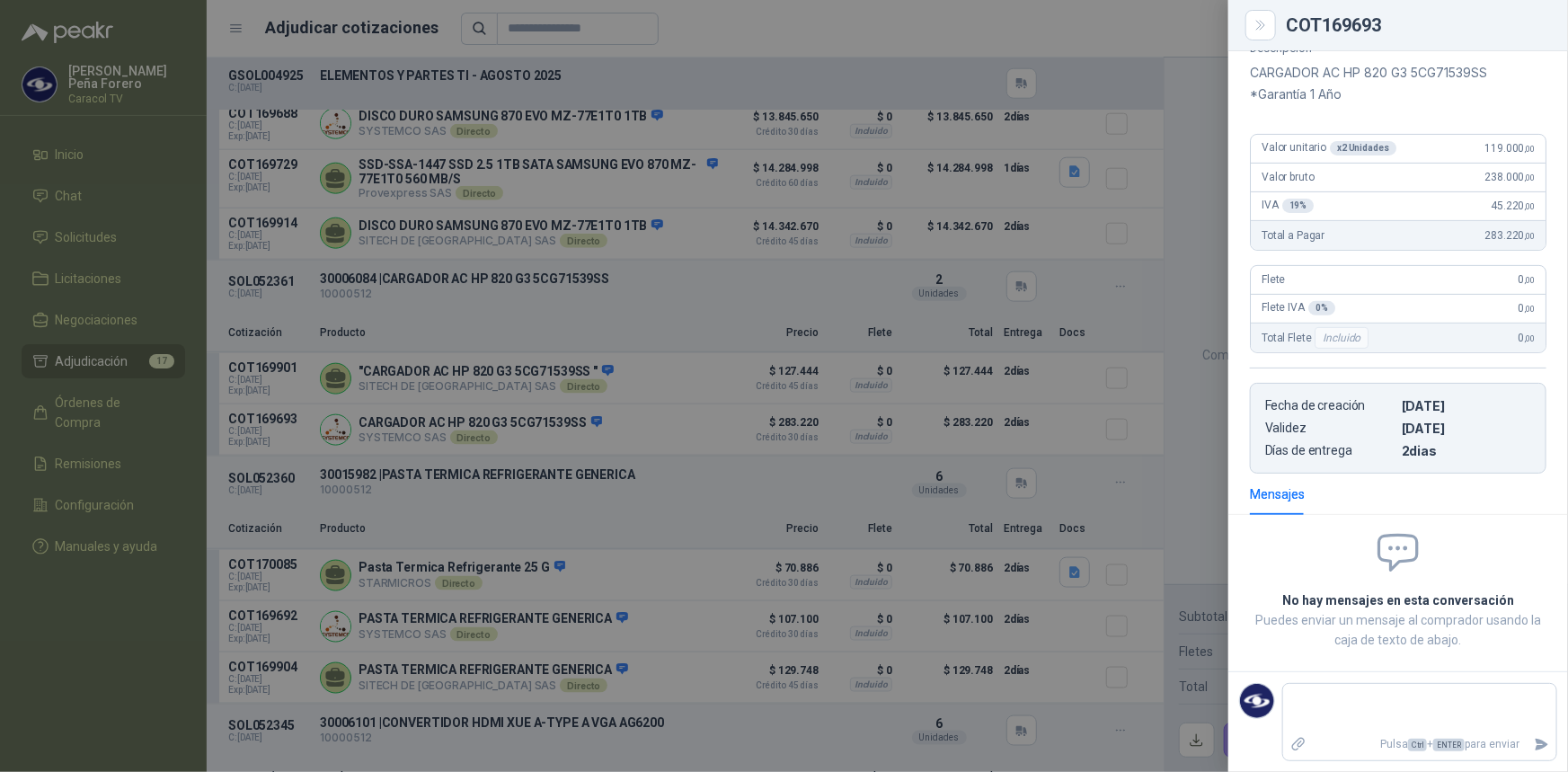
click at [1500, 84] on p "CARGADOR AC HP 820 G3 5CG71539SS *Garantía 1 Año" at bounding box center [1398, 84] width 296 height 43
click at [533, 483] on div at bounding box center [784, 386] width 1568 height 772
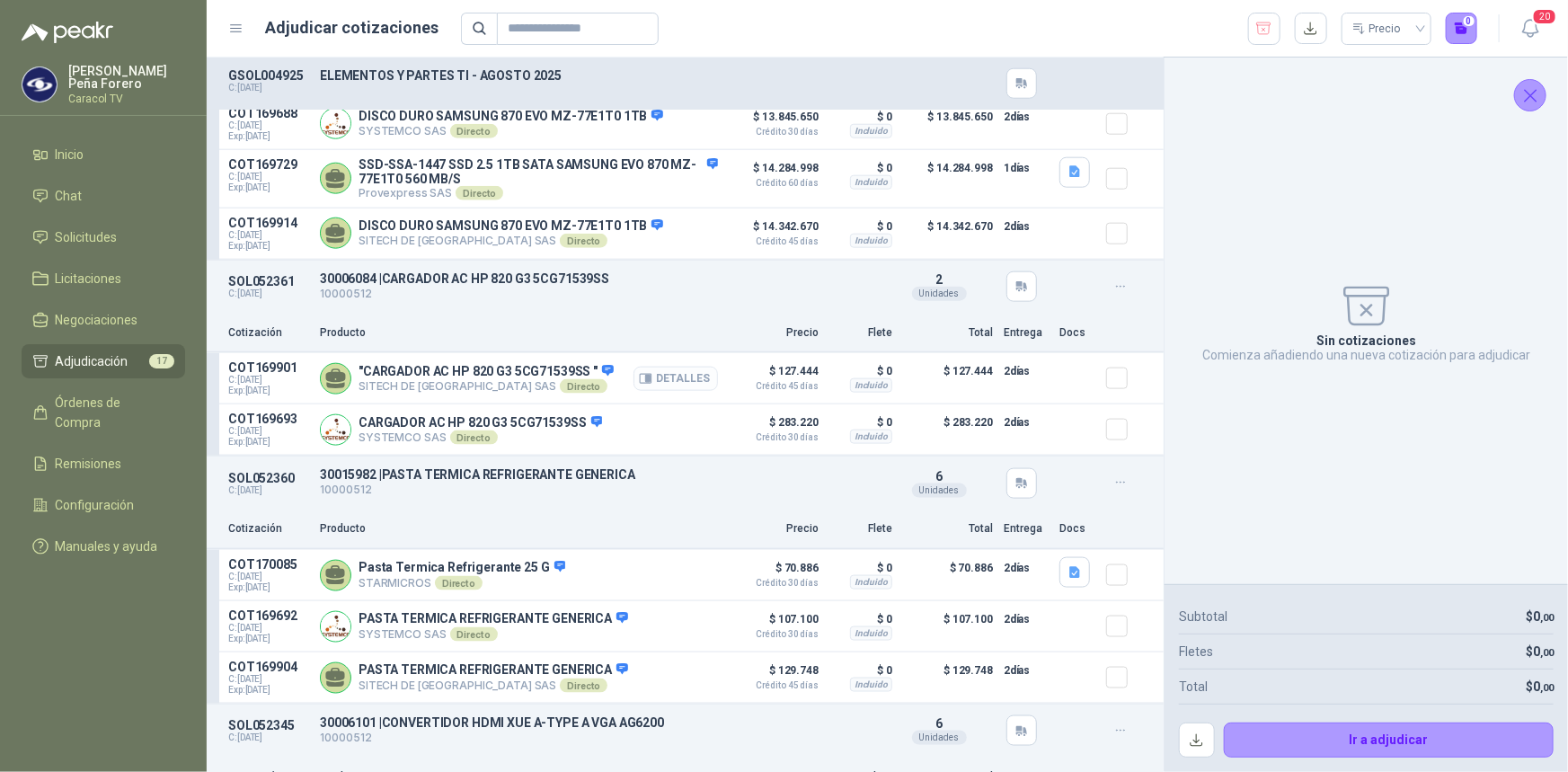
click at [678, 384] on button "Detalles" at bounding box center [676, 378] width 85 height 24
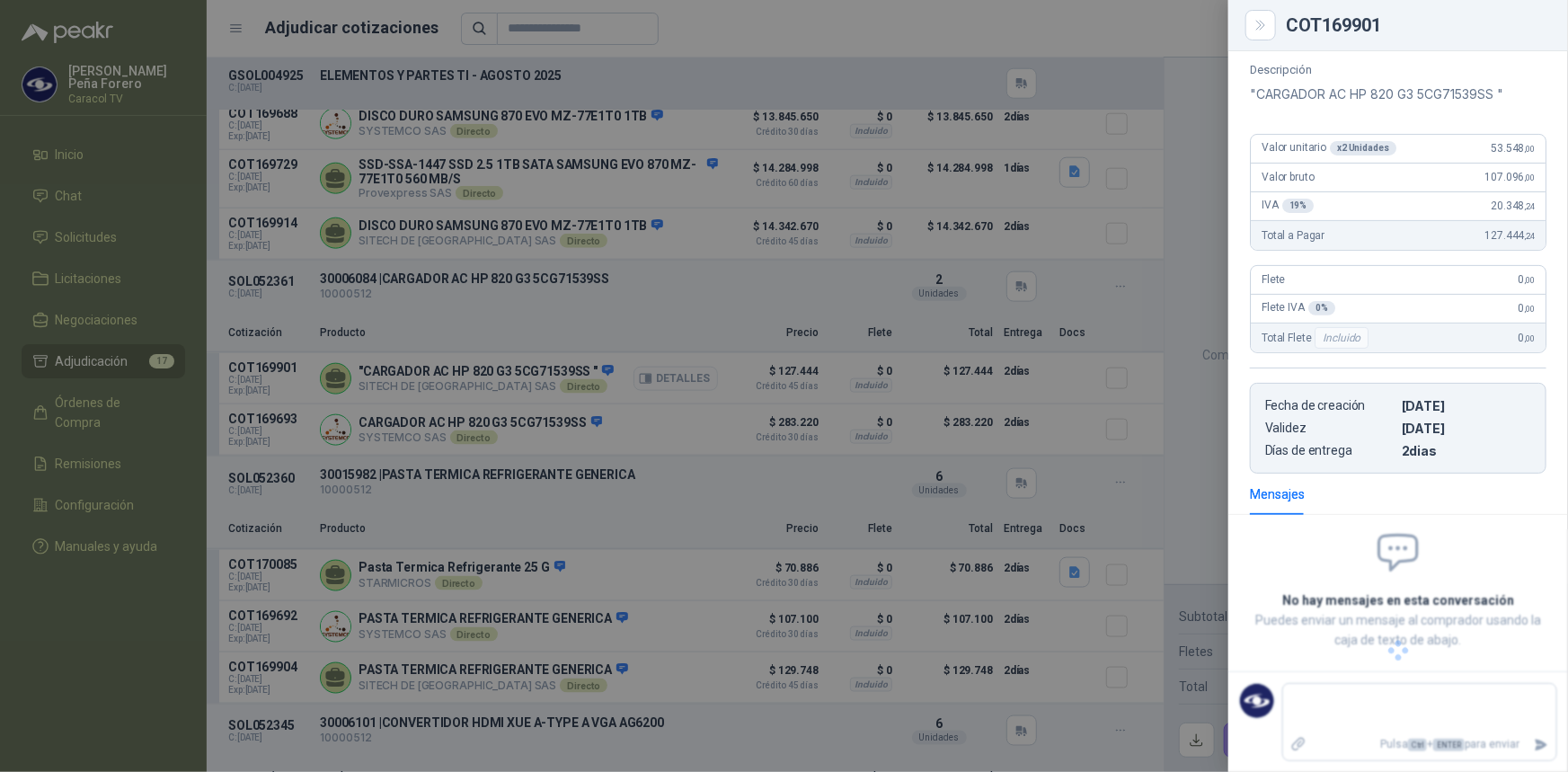
scroll to position [184, 0]
click at [1384, 108] on div "Descripción "CARGADOR AC HP 820 G3 5CG71539SS " Valor unitario x 2 Unidades 53.…" at bounding box center [1398, 267] width 339 height 411
